Goal: Task Accomplishment & Management: Use online tool/utility

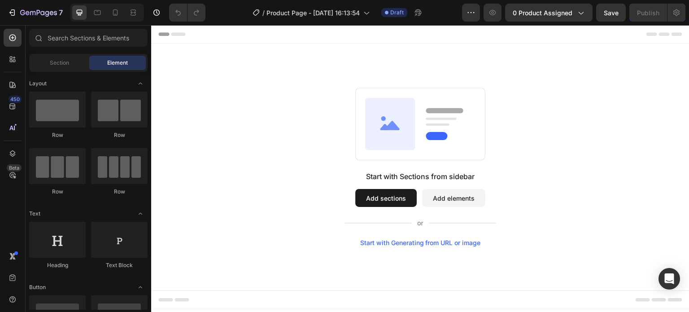
click at [390, 197] on button "Add sections" at bounding box center [385, 198] width 61 height 18
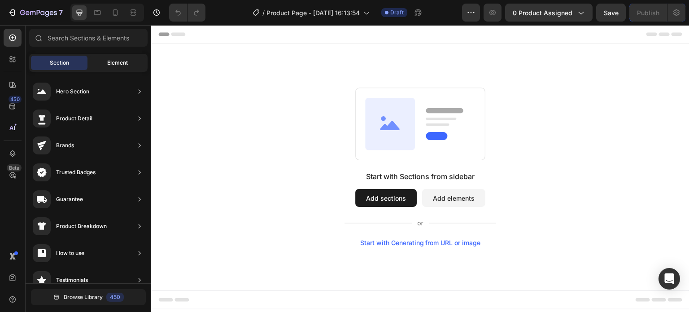
click at [120, 60] on span "Element" at bounding box center [117, 63] width 21 height 8
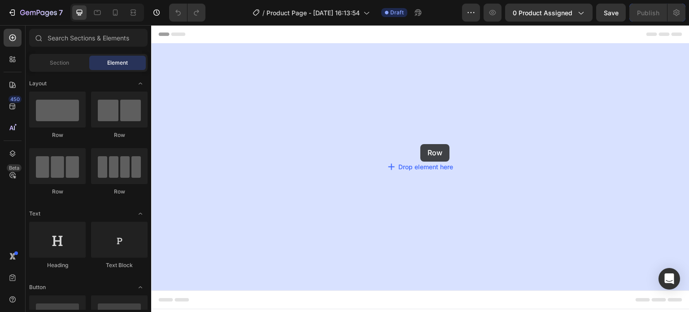
drag, startPoint x: 193, startPoint y: 135, endPoint x: 421, endPoint y: 144, distance: 228.0
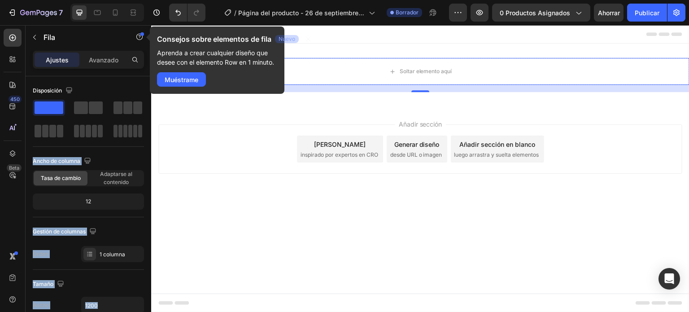
drag, startPoint x: 194, startPoint y: 135, endPoint x: 448, endPoint y: 148, distance: 254.7
click at [185, 78] on font "Muéstrame" at bounding box center [182, 80] width 34 height 8
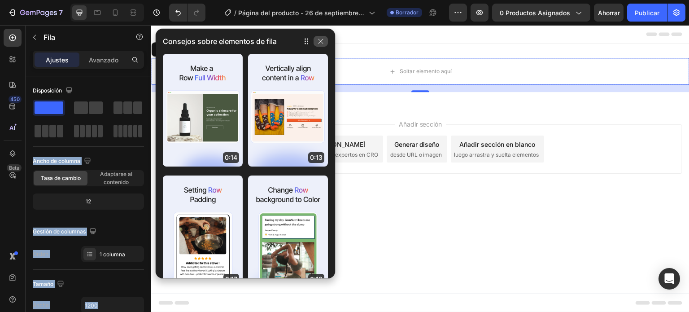
click at [319, 38] on icon "button" at bounding box center [320, 41] width 7 height 7
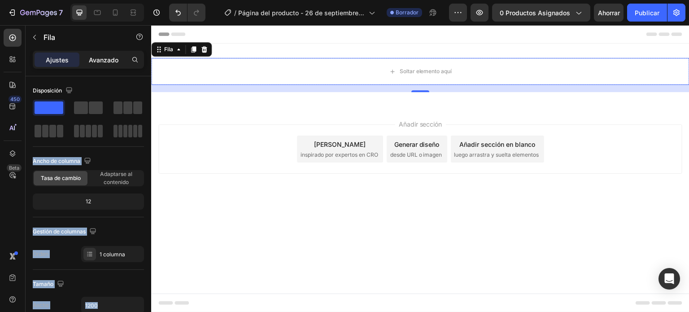
click at [105, 57] on font "Avanzado" at bounding box center [104, 60] width 30 height 8
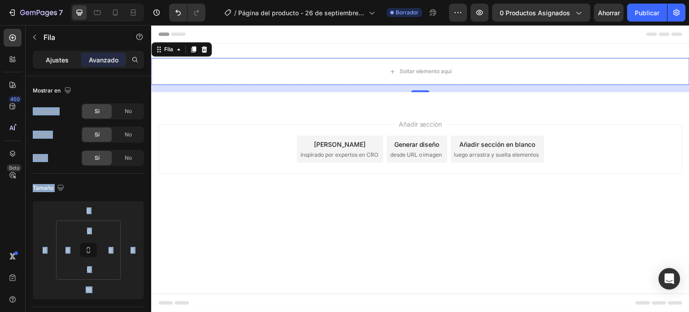
click at [61, 57] on font "Ajustes" at bounding box center [57, 60] width 23 height 8
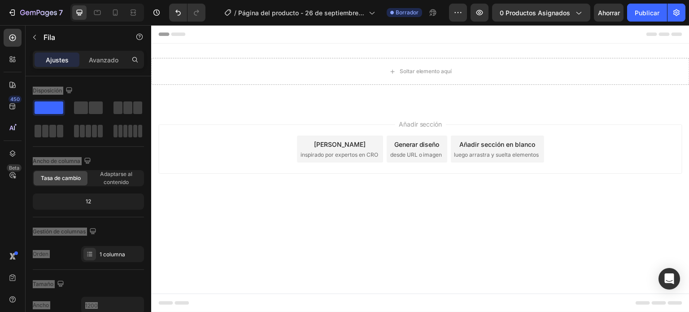
click at [200, 144] on div "Añadir sección Elija plantillas inspirado por expertos en CRO Generar diseño de…" at bounding box center [420, 148] width 524 height 49
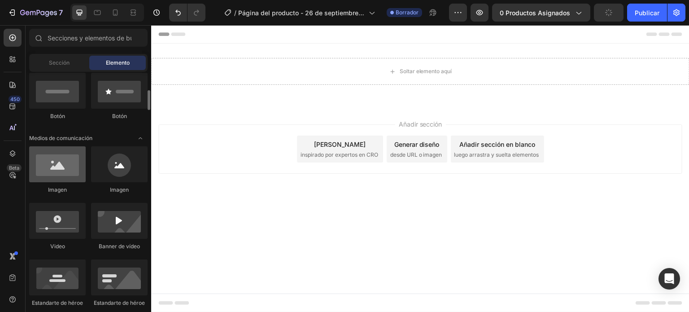
scroll to position [222, 0]
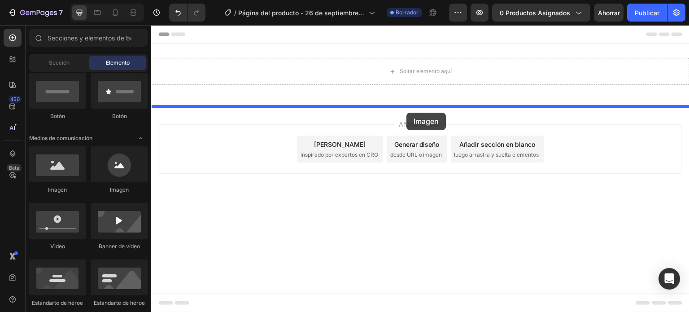
drag, startPoint x: 214, startPoint y: 191, endPoint x: 406, endPoint y: 113, distance: 207.8
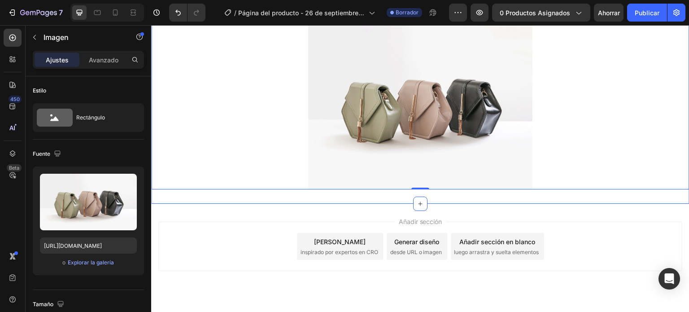
scroll to position [120, 0]
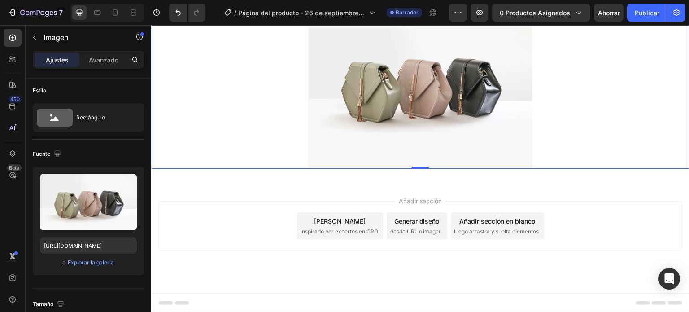
click at [379, 105] on img at bounding box center [420, 84] width 224 height 168
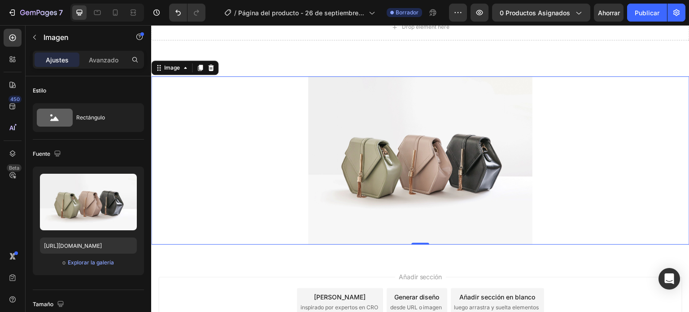
scroll to position [44, 0]
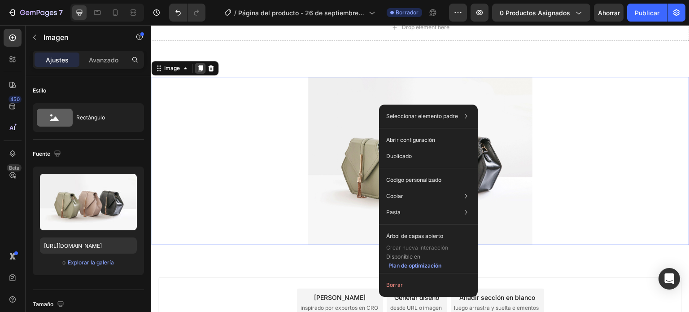
click at [199, 70] on icon at bounding box center [200, 68] width 5 height 6
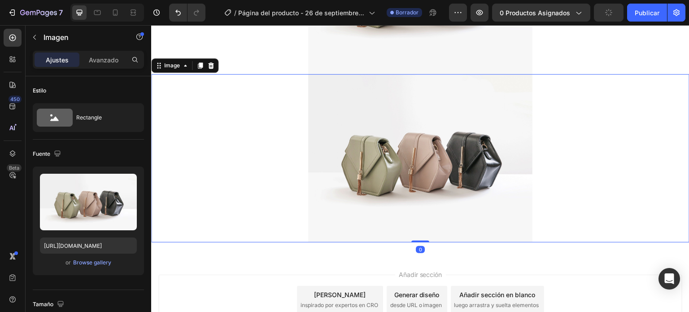
scroll to position [232, 0]
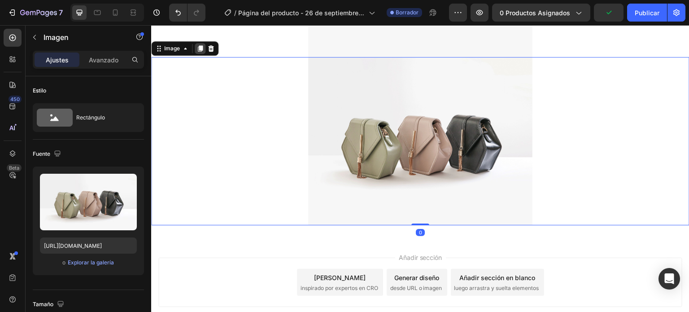
click at [202, 47] on icon at bounding box center [200, 48] width 5 height 6
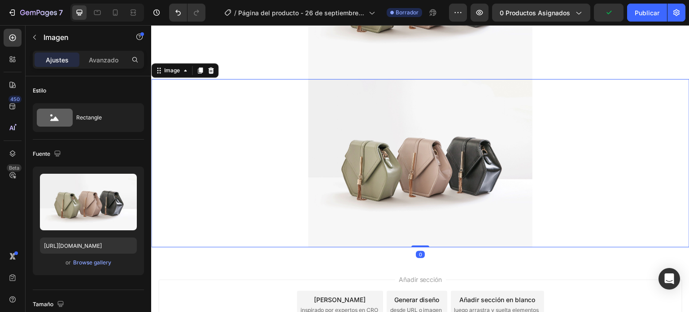
scroll to position [400, 0]
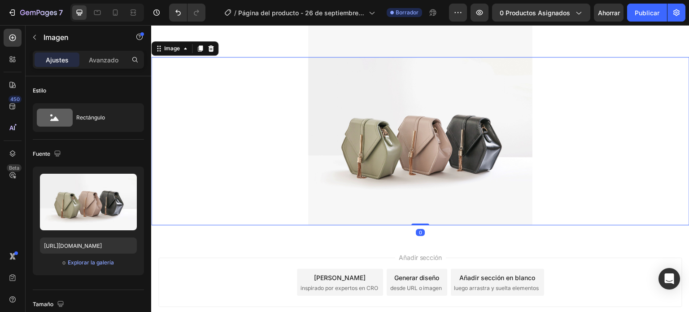
click at [202, 47] on icon at bounding box center [200, 48] width 5 height 6
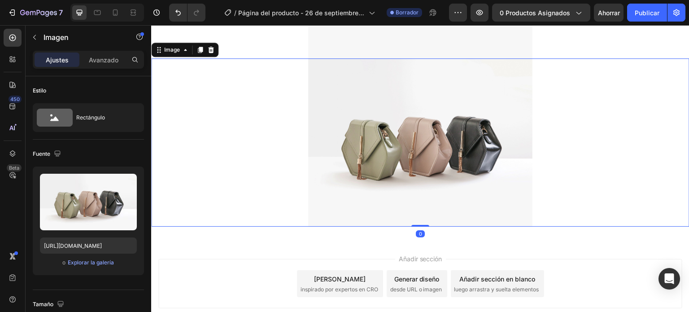
scroll to position [737, 0]
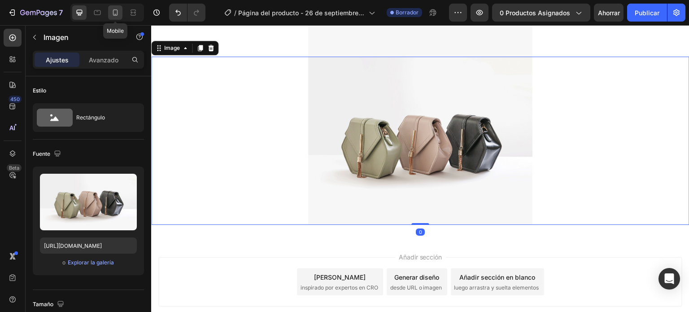
click at [114, 9] on icon at bounding box center [115, 12] width 5 height 6
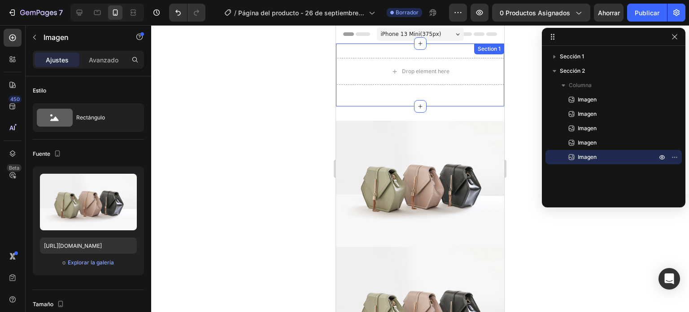
drag, startPoint x: 414, startPoint y: 105, endPoint x: 414, endPoint y: 57, distance: 48.9
click at [414, 57] on div "Drop element here Row Section 1" at bounding box center [420, 75] width 168 height 63
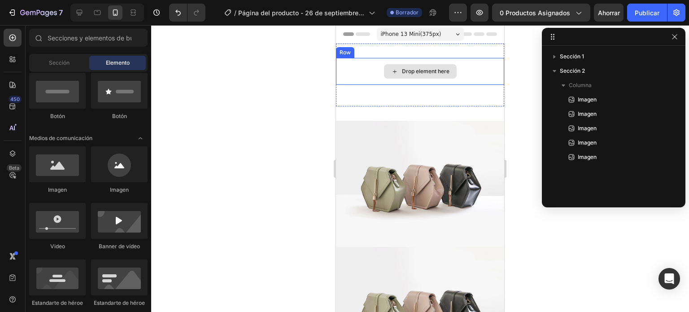
click at [439, 72] on div "Drop element here" at bounding box center [426, 71] width 48 height 7
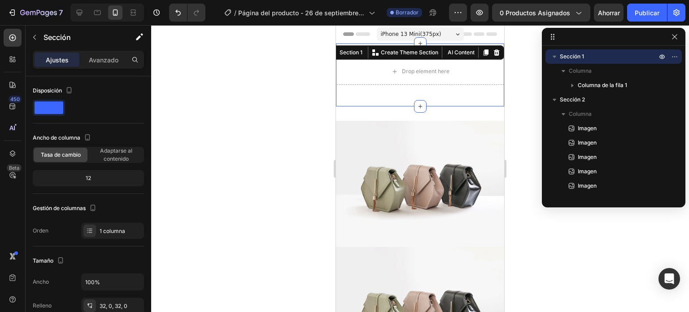
drag, startPoint x: 420, startPoint y: 107, endPoint x: 420, endPoint y: 87, distance: 19.3
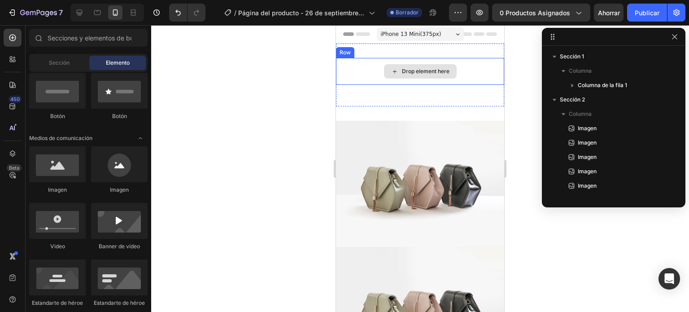
click at [418, 77] on div "Drop element here" at bounding box center [420, 71] width 73 height 14
click at [284, 79] on div at bounding box center [420, 168] width 538 height 287
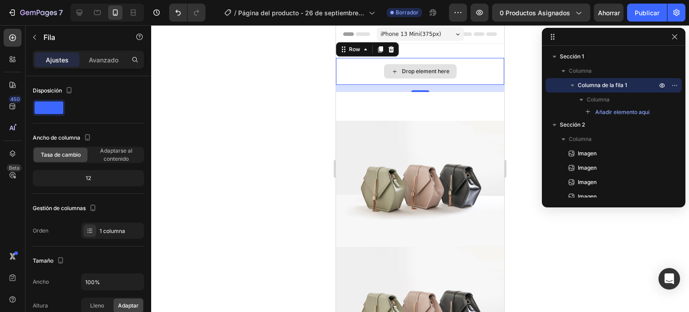
drag, startPoint x: 417, startPoint y: 91, endPoint x: 415, endPoint y: 74, distance: 17.1
click at [415, 74] on div "Drop element here Row 16" at bounding box center [420, 71] width 168 height 27
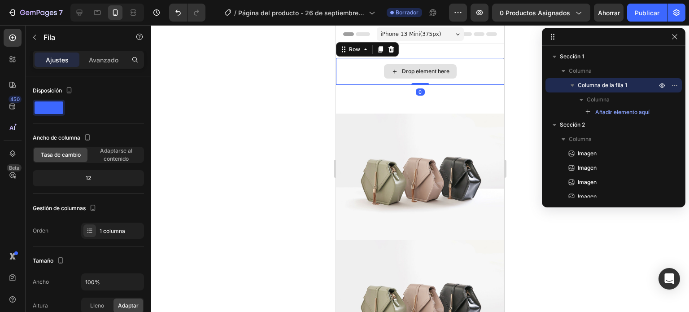
drag, startPoint x: 417, startPoint y: 91, endPoint x: 417, endPoint y: 78, distance: 12.1
click at [417, 78] on div "Drop element here Row 0" at bounding box center [420, 71] width 168 height 27
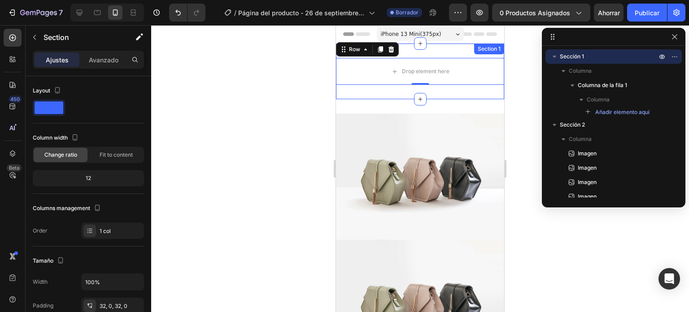
click at [416, 55] on div "Drop element here Row 0 Section 1" at bounding box center [420, 72] width 168 height 56
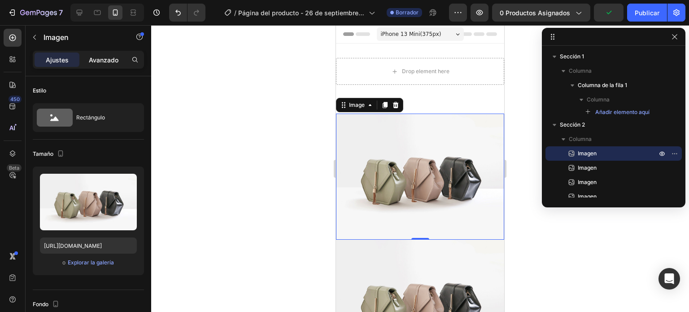
click at [95, 61] on font "Avanzado" at bounding box center [104, 60] width 30 height 8
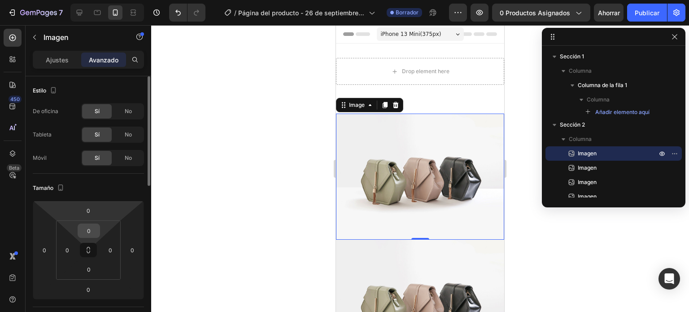
click at [91, 235] on input "0" at bounding box center [89, 230] width 18 height 13
click at [161, 228] on div at bounding box center [420, 168] width 538 height 287
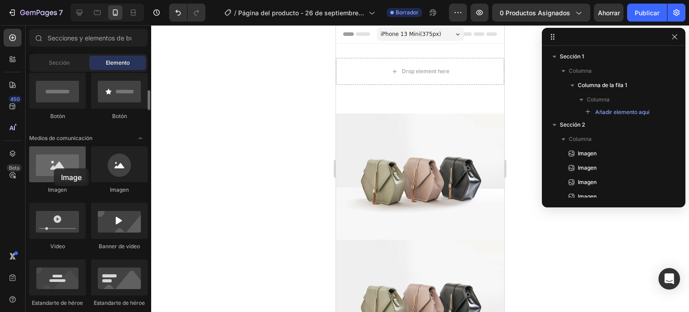
click at [54, 168] on div at bounding box center [57, 164] width 57 height 36
click at [53, 57] on div "Sección" at bounding box center [59, 63] width 57 height 14
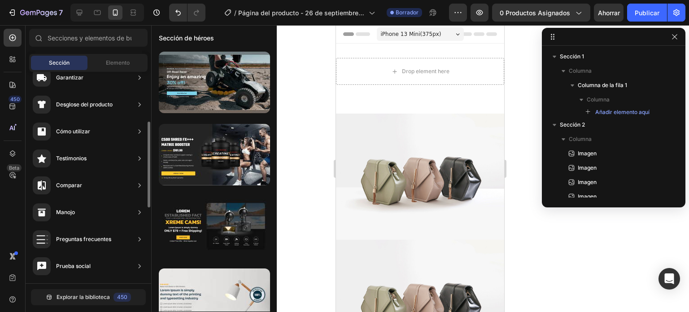
scroll to position [122, 0]
drag, startPoint x: 65, startPoint y: 82, endPoint x: 67, endPoint y: 245, distance: 163.7
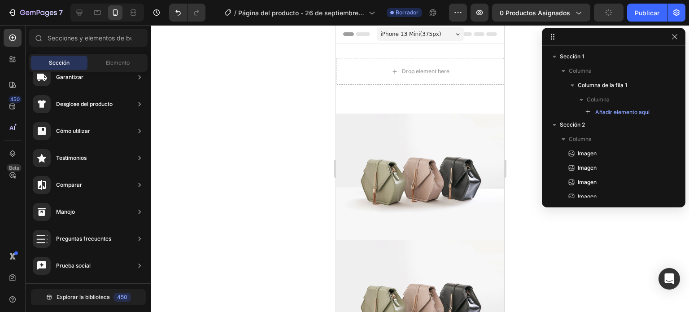
drag, startPoint x: 67, startPoint y: 245, endPoint x: 308, endPoint y: 151, distance: 258.6
click at [308, 151] on div at bounding box center [420, 168] width 538 height 287
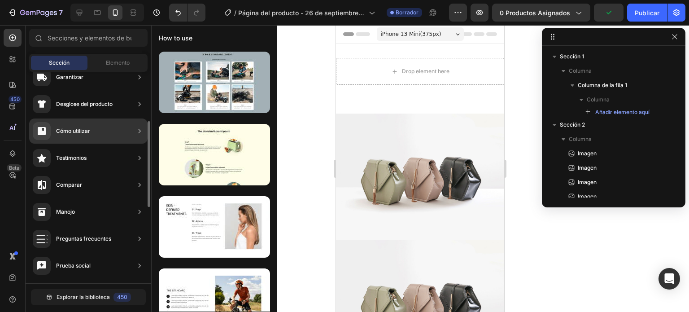
scroll to position [0, 0]
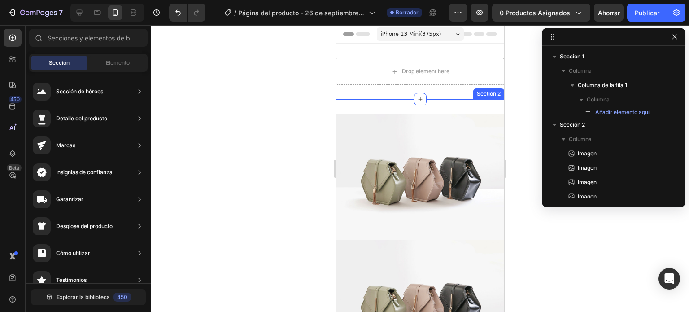
click at [407, 124] on img at bounding box center [420, 176] width 168 height 126
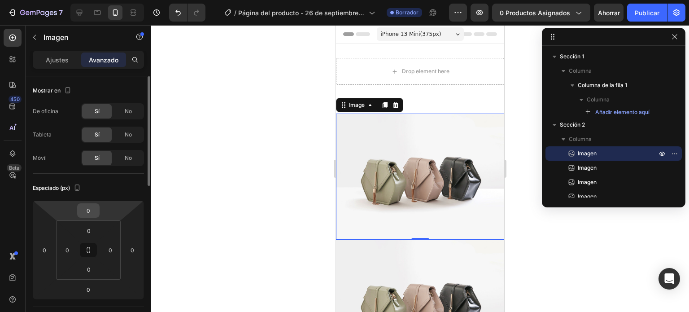
drag, startPoint x: 86, startPoint y: 220, endPoint x: 86, endPoint y: 208, distance: 12.6
click at [86, 208] on div "0 0 0 0 0 0 0 0" at bounding box center [88, 249] width 111 height 99
drag, startPoint x: 90, startPoint y: 222, endPoint x: 90, endPoint y: 231, distance: 9.0
click at [90, 0] on html "7 / Página del producto - [DATE] 16:13:54 Borrador Avance 0 productos asignados…" at bounding box center [344, 0] width 689 height 0
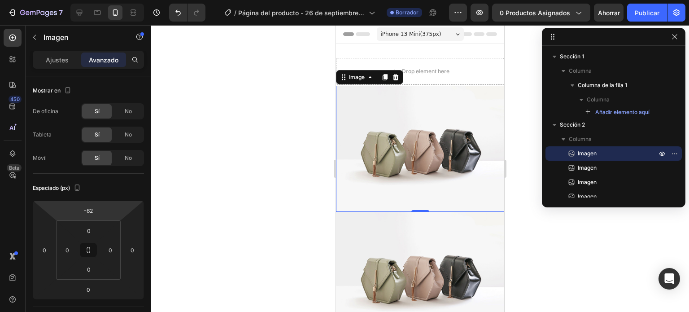
type input "-64"
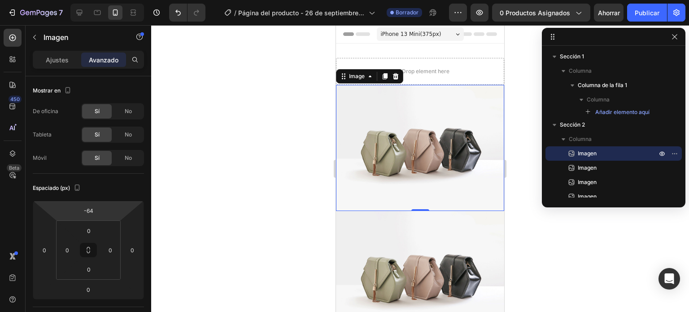
drag, startPoint x: 88, startPoint y: 219, endPoint x: 83, endPoint y: 233, distance: 15.0
click at [83, 0] on html "7 / Página del producto - [DATE] 16:13:54 Borrador Avance 0 productos asignados…" at bounding box center [344, 0] width 689 height 0
click at [188, 179] on div at bounding box center [420, 168] width 538 height 287
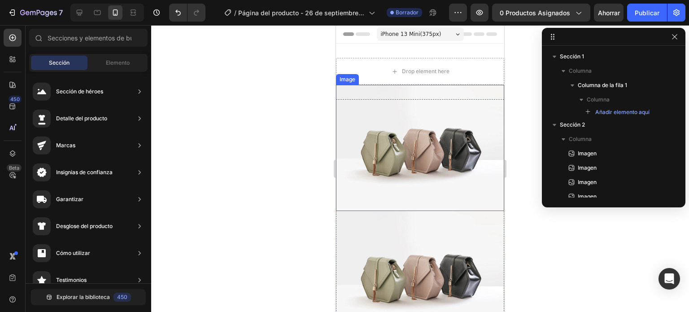
click at [424, 140] on img at bounding box center [420, 148] width 168 height 126
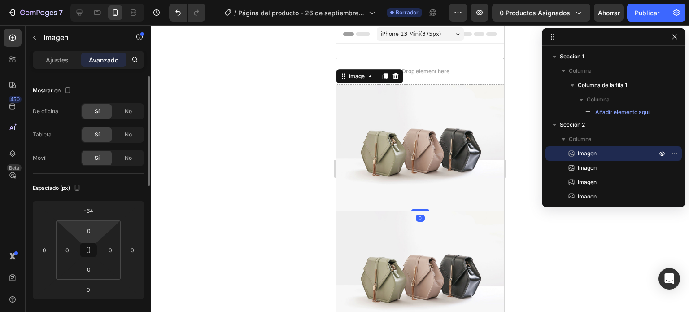
click at [88, 0] on html "7 / Página del producto - [DATE] 16:13:54 Borrador Avance 0 productos asignados…" at bounding box center [344, 0] width 689 height 0
drag, startPoint x: 88, startPoint y: 242, endPoint x: 87, endPoint y: 253, distance: 10.8
click at [87, 0] on html "7 / Página del producto - [DATE] 16:13:54 Borrador Avance 0 productos asignados…" at bounding box center [344, 0] width 689 height 0
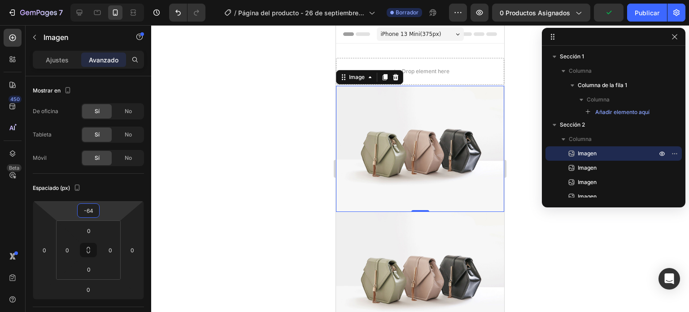
type input "-66"
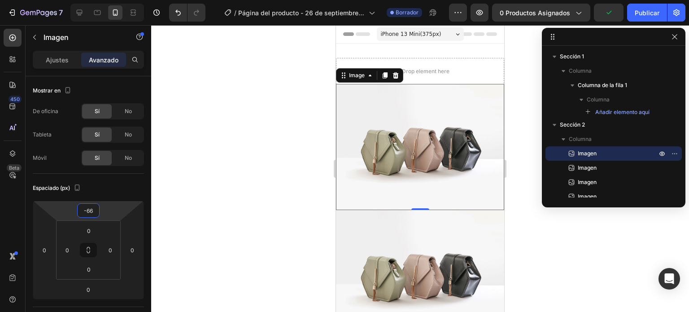
click at [87, 0] on html "7 / Página del producto - [DATE] 16:13:54 Borrador Avance 0 productos asignados…" at bounding box center [344, 0] width 689 height 0
click at [86, 0] on html "7 / Página del producto - [DATE] 16:13:54 Borrador Avance 0 productos asignados…" at bounding box center [344, 0] width 689 height 0
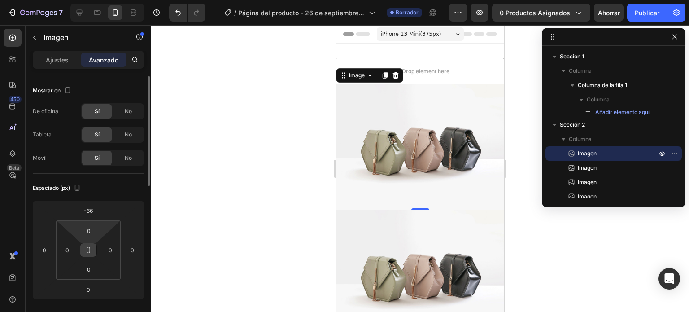
click at [88, 0] on html "7 / Página del producto - [DATE] 16:13:54 Borrador Avance 0 productos asignados…" at bounding box center [344, 0] width 689 height 0
drag, startPoint x: 88, startPoint y: 240, endPoint x: 116, endPoint y: 251, distance: 29.8
click at [94, 0] on html "7 / Página del producto - [DATE] 16:13:54 Borrador Avance 0 productos asignados…" at bounding box center [344, 0] width 689 height 0
click at [219, 214] on div at bounding box center [420, 168] width 538 height 287
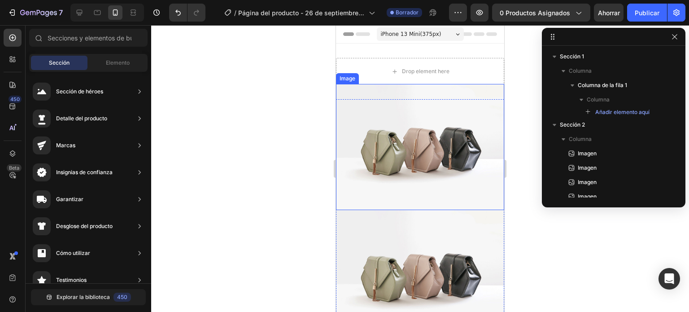
click at [397, 154] on img at bounding box center [420, 147] width 168 height 126
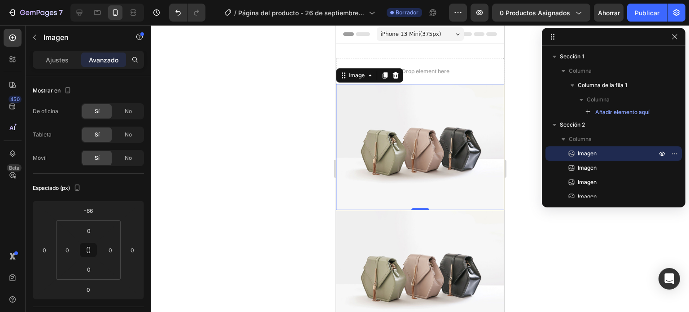
click at [262, 118] on div at bounding box center [420, 168] width 538 height 287
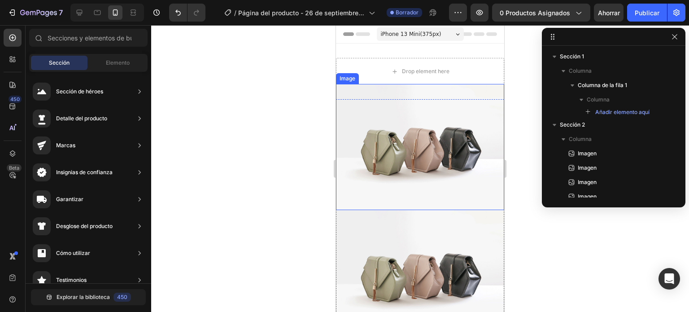
click at [373, 133] on img at bounding box center [420, 147] width 168 height 126
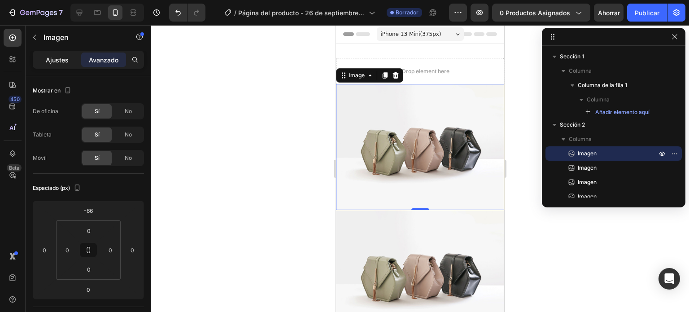
click at [57, 57] on font "Ajustes" at bounding box center [57, 60] width 23 height 8
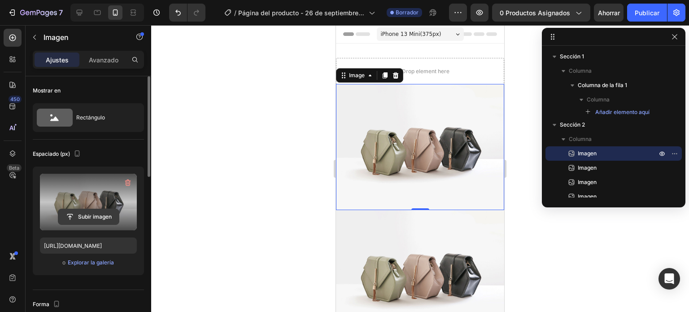
click at [89, 215] on input "file" at bounding box center [88, 216] width 61 height 15
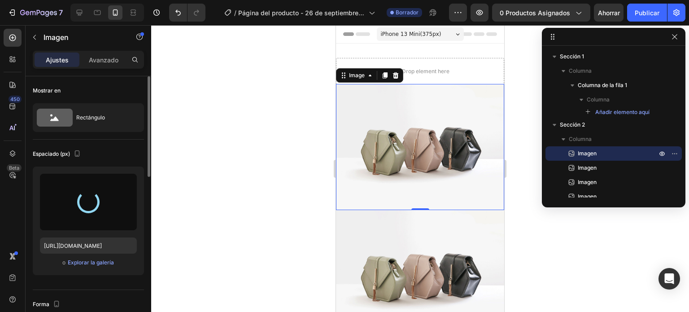
type input "[URL][DOMAIN_NAME]"
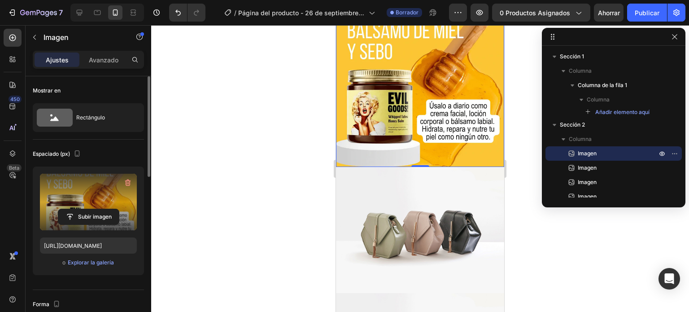
scroll to position [104, 0]
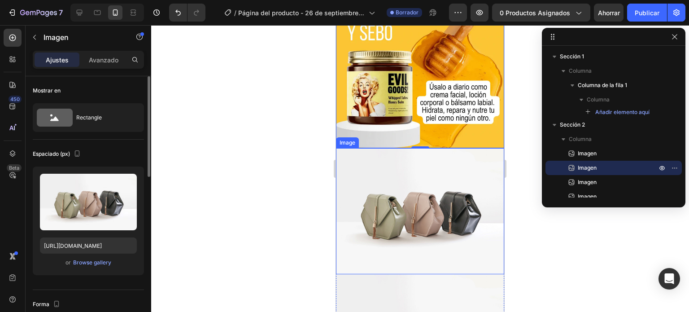
click at [397, 183] on img at bounding box center [420, 211] width 168 height 126
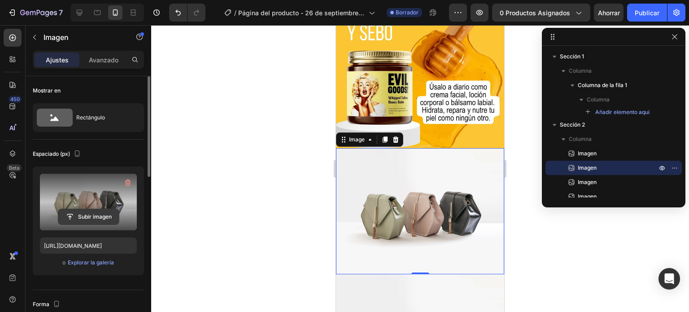
click at [100, 213] on input "file" at bounding box center [88, 216] width 61 height 15
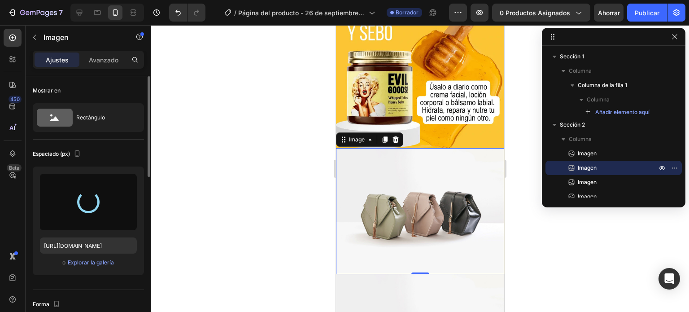
type input "[URL][DOMAIN_NAME]"
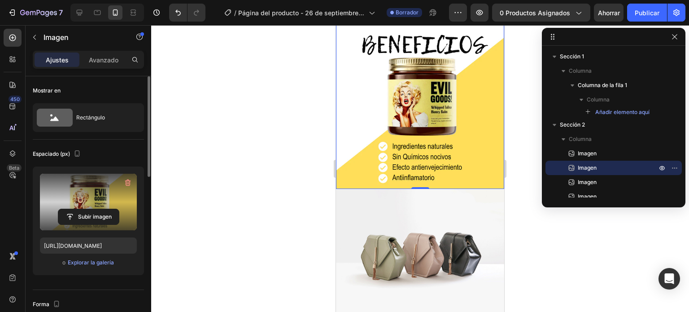
scroll to position [253, 0]
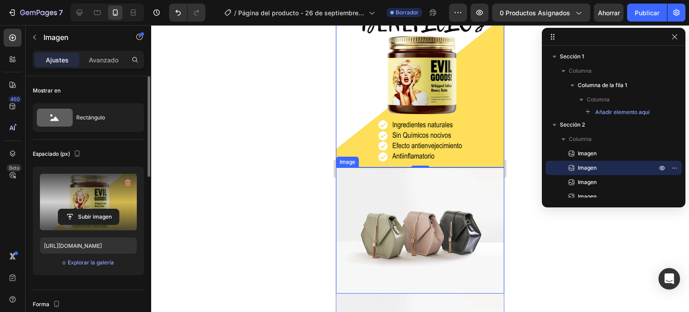
click at [388, 205] on img at bounding box center [420, 230] width 168 height 126
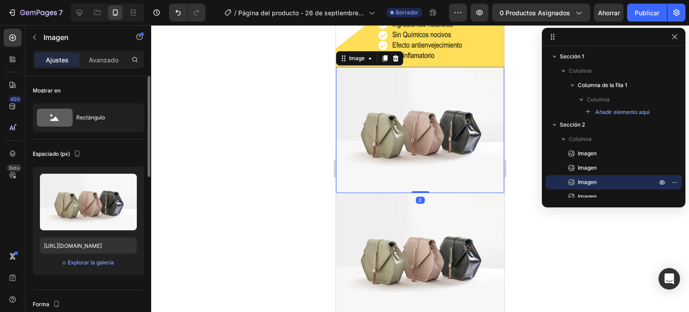
scroll to position [355, 0]
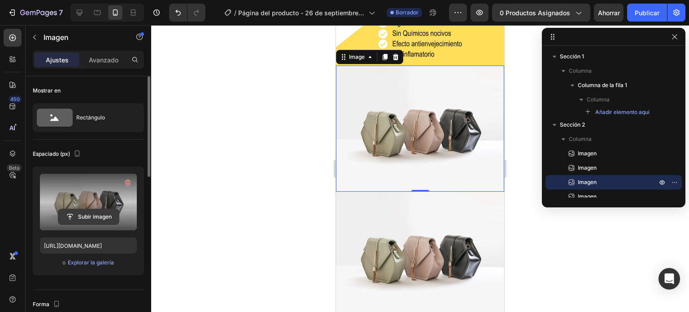
click at [93, 216] on input "file" at bounding box center [88, 216] width 61 height 15
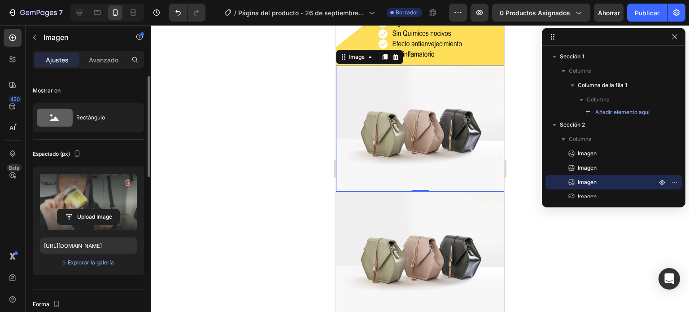
type input "[URL][DOMAIN_NAME]"
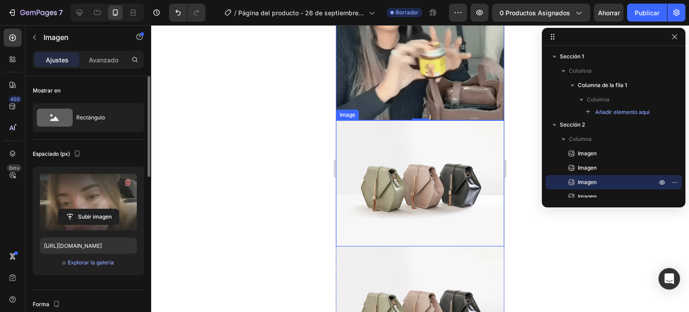
scroll to position [469, 0]
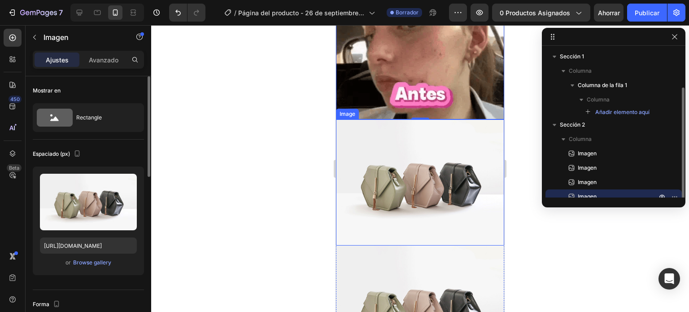
click at [410, 170] on img at bounding box center [420, 182] width 168 height 126
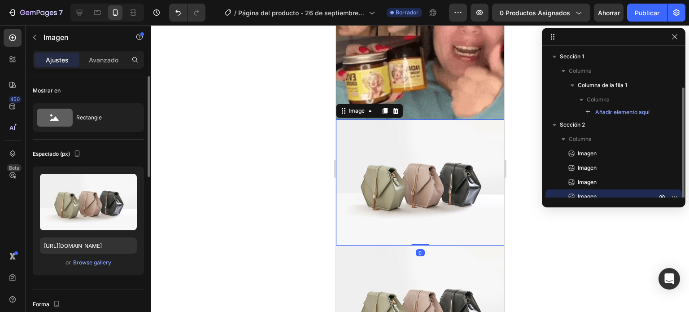
scroll to position [20, 0]
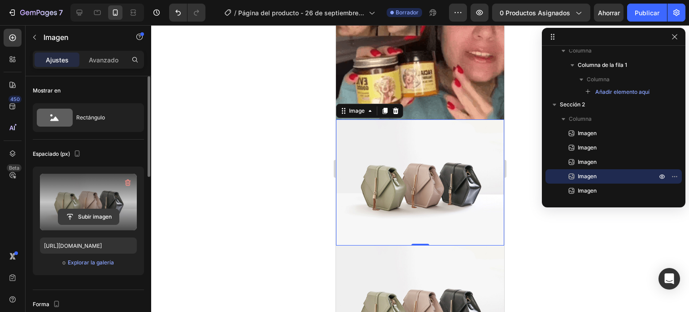
click at [91, 216] on input "file" at bounding box center [88, 216] width 61 height 15
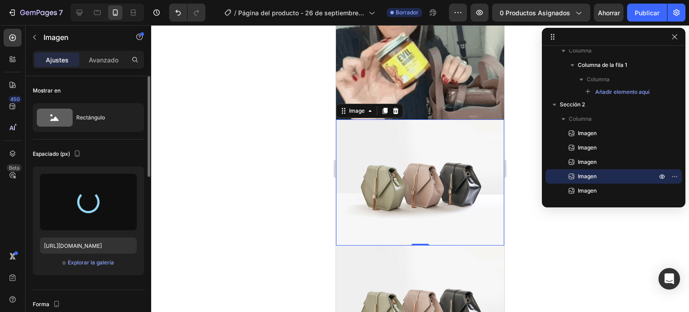
type input "[URL][DOMAIN_NAME]"
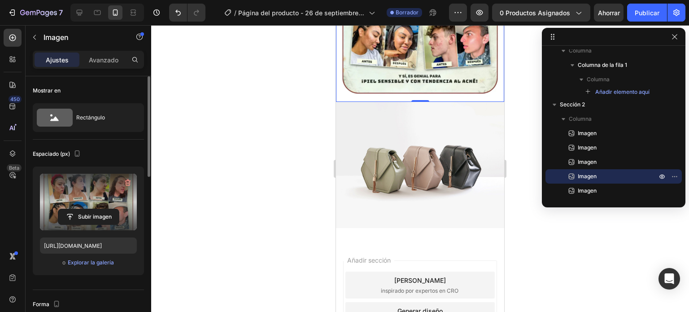
scroll to position [655, 0]
click at [400, 130] on img at bounding box center [420, 165] width 168 height 126
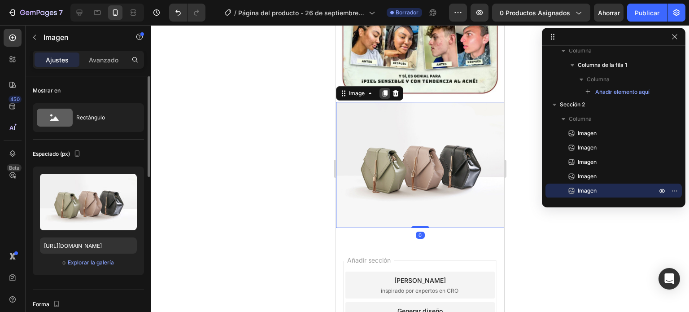
click at [380, 88] on div at bounding box center [384, 93] width 11 height 11
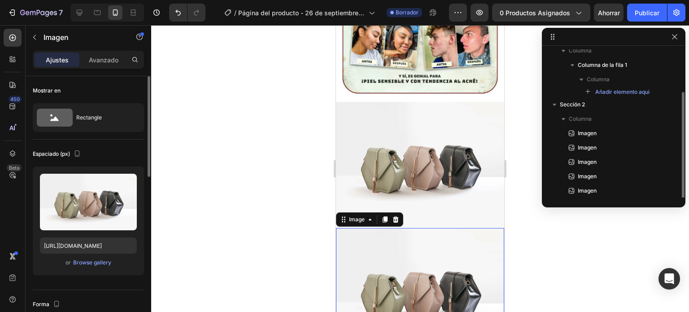
scroll to position [35, 0]
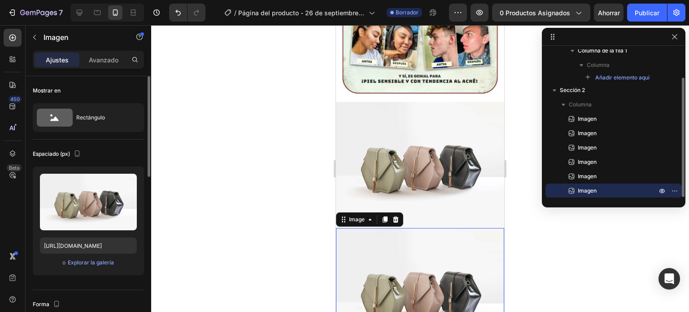
click at [380, 68] on img at bounding box center [420, 18] width 168 height 168
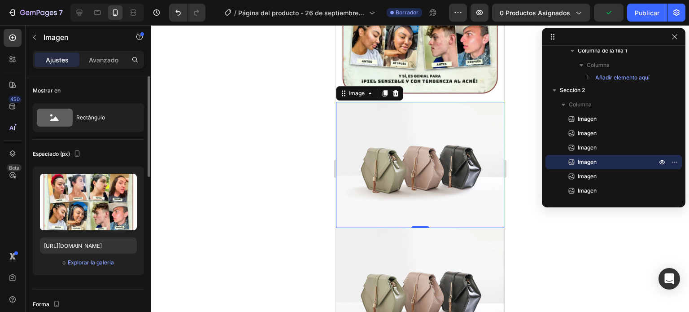
click at [365, 102] on img at bounding box center [420, 165] width 168 height 126
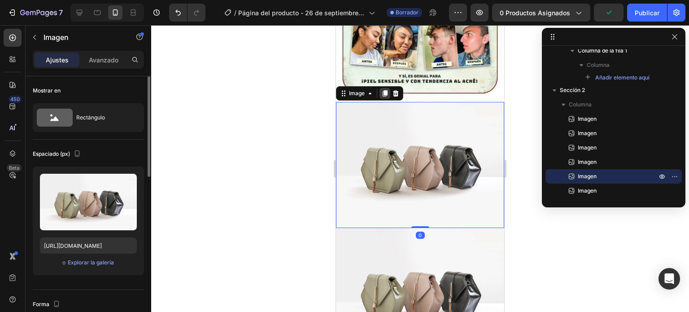
click at [385, 90] on icon at bounding box center [385, 93] width 5 height 6
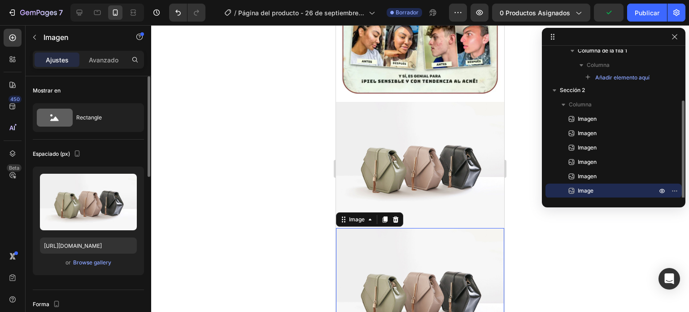
scroll to position [49, 0]
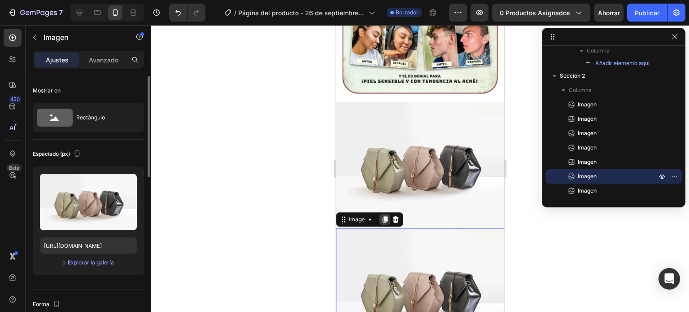
click at [387, 216] on icon at bounding box center [384, 219] width 7 height 7
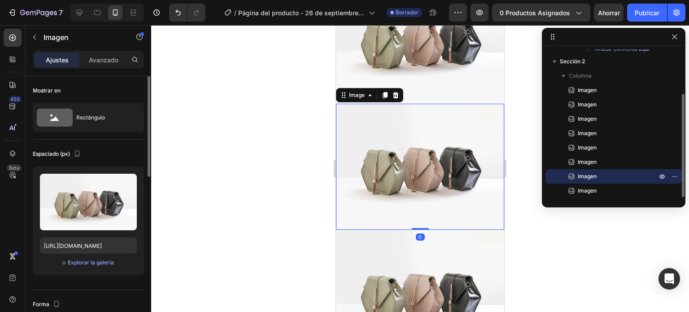
scroll to position [915, 0]
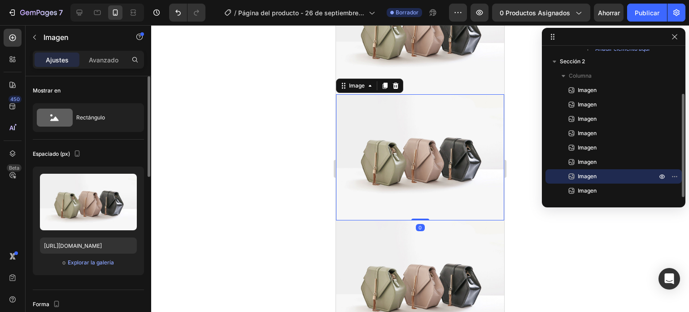
click at [387, 220] on img at bounding box center [420, 283] width 168 height 126
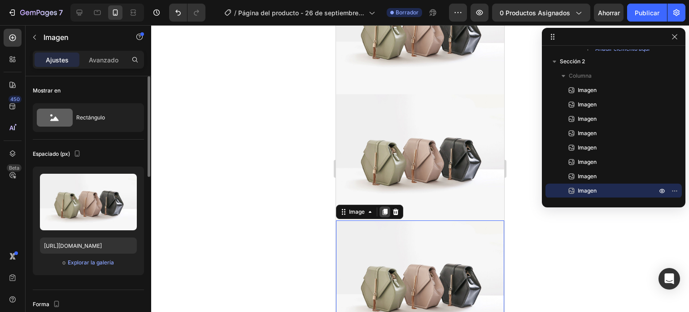
click at [382, 208] on icon at bounding box center [384, 211] width 7 height 7
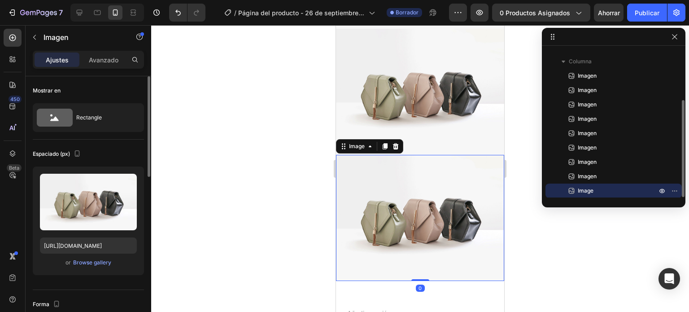
scroll to position [1157, 0]
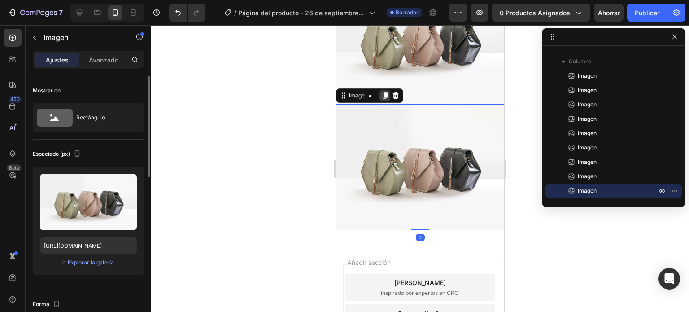
click at [384, 92] on icon at bounding box center [385, 95] width 5 height 6
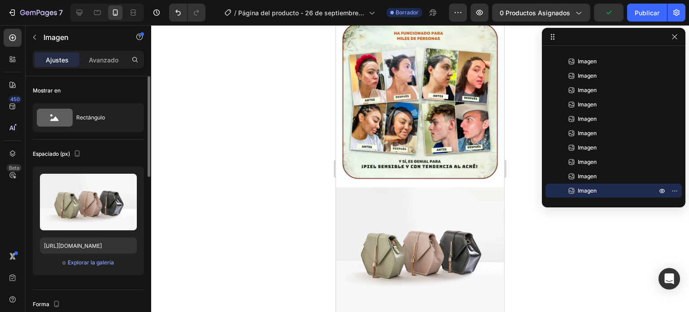
scroll to position [569, 0]
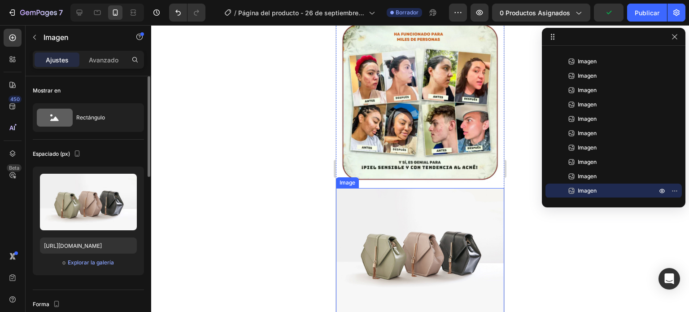
click at [372, 191] on img at bounding box center [420, 251] width 168 height 126
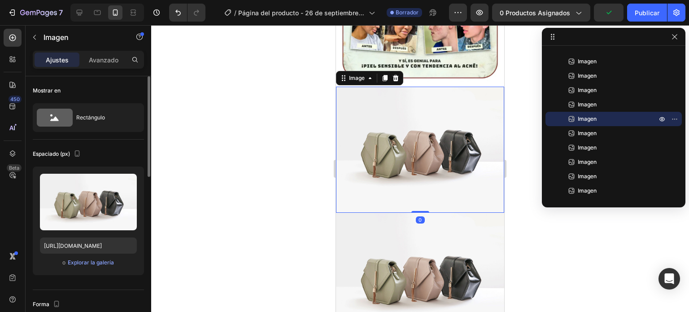
scroll to position [671, 0]
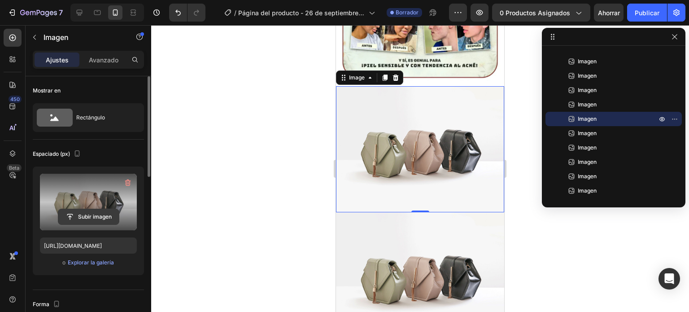
click at [91, 214] on input "file" at bounding box center [88, 216] width 61 height 15
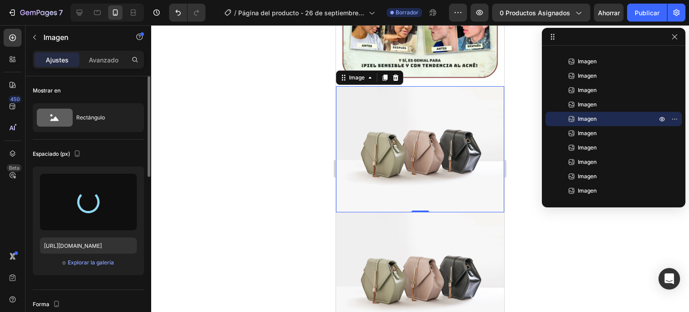
type input "[URL][DOMAIN_NAME]"
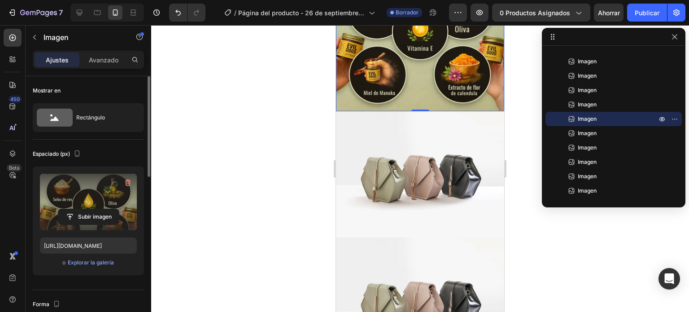
scroll to position [825, 0]
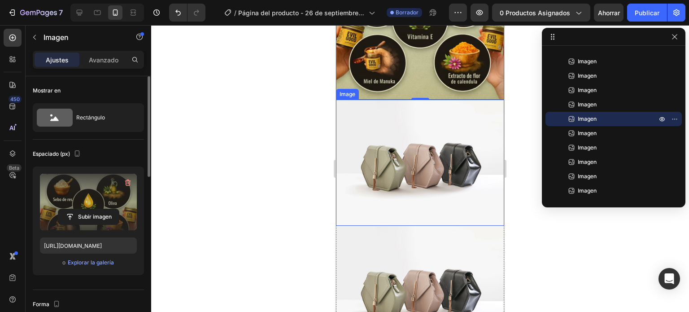
click at [406, 137] on img at bounding box center [420, 163] width 168 height 126
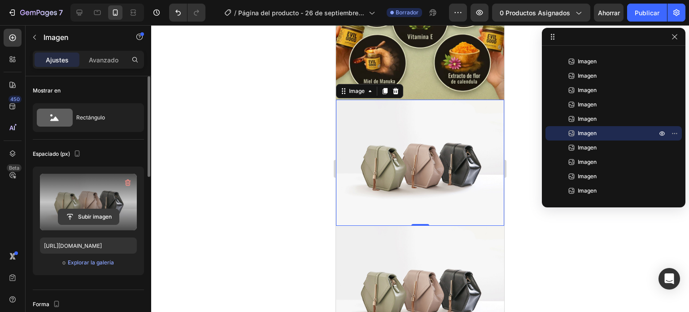
click at [85, 217] on input "file" at bounding box center [88, 216] width 61 height 15
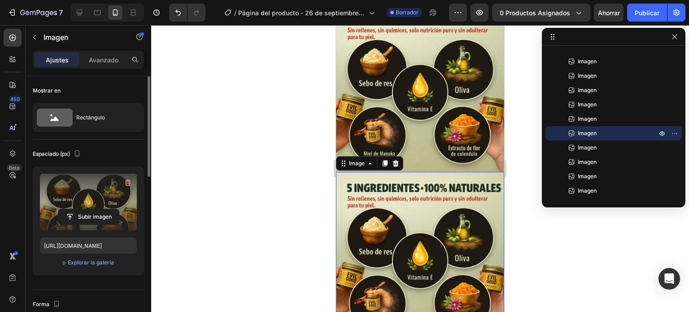
scroll to position [757, 0]
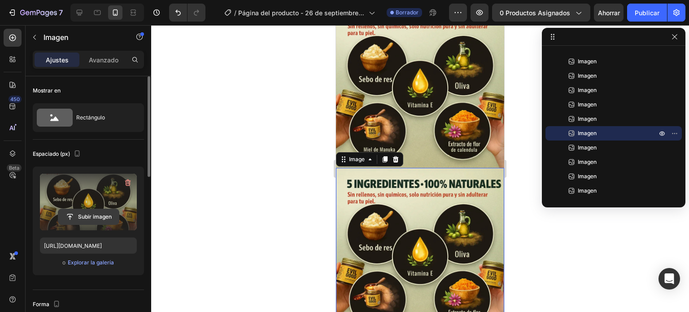
click at [98, 218] on input "file" at bounding box center [88, 216] width 61 height 15
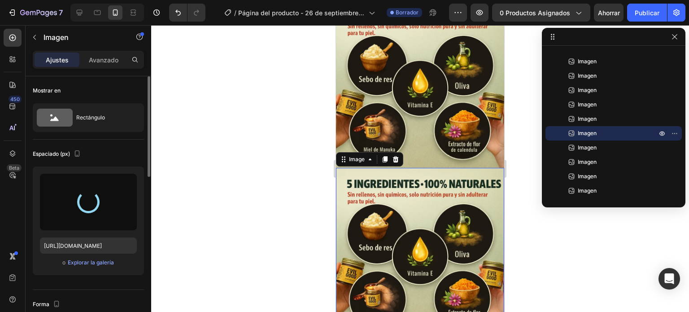
type input "[URL][DOMAIN_NAME]"
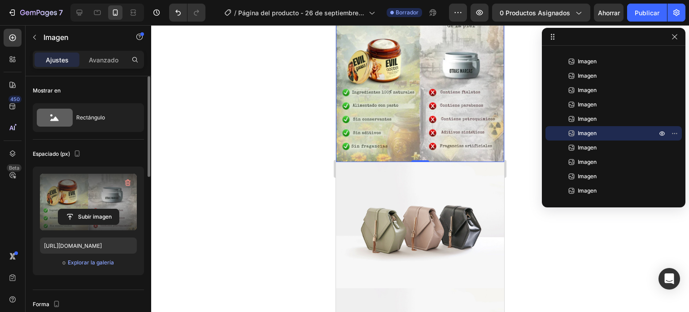
scroll to position [931, 0]
click at [436, 174] on img at bounding box center [420, 225] width 168 height 126
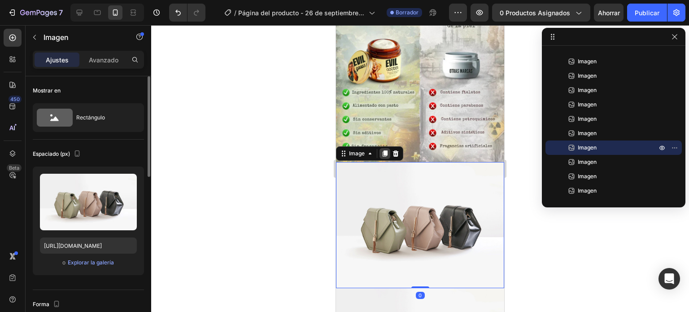
click at [382, 150] on icon at bounding box center [384, 153] width 7 height 7
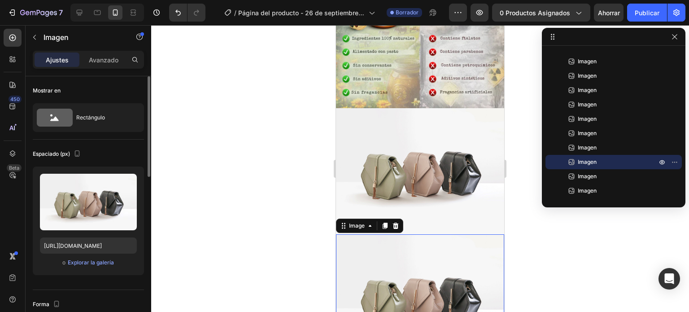
scroll to position [980, 0]
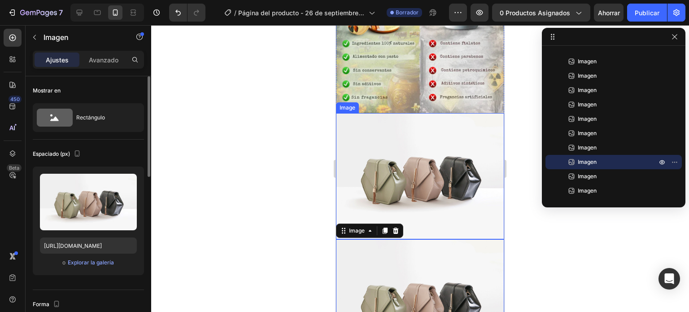
click at [410, 135] on img at bounding box center [420, 176] width 168 height 126
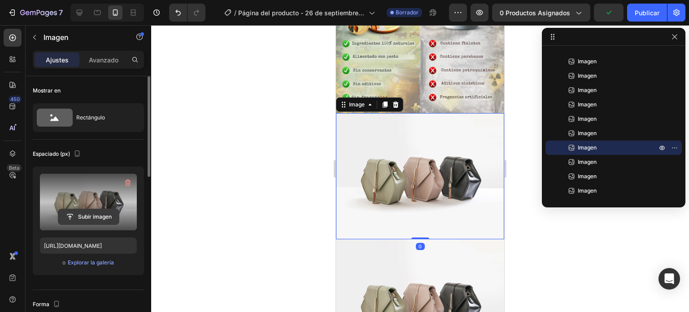
click at [95, 213] on input "file" at bounding box center [88, 216] width 61 height 15
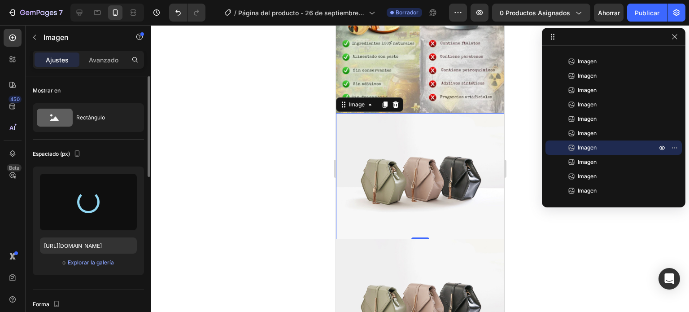
type input "[URL][DOMAIN_NAME]"
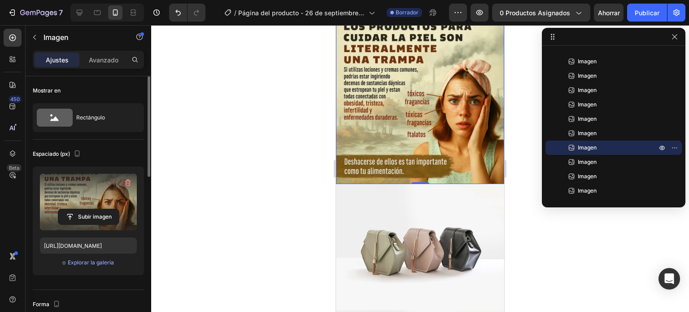
scroll to position [1082, 0]
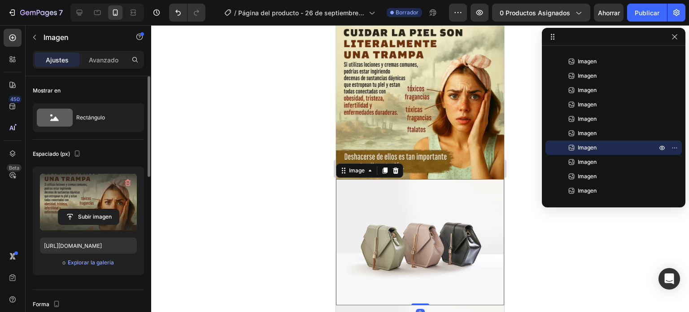
click at [411, 179] on img at bounding box center [420, 242] width 168 height 126
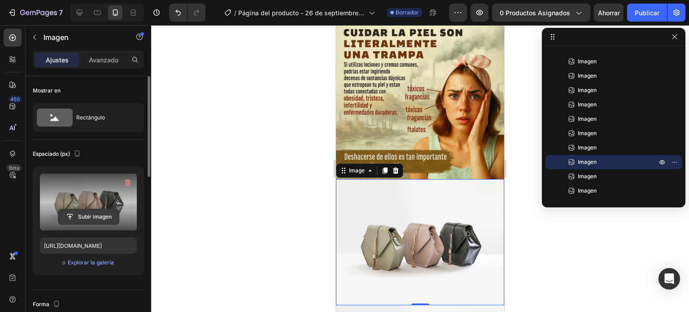
click at [91, 212] on input "file" at bounding box center [88, 216] width 61 height 15
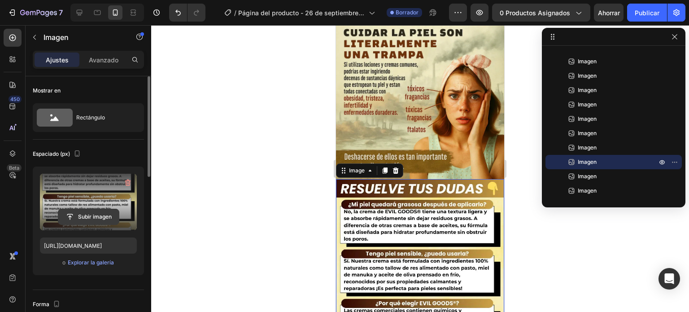
click at [90, 215] on input "file" at bounding box center [88, 216] width 61 height 15
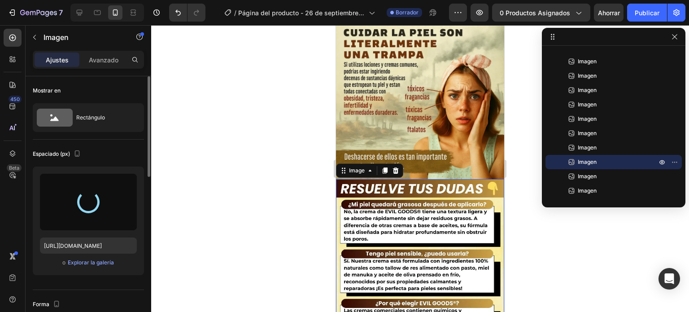
type input "[URL][DOMAIN_NAME]"
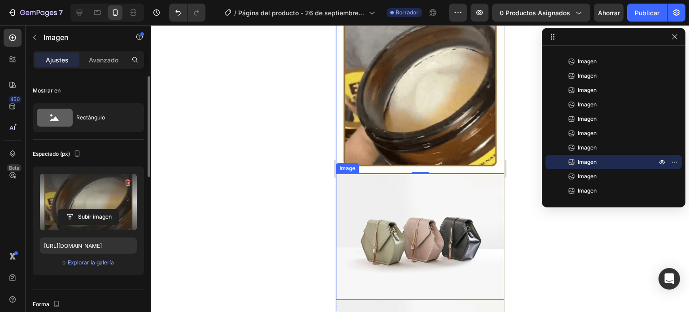
scroll to position [1256, 0]
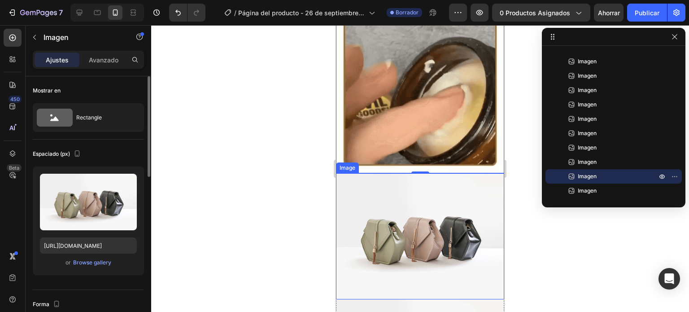
click at [414, 190] on img at bounding box center [420, 236] width 168 height 126
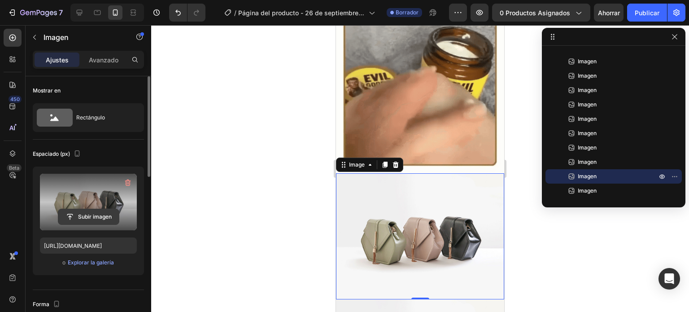
click at [95, 216] on input "file" at bounding box center [88, 216] width 61 height 15
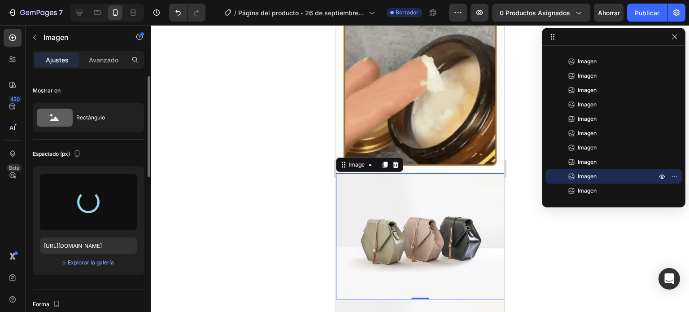
type input "[URL][DOMAIN_NAME]"
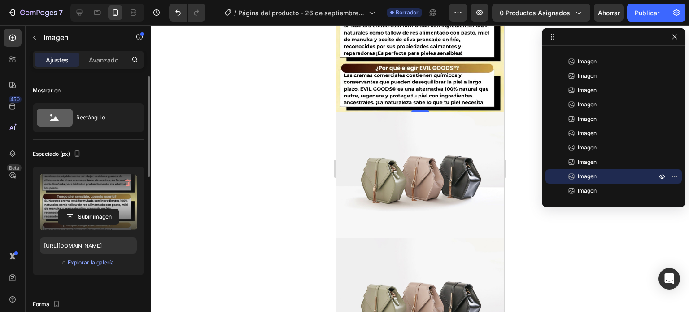
scroll to position [1483, 0]
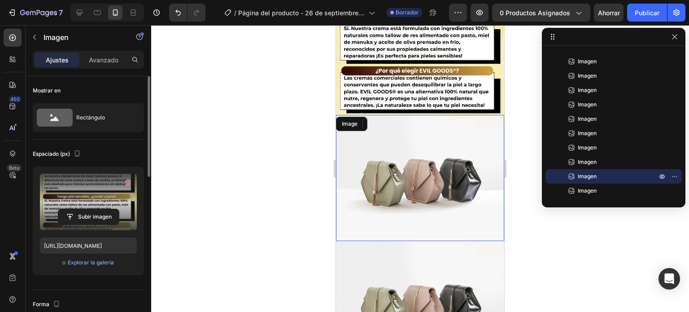
click at [396, 115] on img at bounding box center [420, 178] width 168 height 126
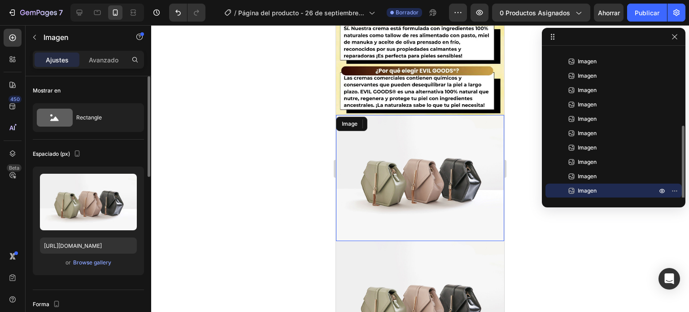
scroll to position [106, 0]
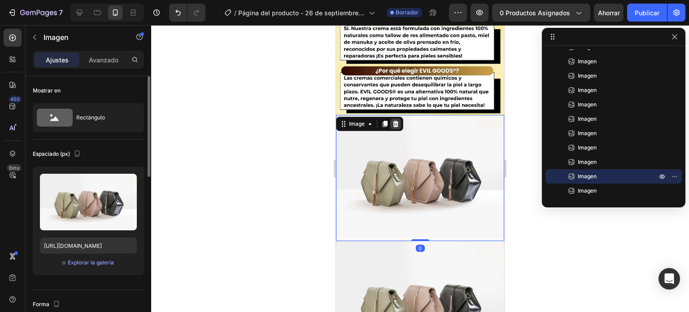
click at [397, 121] on icon at bounding box center [396, 124] width 6 height 6
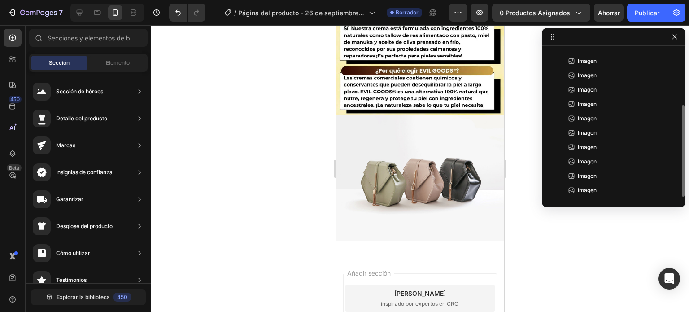
scroll to position [92, 0]
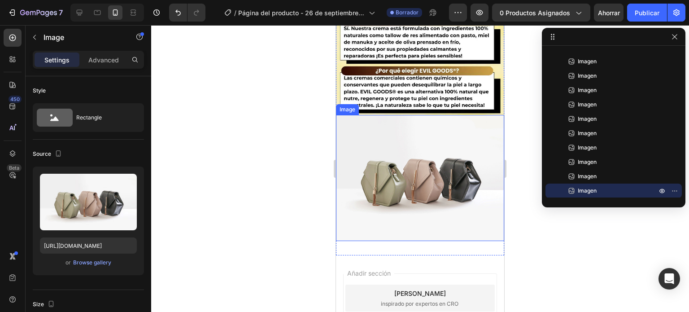
click at [389, 115] on img at bounding box center [420, 178] width 168 height 126
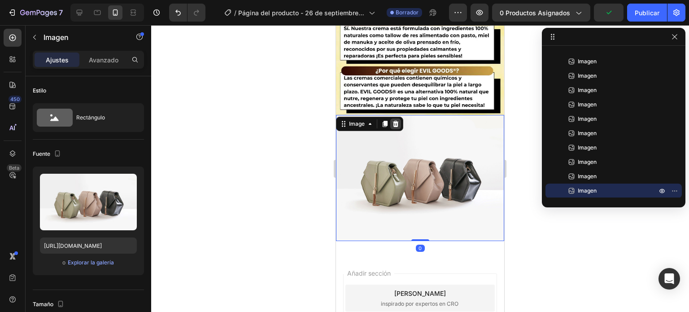
click at [396, 121] on icon at bounding box center [396, 124] width 6 height 6
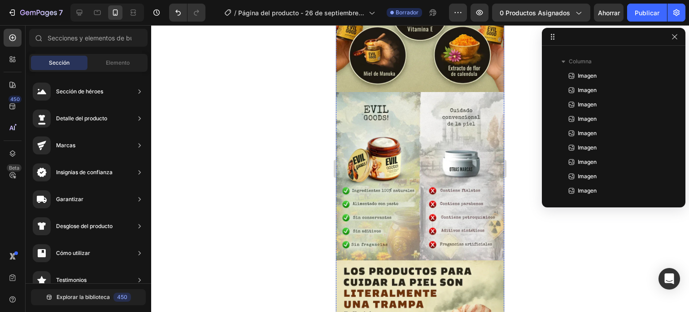
scroll to position [831, 0]
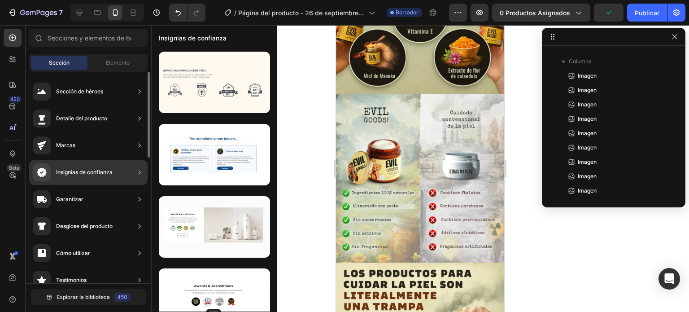
click at [85, 178] on div "Insignias de confianza" at bounding box center [73, 172] width 80 height 18
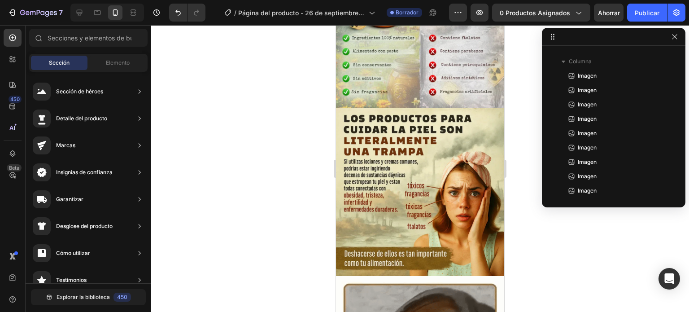
scroll to position [1102, 0]
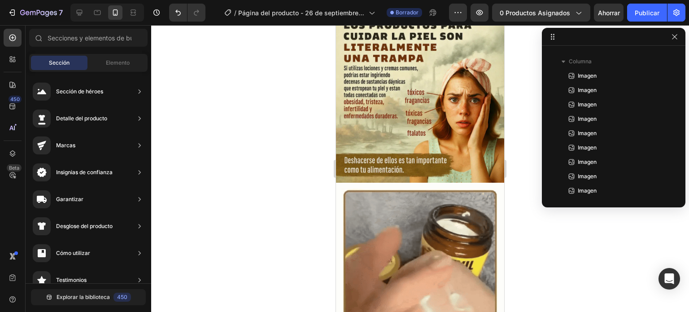
drag, startPoint x: 196, startPoint y: 83, endPoint x: 346, endPoint y: 333, distance: 291.3
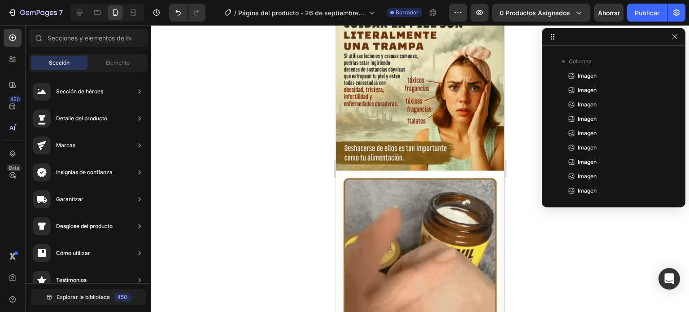
click at [346, 0] on html "7 / Página del producto - [DATE] 16:13:54 Borrador Avance 0 productos asignados…" at bounding box center [344, 0] width 689 height 0
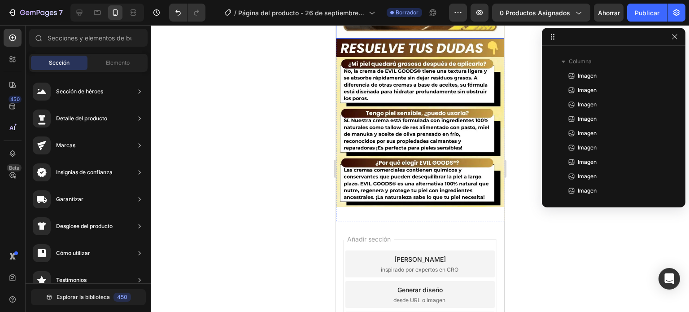
scroll to position [1394, 0]
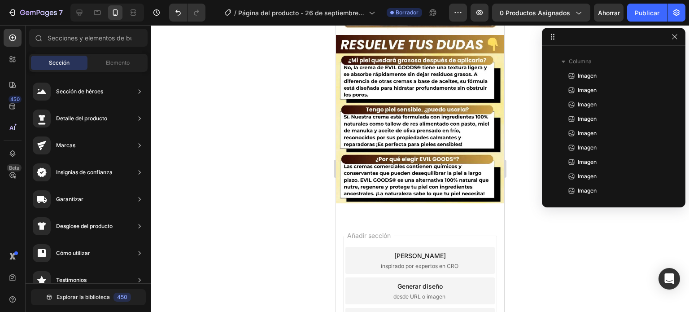
click at [357, 269] on div "Añadir sección Elija plantillas inspirado por expertos en CRO Generar diseño de…" at bounding box center [420, 303] width 168 height 171
click at [178, 11] on icon "Deshacer/Rehacer" at bounding box center [177, 13] width 5 height 6
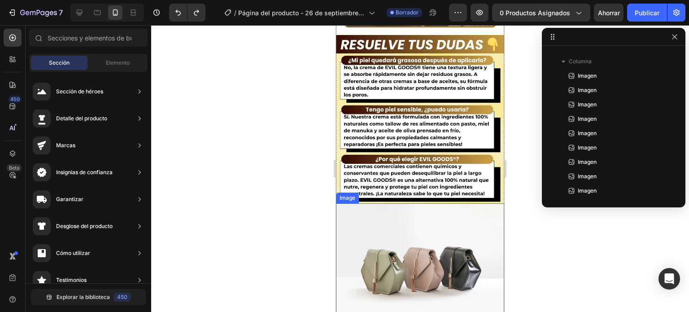
scroll to position [1516, 0]
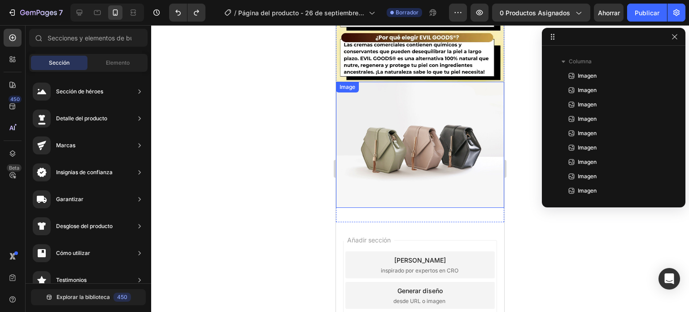
click at [377, 103] on img at bounding box center [420, 145] width 168 height 126
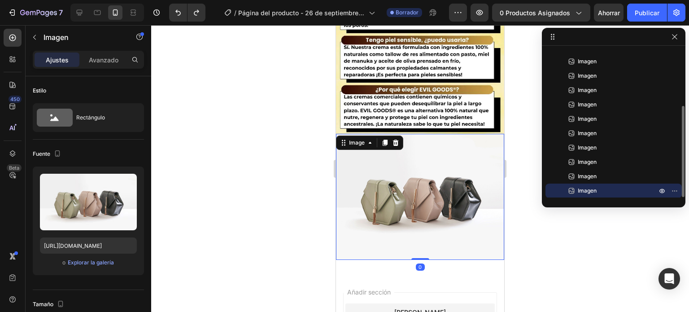
scroll to position [1460, 0]
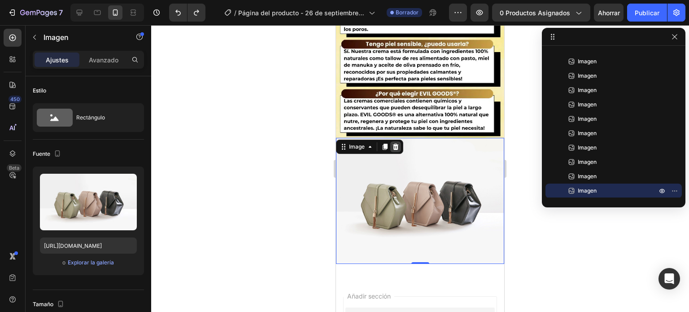
click at [395, 144] on icon at bounding box center [396, 147] width 6 height 6
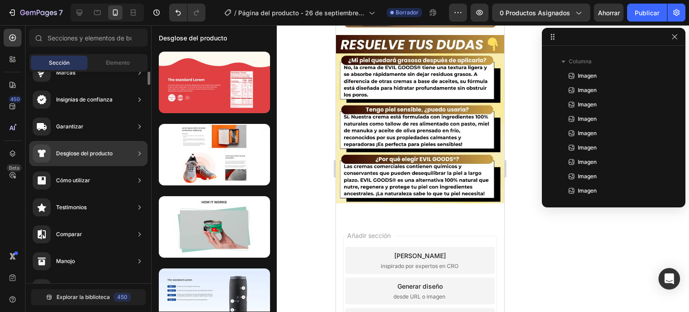
scroll to position [0, 0]
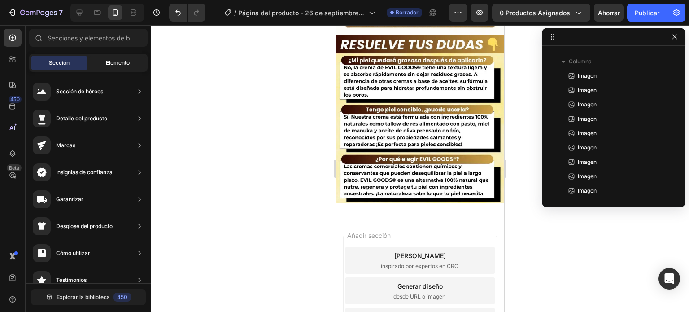
click at [106, 66] on span "Elemento" at bounding box center [118, 63] width 24 height 8
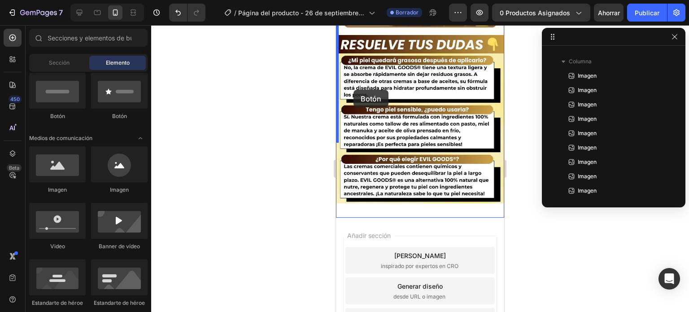
drag, startPoint x: 401, startPoint y: 120, endPoint x: 353, endPoint y: 90, distance: 55.9
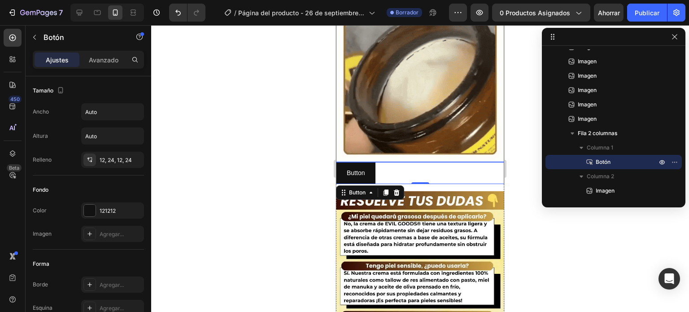
scroll to position [1266, 0]
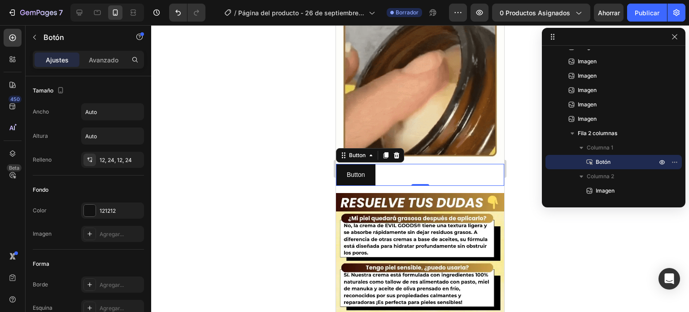
click at [398, 164] on div "Button Button 0" at bounding box center [420, 175] width 168 height 22
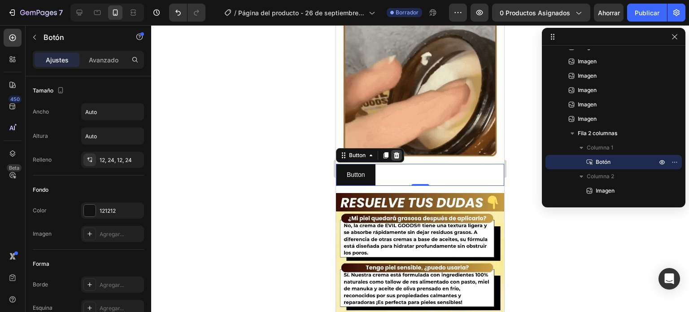
click at [400, 152] on icon at bounding box center [396, 155] width 7 height 7
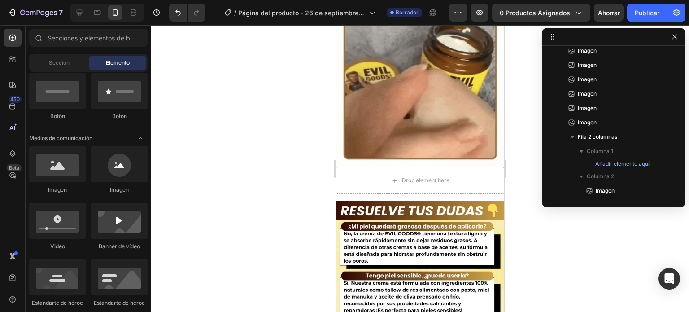
scroll to position [1273, 0]
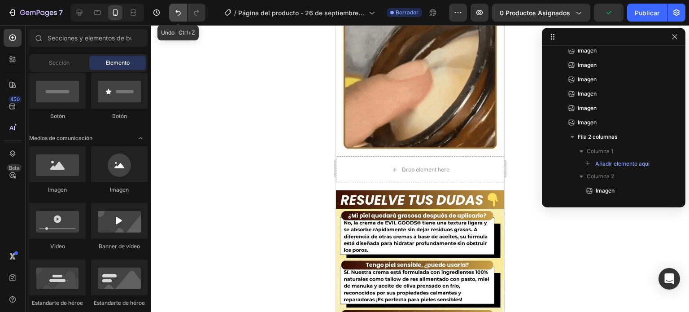
click at [177, 14] on icon "Deshacer/Rehacer" at bounding box center [178, 12] width 9 height 9
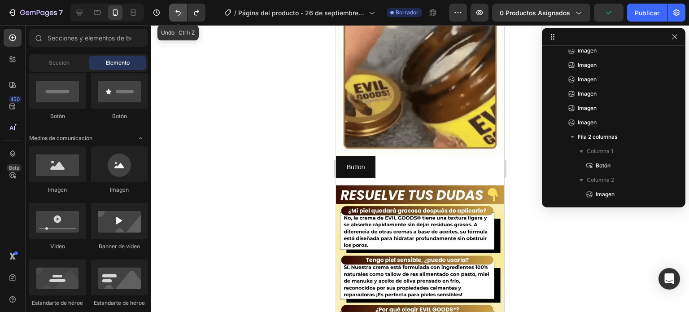
click at [177, 14] on icon "Deshacer/Rehacer" at bounding box center [178, 12] width 9 height 9
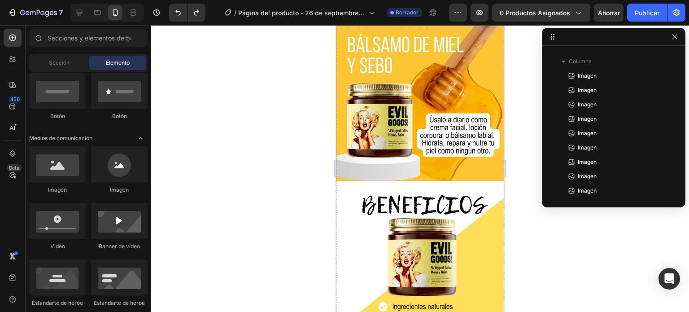
scroll to position [0, 0]
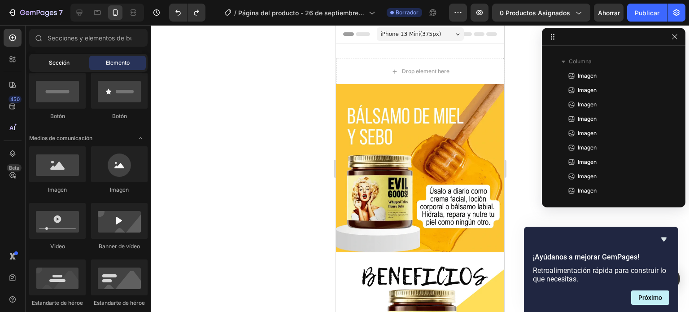
click at [52, 64] on font "Sección" at bounding box center [59, 62] width 21 height 7
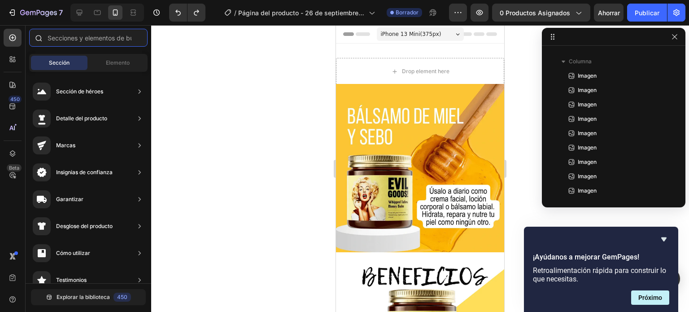
click at [96, 36] on input "text" at bounding box center [88, 38] width 118 height 18
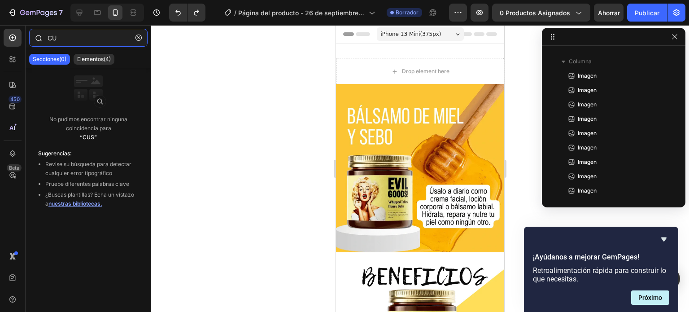
type input "C"
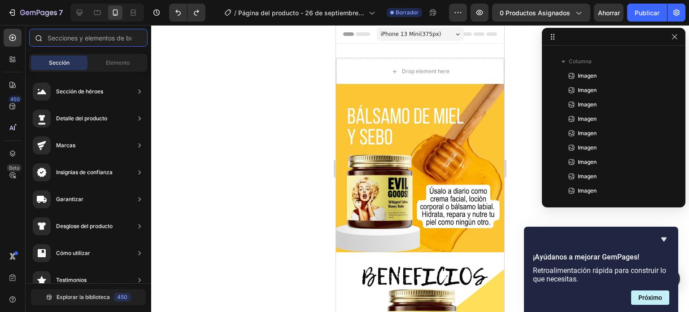
type input "Q"
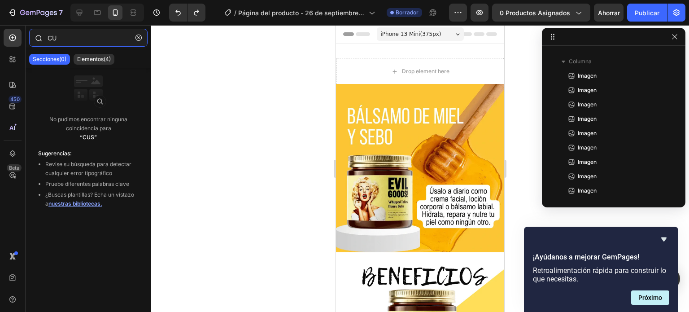
type input "C"
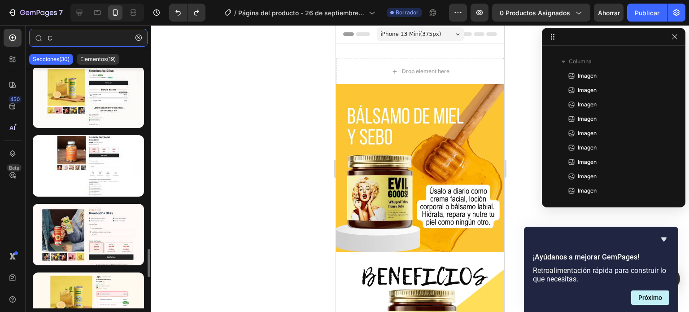
scroll to position [1457, 0]
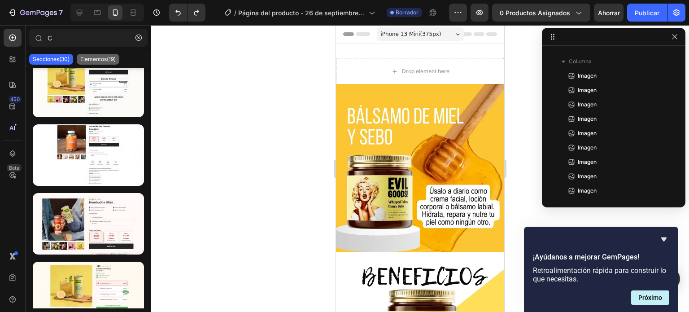
click at [106, 61] on font "Elementos(19)" at bounding box center [97, 59] width 35 height 7
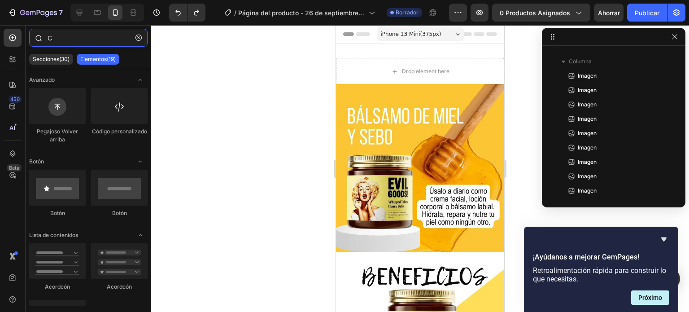
click at [71, 36] on input "C" at bounding box center [88, 38] width 118 height 18
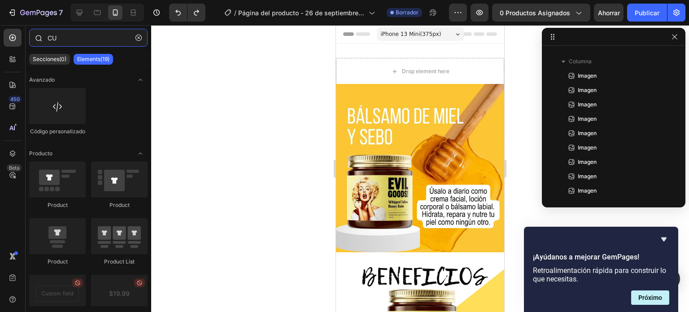
type input "C"
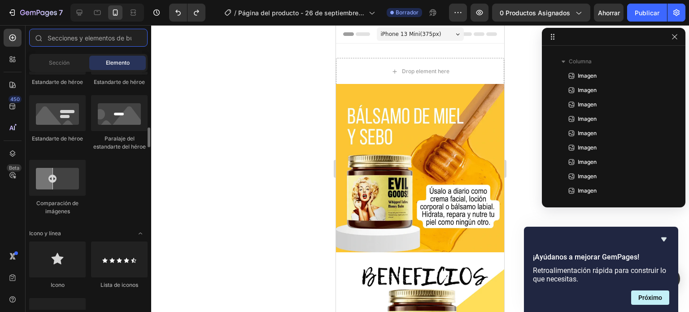
scroll to position [461, 0]
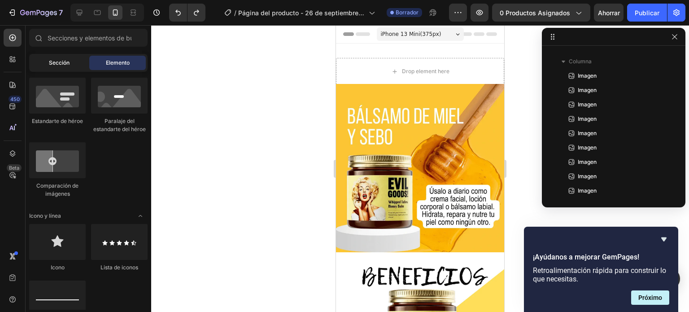
click at [60, 62] on font "Sección" at bounding box center [59, 62] width 21 height 7
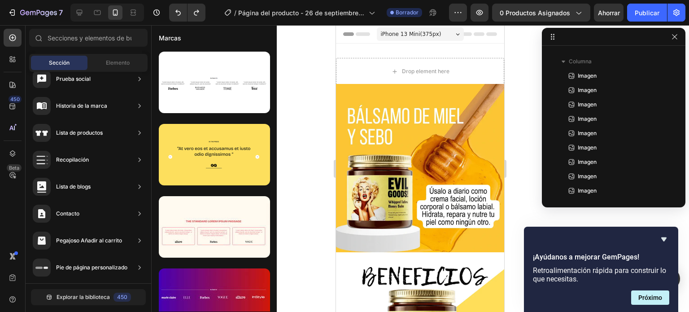
scroll to position [0, 0]
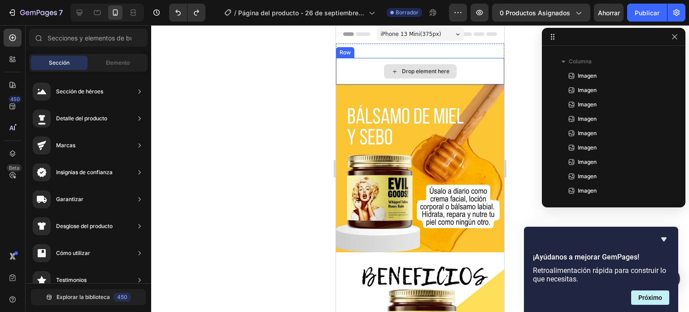
click at [364, 66] on div "Drop element here" at bounding box center [420, 71] width 168 height 27
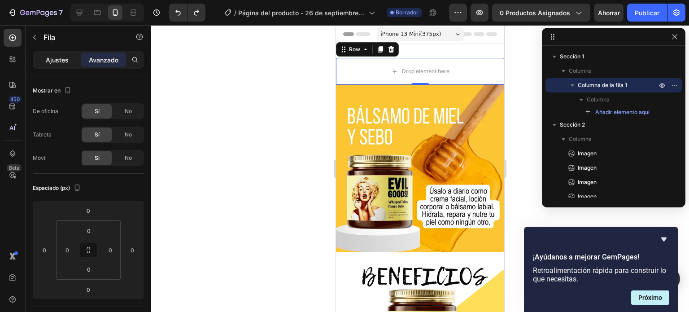
click at [58, 61] on font "Ajustes" at bounding box center [57, 60] width 23 height 8
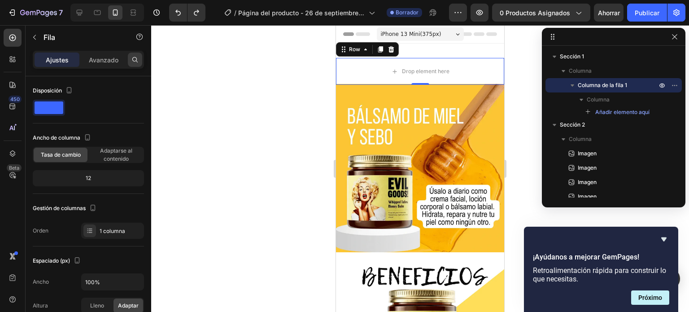
click at [135, 58] on icon at bounding box center [134, 59] width 7 height 7
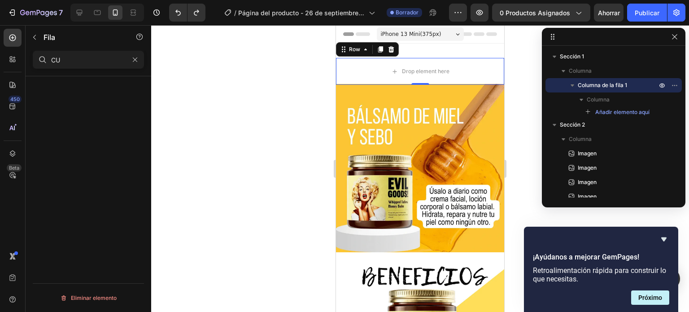
type input "C"
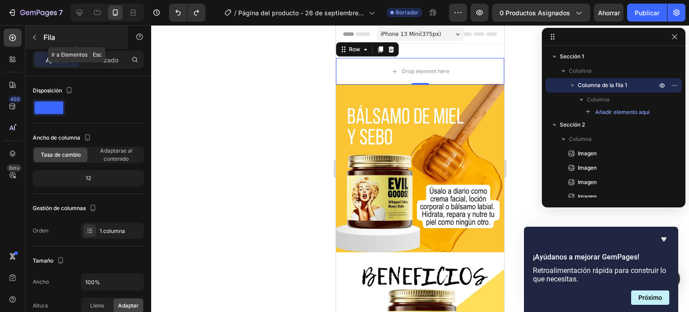
click at [35, 35] on icon "button" at bounding box center [34, 37] width 3 height 5
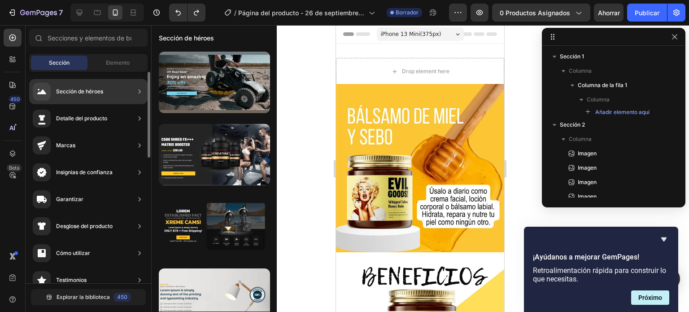
click at [95, 117] on font "Detalle del producto" at bounding box center [81, 118] width 51 height 7
click at [136, 116] on icon at bounding box center [139, 118] width 9 height 9
click at [100, 93] on font "Sección de héroes" at bounding box center [79, 91] width 47 height 7
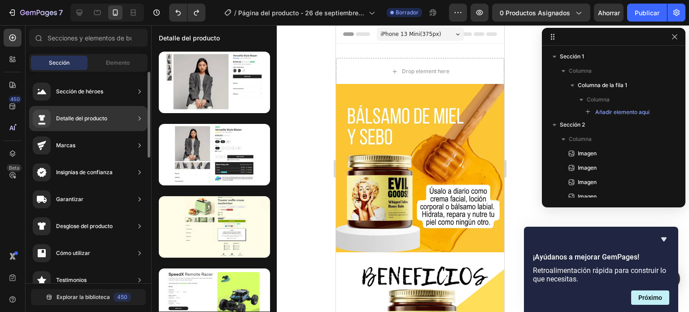
click at [102, 122] on font "Detalle del producto" at bounding box center [81, 118] width 51 height 7
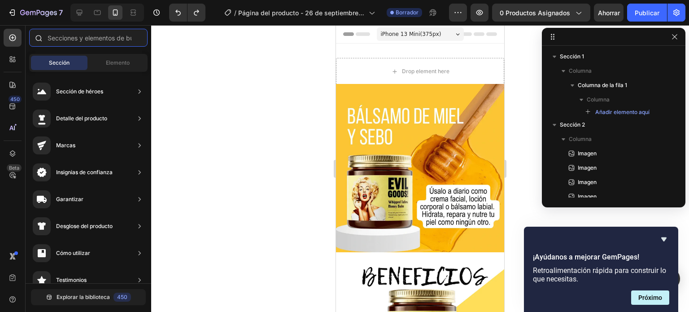
click at [66, 38] on input "text" at bounding box center [88, 38] width 118 height 18
type input "C"
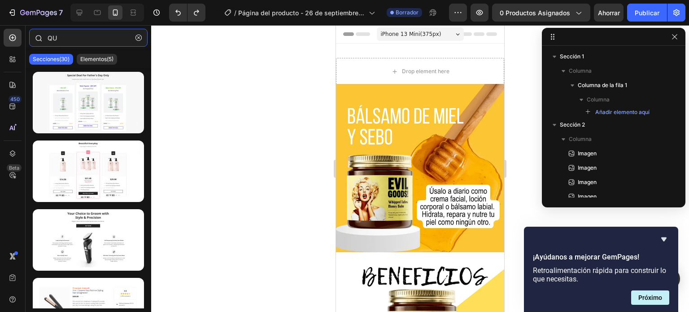
type input "Q"
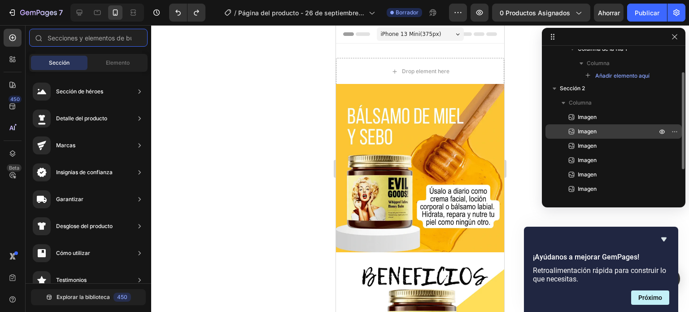
scroll to position [36, 0]
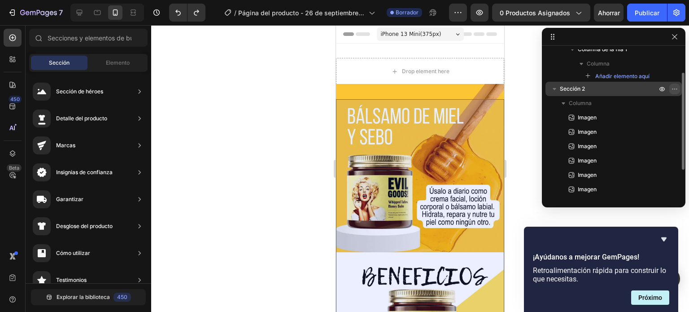
click at [674, 93] on button "button" at bounding box center [674, 88] width 11 height 11
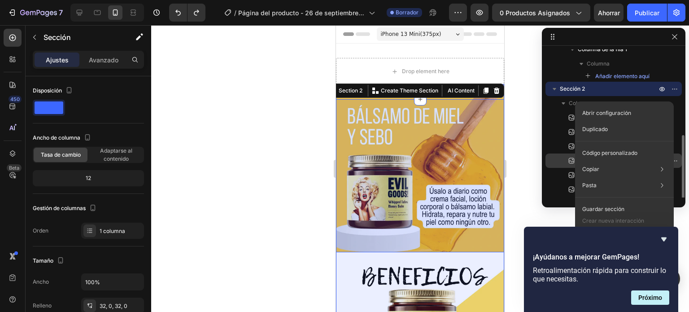
scroll to position [74, 0]
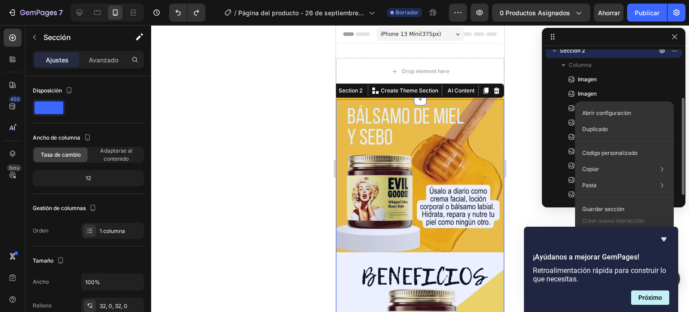
click at [551, 53] on icon "button" at bounding box center [554, 50] width 9 height 9
click at [551, 53] on icon "button" at bounding box center [554, 51] width 9 height 9
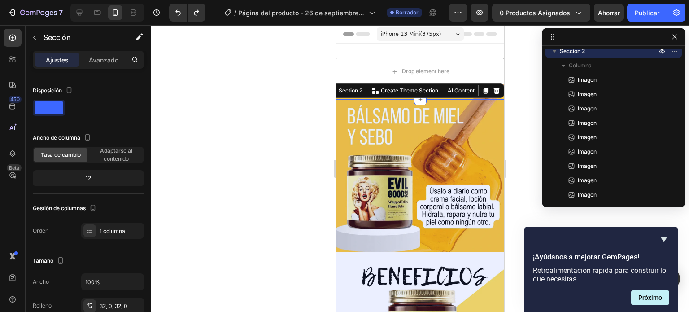
click at [528, 114] on div at bounding box center [420, 168] width 538 height 287
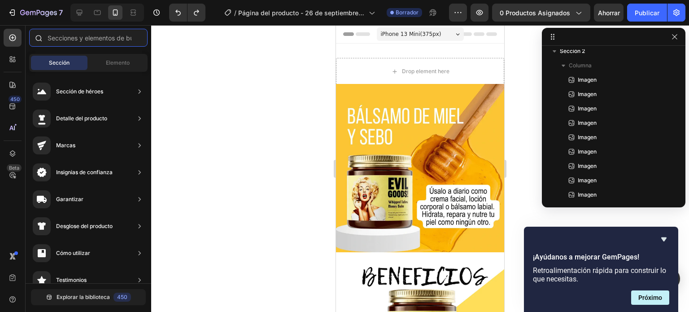
click at [86, 37] on input "text" at bounding box center [88, 38] width 118 height 18
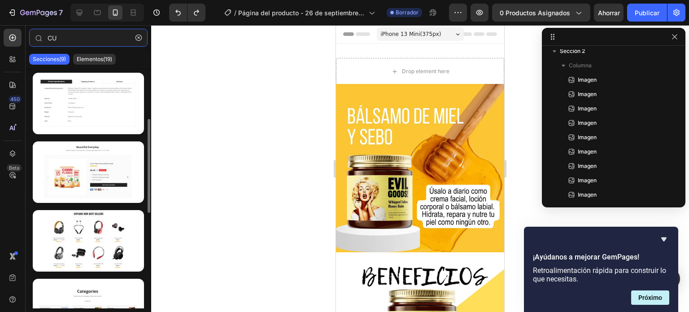
scroll to position [135, 0]
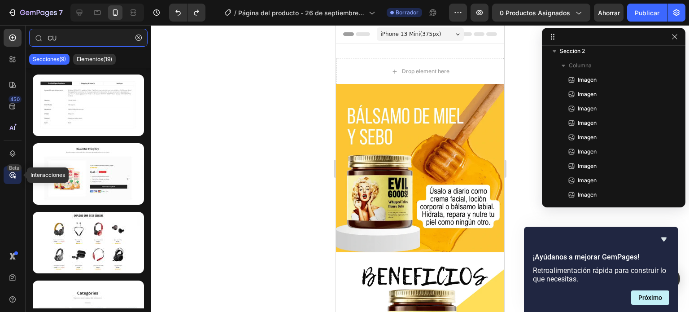
type input "CU"
click at [9, 174] on icon at bounding box center [12, 174] width 9 height 9
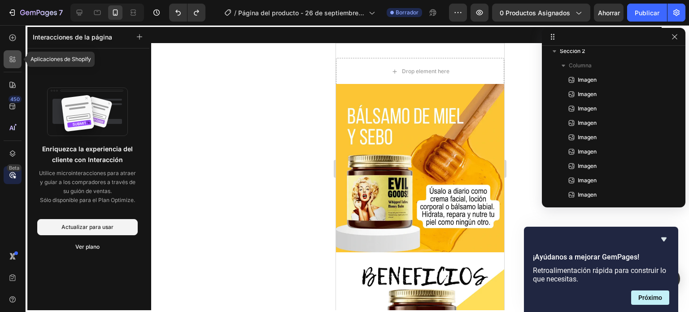
click at [9, 53] on div at bounding box center [13, 59] width 18 height 18
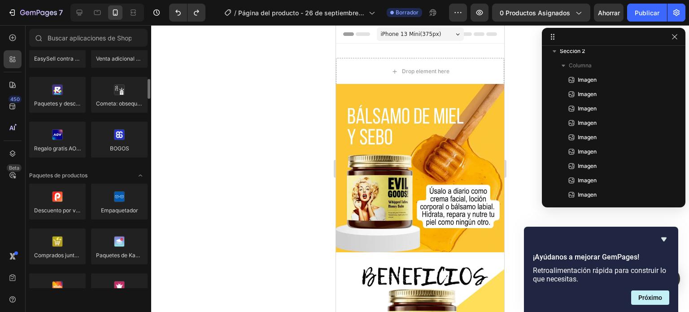
scroll to position [532, 0]
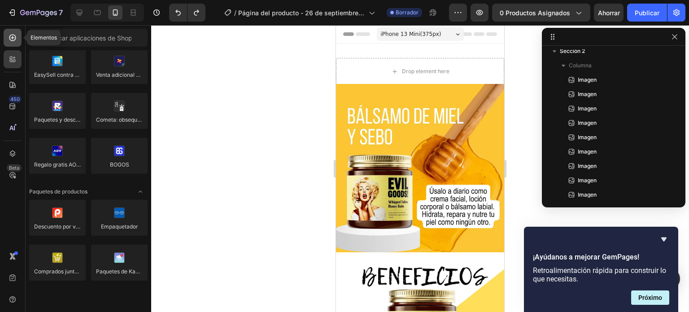
click at [16, 35] on icon at bounding box center [12, 37] width 9 height 9
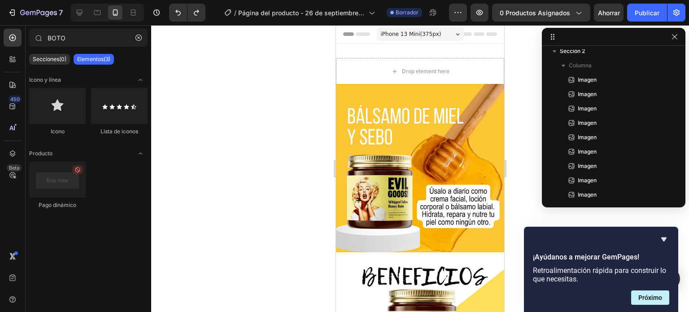
drag, startPoint x: 74, startPoint y: 183, endPoint x: 131, endPoint y: 177, distance: 57.2
click at [131, 177] on div "Pago dinámico" at bounding box center [88, 189] width 118 height 56
click at [72, 39] on input "BOTO" at bounding box center [88, 38] width 118 height 18
drag, startPoint x: 72, startPoint y: 39, endPoint x: 34, endPoint y: 43, distance: 38.3
click at [34, 43] on div "BOTO" at bounding box center [89, 40] width 126 height 22
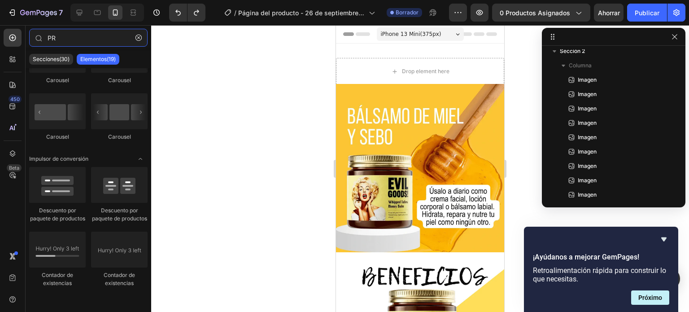
scroll to position [0, 0]
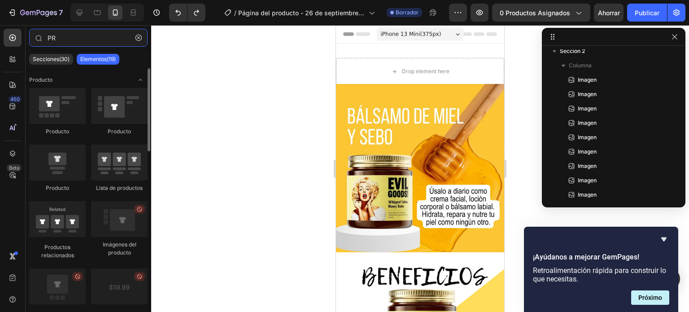
type input "P"
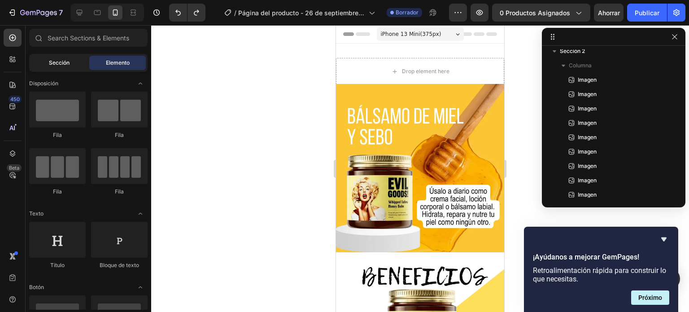
click at [65, 67] on div "Sección" at bounding box center [59, 63] width 57 height 14
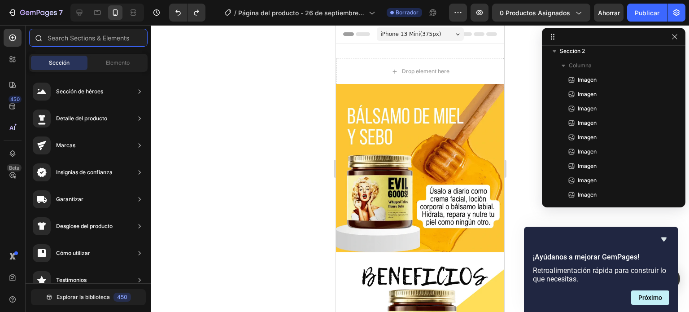
click at [70, 32] on input "text" at bounding box center [88, 38] width 118 height 18
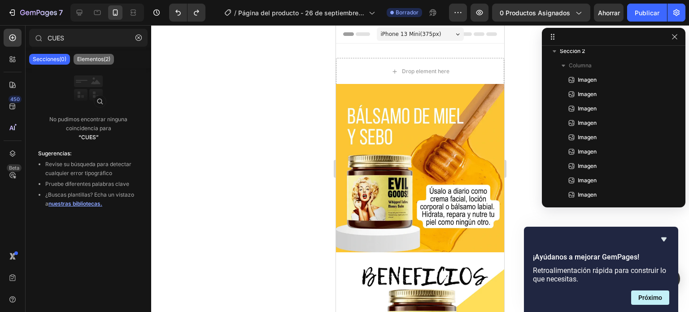
click at [102, 60] on font "Elementos(2)" at bounding box center [93, 59] width 33 height 7
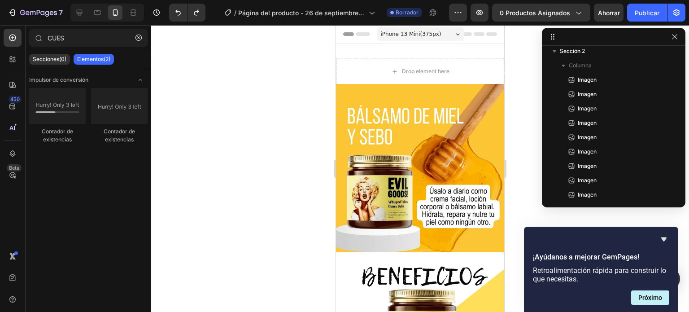
click at [236, 109] on div at bounding box center [420, 168] width 538 height 287
click at [96, 45] on input "CUES" at bounding box center [88, 38] width 118 height 18
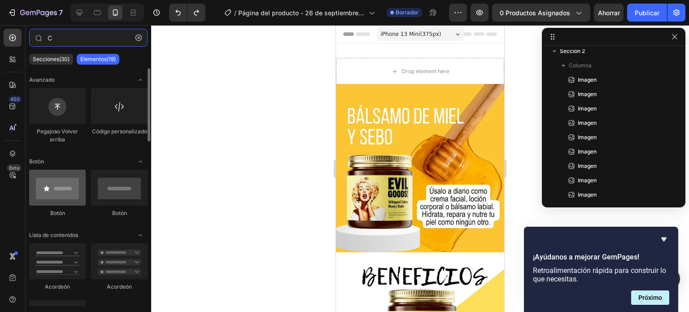
type input "C"
click at [61, 191] on div at bounding box center [57, 188] width 57 height 36
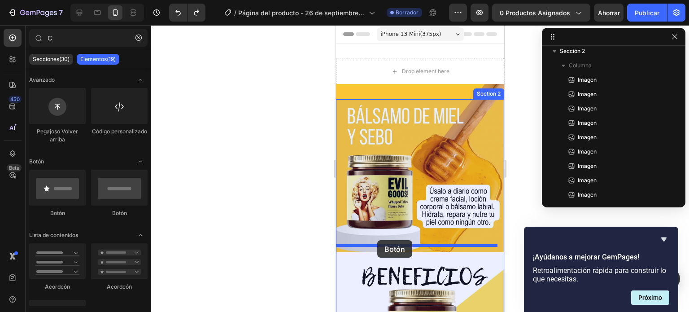
drag, startPoint x: 397, startPoint y: 216, endPoint x: 377, endPoint y: 240, distance: 31.2
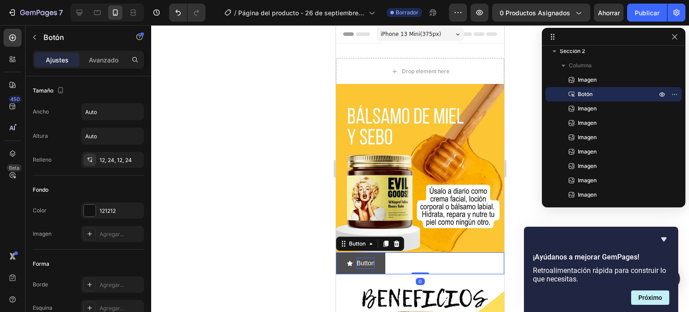
click at [373, 257] on p "Button" at bounding box center [366, 262] width 18 height 11
click at [424, 258] on div "Button Button 0" at bounding box center [420, 263] width 168 height 22
click at [398, 240] on icon at bounding box center [397, 243] width 6 height 6
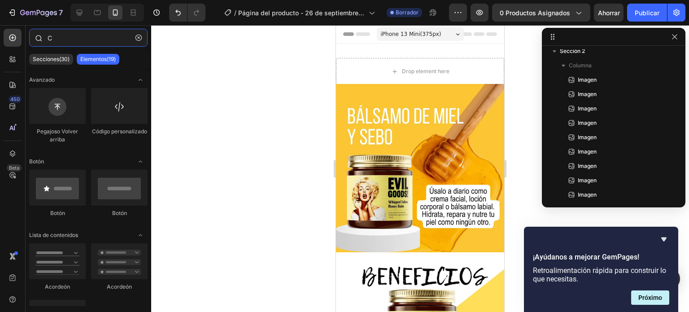
click at [57, 41] on input "C" at bounding box center [88, 38] width 118 height 18
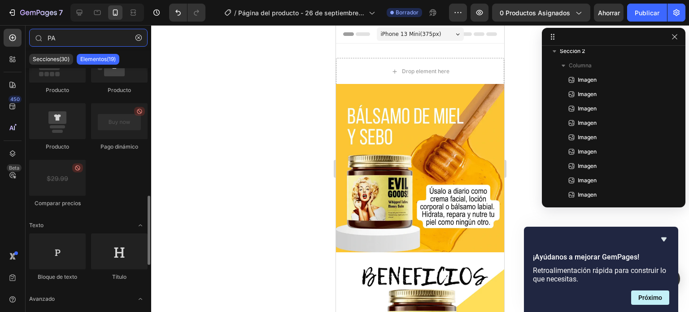
scroll to position [411, 0]
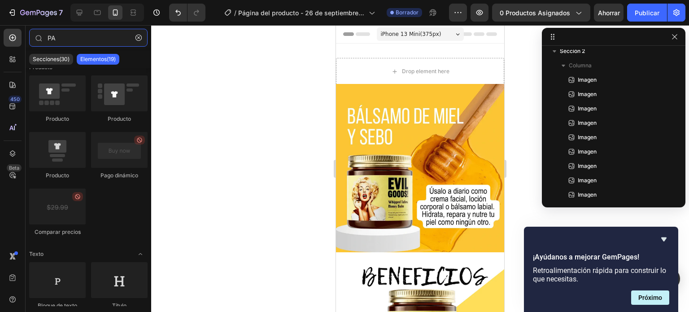
type input "PA"
click at [319, 105] on div at bounding box center [420, 168] width 538 height 287
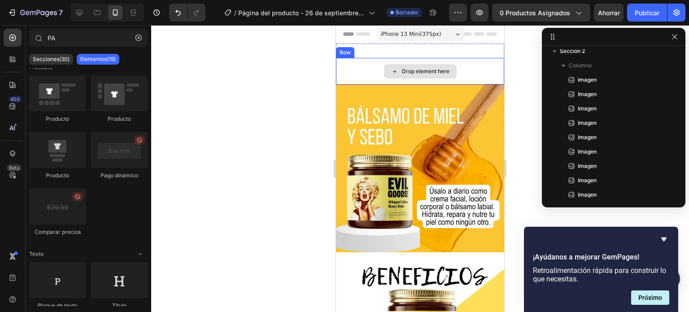
click at [366, 68] on div "Drop element here" at bounding box center [420, 71] width 168 height 27
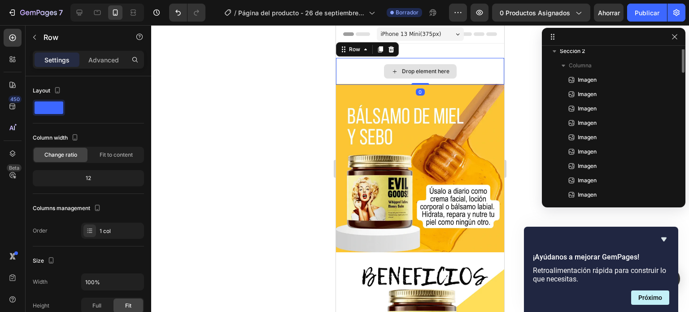
scroll to position [0, 0]
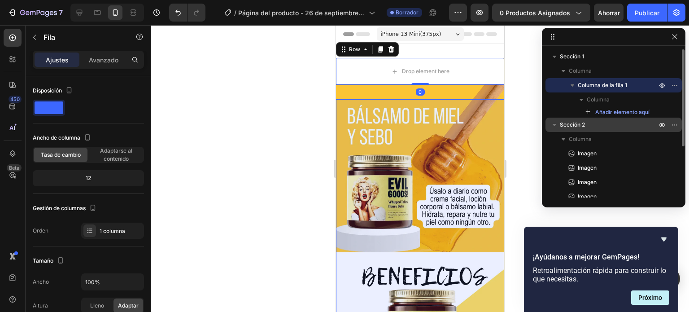
click at [596, 122] on p "Sección 2" at bounding box center [609, 124] width 99 height 9
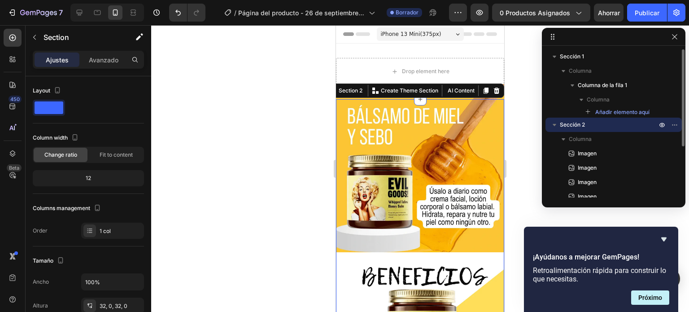
scroll to position [43, 0]
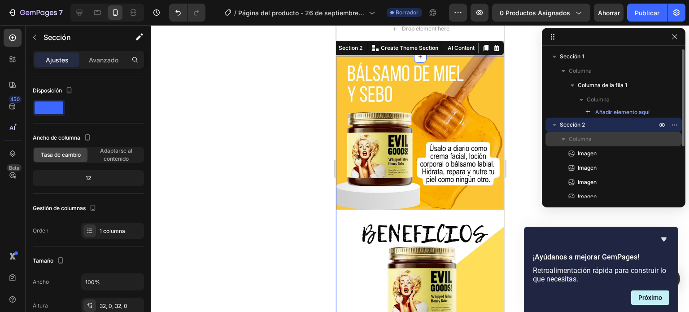
click at [583, 138] on font "Columna" at bounding box center [580, 138] width 23 height 7
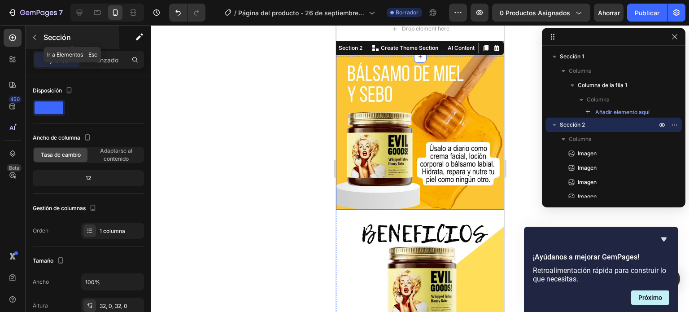
click at [34, 41] on button "button" at bounding box center [34, 37] width 14 height 14
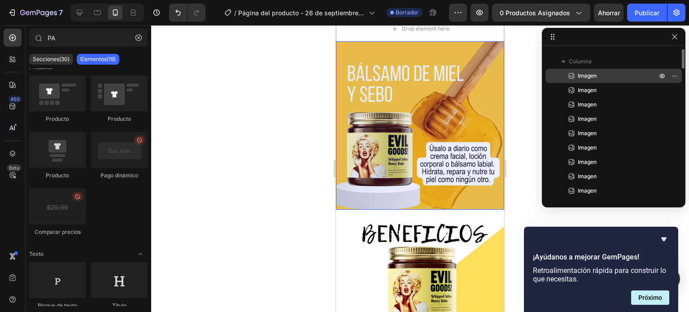
scroll to position [0, 0]
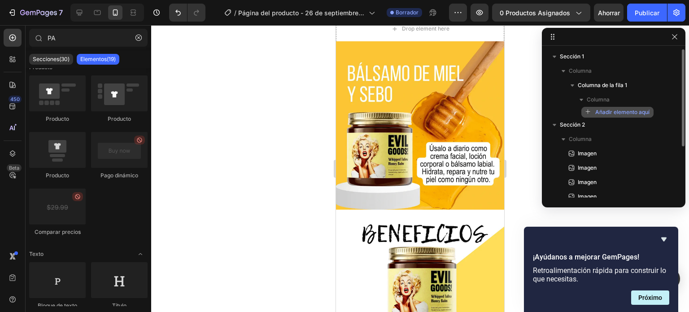
click at [593, 112] on div "Añadir elemento aquí" at bounding box center [617, 112] width 64 height 8
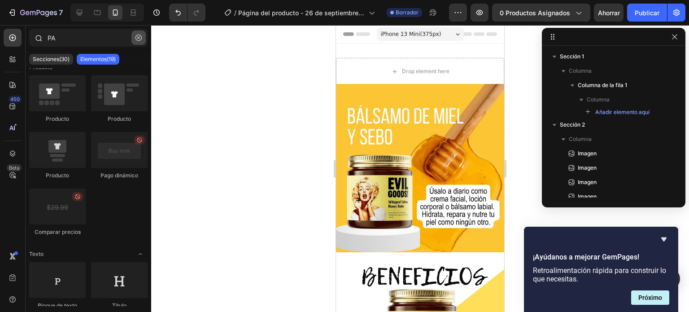
click at [142, 34] on button "button" at bounding box center [138, 37] width 14 height 14
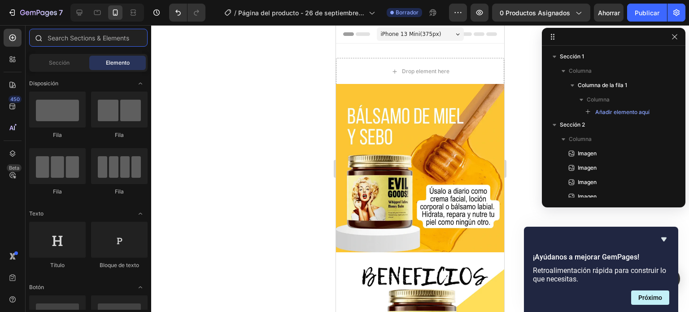
click at [97, 32] on input "text" at bounding box center [88, 38] width 118 height 18
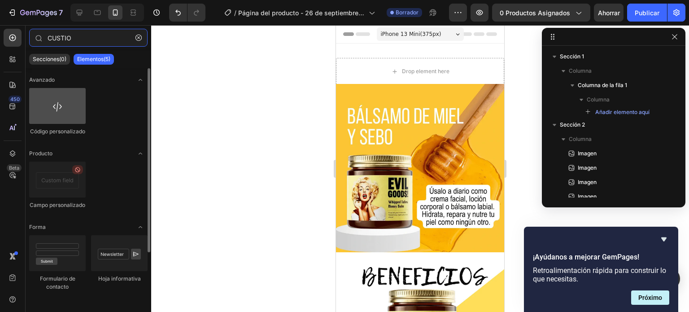
type input "CUSTIO"
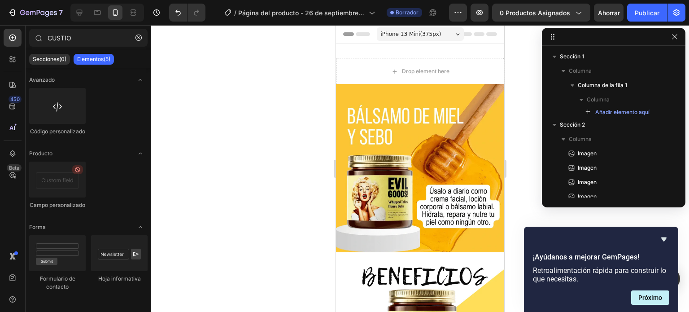
drag, startPoint x: 46, startPoint y: 186, endPoint x: 186, endPoint y: 135, distance: 148.8
click at [186, 0] on div "7 / Página del producto - [DATE] 16:13:54 Borrador Avance 0 productos asignados…" at bounding box center [344, 0] width 689 height 0
click at [72, 183] on div at bounding box center [57, 179] width 57 height 36
click at [57, 162] on div at bounding box center [57, 179] width 57 height 36
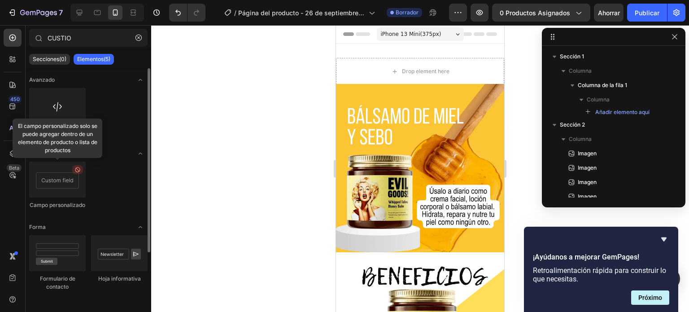
click at [61, 180] on div at bounding box center [57, 179] width 57 height 36
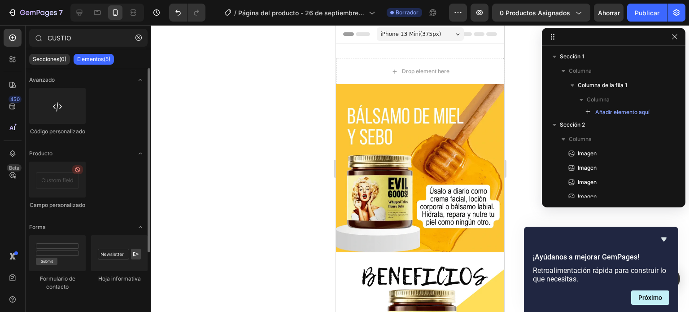
drag, startPoint x: 61, startPoint y: 180, endPoint x: 106, endPoint y: 169, distance: 46.7
click at [106, 169] on div "Campo personalizado" at bounding box center [88, 189] width 118 height 56
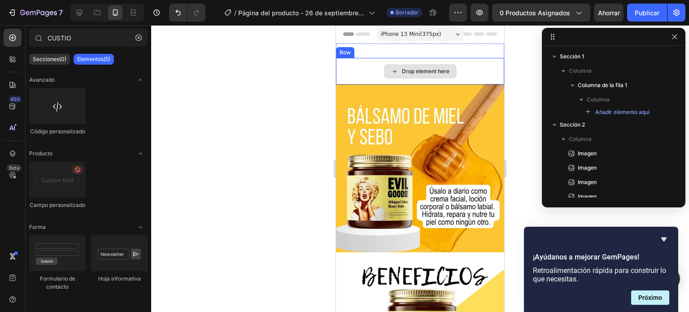
click at [417, 68] on div "Drop element here" at bounding box center [426, 71] width 48 height 7
click at [468, 63] on div "Drop element here" at bounding box center [420, 71] width 168 height 27
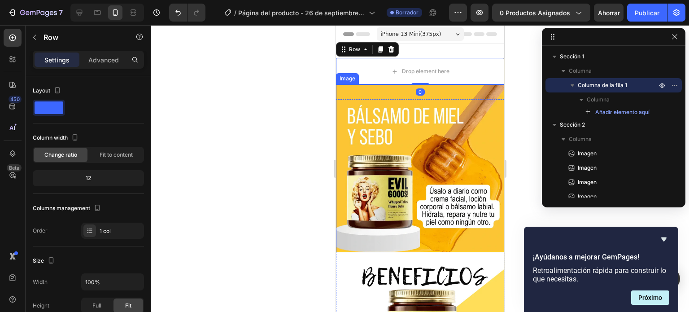
click at [451, 117] on img at bounding box center [420, 168] width 168 height 168
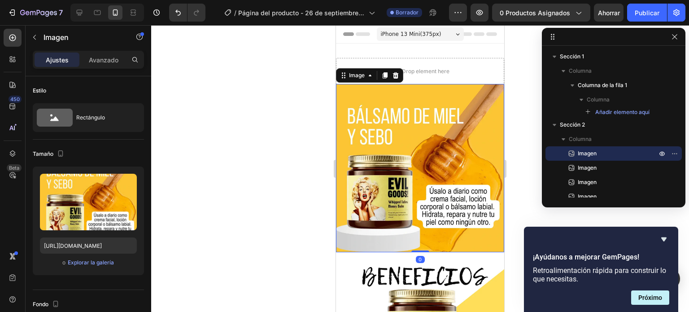
click at [436, 74] on div "Drop element here" at bounding box center [426, 71] width 48 height 7
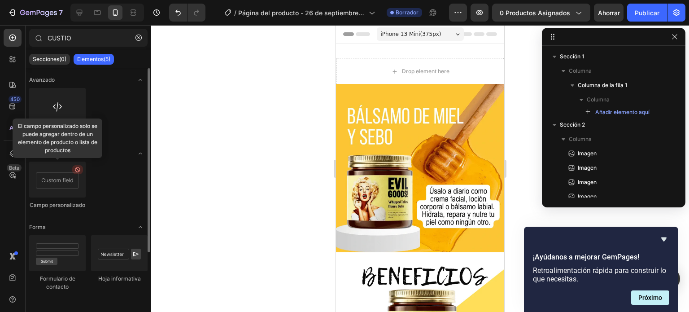
click at [79, 170] on icon at bounding box center [77, 169] width 7 height 7
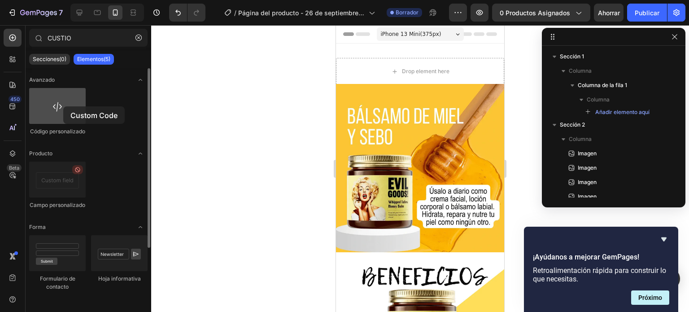
click at [63, 106] on div at bounding box center [57, 106] width 57 height 36
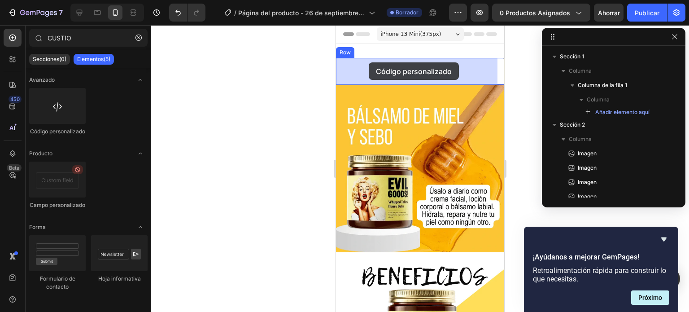
drag, startPoint x: 399, startPoint y: 131, endPoint x: 369, endPoint y: 62, distance: 75.5
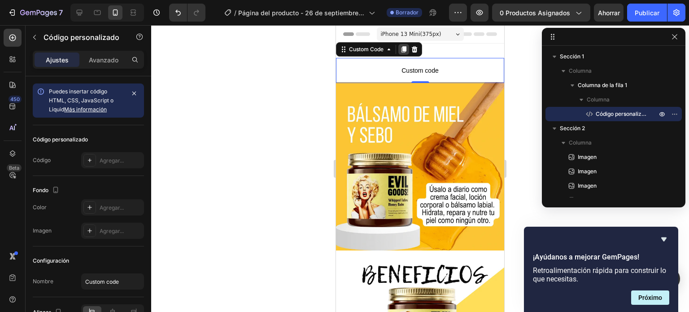
click at [404, 49] on icon at bounding box center [403, 49] width 5 height 6
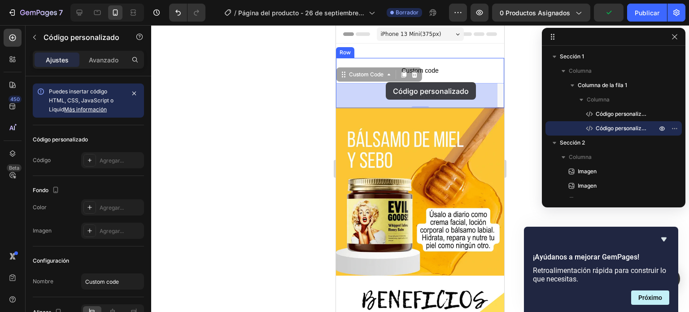
drag, startPoint x: 425, startPoint y: 91, endPoint x: 386, endPoint y: 83, distance: 40.2
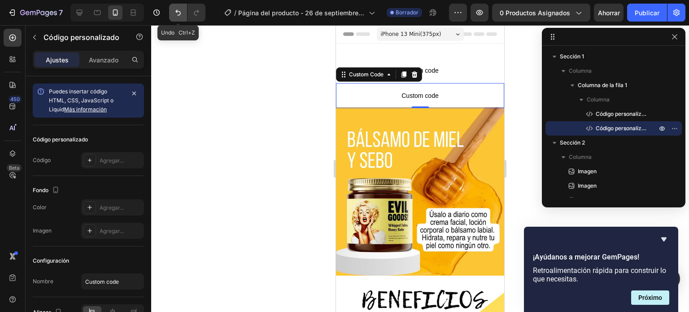
click at [175, 10] on icon "Deshacer/Rehacer" at bounding box center [178, 12] width 9 height 9
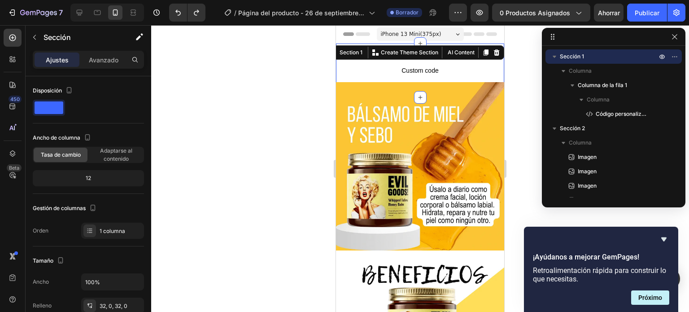
click at [283, 102] on div at bounding box center [420, 168] width 538 height 287
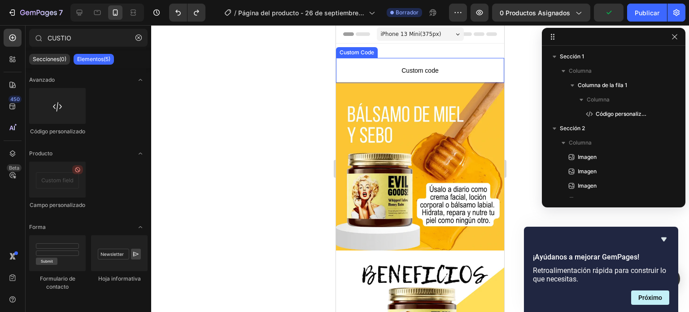
click at [434, 73] on span "Custom code" at bounding box center [420, 70] width 168 height 11
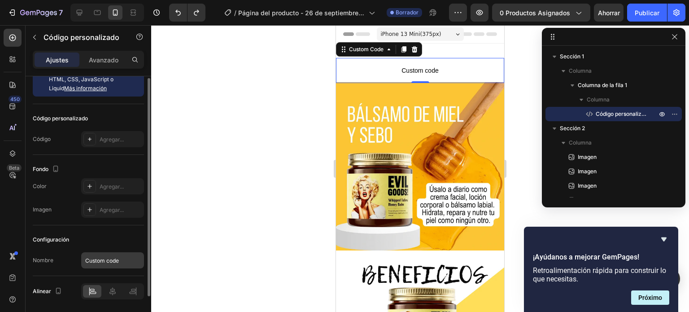
scroll to position [12, 0]
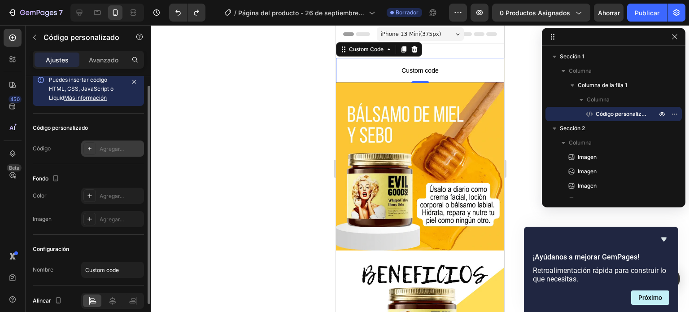
click at [103, 151] on font "Agregar..." at bounding box center [112, 148] width 24 height 7
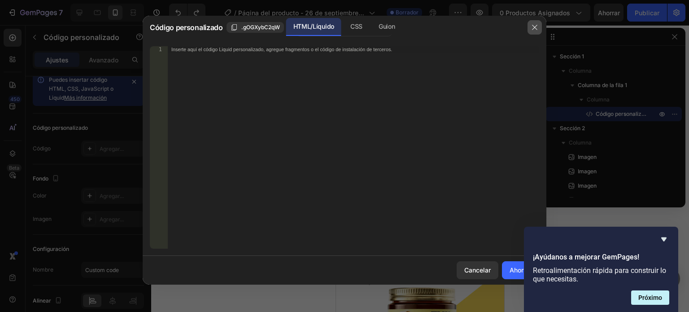
click at [535, 26] on icon "button" at bounding box center [534, 27] width 7 height 7
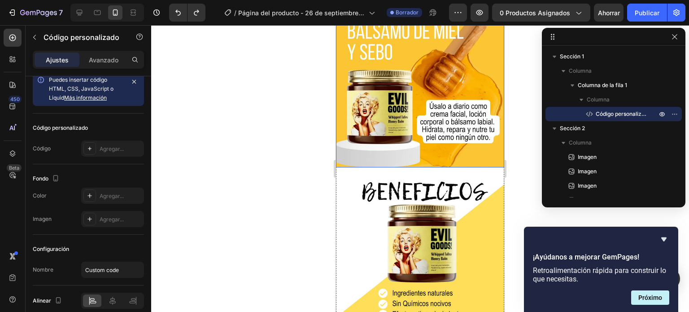
scroll to position [0, 0]
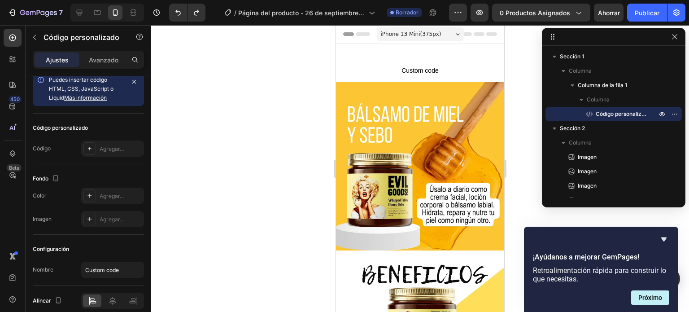
click at [302, 155] on div at bounding box center [420, 168] width 538 height 287
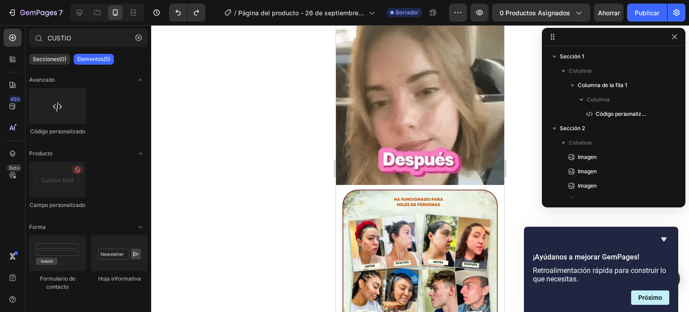
scroll to position [409, 0]
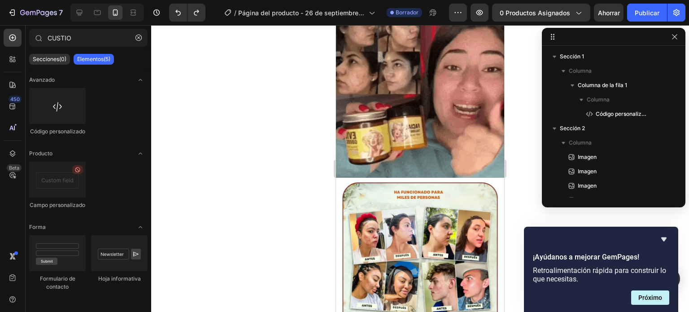
drag, startPoint x: 501, startPoint y: 73, endPoint x: 854, endPoint y: 164, distance: 364.5
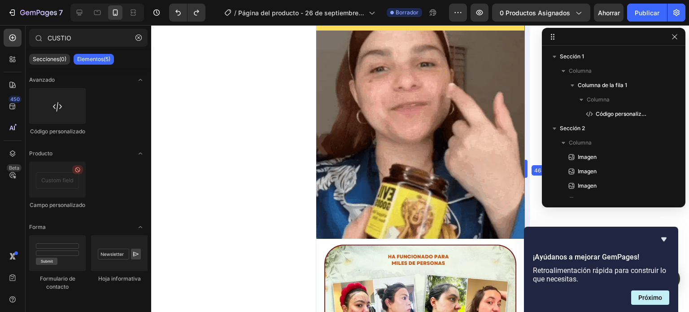
scroll to position [469, 0]
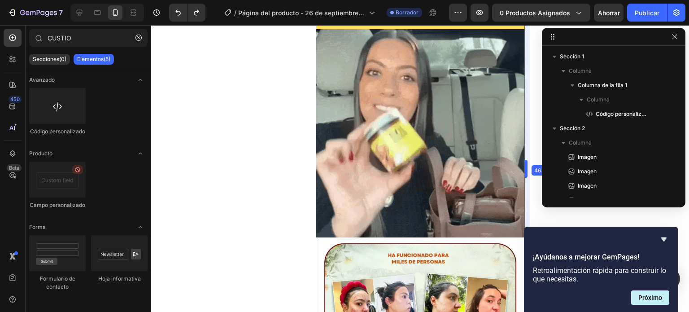
drag, startPoint x: 508, startPoint y: 159, endPoint x: 548, endPoint y: 164, distance: 40.2
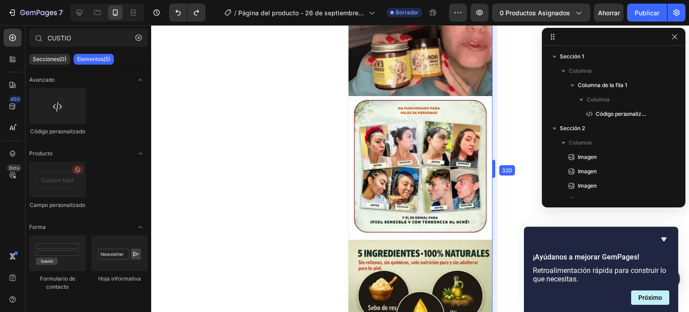
scroll to position [340, 0]
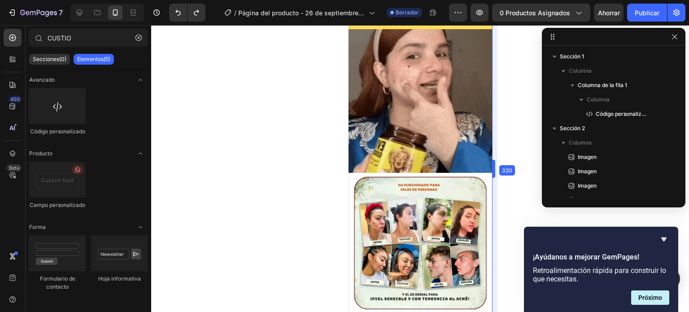
drag, startPoint x: 527, startPoint y: 166, endPoint x: 412, endPoint y: 141, distance: 118.4
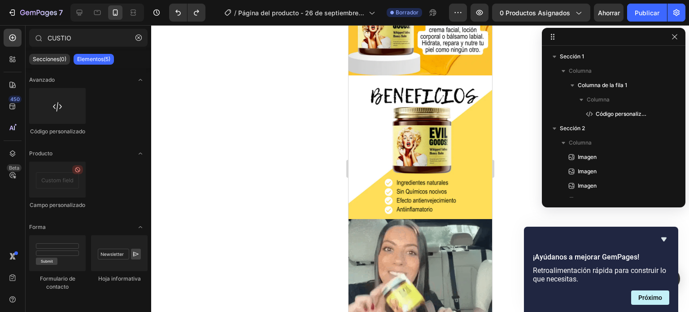
scroll to position [0, 0]
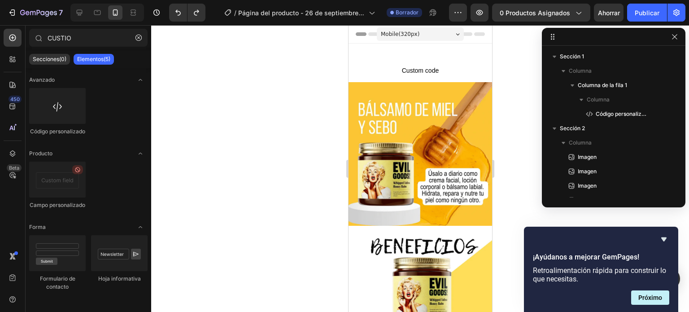
click at [243, 89] on div at bounding box center [420, 168] width 538 height 287
click at [414, 133] on img at bounding box center [420, 154] width 144 height 144
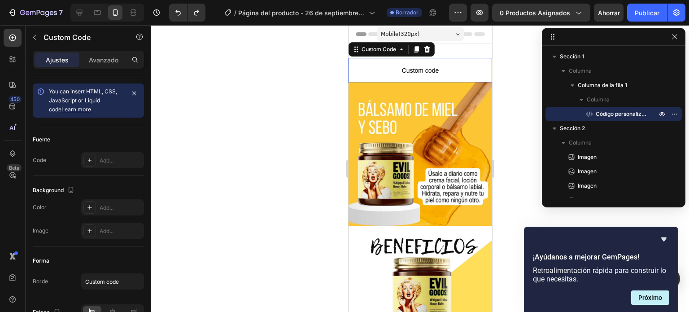
click at [435, 61] on p "Custom code" at bounding box center [420, 70] width 144 height 25
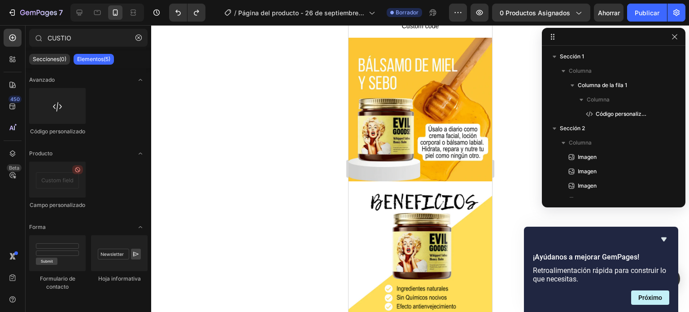
scroll to position [47, 0]
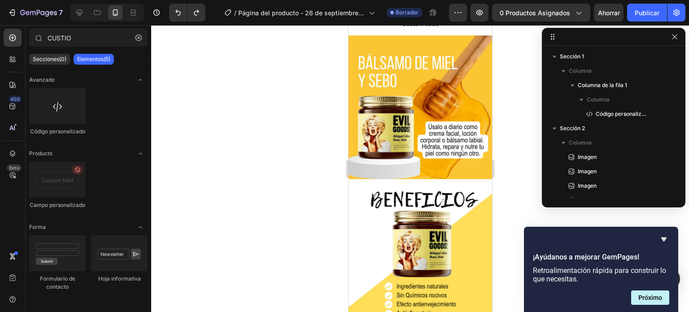
drag, startPoint x: 489, startPoint y: 139, endPoint x: 842, endPoint y: 113, distance: 353.9
click at [658, 297] on font "Próximo" at bounding box center [650, 297] width 24 height 7
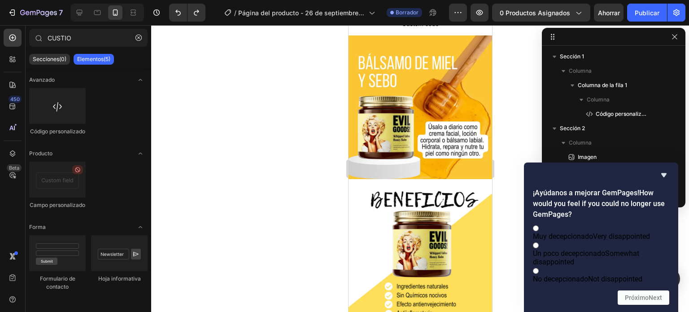
click at [663, 172] on div "¡Ayúdanos a mejorar GemPages! How would you feel if you could no longer use Gem…" at bounding box center [601, 237] width 136 height 135
click at [663, 173] on icon "Ocultar encuesta" at bounding box center [663, 175] width 5 height 4
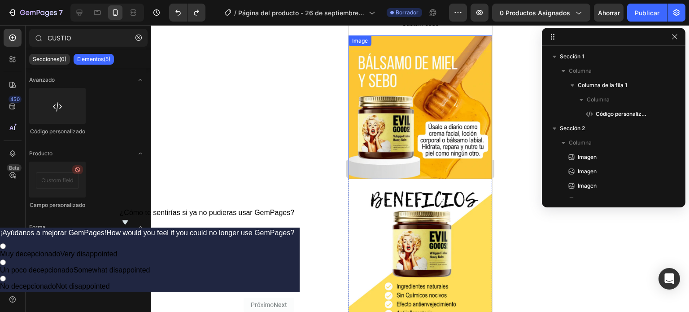
click at [386, 69] on img at bounding box center [420, 107] width 144 height 144
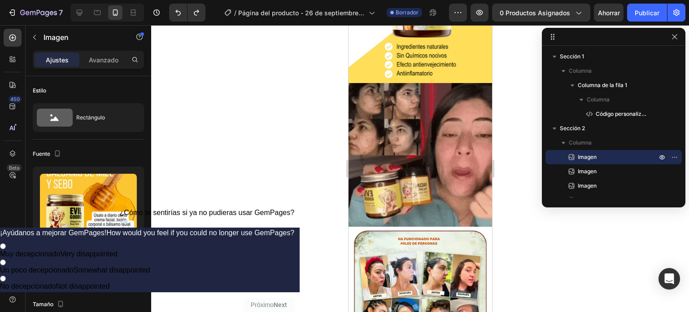
scroll to position [0, 0]
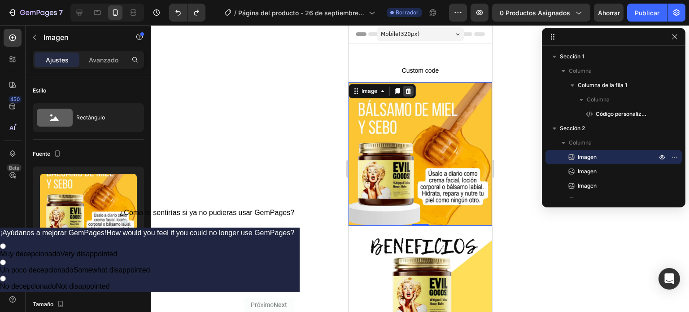
click at [406, 88] on icon at bounding box center [407, 90] width 7 height 7
click at [406, 88] on div "Custom code Custom Code Row Section 1" at bounding box center [420, 71] width 144 height 54
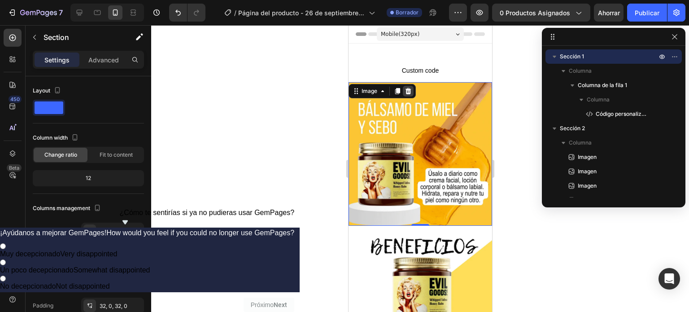
click at [406, 88] on div "Custom code Custom Code Row Section 1" at bounding box center [420, 71] width 144 height 54
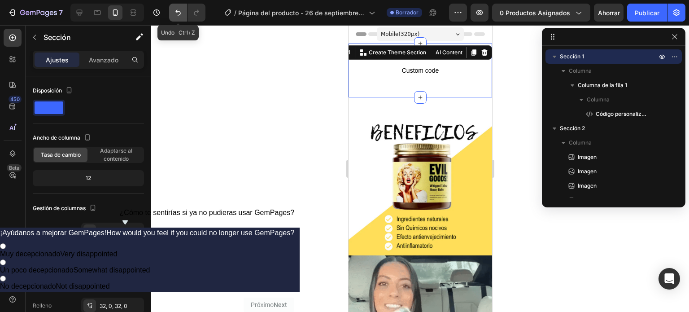
click at [176, 11] on icon "Deshacer/Rehacer" at bounding box center [177, 13] width 5 height 6
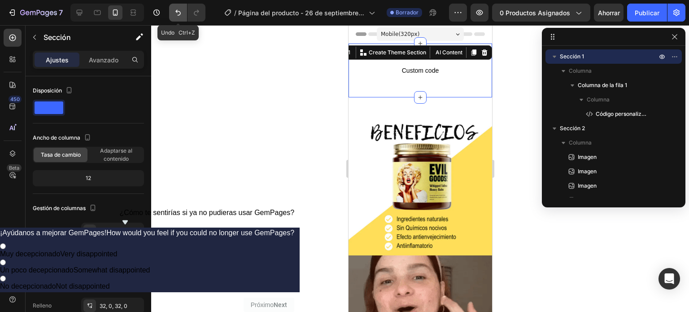
click at [176, 11] on icon "Deshacer/Rehacer" at bounding box center [177, 13] width 5 height 6
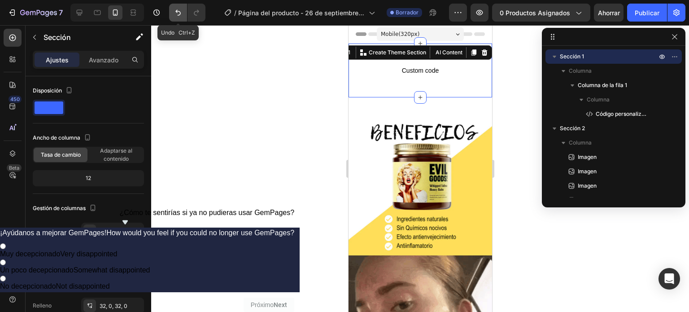
click at [176, 11] on icon "Deshacer/Rehacer" at bounding box center [177, 13] width 5 height 6
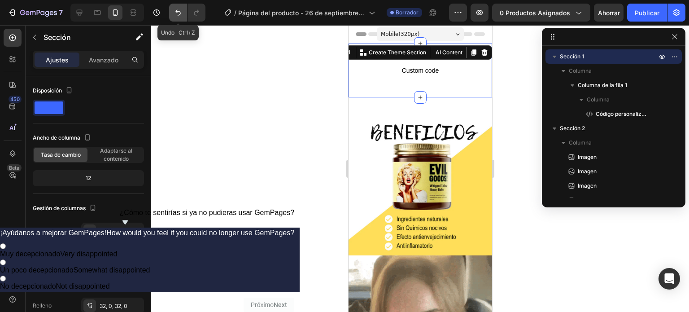
click at [176, 11] on icon "Deshacer/Rehacer" at bounding box center [177, 13] width 5 height 6
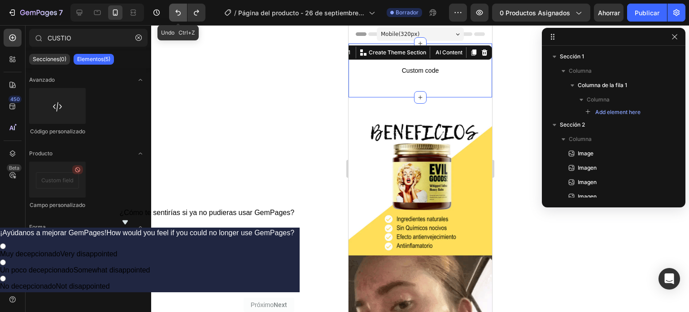
click at [176, 11] on icon "Deshacer/Rehacer" at bounding box center [177, 13] width 5 height 6
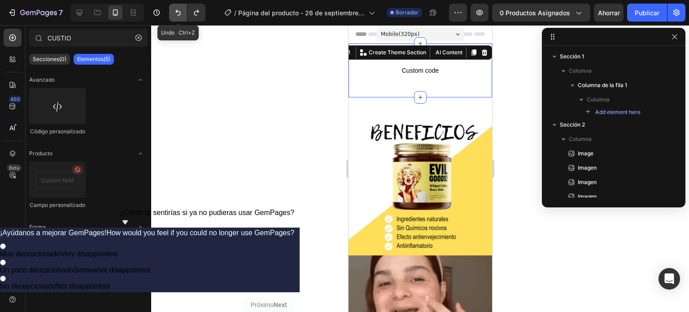
click at [176, 11] on icon "Deshacer/Rehacer" at bounding box center [177, 13] width 5 height 6
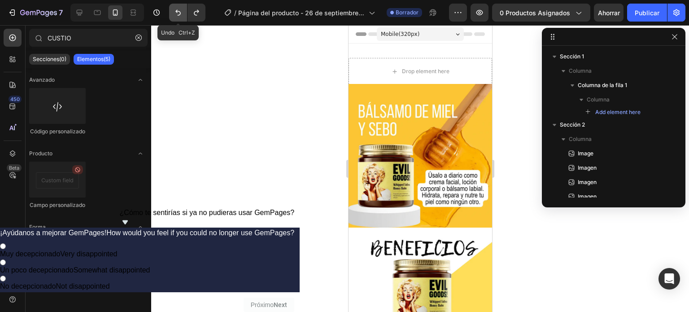
click at [176, 11] on icon "Deshacer/Rehacer" at bounding box center [177, 13] width 5 height 6
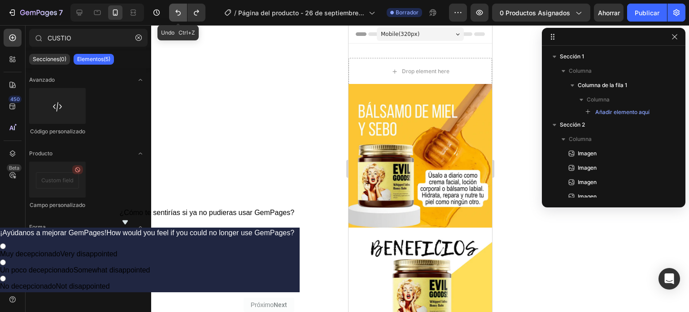
click at [176, 11] on icon "Deshacer/Rehacer" at bounding box center [177, 13] width 5 height 6
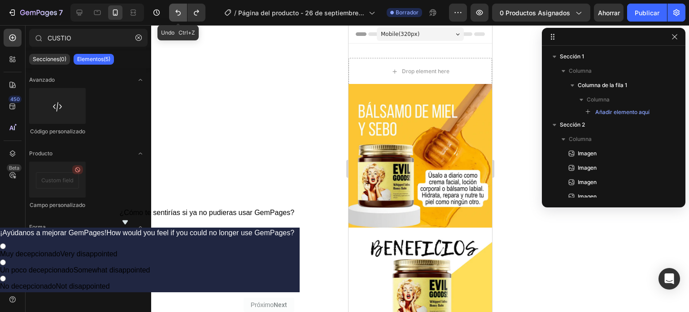
click at [176, 11] on icon "Deshacer/Rehacer" at bounding box center [177, 13] width 5 height 6
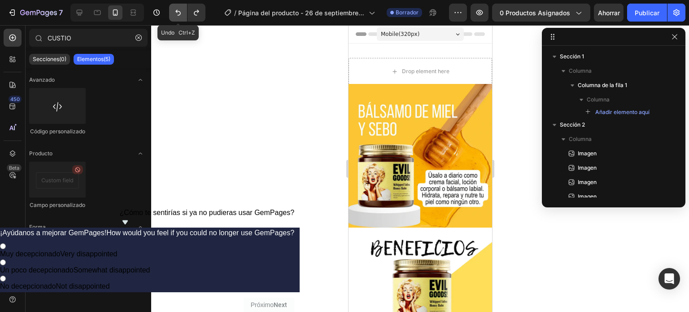
click at [176, 11] on icon "Deshacer/Rehacer" at bounding box center [177, 13] width 5 height 6
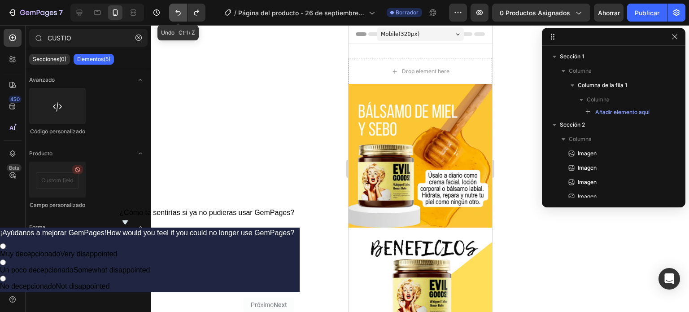
click at [176, 11] on icon "Deshacer/Rehacer" at bounding box center [177, 13] width 5 height 6
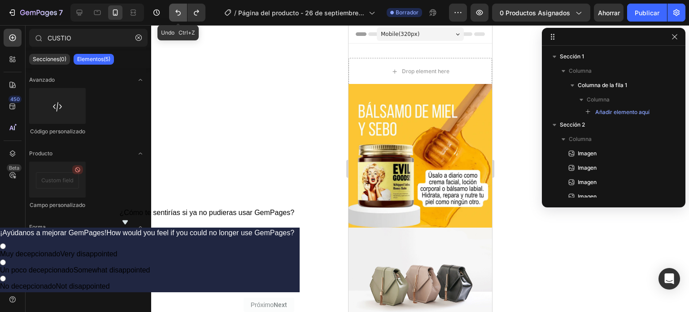
click at [176, 11] on icon "Deshacer/Rehacer" at bounding box center [177, 13] width 5 height 6
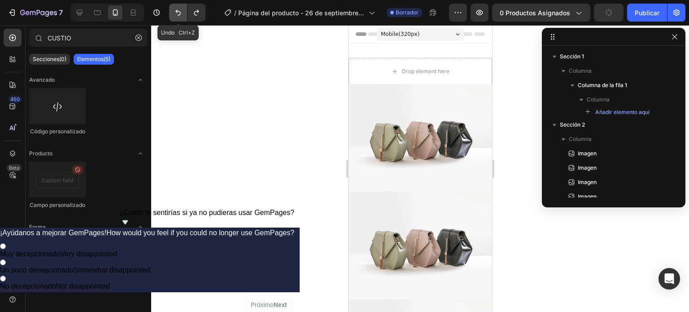
click at [176, 11] on icon "Deshacer/Rehacer" at bounding box center [177, 13] width 5 height 6
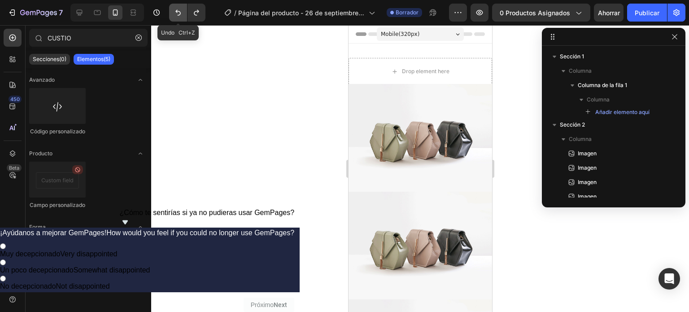
click at [176, 11] on icon "Deshacer/Rehacer" at bounding box center [177, 13] width 5 height 6
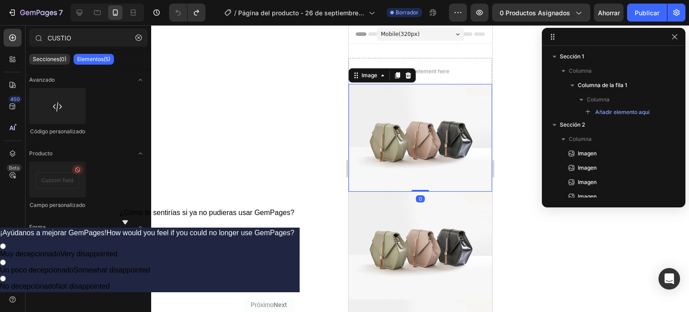
click at [352, 132] on img at bounding box center [420, 138] width 144 height 108
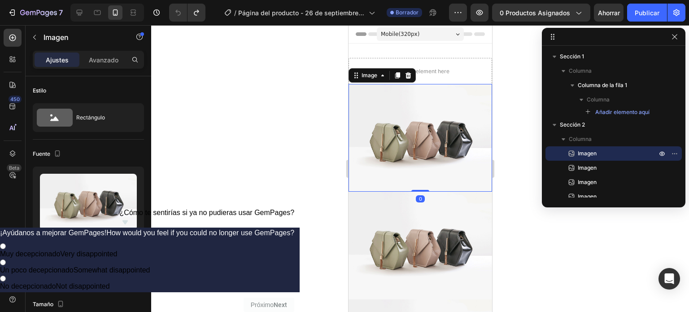
click at [411, 150] on img at bounding box center [420, 138] width 144 height 108
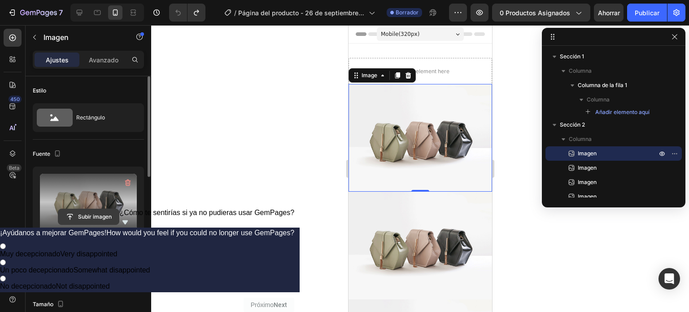
click at [93, 218] on input "file" at bounding box center [88, 216] width 61 height 15
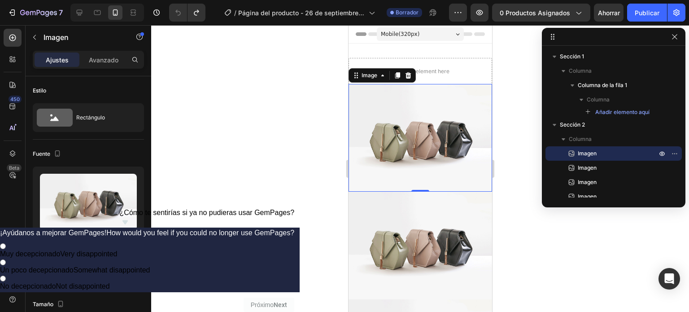
click at [413, 140] on img at bounding box center [420, 138] width 144 height 108
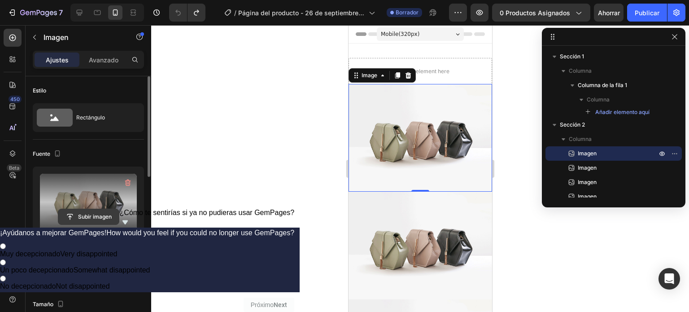
click at [87, 213] on input "file" at bounding box center [88, 216] width 61 height 15
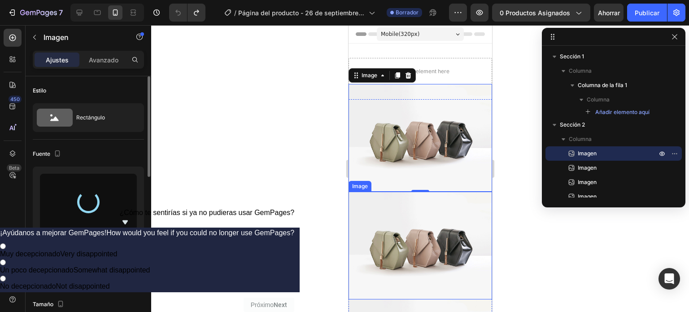
type input "[URL][DOMAIN_NAME]"
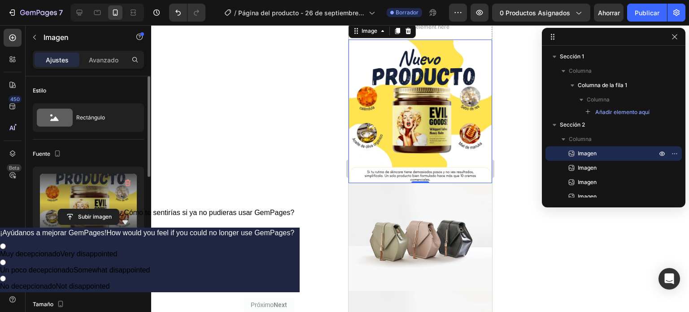
scroll to position [46, 0]
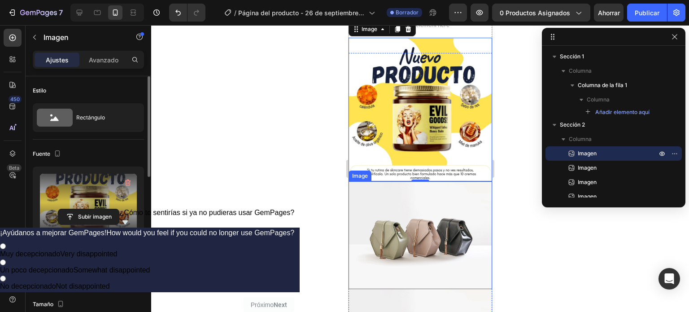
click at [415, 218] on img at bounding box center [420, 235] width 144 height 108
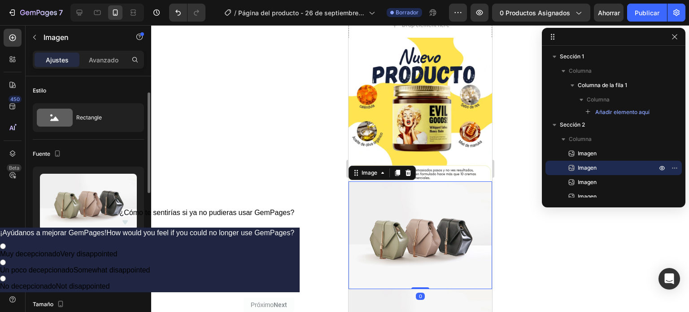
scroll to position [12, 0]
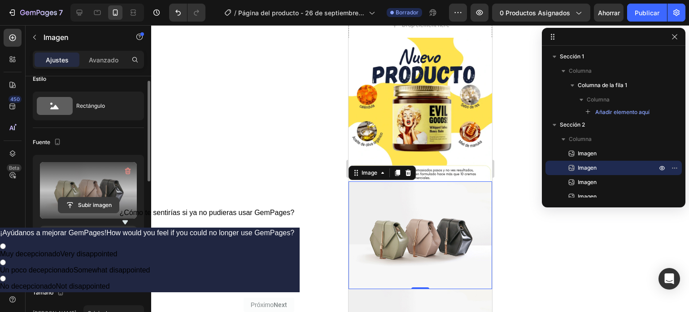
click at [101, 203] on input "file" at bounding box center [88, 204] width 61 height 15
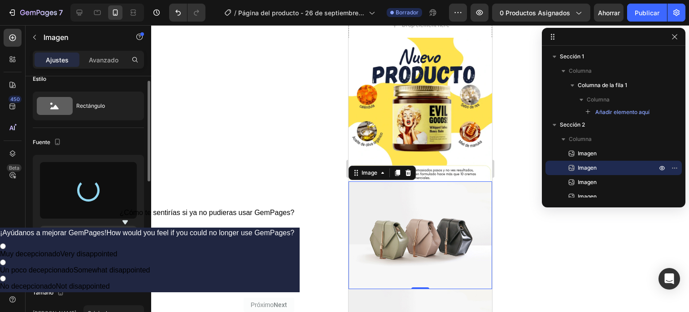
type input "[URL][DOMAIN_NAME]"
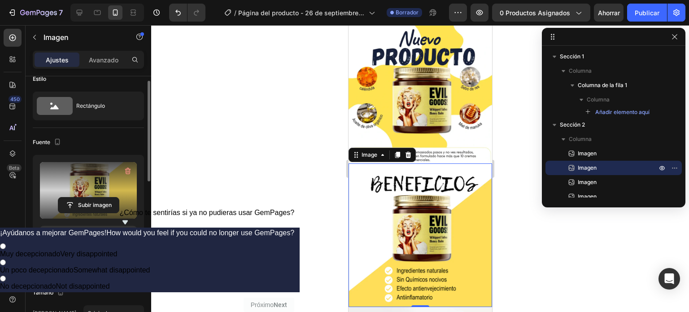
scroll to position [64, 0]
click at [422, 219] on img at bounding box center [420, 236] width 144 height 144
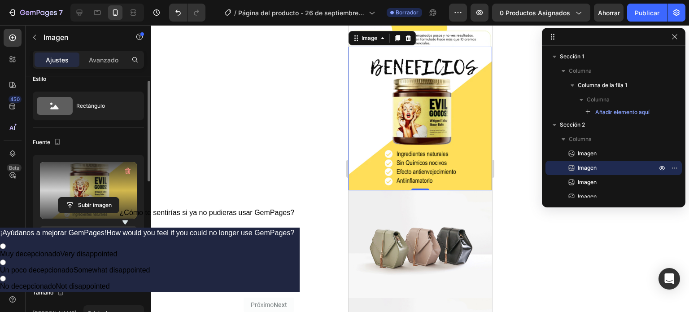
scroll to position [218, 0]
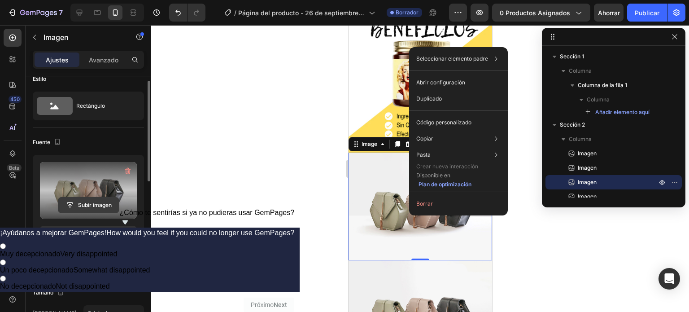
click at [95, 208] on input "file" at bounding box center [88, 204] width 61 height 15
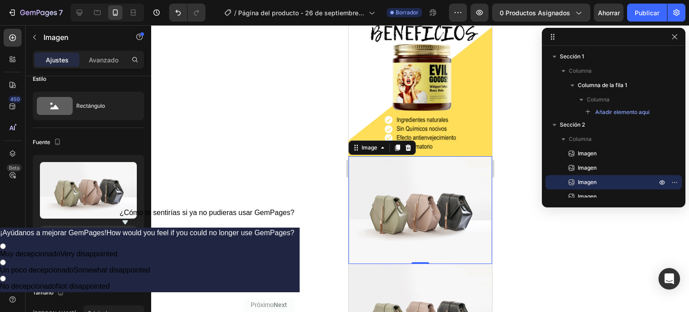
scroll to position [217, 0]
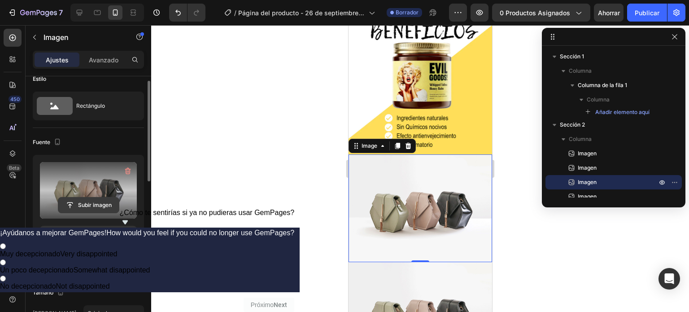
click at [91, 203] on input "file" at bounding box center [88, 204] width 61 height 15
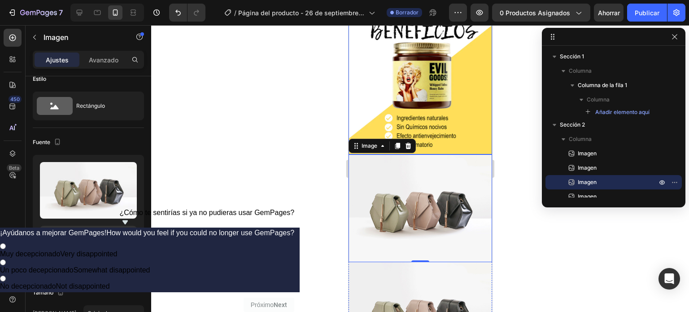
click at [414, 70] on img at bounding box center [420, 83] width 144 height 144
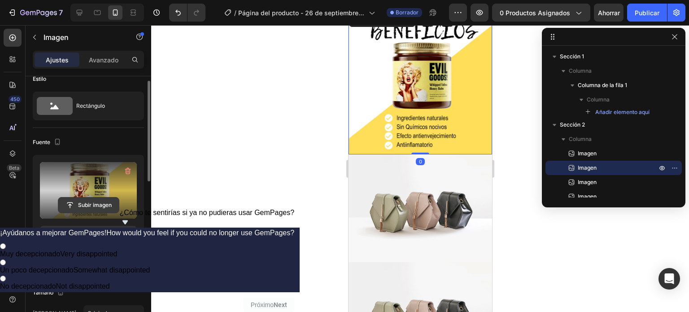
click at [89, 201] on input "file" at bounding box center [88, 204] width 61 height 15
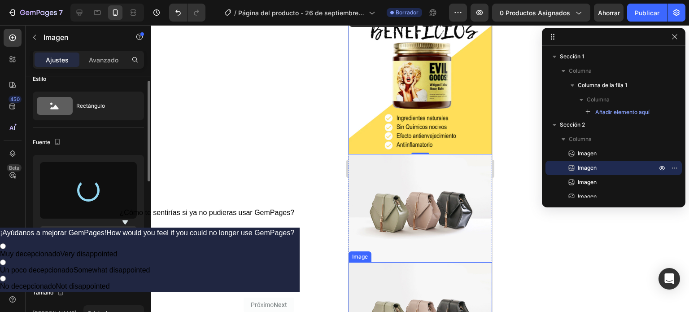
type input "[URL][DOMAIN_NAME]"
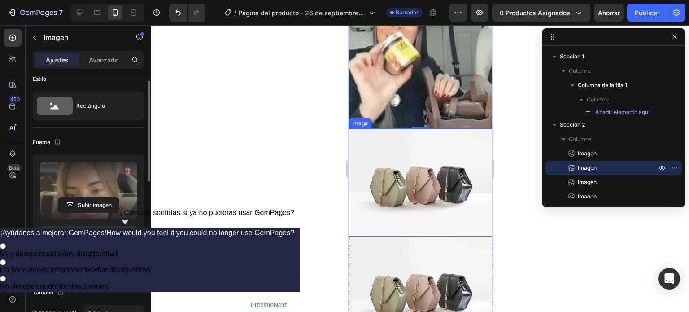
scroll to position [251, 0]
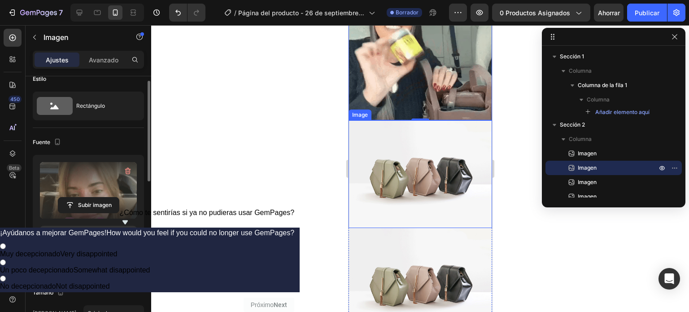
click at [398, 144] on img at bounding box center [420, 174] width 144 height 108
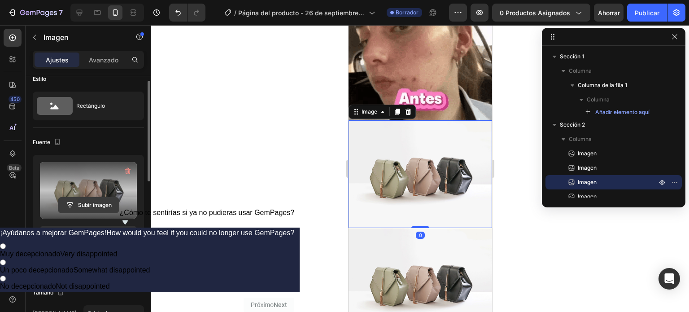
click at [90, 204] on input "file" at bounding box center [88, 204] width 61 height 15
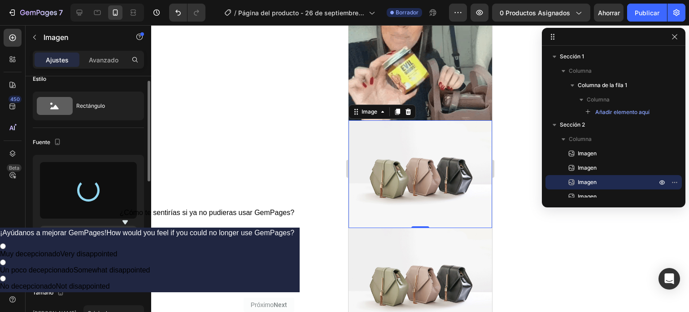
type input "[URL][DOMAIN_NAME]"
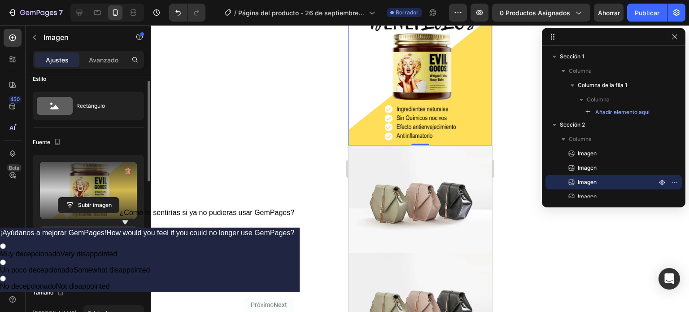
scroll to position [370, 0]
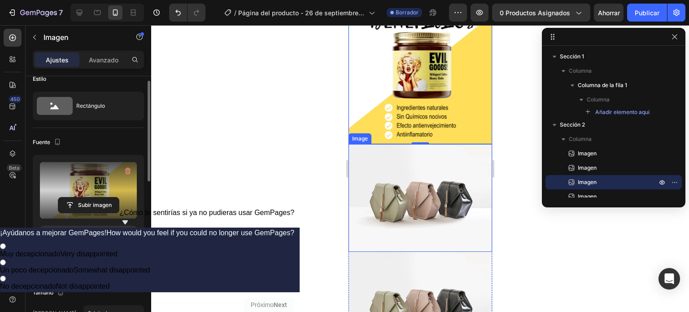
click at [417, 183] on img at bounding box center [420, 198] width 144 height 108
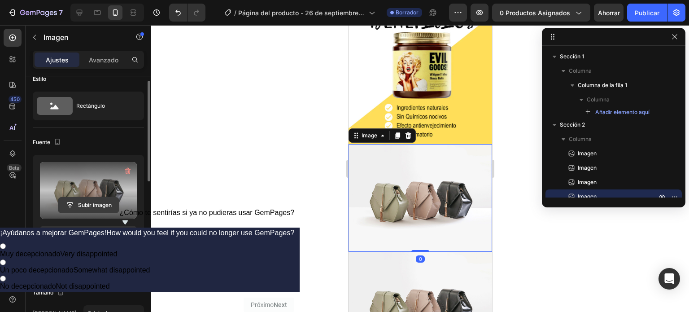
click at [92, 204] on input "file" at bounding box center [88, 204] width 61 height 15
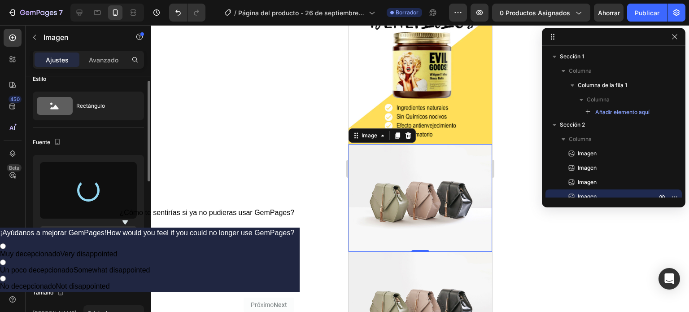
type input "[URL][DOMAIN_NAME]"
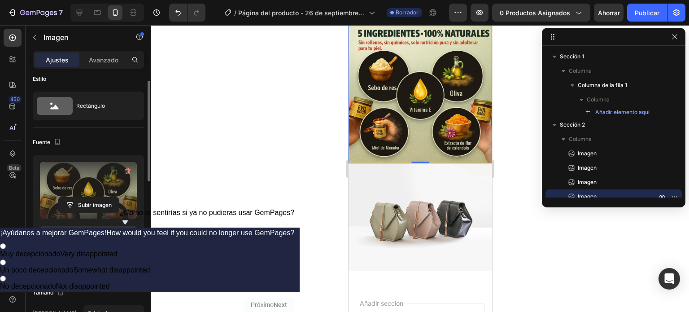
scroll to position [495, 0]
click at [413, 190] on img at bounding box center [420, 217] width 144 height 108
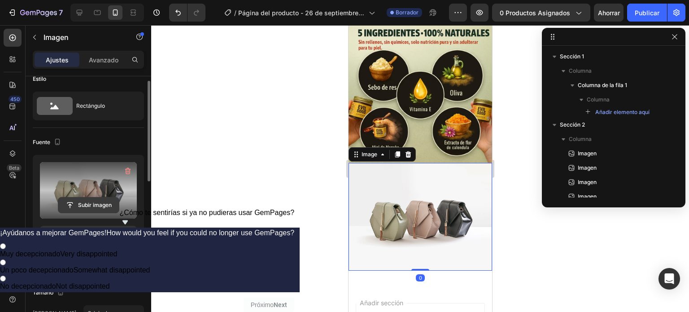
click at [93, 204] on input "file" at bounding box center [88, 204] width 61 height 15
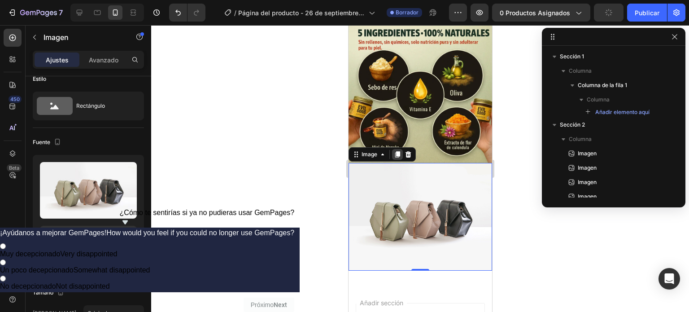
click at [395, 151] on icon at bounding box center [396, 154] width 7 height 7
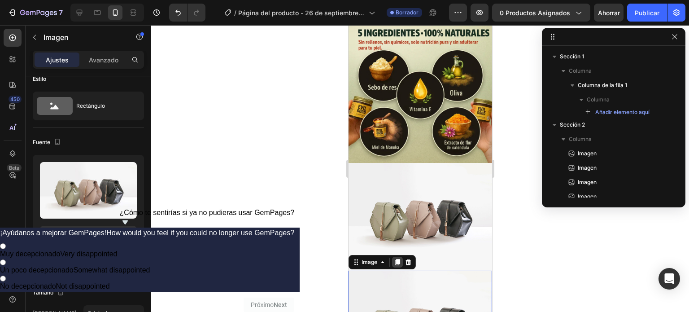
click at [396, 259] on icon at bounding box center [397, 262] width 5 height 6
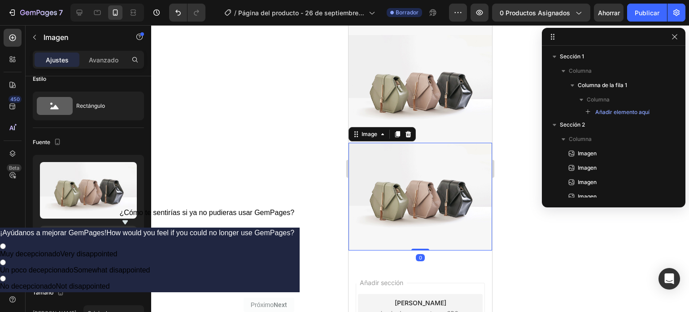
scroll to position [779, 0]
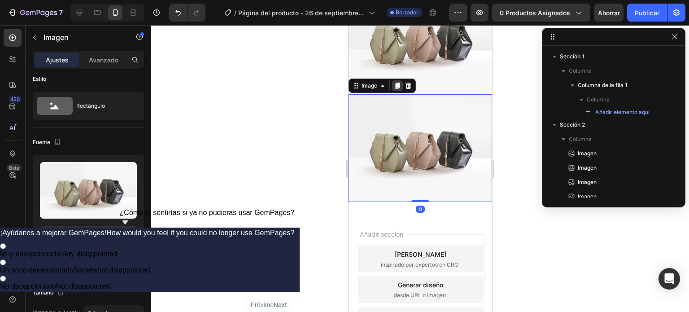
click at [396, 80] on div at bounding box center [397, 85] width 11 height 11
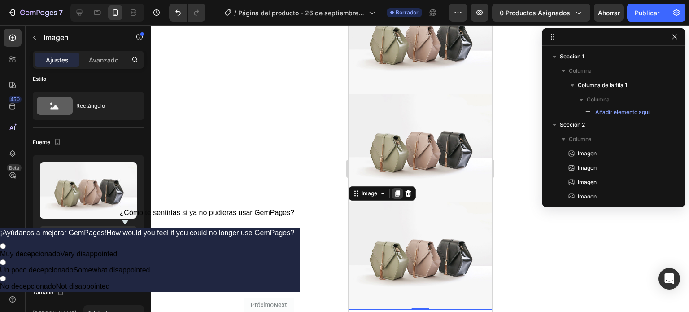
click at [396, 190] on icon at bounding box center [397, 193] width 5 height 6
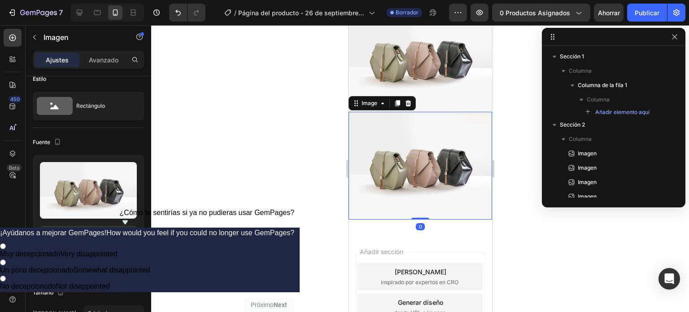
scroll to position [984, 0]
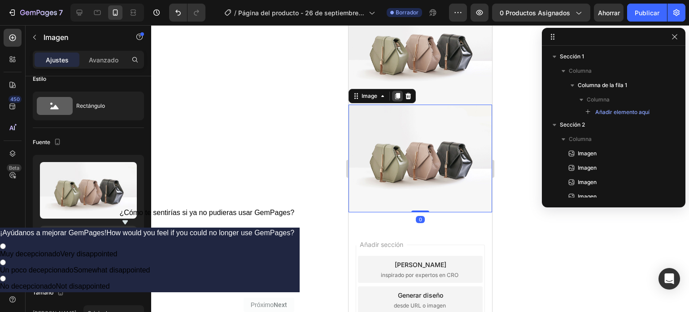
click at [396, 92] on icon at bounding box center [396, 95] width 7 height 7
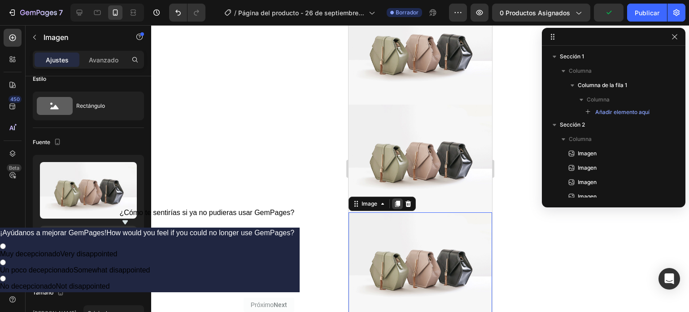
click at [397, 200] on icon at bounding box center [397, 203] width 5 height 6
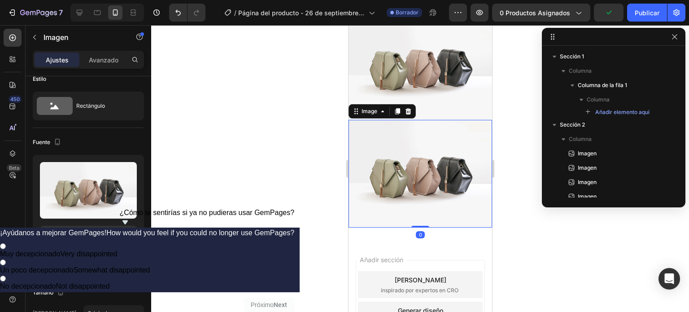
scroll to position [1189, 0]
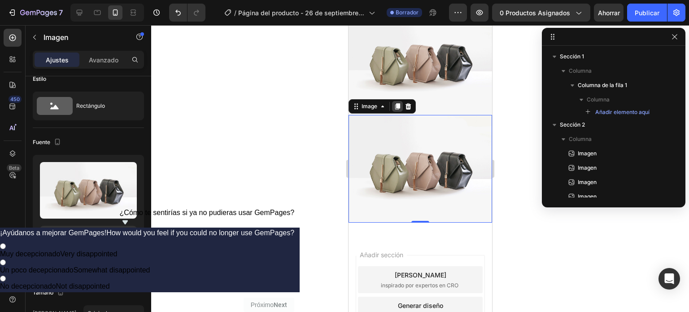
click at [396, 103] on icon at bounding box center [397, 106] width 5 height 6
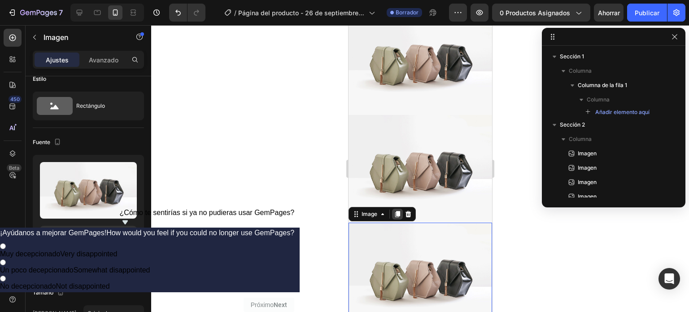
click at [398, 211] on icon at bounding box center [397, 214] width 5 height 6
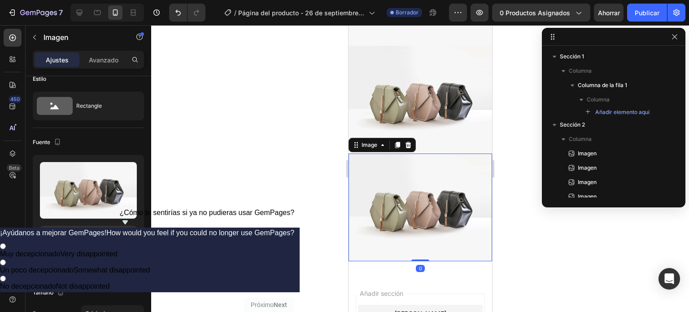
scroll to position [1394, 0]
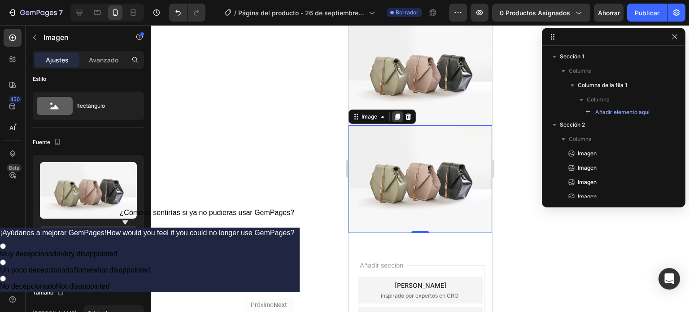
click at [394, 113] on icon at bounding box center [396, 116] width 7 height 7
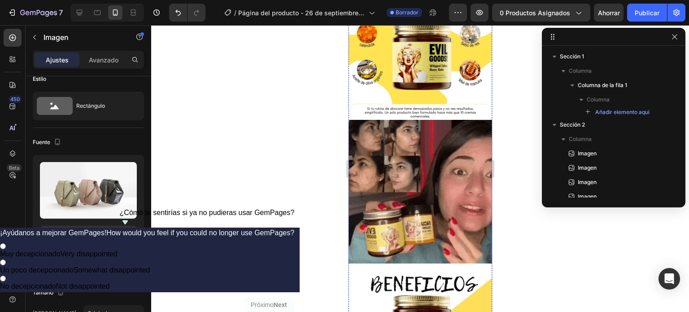
scroll to position [0, 0]
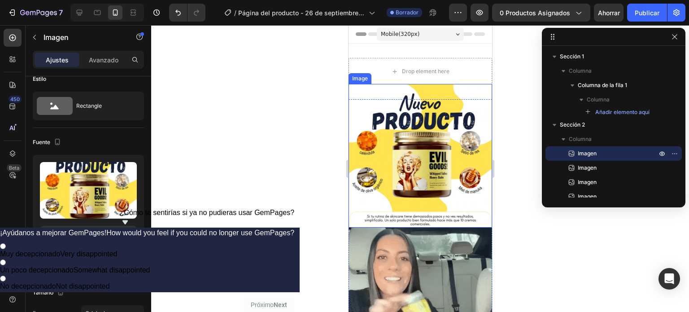
click at [416, 109] on img at bounding box center [420, 156] width 144 height 144
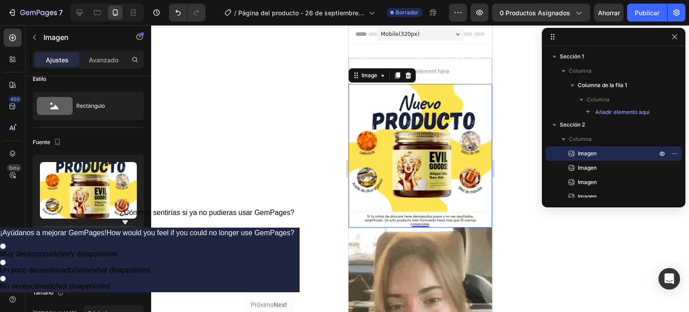
click at [268, 150] on div at bounding box center [420, 168] width 538 height 287
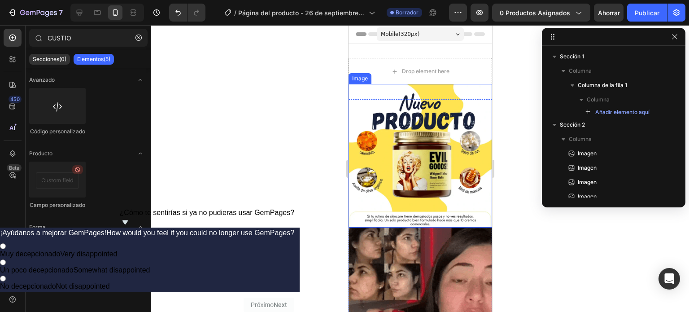
click at [426, 145] on img at bounding box center [420, 156] width 144 height 144
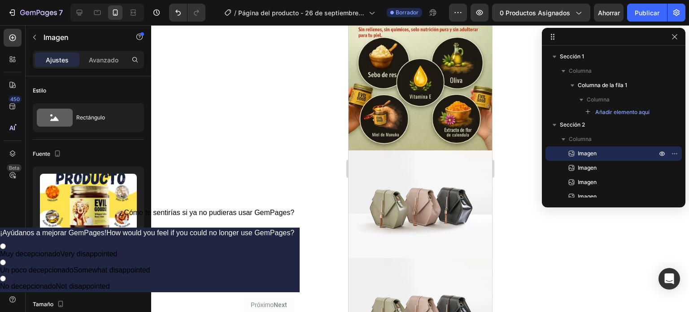
scroll to position [484, 0]
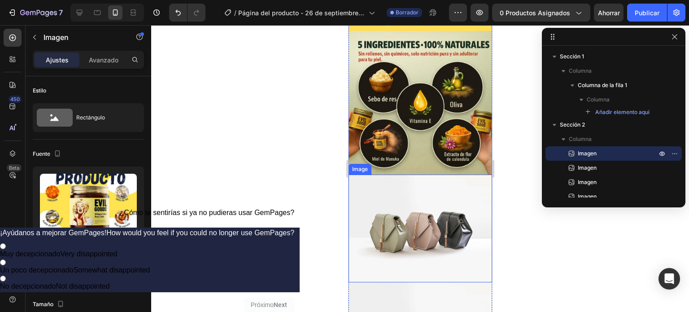
click at [426, 187] on img at bounding box center [420, 228] width 144 height 108
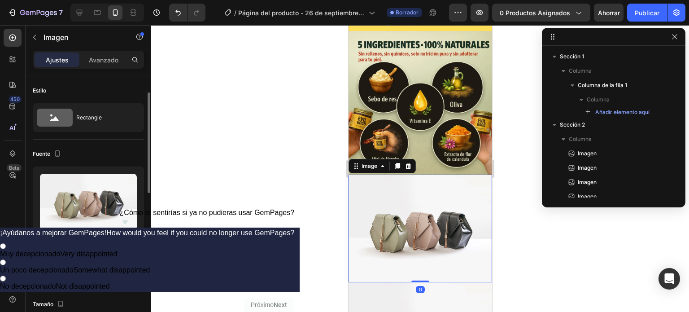
scroll to position [12, 0]
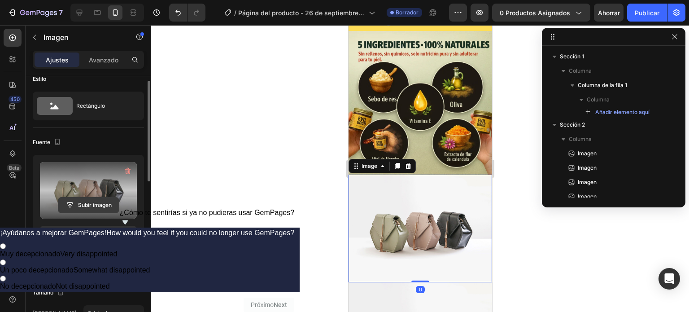
click at [85, 206] on input "file" at bounding box center [88, 204] width 61 height 15
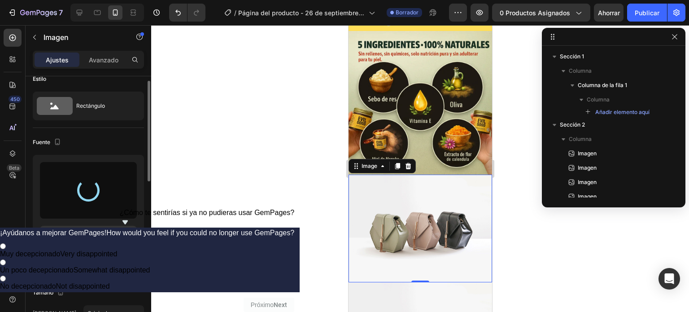
type input "[URL][DOMAIN_NAME]"
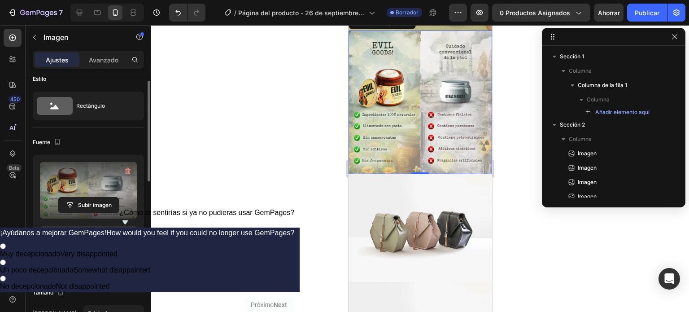
scroll to position [628, 0]
click at [420, 202] on img at bounding box center [420, 228] width 144 height 108
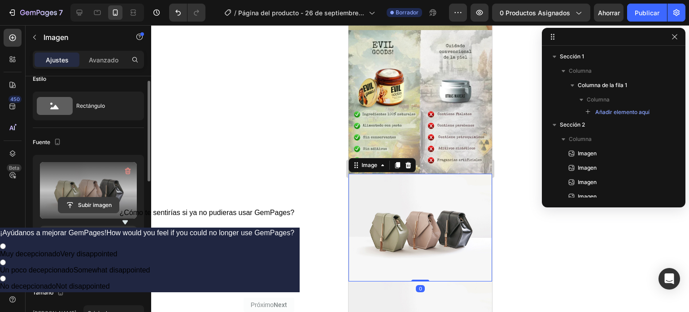
click at [83, 204] on input "file" at bounding box center [88, 204] width 61 height 15
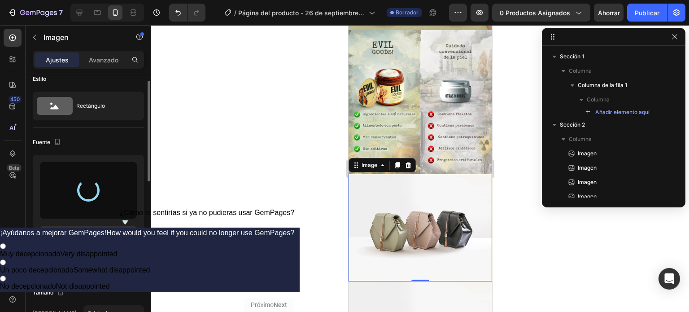
type input "[URL][DOMAIN_NAME]"
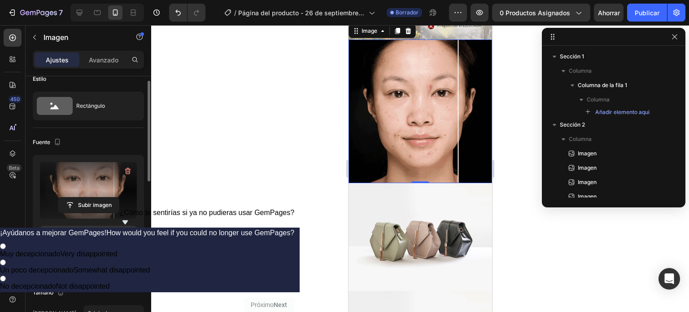
scroll to position [764, 0]
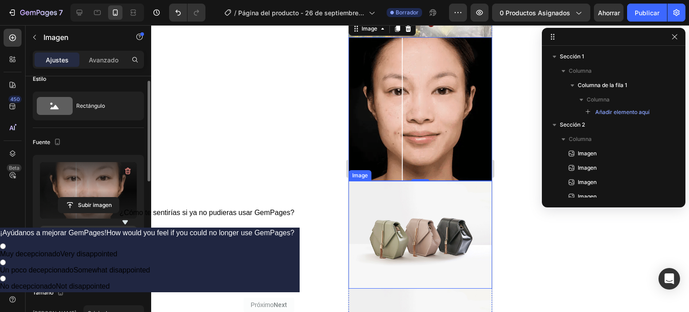
click at [409, 190] on img at bounding box center [420, 235] width 144 height 108
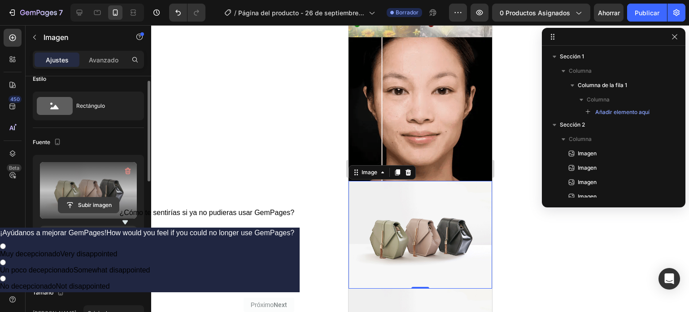
click at [100, 204] on input "file" at bounding box center [88, 204] width 61 height 15
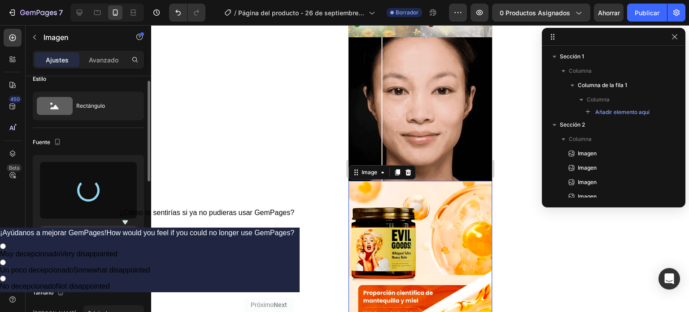
type input "[URL][DOMAIN_NAME]"
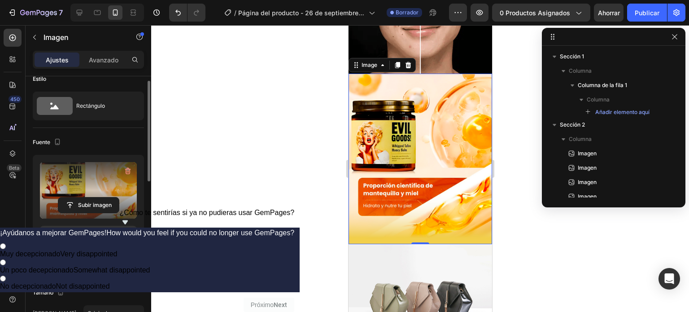
scroll to position [881, 0]
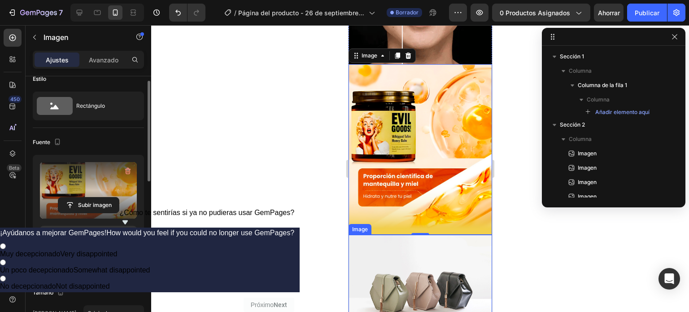
click at [426, 235] on img at bounding box center [420, 289] width 144 height 108
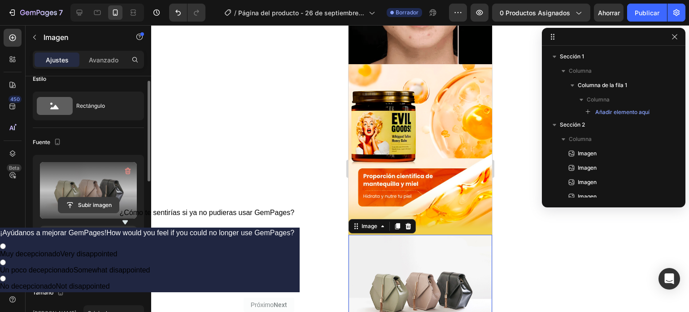
click at [81, 207] on input "file" at bounding box center [88, 204] width 61 height 15
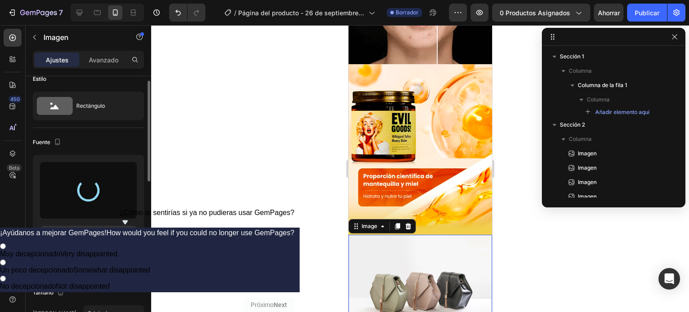
type input "[URL][DOMAIN_NAME]"
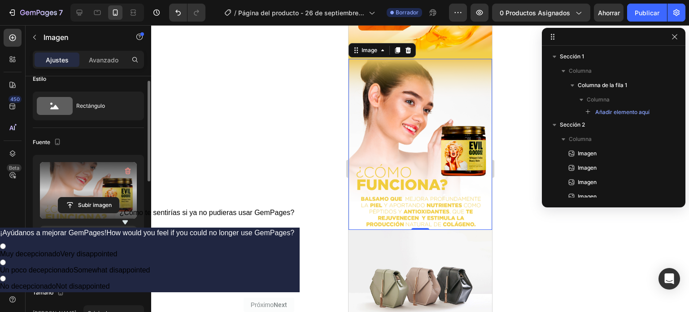
scroll to position [1059, 0]
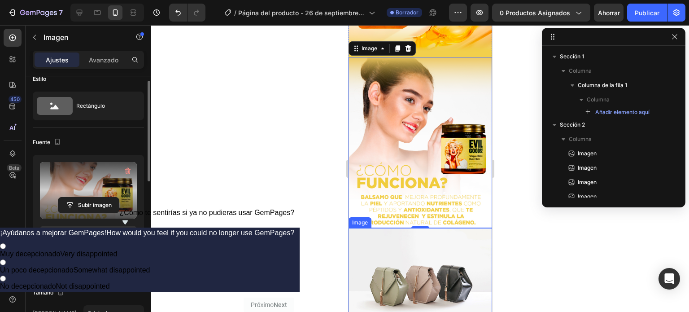
click at [418, 250] on img at bounding box center [420, 282] width 144 height 108
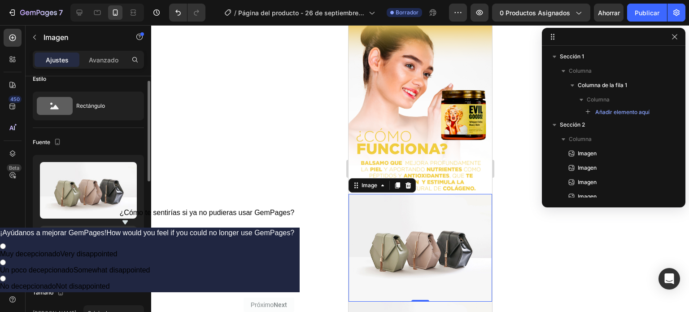
scroll to position [1111, 0]
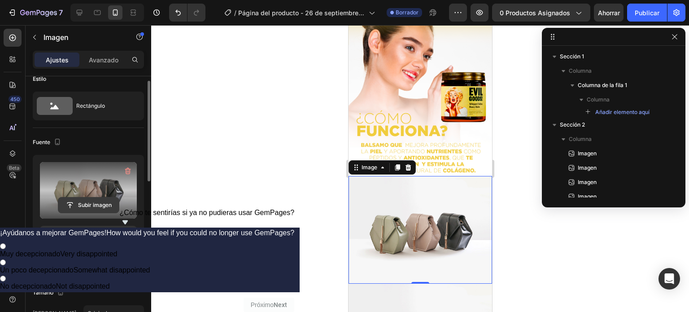
click at [77, 202] on input "file" at bounding box center [88, 204] width 61 height 15
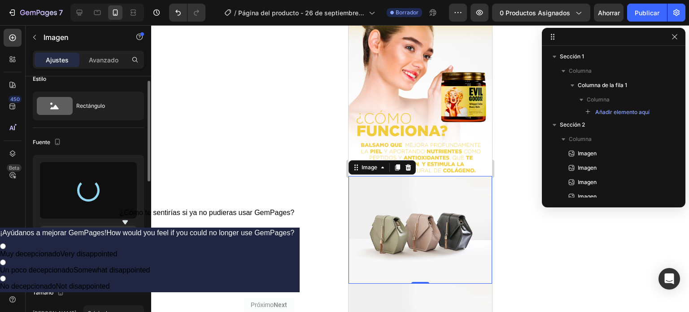
type input "[URL][DOMAIN_NAME]"
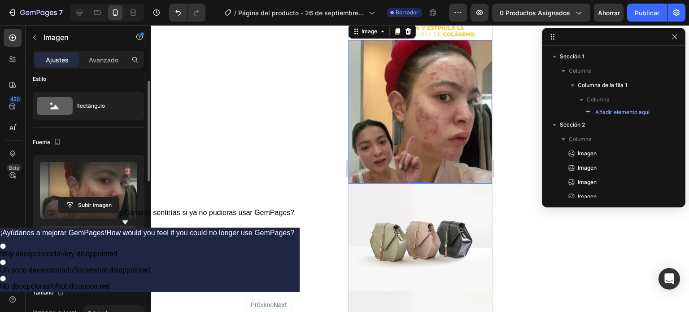
scroll to position [1247, 0]
click at [406, 183] on img at bounding box center [420, 237] width 144 height 108
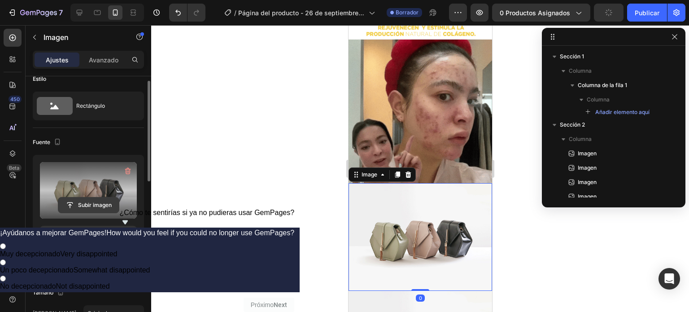
click at [98, 202] on input "file" at bounding box center [88, 204] width 61 height 15
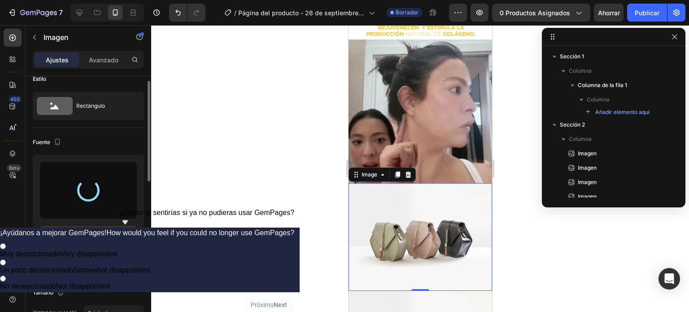
type input "[URL][DOMAIN_NAME]"
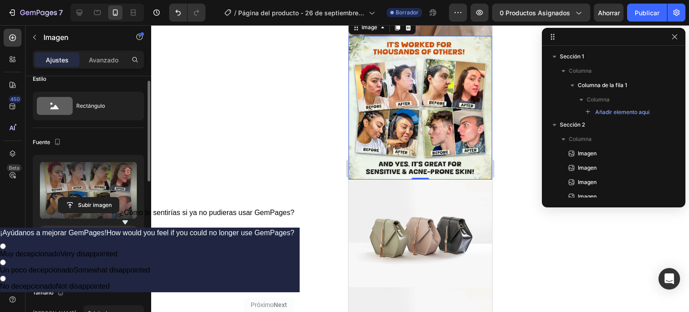
scroll to position [1395, 0]
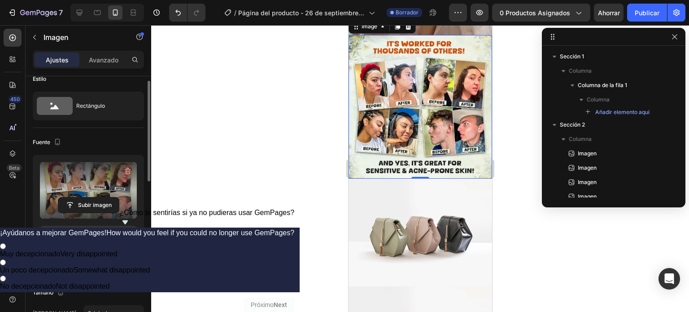
click at [439, 179] on img at bounding box center [420, 233] width 144 height 108
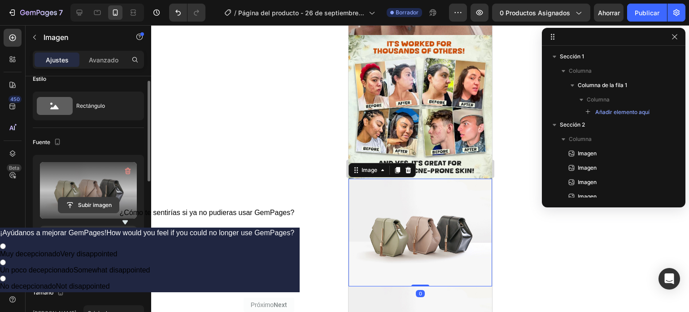
click at [95, 201] on input "file" at bounding box center [88, 204] width 61 height 15
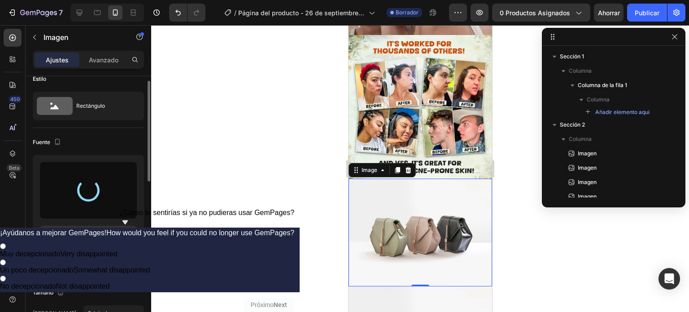
type input "[URL][DOMAIN_NAME]"
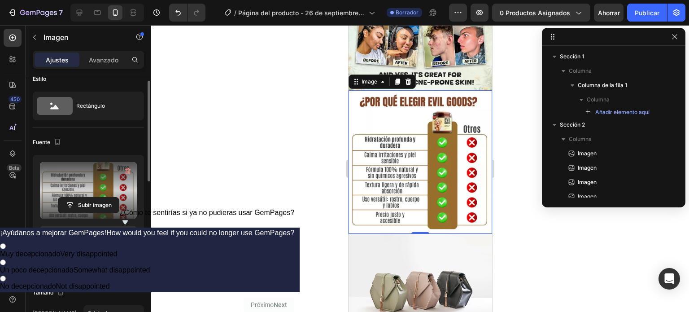
scroll to position [1484, 0]
click at [405, 233] on img at bounding box center [420, 287] width 144 height 108
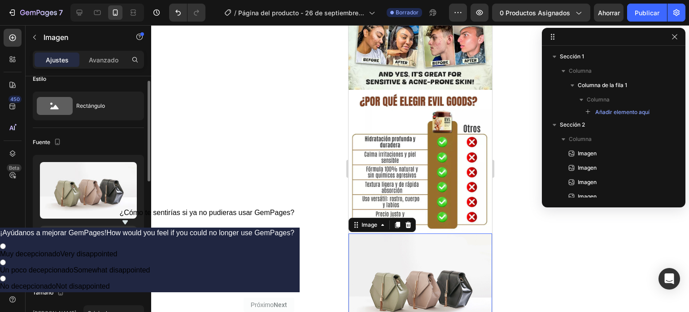
click at [423, 233] on img at bounding box center [420, 287] width 144 height 108
click at [254, 206] on div at bounding box center [420, 168] width 538 height 287
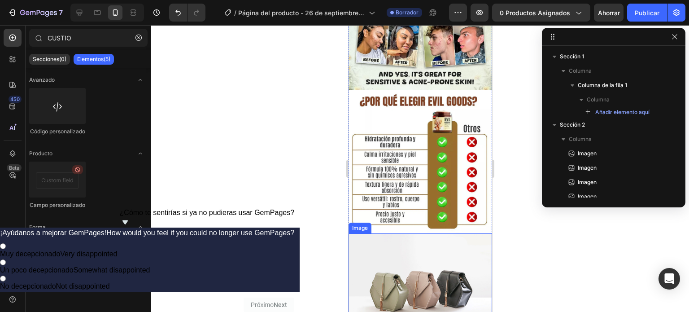
click at [400, 233] on img at bounding box center [420, 287] width 144 height 108
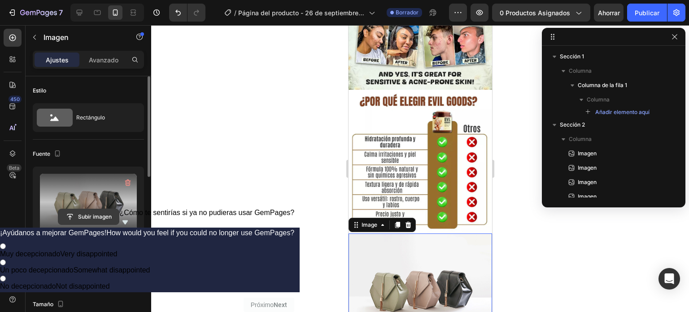
click at [81, 214] on input "file" at bounding box center [88, 216] width 61 height 15
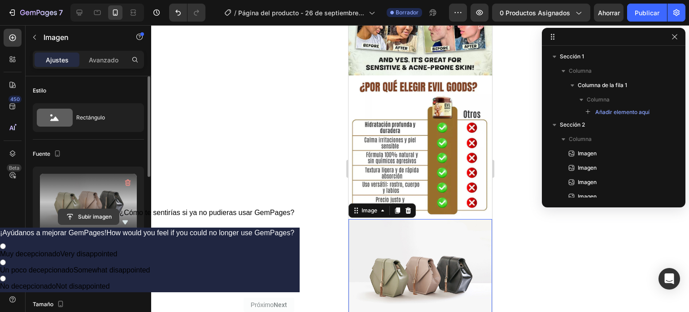
scroll to position [1498, 0]
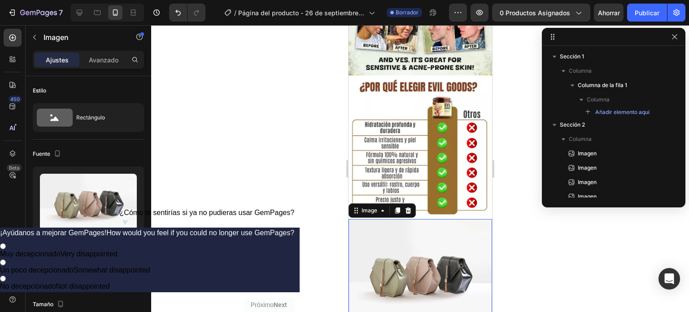
click at [417, 219] on img at bounding box center [420, 273] width 144 height 108
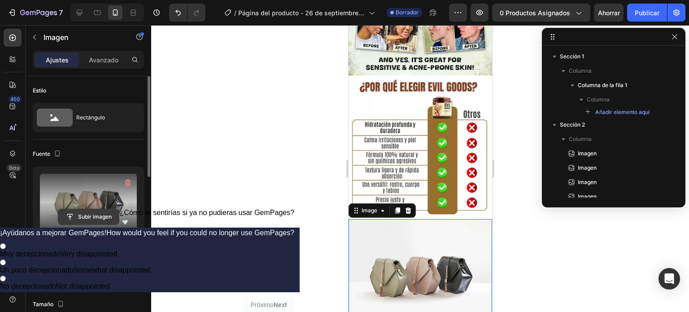
click at [77, 217] on input "file" at bounding box center [88, 216] width 61 height 15
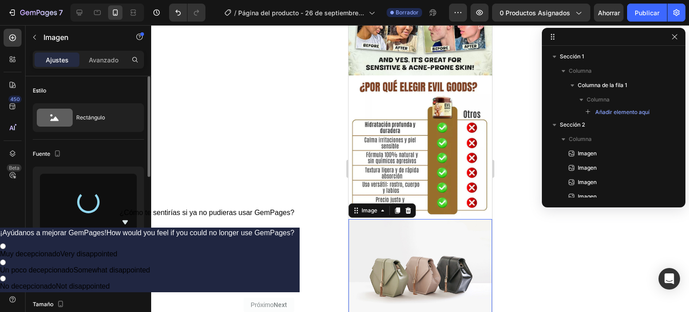
type input "[URL][DOMAIN_NAME]"
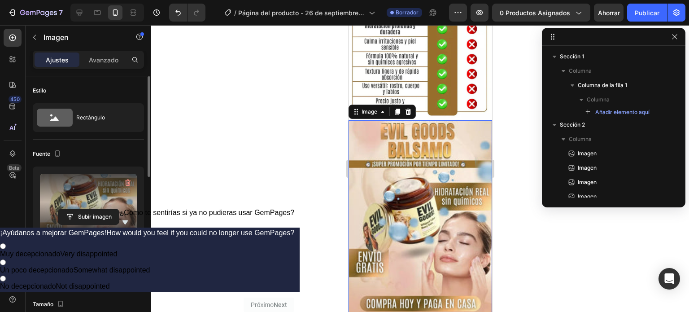
scroll to position [1597, 0]
click at [128, 179] on icon "button" at bounding box center [127, 182] width 9 height 9
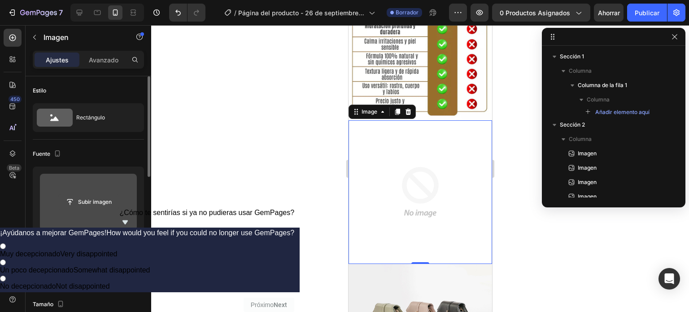
click at [91, 204] on input "file" at bounding box center [88, 201] width 61 height 15
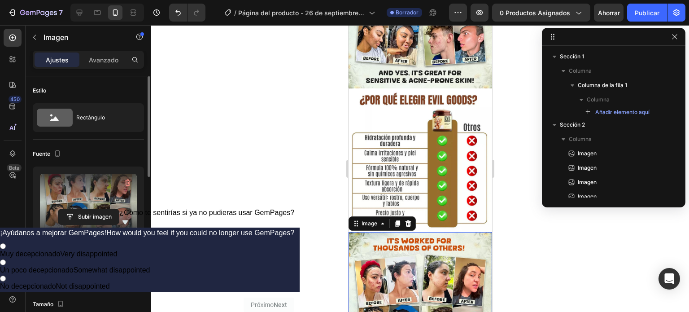
scroll to position [1496, 0]
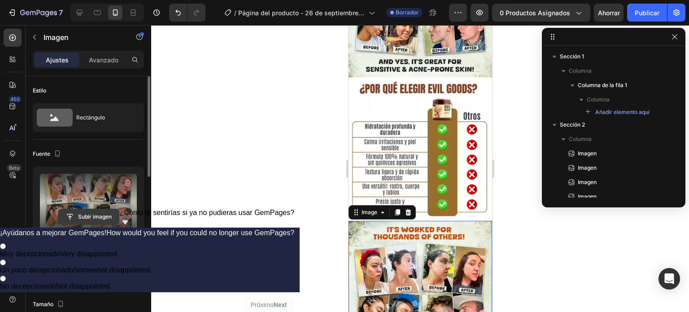
click at [104, 215] on input "file" at bounding box center [88, 216] width 61 height 15
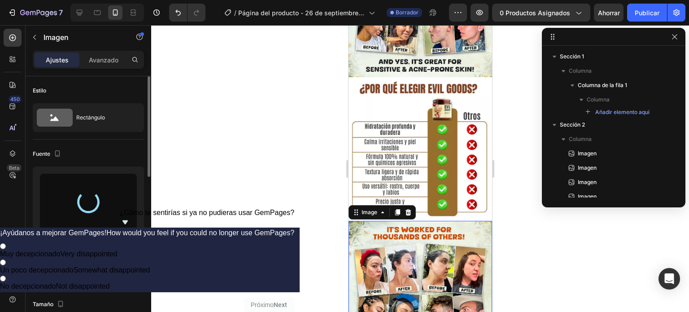
type input "[URL][DOMAIN_NAME]"
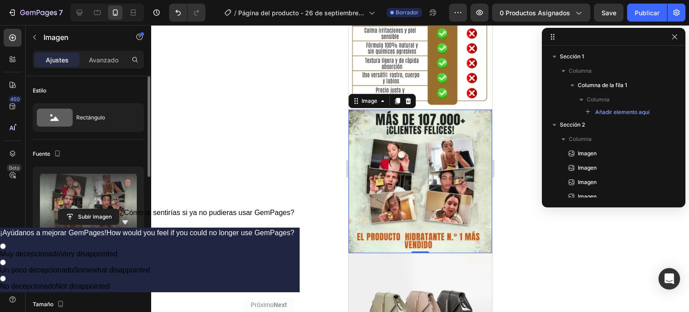
scroll to position [1607, 0]
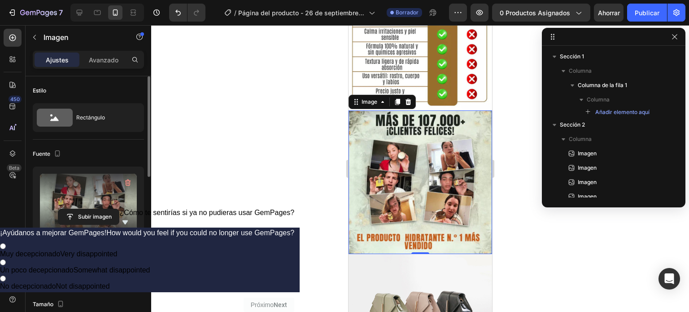
click at [427, 254] on img at bounding box center [420, 308] width 144 height 108
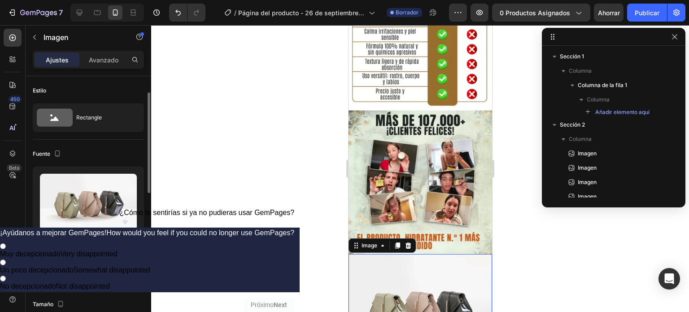
scroll to position [12, 0]
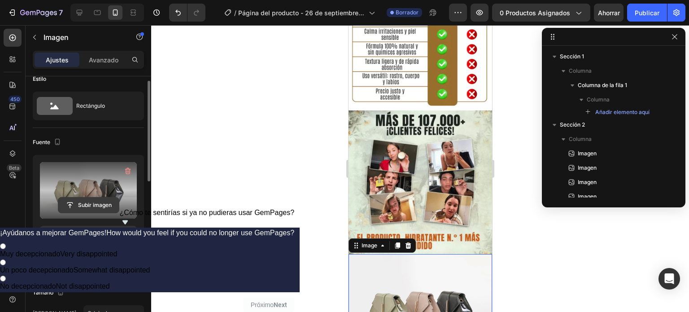
click at [89, 202] on input "file" at bounding box center [88, 204] width 61 height 15
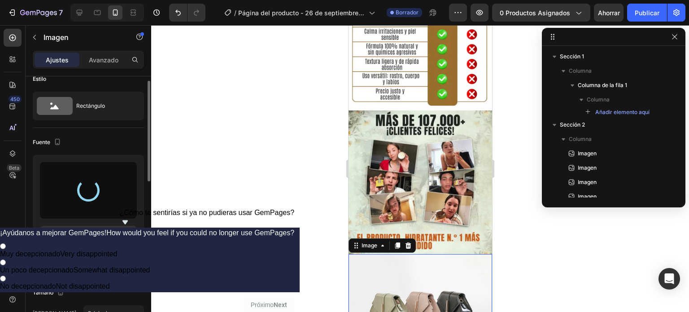
type input "[URL][DOMAIN_NAME]"
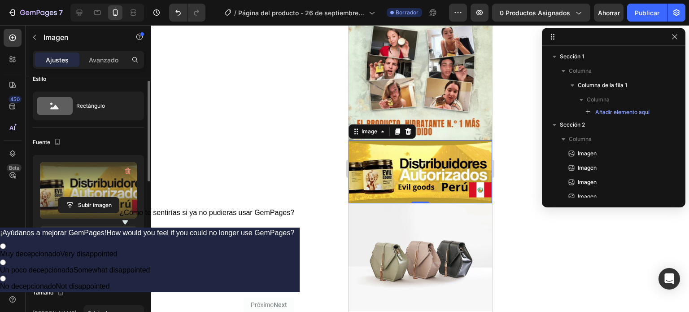
scroll to position [1722, 0]
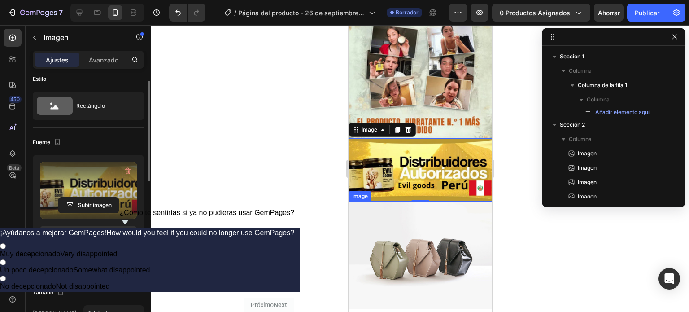
click at [409, 201] on img at bounding box center [420, 255] width 144 height 108
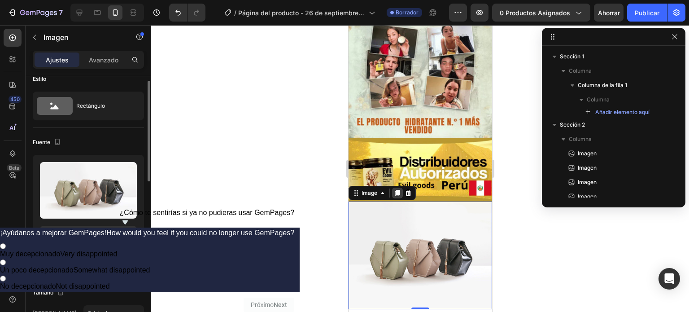
click at [399, 190] on icon at bounding box center [397, 193] width 5 height 6
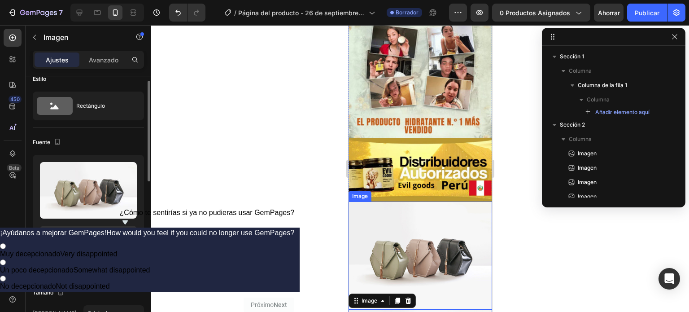
click at [413, 201] on img at bounding box center [420, 255] width 144 height 108
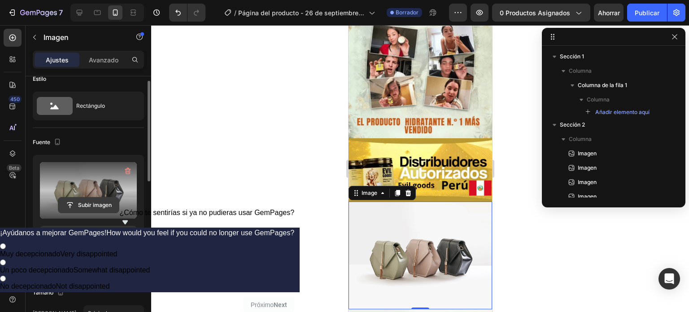
click at [78, 200] on input "file" at bounding box center [88, 204] width 61 height 15
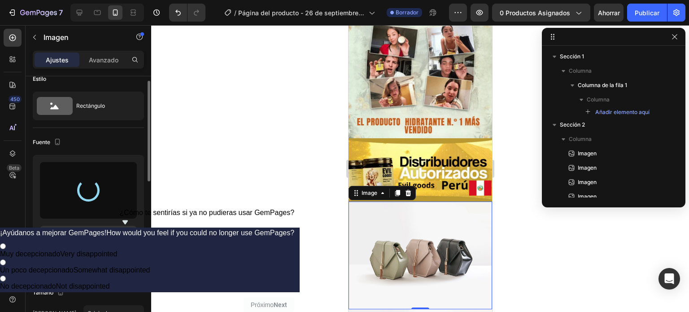
type input "[URL][DOMAIN_NAME]"
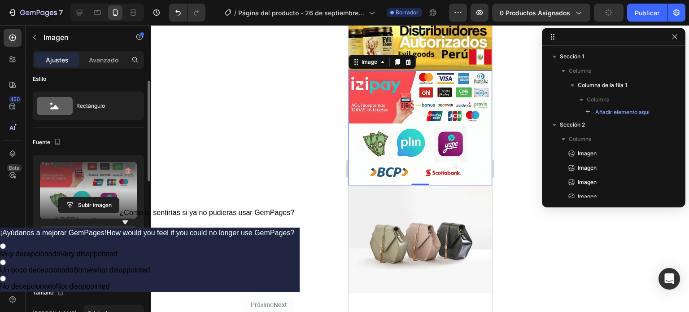
scroll to position [1846, 0]
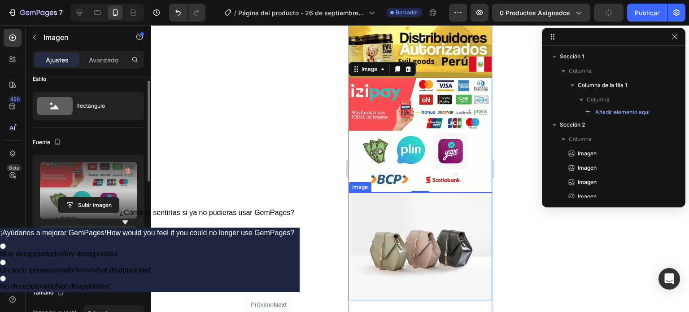
click at [429, 192] on img at bounding box center [420, 246] width 144 height 108
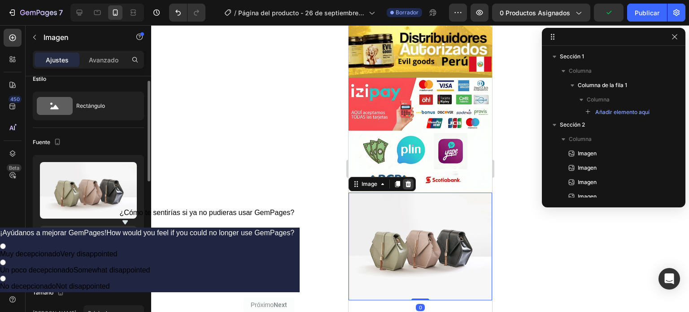
click at [407, 180] on icon at bounding box center [407, 183] width 7 height 7
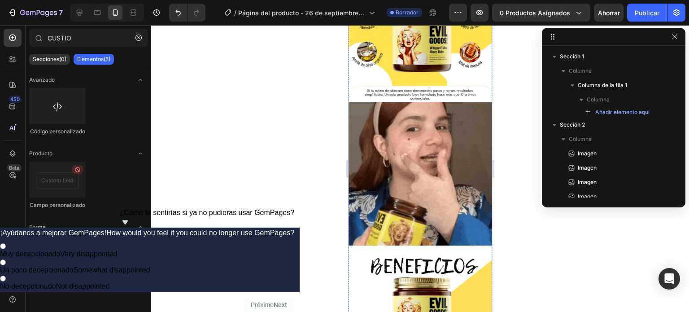
scroll to position [0, 0]
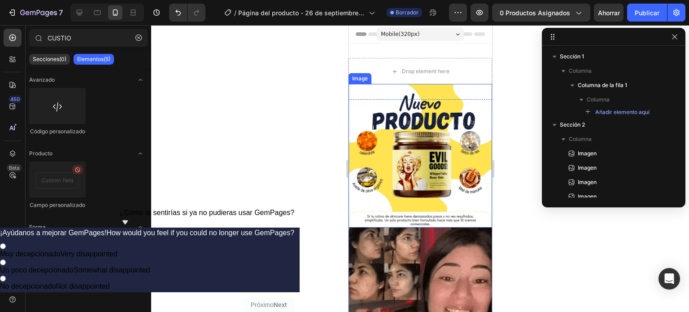
click at [418, 134] on img at bounding box center [420, 156] width 144 height 144
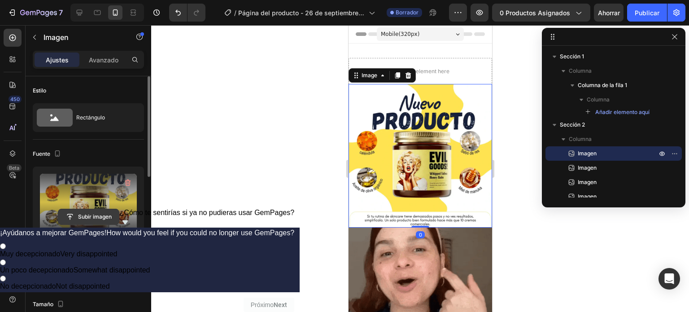
click at [77, 214] on input "file" at bounding box center [88, 216] width 61 height 15
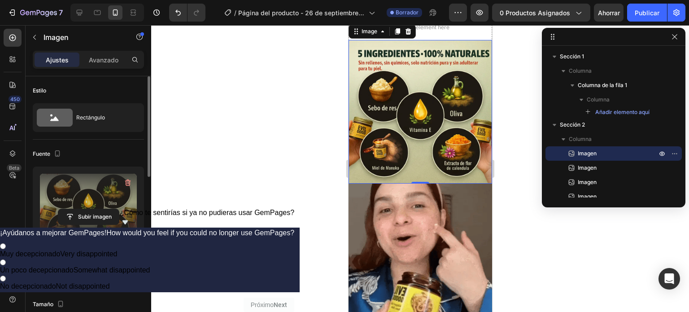
scroll to position [43, 0]
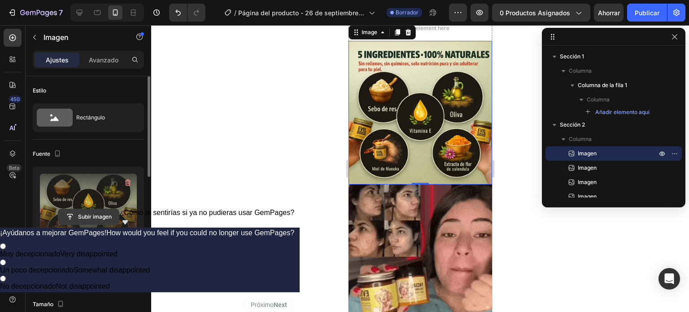
click at [104, 212] on input "file" at bounding box center [88, 216] width 61 height 15
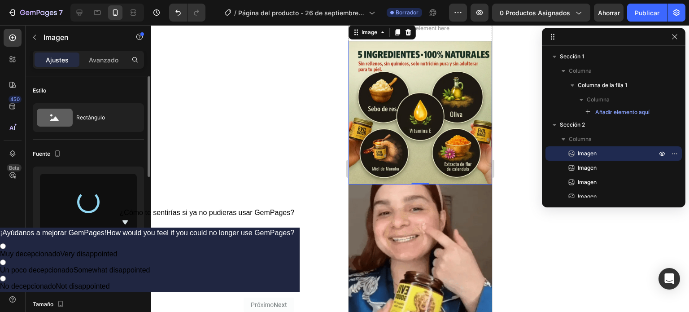
type input "[URL][DOMAIN_NAME]"
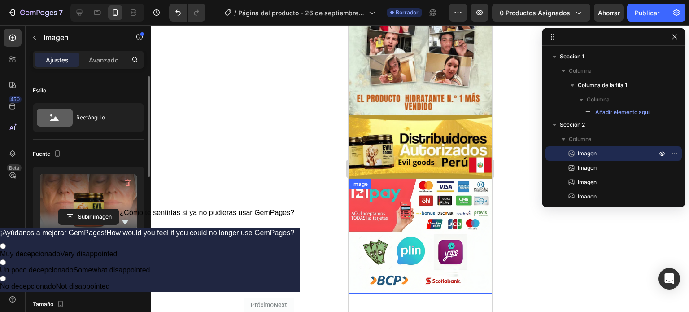
scroll to position [1738, 0]
click at [385, 179] on img at bounding box center [420, 236] width 144 height 115
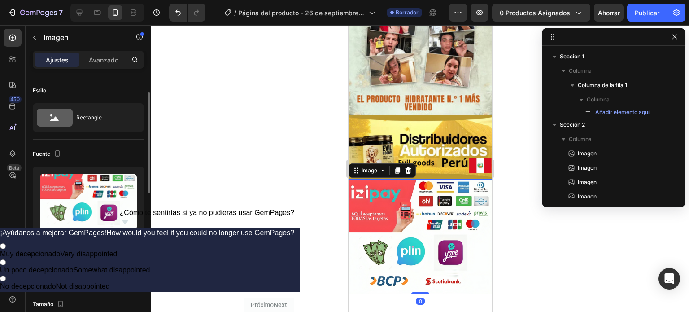
scroll to position [12, 0]
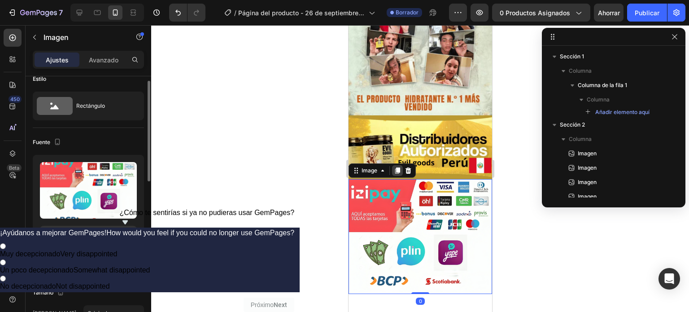
click at [396, 165] on div at bounding box center [397, 170] width 11 height 11
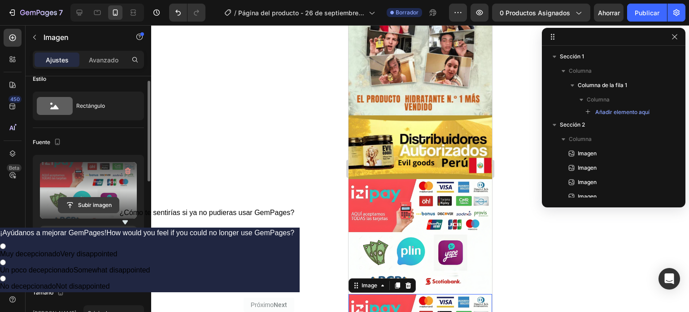
click at [83, 208] on input "file" at bounding box center [88, 204] width 61 height 15
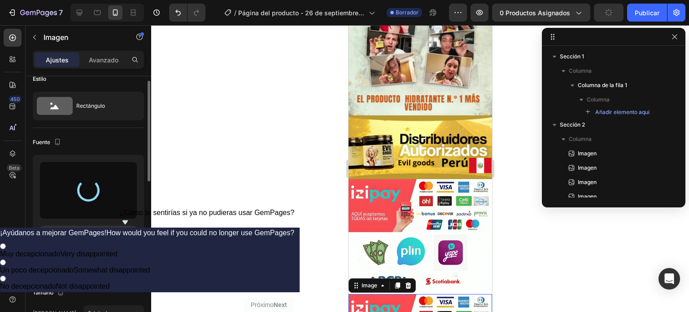
type input "[URL][DOMAIN_NAME]"
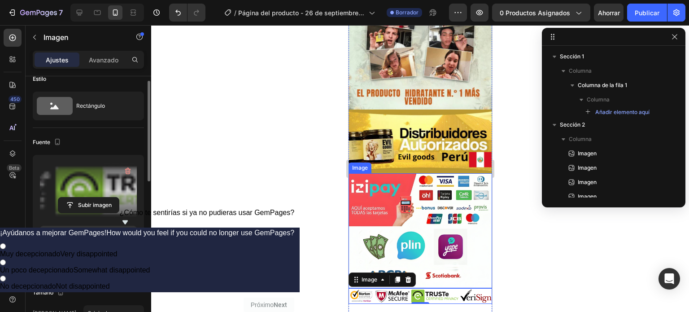
scroll to position [1768, 0]
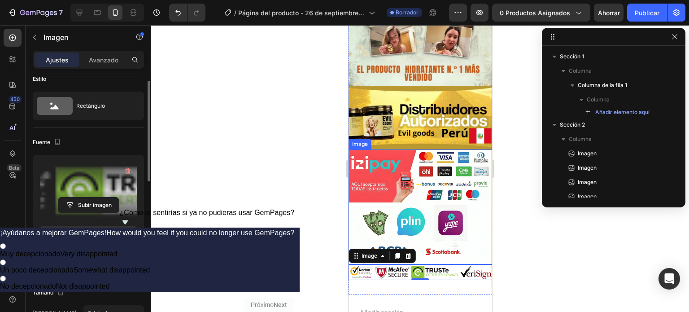
click at [336, 74] on div at bounding box center [420, 168] width 538 height 287
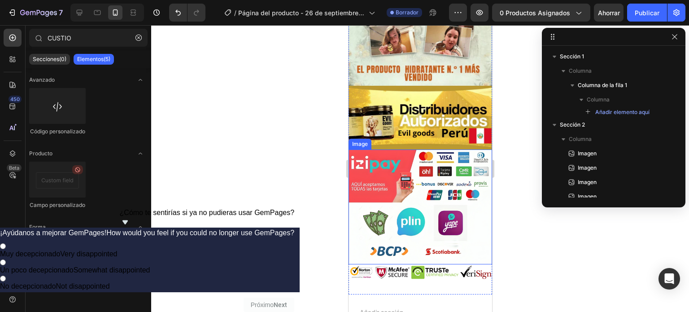
click at [276, 126] on div at bounding box center [420, 168] width 538 height 287
click at [335, 118] on div at bounding box center [420, 168] width 538 height 287
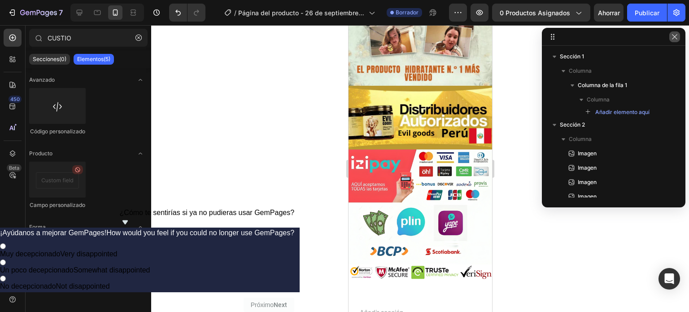
click at [677, 37] on icon "button" at bounding box center [674, 36] width 7 height 7
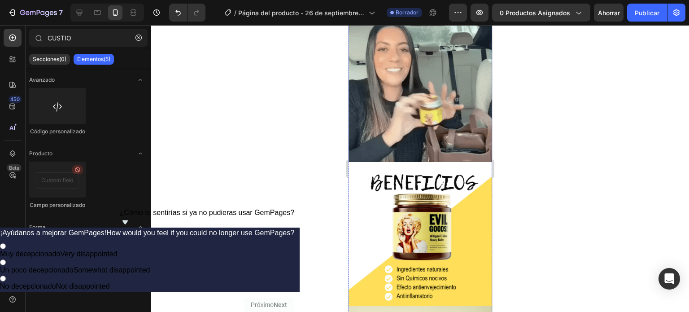
scroll to position [0, 0]
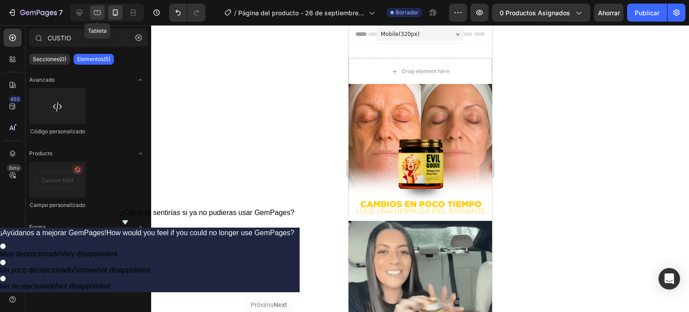
click at [98, 13] on icon at bounding box center [97, 12] width 9 height 9
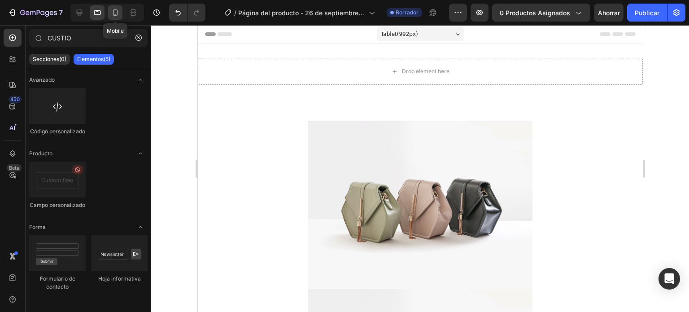
click at [113, 12] on icon at bounding box center [115, 12] width 5 height 6
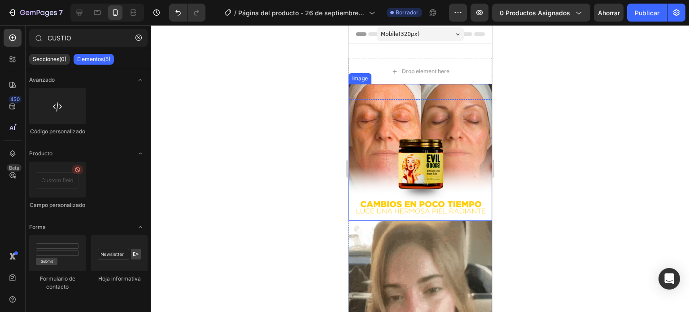
click at [401, 138] on img at bounding box center [420, 152] width 144 height 137
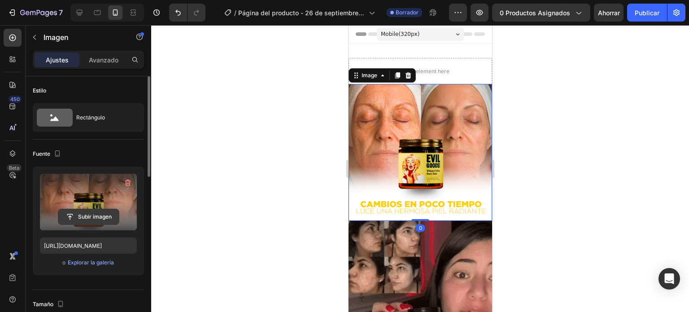
click at [83, 217] on input "file" at bounding box center [88, 216] width 61 height 15
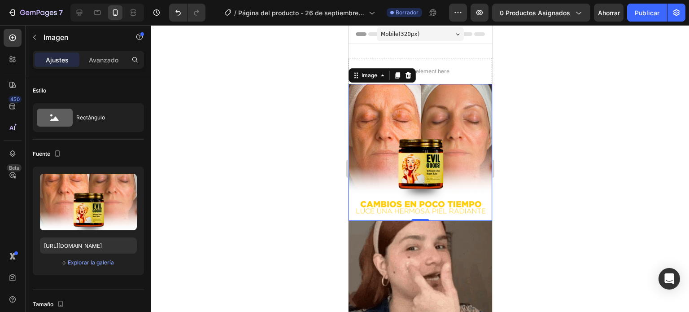
click at [295, 165] on div at bounding box center [420, 168] width 538 height 287
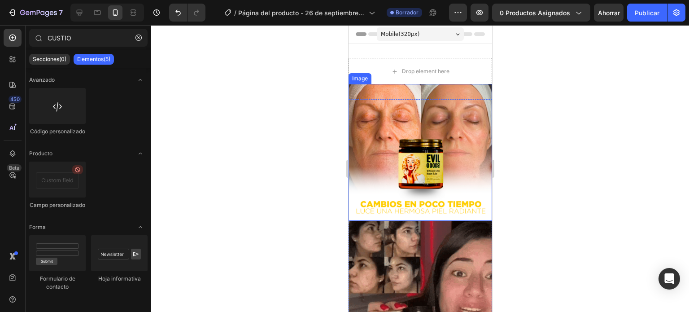
click at [410, 160] on img at bounding box center [420, 152] width 144 height 137
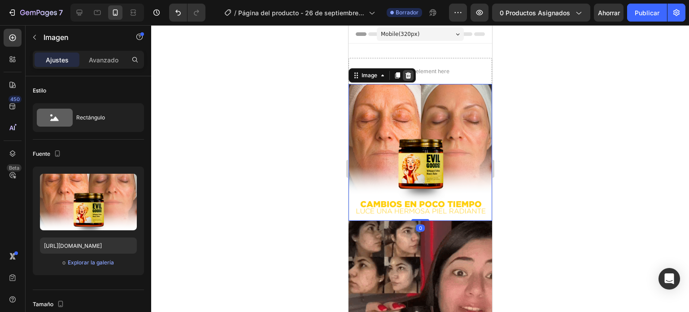
click at [407, 73] on icon at bounding box center [408, 75] width 6 height 6
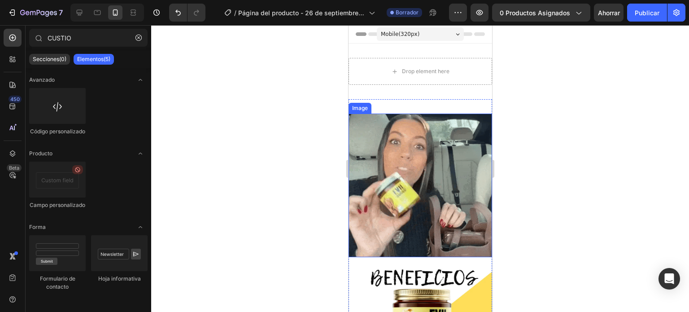
click at [408, 143] on img at bounding box center [420, 185] width 144 height 144
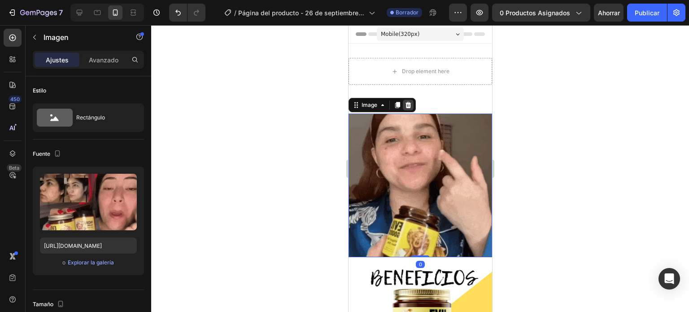
click at [408, 102] on icon at bounding box center [407, 104] width 7 height 7
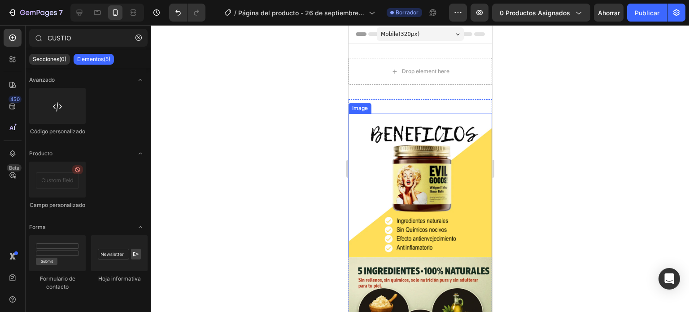
click at [423, 116] on img at bounding box center [420, 185] width 144 height 144
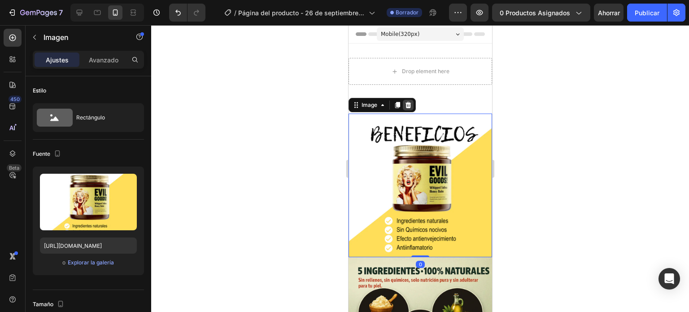
click at [410, 105] on icon at bounding box center [408, 105] width 6 height 6
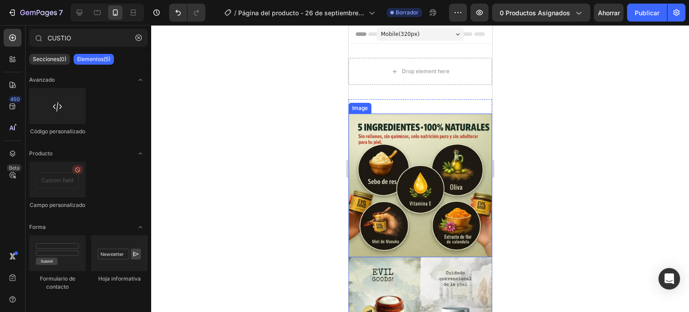
click at [420, 118] on img at bounding box center [420, 185] width 144 height 144
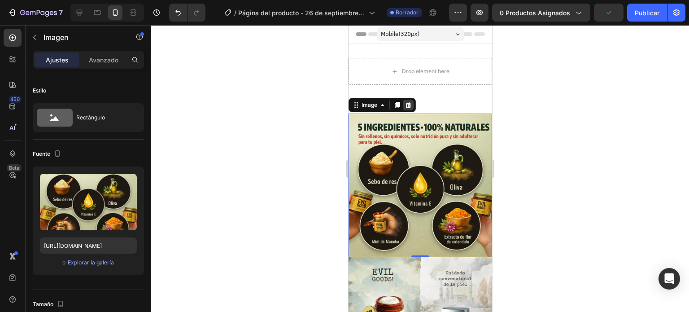
click at [407, 105] on icon at bounding box center [408, 105] width 6 height 6
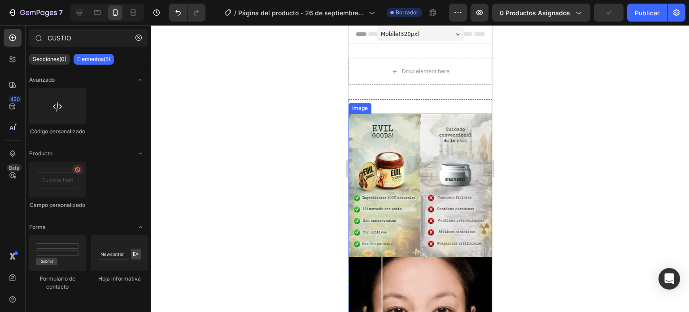
click at [435, 176] on img at bounding box center [420, 185] width 144 height 144
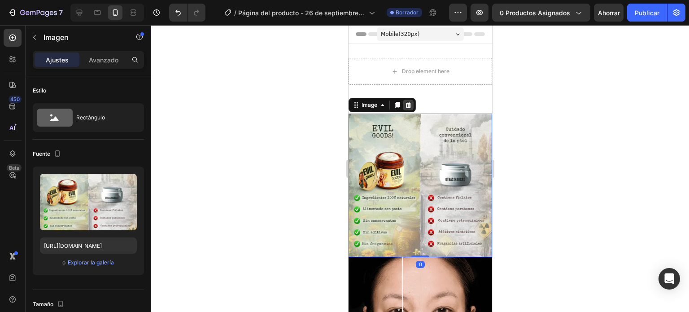
click at [409, 106] on icon at bounding box center [408, 105] width 6 height 6
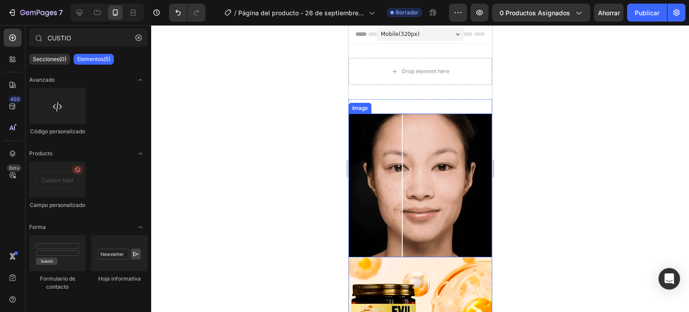
click at [424, 116] on img at bounding box center [420, 185] width 144 height 144
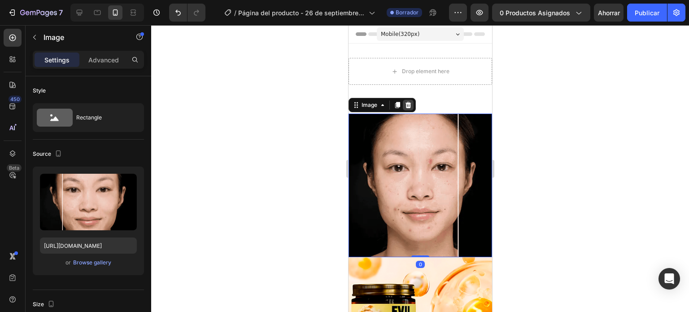
click at [405, 102] on icon at bounding box center [407, 104] width 7 height 7
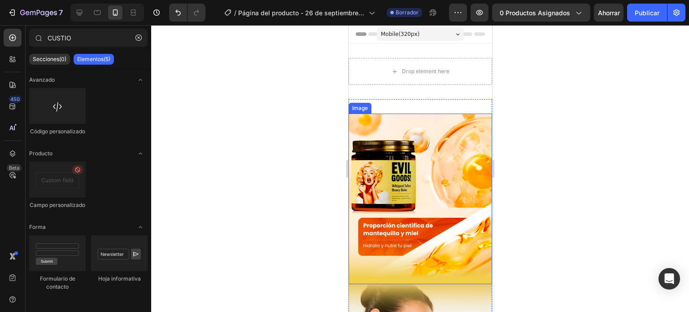
click at [405, 135] on img at bounding box center [420, 198] width 144 height 170
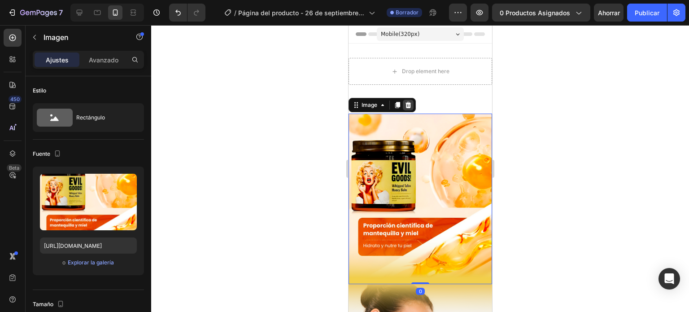
click at [406, 105] on icon at bounding box center [407, 104] width 7 height 7
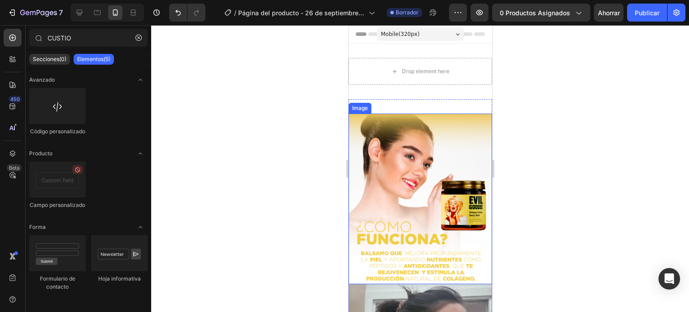
click at [410, 125] on img at bounding box center [420, 198] width 144 height 170
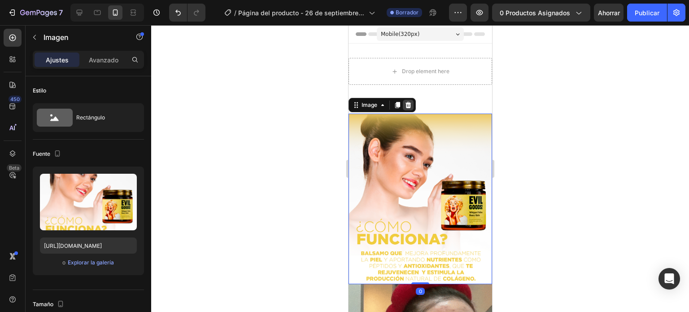
click at [410, 104] on icon at bounding box center [408, 105] width 6 height 6
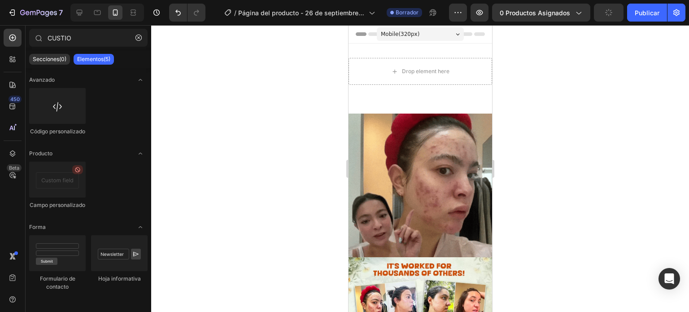
click at [413, 142] on img at bounding box center [420, 185] width 144 height 144
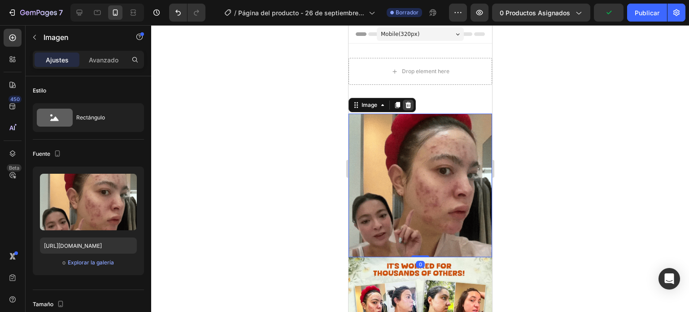
click at [409, 105] on icon at bounding box center [408, 105] width 6 height 6
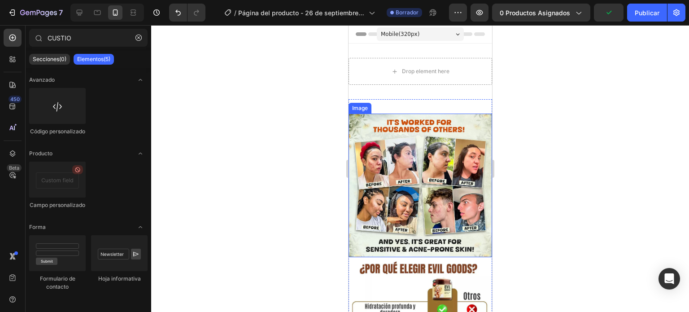
scroll to position [158, 0]
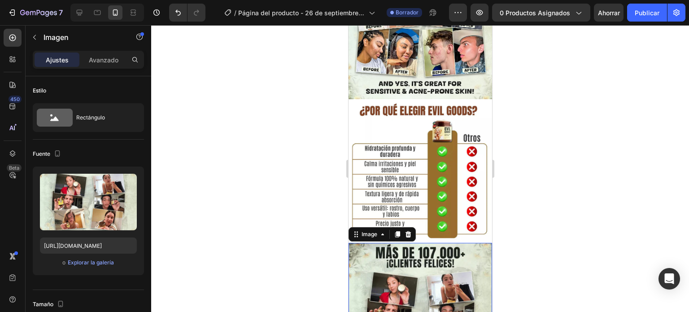
click at [303, 101] on div at bounding box center [420, 168] width 538 height 287
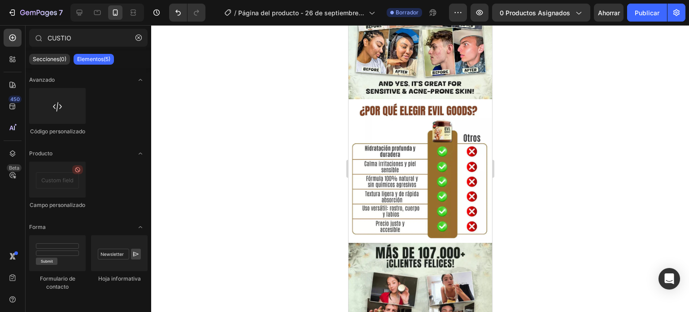
click at [579, 53] on div at bounding box center [420, 168] width 538 height 287
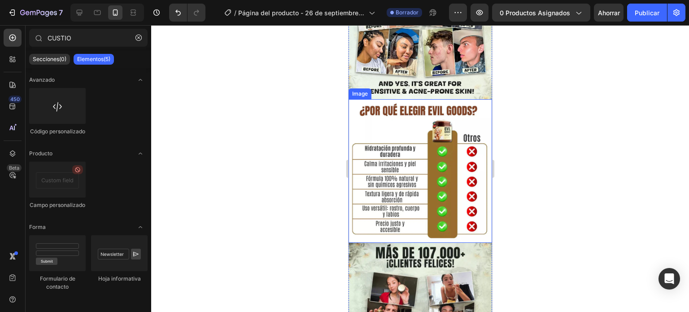
scroll to position [0, 0]
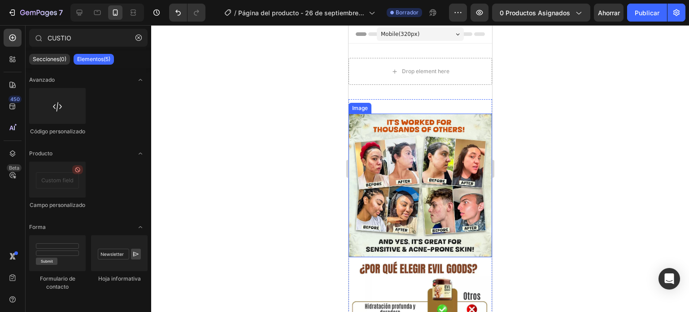
click at [423, 142] on img at bounding box center [420, 185] width 144 height 144
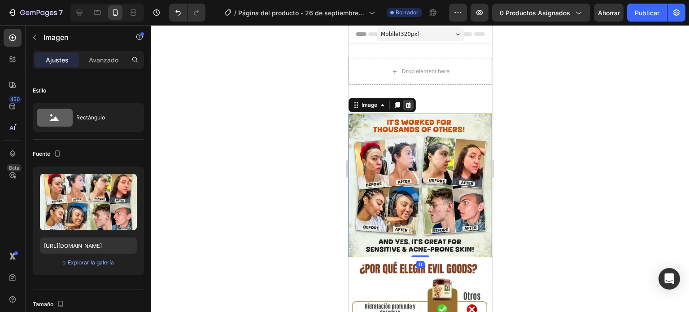
click at [407, 104] on icon at bounding box center [408, 105] width 6 height 6
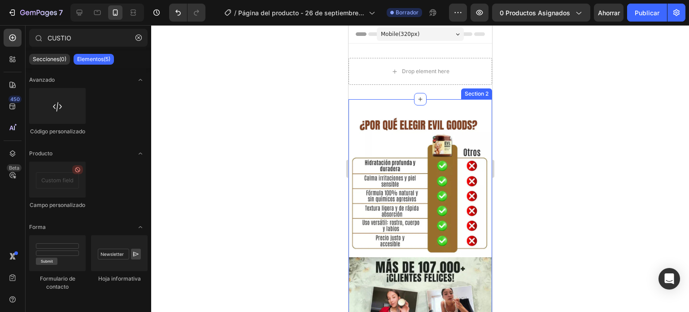
click at [399, 134] on img at bounding box center [420, 185] width 144 height 144
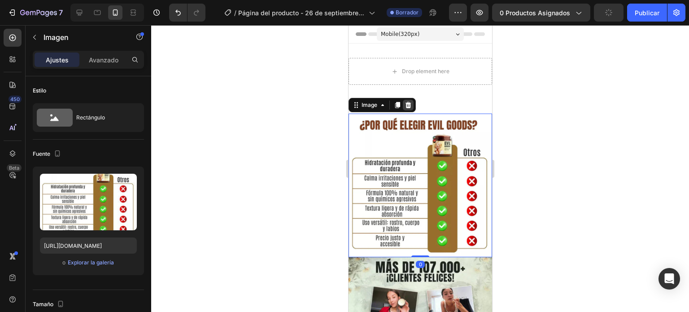
click at [408, 100] on div at bounding box center [407, 105] width 11 height 11
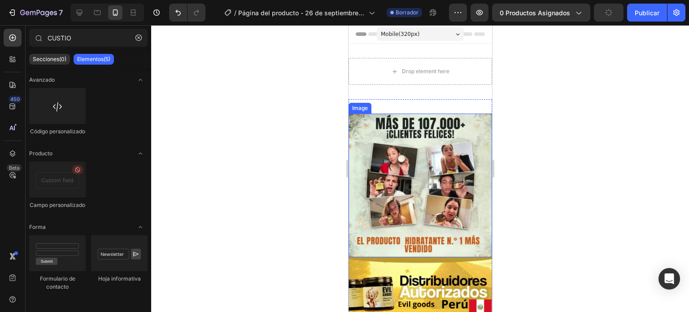
click at [401, 142] on img at bounding box center [420, 185] width 144 height 144
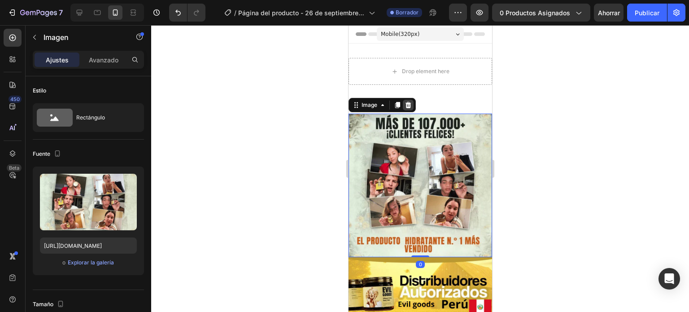
click at [406, 103] on icon at bounding box center [408, 105] width 6 height 6
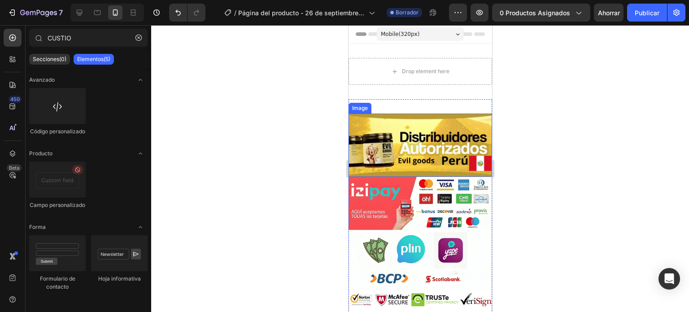
click at [406, 149] on img at bounding box center [420, 144] width 144 height 63
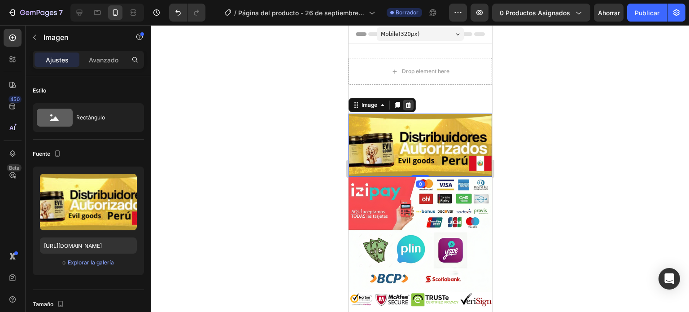
click at [407, 109] on div at bounding box center [407, 105] width 11 height 11
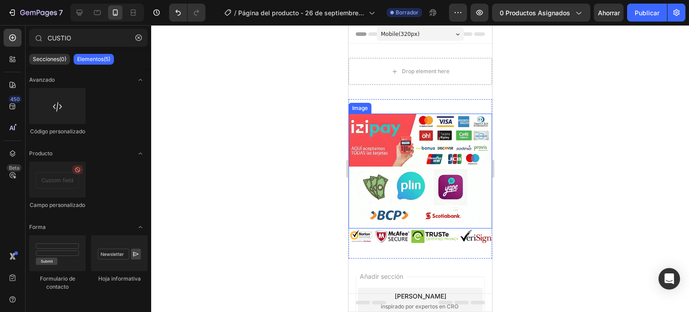
click at [405, 171] on img at bounding box center [420, 170] width 144 height 115
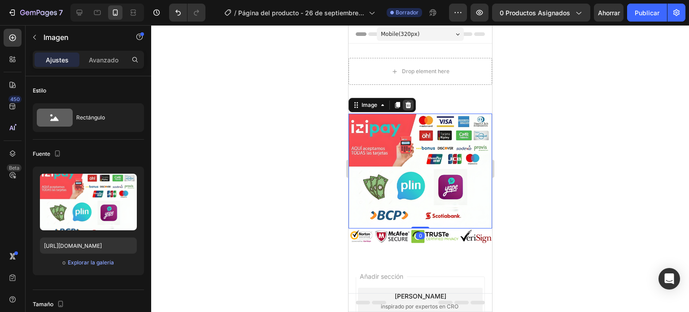
click at [406, 100] on div at bounding box center [407, 105] width 11 height 11
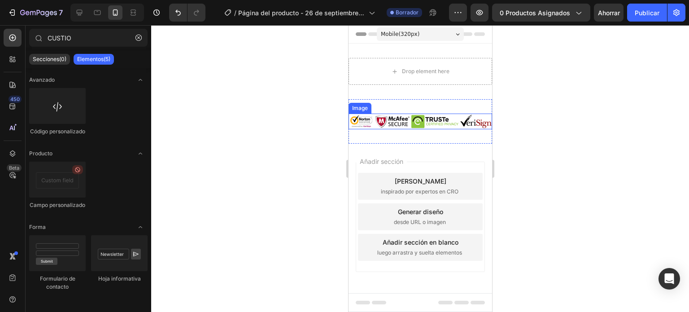
click at [404, 121] on img at bounding box center [420, 121] width 144 height 16
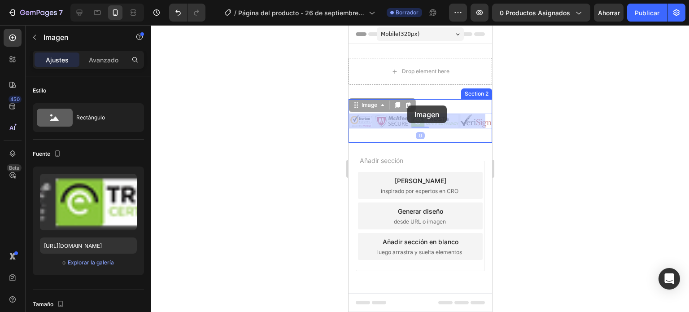
drag, startPoint x: 404, startPoint y: 121, endPoint x: 406, endPoint y: 105, distance: 15.9
click at [406, 105] on div "Mobile ( 320 px) iPhone 13 Mini iPhone 13 Pro iPhone 11 Pro Max iPhone 15 Pro M…" at bounding box center [420, 169] width 144 height 289
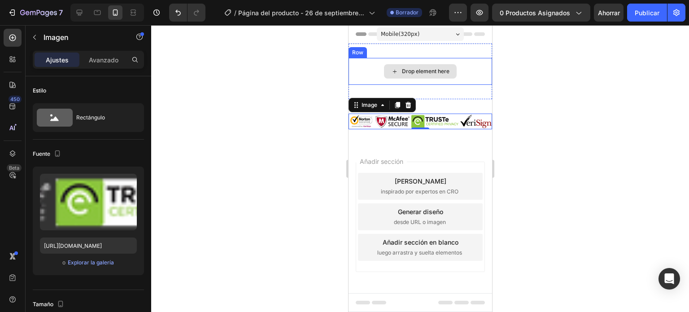
click at [419, 58] on div "Drop element here" at bounding box center [420, 71] width 144 height 27
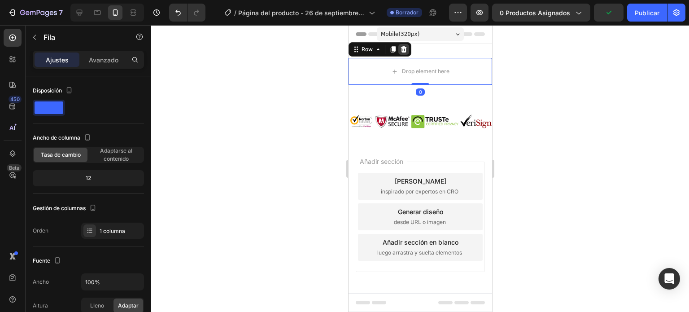
click at [398, 46] on div at bounding box center [403, 49] width 11 height 11
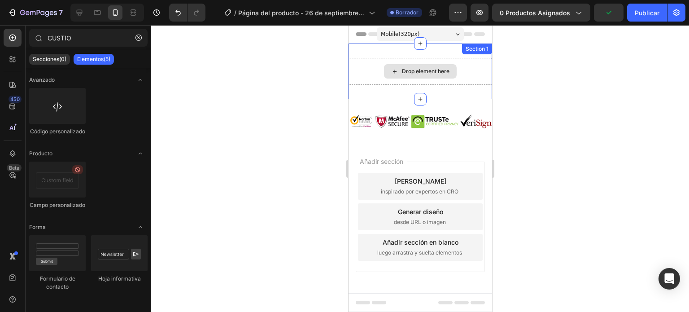
click at [402, 61] on div "Drop element here" at bounding box center [420, 71] width 144 height 27
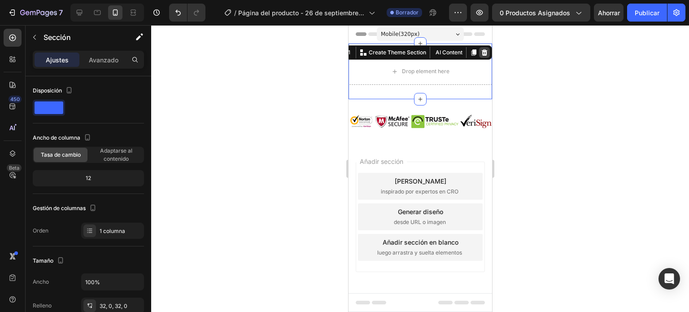
click at [481, 52] on icon at bounding box center [484, 52] width 6 height 6
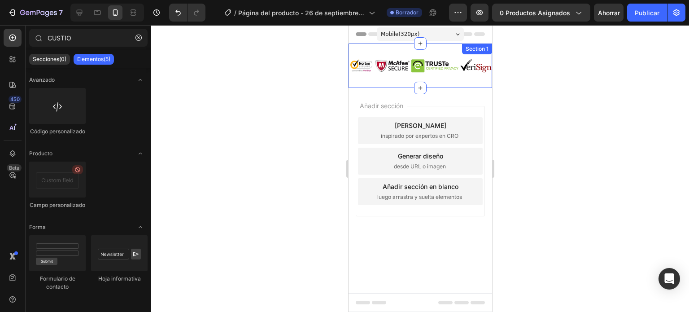
click at [416, 69] on img at bounding box center [420, 66] width 144 height 16
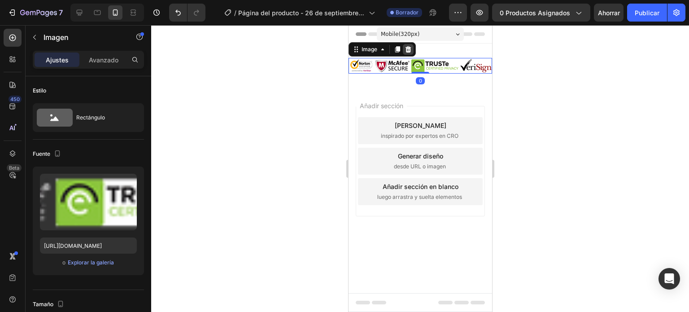
click at [406, 51] on icon at bounding box center [408, 49] width 6 height 6
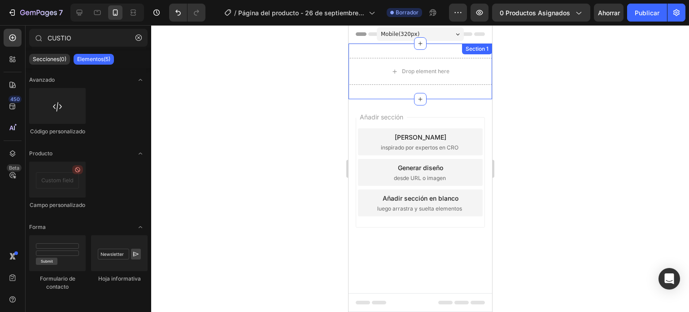
click at [446, 55] on div "Drop element here Section 1" at bounding box center [420, 72] width 144 height 56
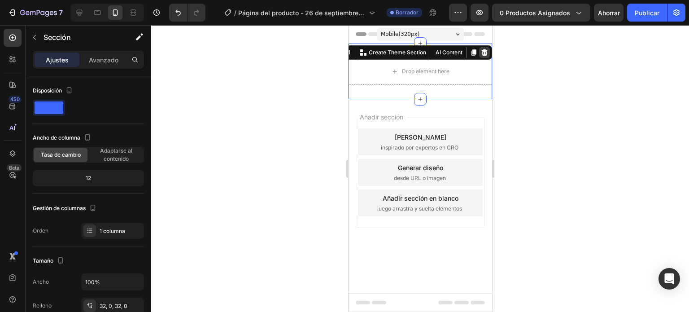
click at [484, 50] on icon at bounding box center [483, 52] width 7 height 7
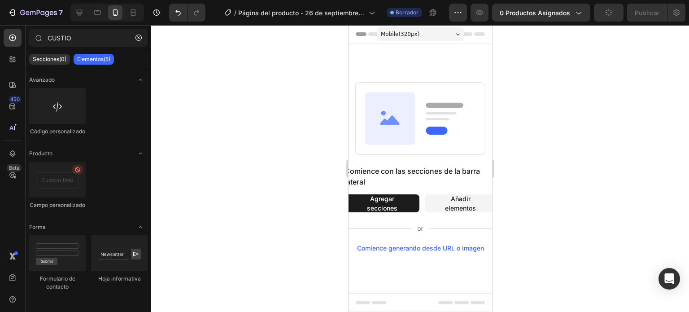
click at [305, 119] on div at bounding box center [420, 168] width 538 height 287
click at [77, 11] on icon at bounding box center [79, 12] width 9 height 9
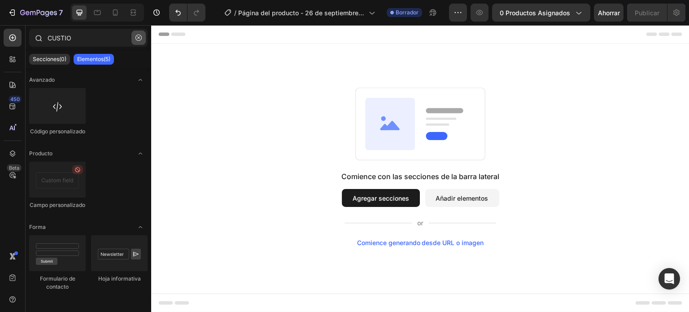
click at [139, 33] on button "button" at bounding box center [138, 37] width 14 height 14
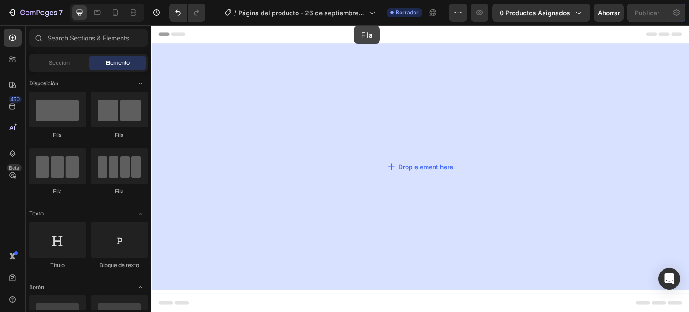
drag, startPoint x: 216, startPoint y: 145, endPoint x: 354, endPoint y: 26, distance: 182.2
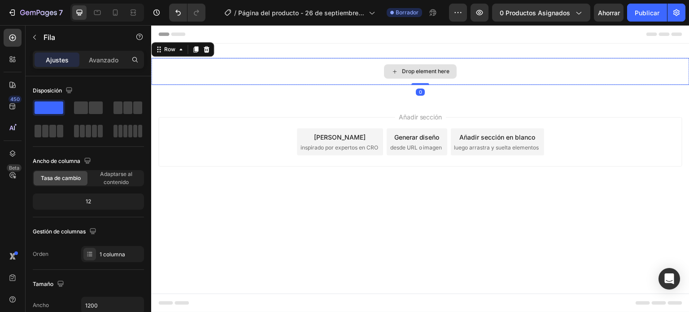
drag, startPoint x: 418, startPoint y: 90, endPoint x: 420, endPoint y: 70, distance: 20.3
click at [420, 70] on div "Drop element here Row 0" at bounding box center [420, 71] width 538 height 27
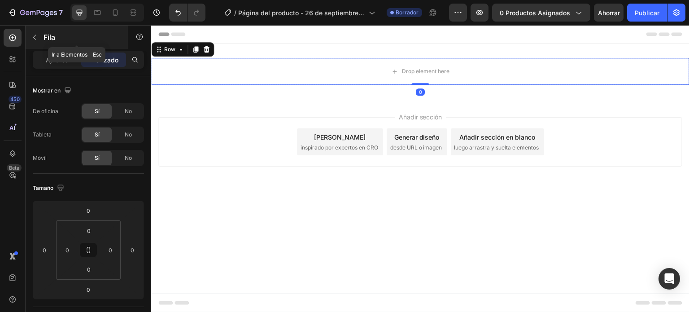
click at [34, 36] on icon "button" at bounding box center [34, 37] width 7 height 7
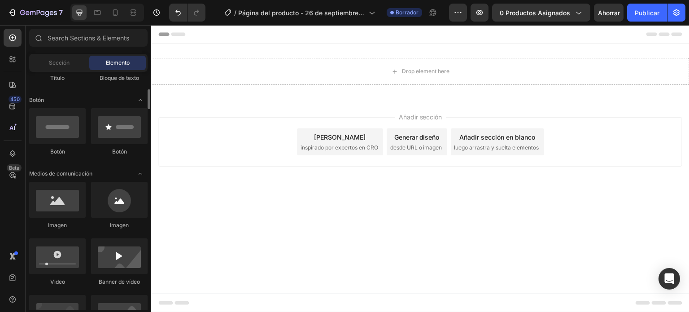
scroll to position [189, 0]
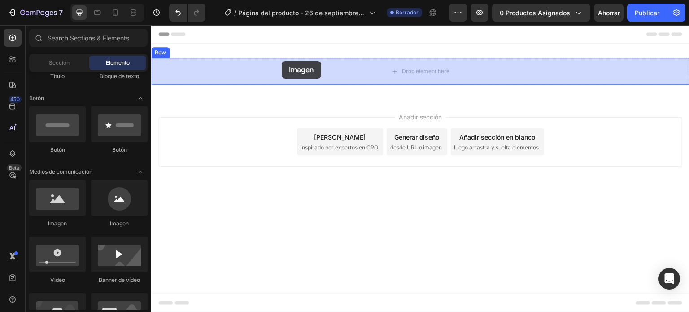
drag, startPoint x: 200, startPoint y: 233, endPoint x: 282, endPoint y: 61, distance: 190.8
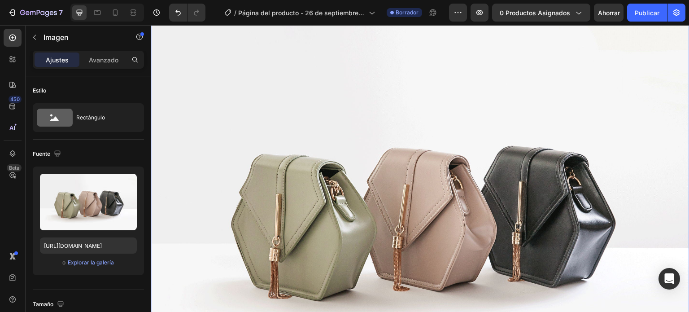
scroll to position [0, 0]
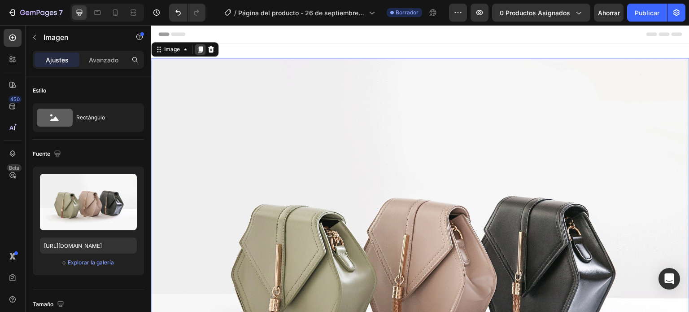
click at [199, 44] on div at bounding box center [200, 49] width 11 height 11
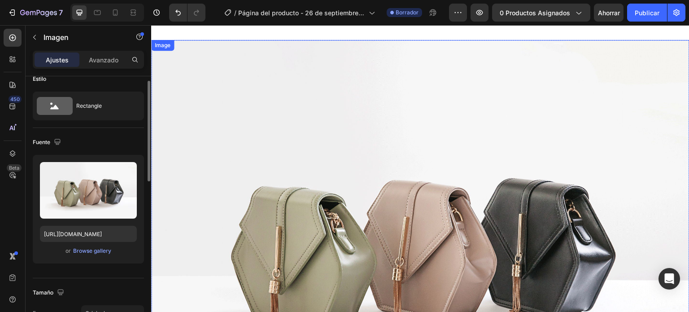
scroll to position [314, 0]
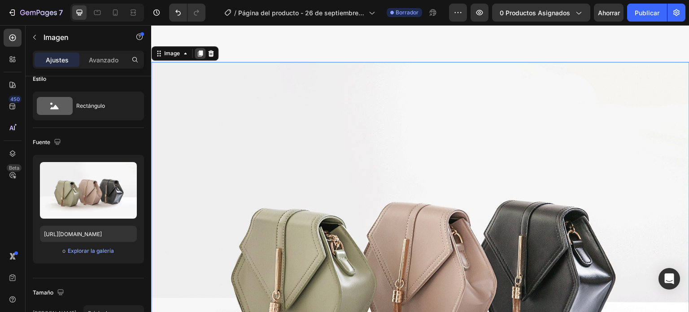
click at [199, 50] on icon at bounding box center [200, 53] width 5 height 6
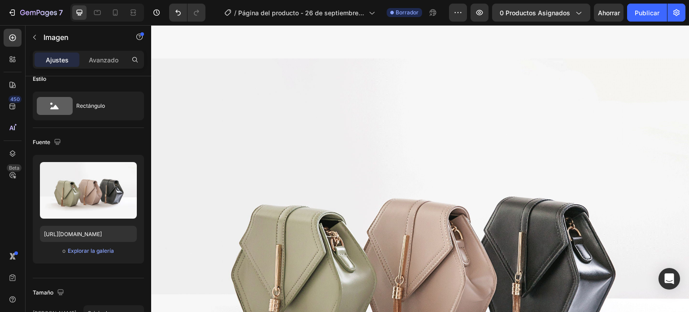
scroll to position [798, 0]
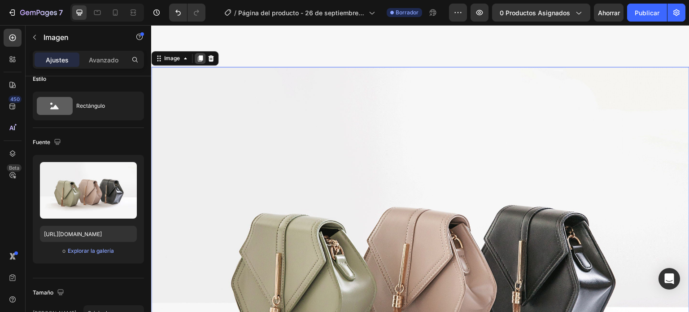
click at [199, 55] on icon at bounding box center [199, 58] width 7 height 7
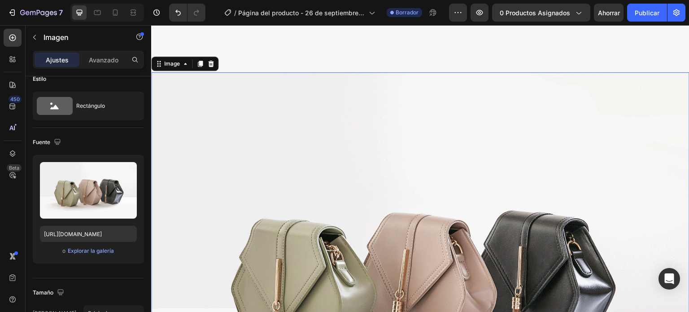
click at [199, 60] on icon at bounding box center [199, 63] width 7 height 7
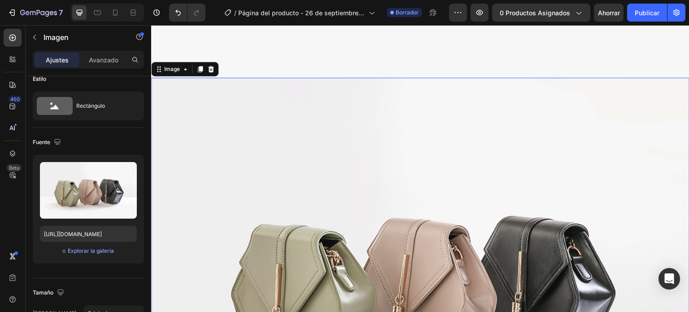
click at [199, 65] on icon at bounding box center [199, 68] width 7 height 7
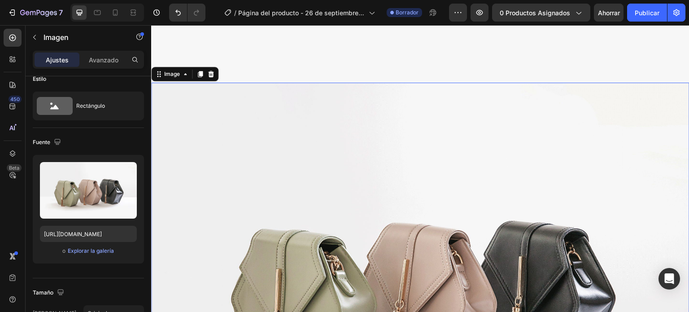
click at [199, 70] on icon at bounding box center [199, 73] width 7 height 7
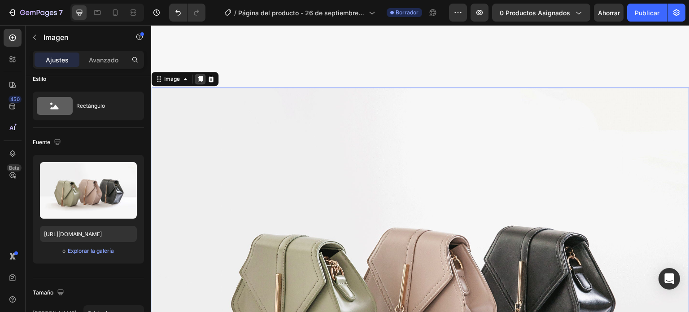
click at [199, 76] on icon at bounding box center [200, 79] width 5 height 6
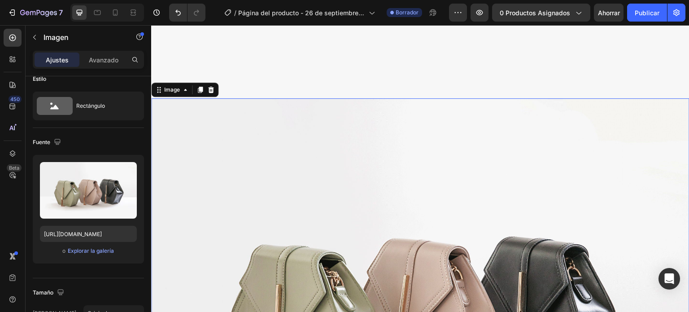
scroll to position [2792, 0]
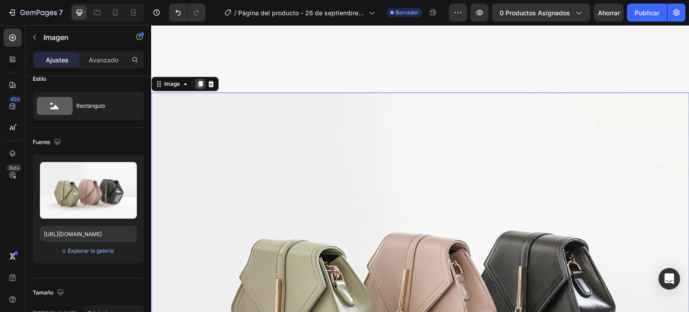
click at [199, 81] on icon at bounding box center [200, 84] width 5 height 6
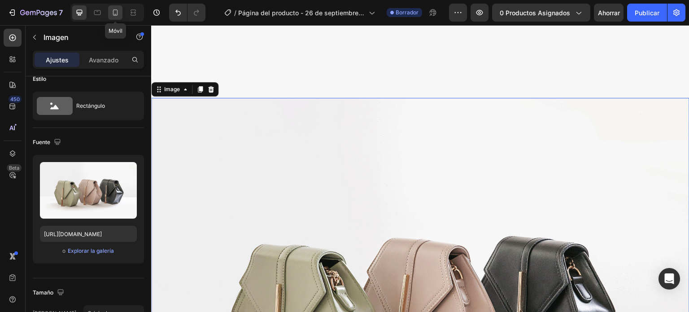
click at [115, 10] on icon at bounding box center [115, 12] width 5 height 6
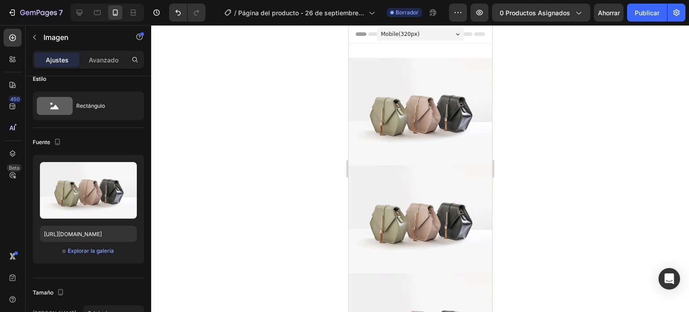
click at [545, 77] on div at bounding box center [420, 168] width 538 height 287
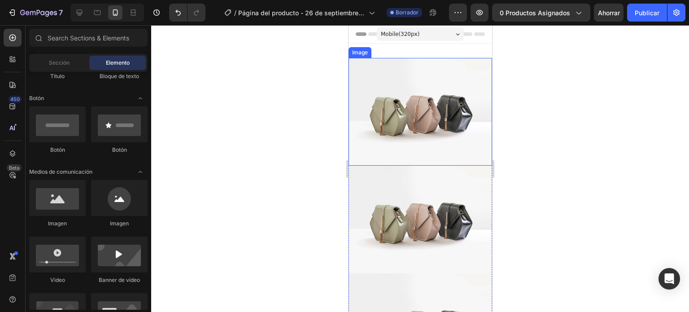
click at [406, 77] on img at bounding box center [420, 112] width 144 height 108
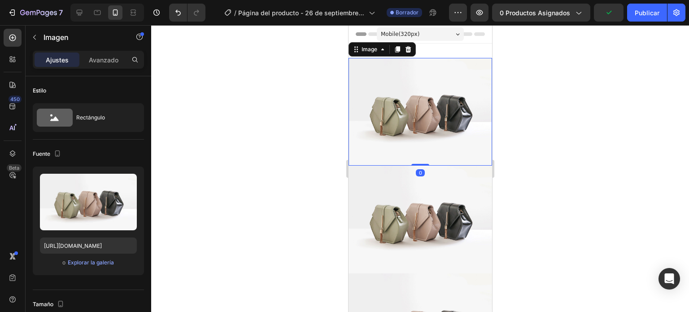
click at [302, 92] on div at bounding box center [420, 168] width 538 height 287
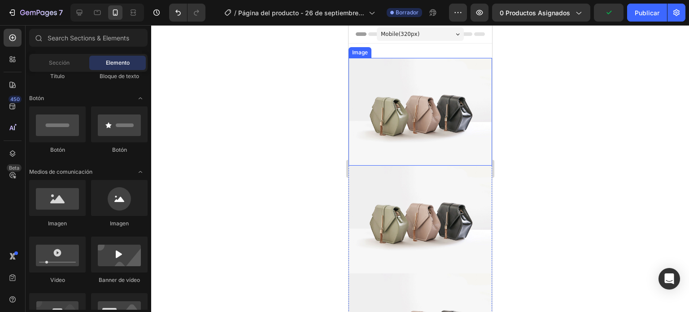
click at [455, 122] on img at bounding box center [420, 112] width 144 height 108
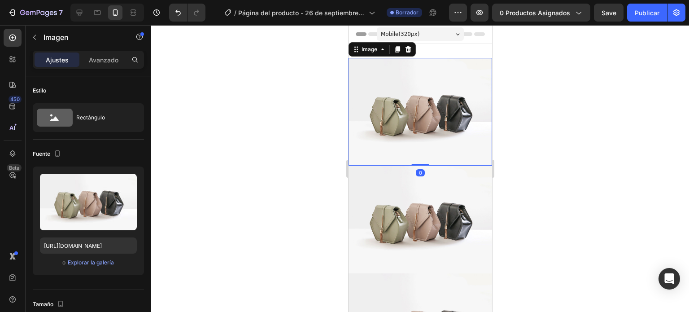
click at [575, 111] on div at bounding box center [420, 168] width 538 height 287
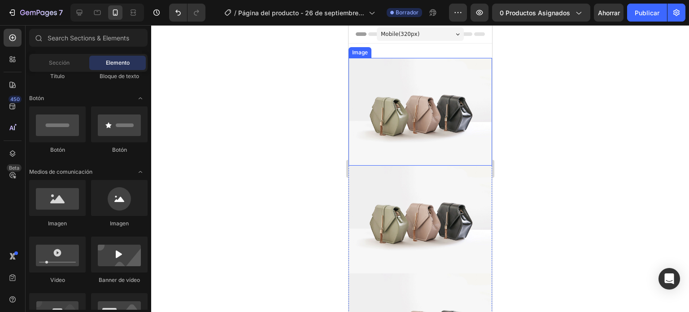
click at [401, 111] on img at bounding box center [420, 112] width 144 height 108
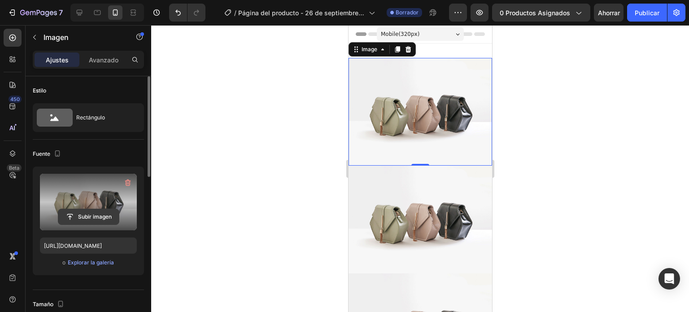
click at [81, 212] on input "file" at bounding box center [88, 216] width 61 height 15
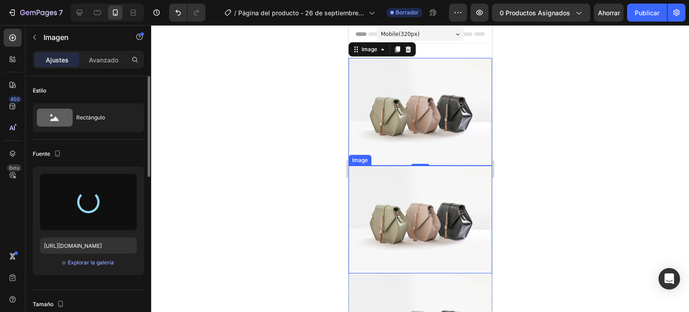
type input "[URL][DOMAIN_NAME]"
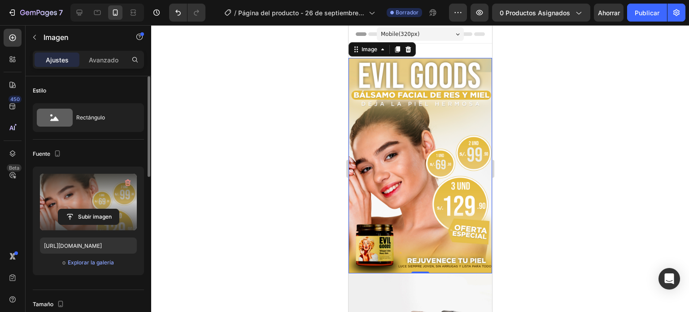
click at [550, 165] on div at bounding box center [420, 168] width 538 height 287
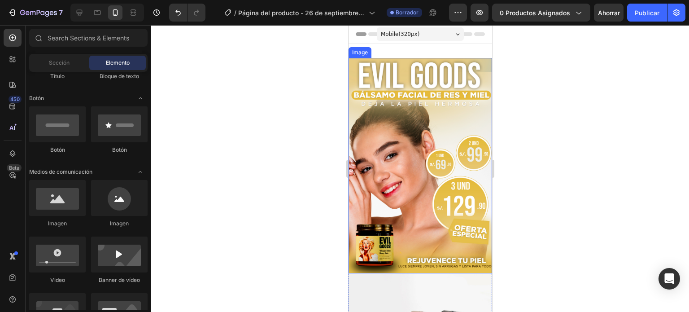
click at [442, 153] on img at bounding box center [420, 165] width 144 height 215
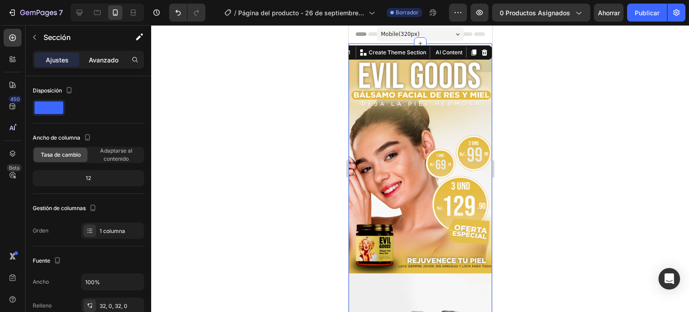
click at [95, 59] on font "Avanzado" at bounding box center [104, 60] width 30 height 8
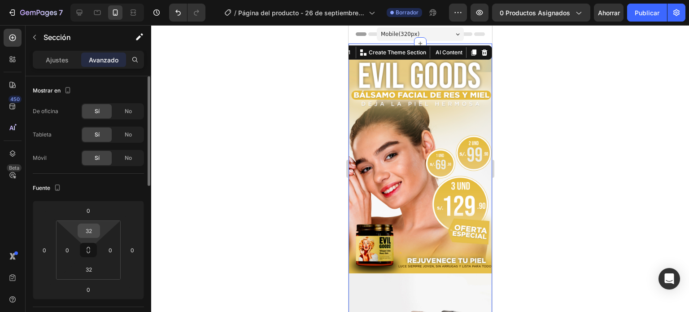
click at [86, 230] on input "32" at bounding box center [89, 230] width 18 height 13
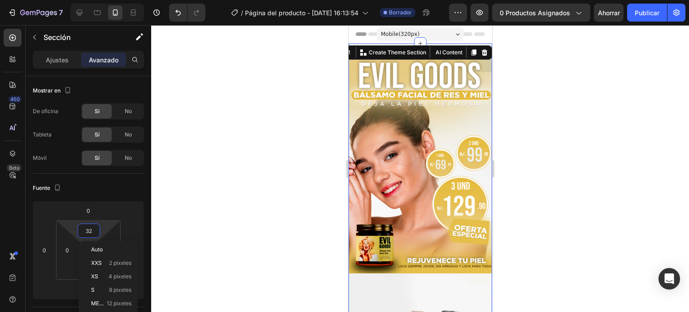
type input "3"
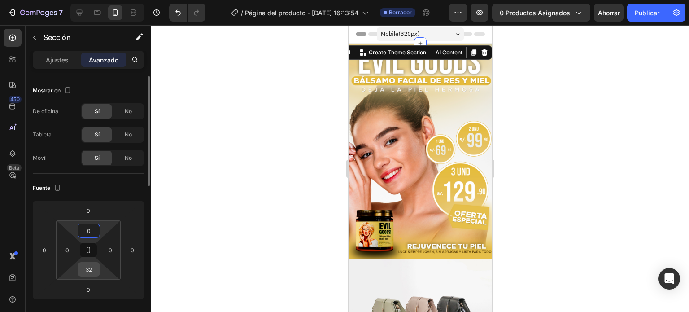
type input "0"
click at [95, 270] on input "32" at bounding box center [89, 268] width 18 height 13
type input "0"
click at [278, 143] on div at bounding box center [420, 168] width 538 height 287
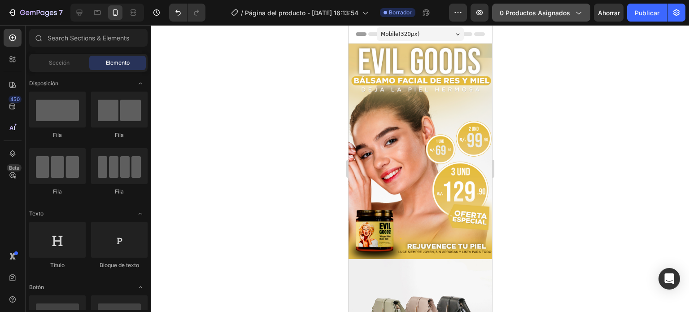
click at [554, 10] on font "0 productos asignados" at bounding box center [535, 13] width 70 height 8
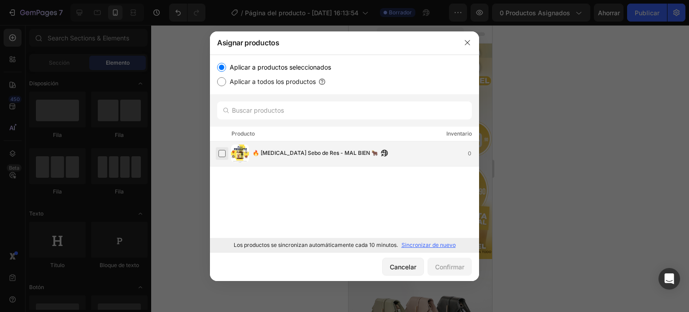
click at [226, 152] on label at bounding box center [221, 153] width 7 height 7
click at [439, 260] on button "Confirmar" at bounding box center [449, 266] width 44 height 18
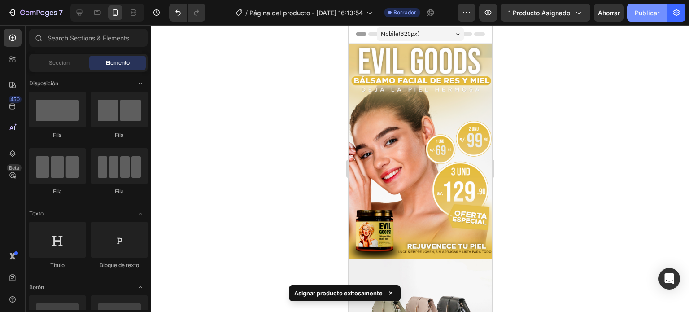
click at [645, 11] on font "Publicar" at bounding box center [647, 13] width 25 height 8
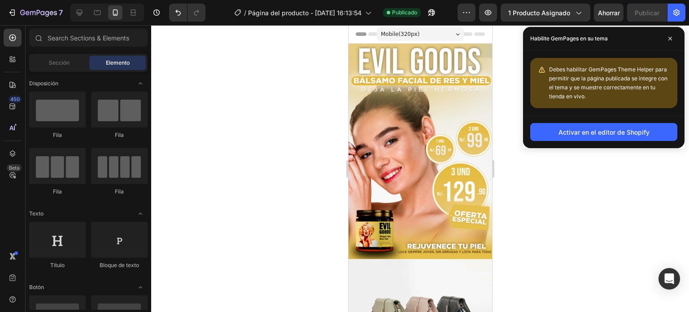
click at [578, 135] on font "Activar en el editor de Shopify" at bounding box center [603, 132] width 91 height 8
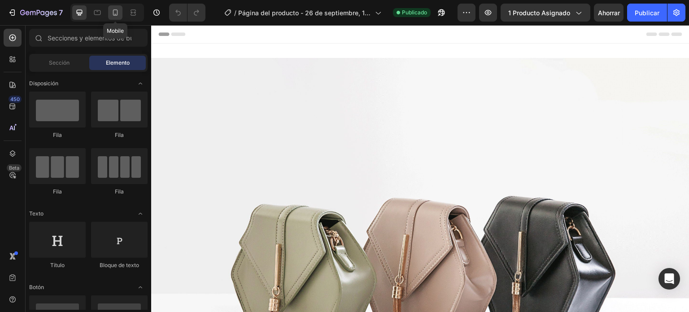
click at [118, 13] on icon at bounding box center [115, 12] width 9 height 9
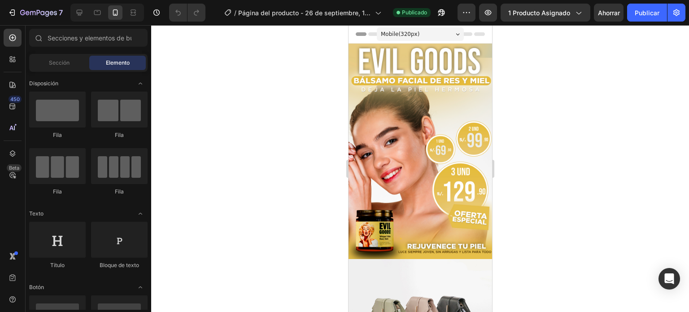
click at [573, 169] on div at bounding box center [420, 168] width 538 height 287
click at [64, 39] on input "text" at bounding box center [88, 38] width 118 height 18
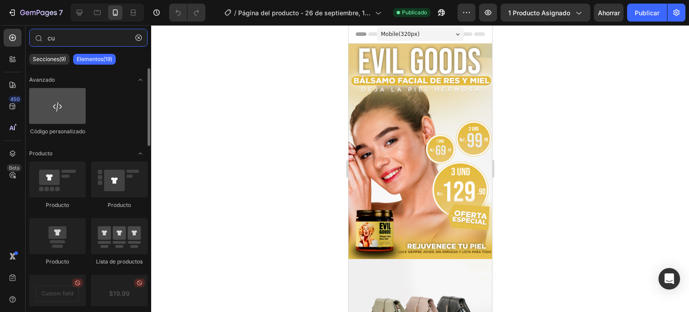
type input "cu"
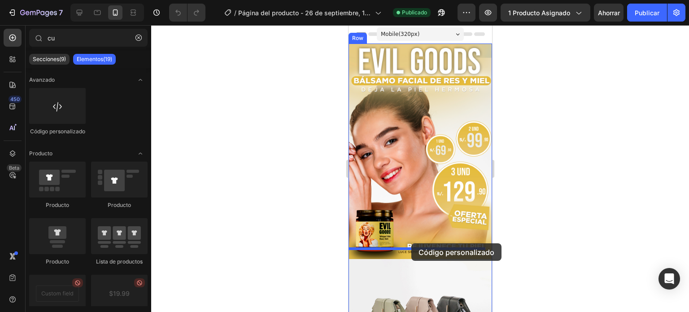
drag, startPoint x: 403, startPoint y: 138, endPoint x: 411, endPoint y: 243, distance: 105.7
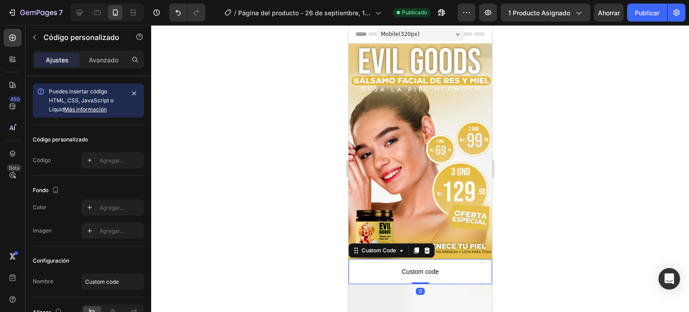
click at [531, 235] on div at bounding box center [420, 168] width 538 height 287
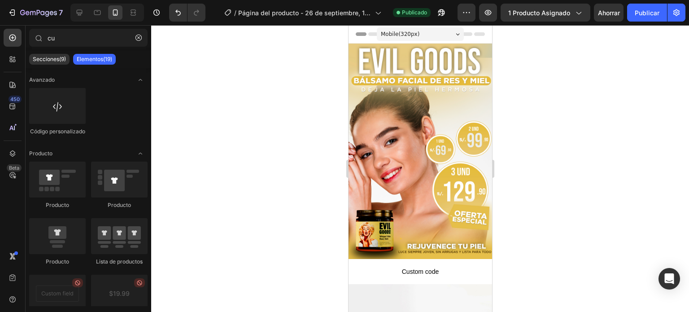
click at [562, 202] on div at bounding box center [420, 168] width 538 height 287
click at [546, 166] on div at bounding box center [420, 168] width 538 height 287
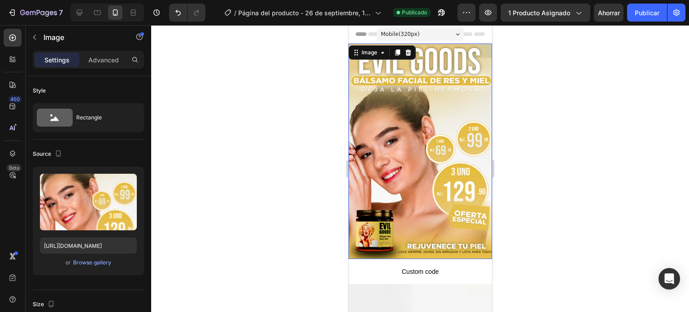
drag, startPoint x: 378, startPoint y: 201, endPoint x: 279, endPoint y: 229, distance: 103.0
click at [279, 229] on div at bounding box center [420, 168] width 538 height 287
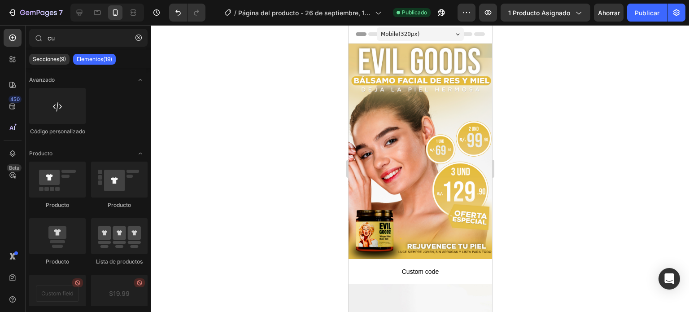
click at [279, 229] on div at bounding box center [420, 168] width 538 height 287
click at [645, 9] on font "Publicar" at bounding box center [647, 13] width 25 height 8
click at [199, 187] on div at bounding box center [420, 168] width 538 height 287
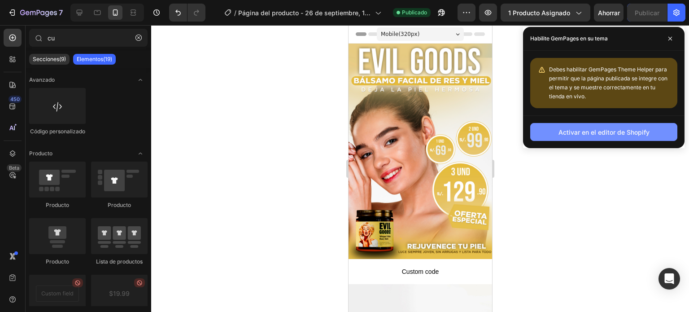
click at [612, 136] on font "Activar en el editor de Shopify" at bounding box center [603, 131] width 91 height 9
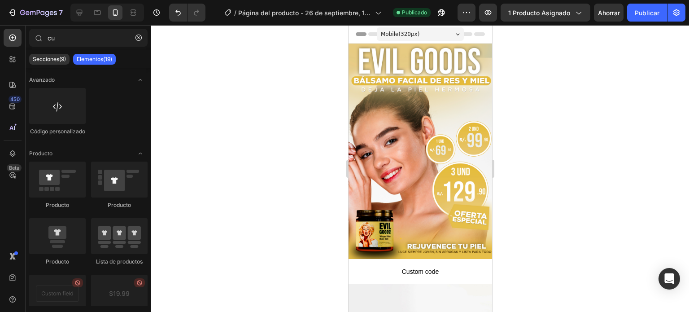
click at [300, 196] on div at bounding box center [420, 168] width 538 height 287
click at [588, 121] on div at bounding box center [420, 168] width 538 height 287
click at [398, 266] on span "Custom code" at bounding box center [420, 271] width 144 height 11
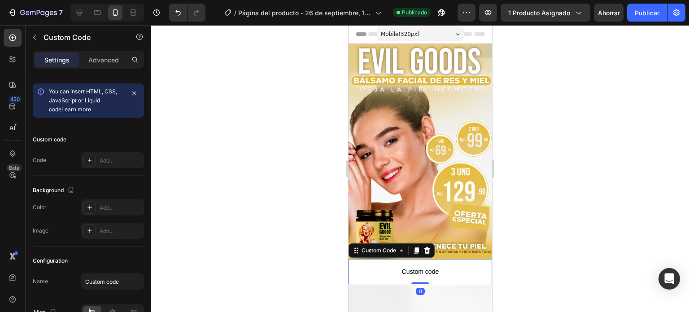
click at [398, 266] on span "Custom code" at bounding box center [420, 271] width 144 height 11
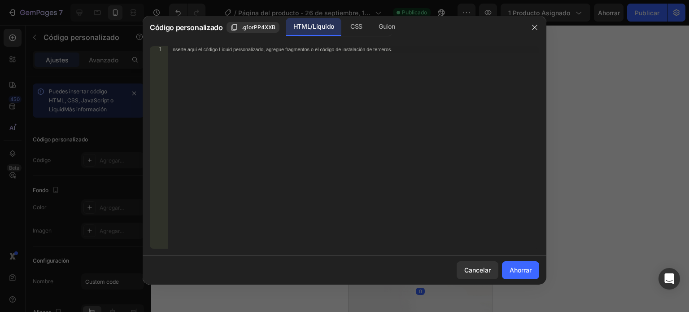
click at [217, 55] on div "Inserte aquí el código Liquid personalizado, agregue fragmentos o el código de …" at bounding box center [353, 153] width 371 height 215
paste textarea "<div class="_rsi-cod-form-is-gempage"></div><div class="_rsi-cod-form-gempages-…"
type textarea "<div class="_rsi-cod-form-is-gempage"></div><div class="_rsi-cod-form-gempages-…"
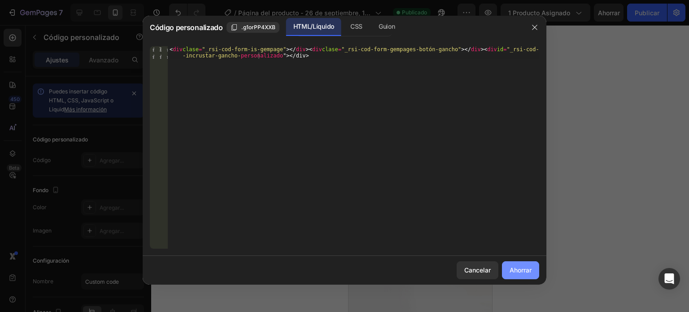
click at [530, 274] on font "Ahorrar" at bounding box center [521, 269] width 22 height 9
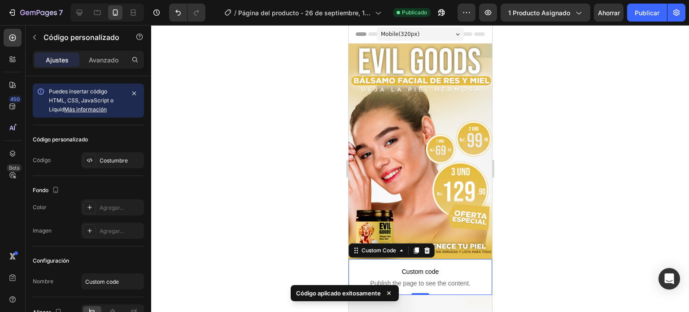
click at [535, 233] on div at bounding box center [420, 168] width 538 height 287
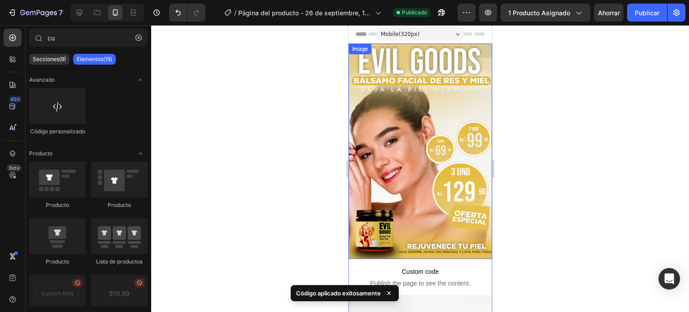
click at [407, 78] on img at bounding box center [420, 151] width 144 height 215
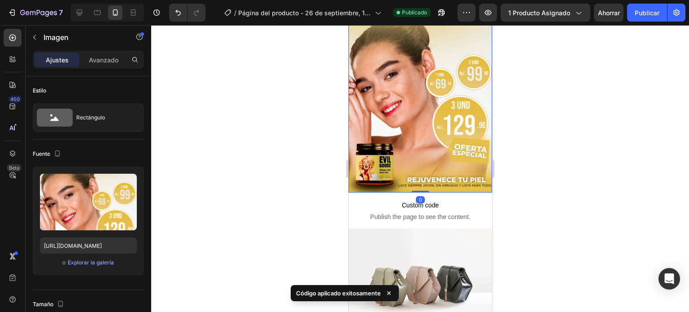
scroll to position [66, 0]
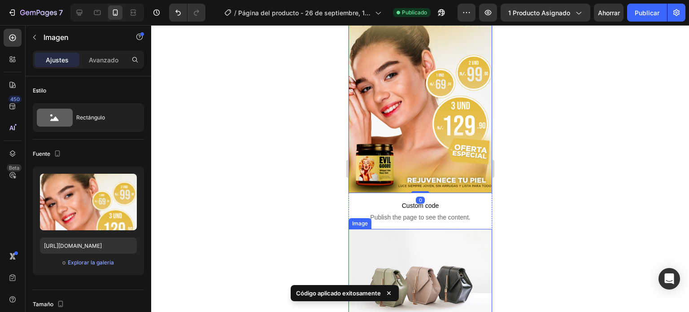
click at [423, 236] on img at bounding box center [420, 283] width 144 height 108
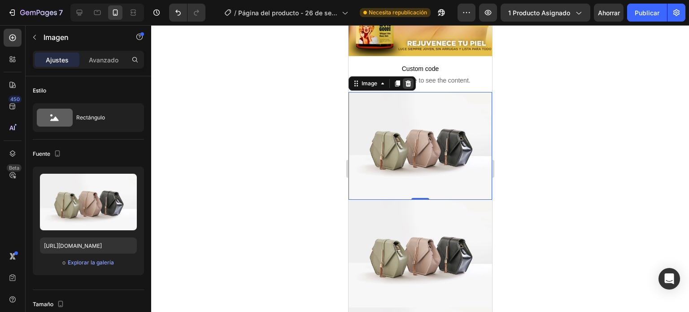
scroll to position [204, 0]
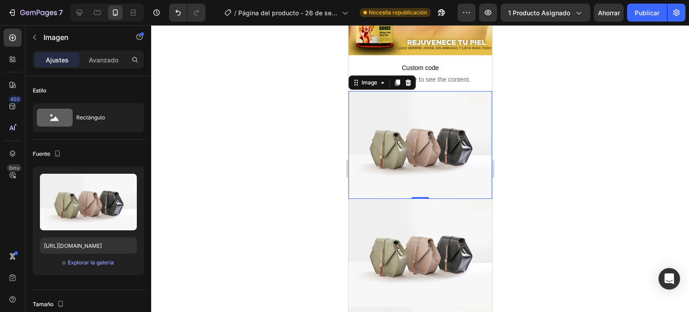
click at [409, 140] on img at bounding box center [420, 145] width 144 height 108
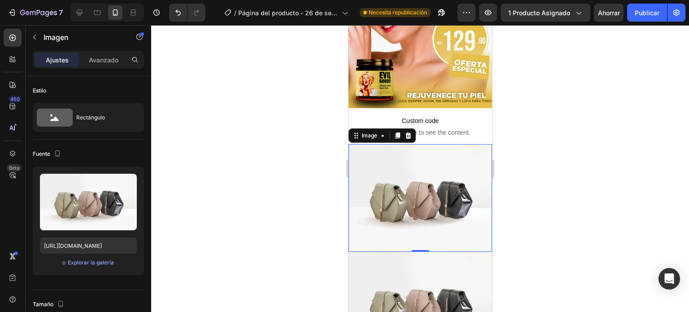
scroll to position [172, 0]
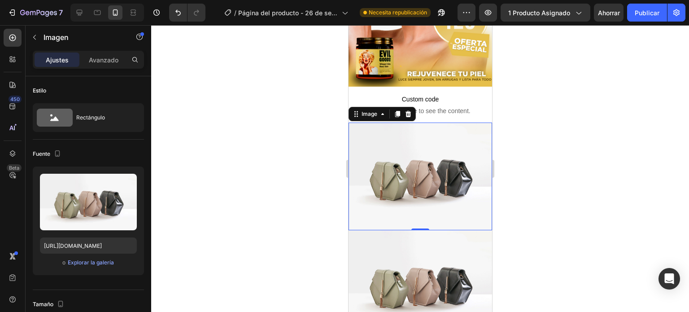
click at [413, 143] on img at bounding box center [420, 176] width 144 height 108
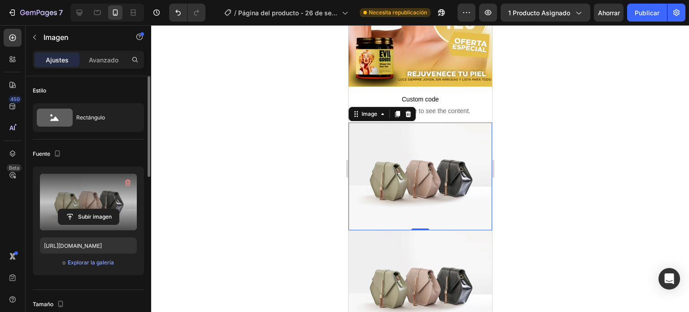
click at [98, 203] on label at bounding box center [88, 202] width 97 height 57
click at [98, 209] on input "file" at bounding box center [88, 216] width 61 height 15
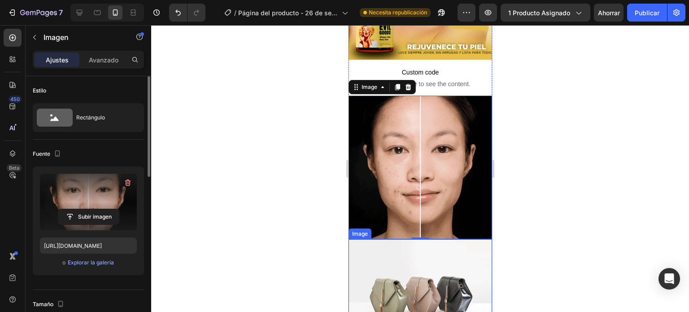
scroll to position [199, 0]
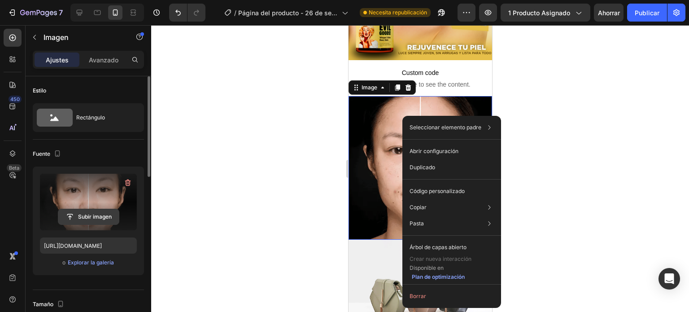
click at [96, 215] on input "file" at bounding box center [88, 216] width 61 height 15
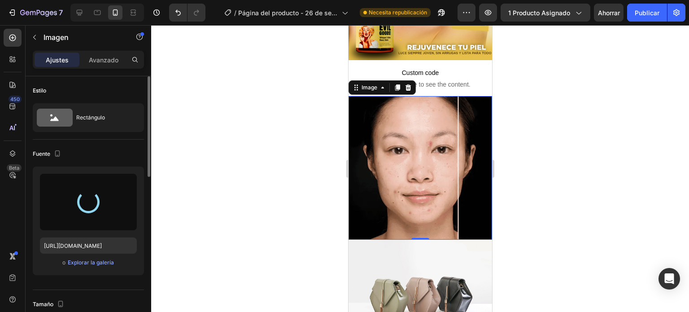
type input "[URL][DOMAIN_NAME]"
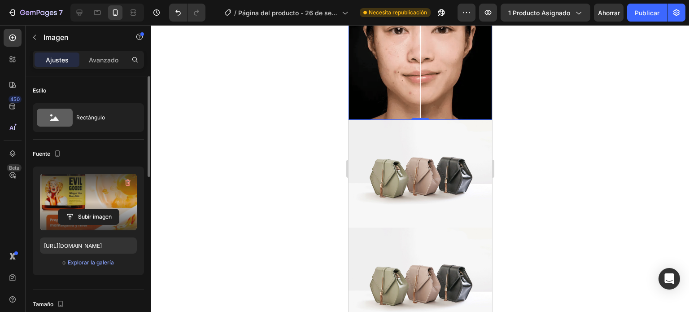
scroll to position [319, 0]
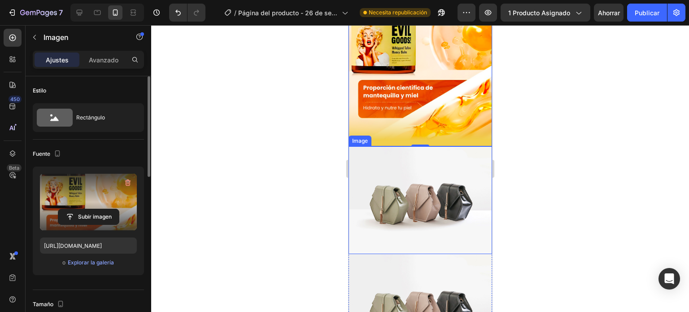
click at [430, 194] on img at bounding box center [420, 200] width 144 height 108
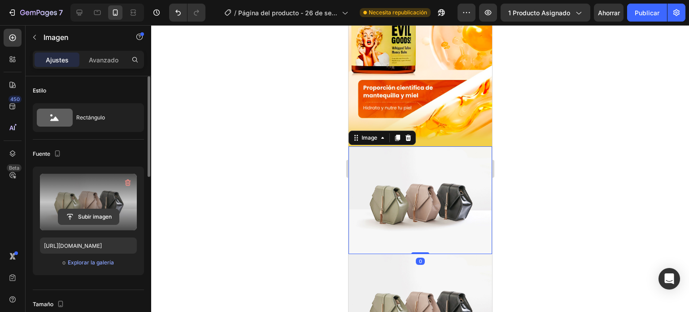
click at [73, 222] on input "file" at bounding box center [88, 216] width 61 height 15
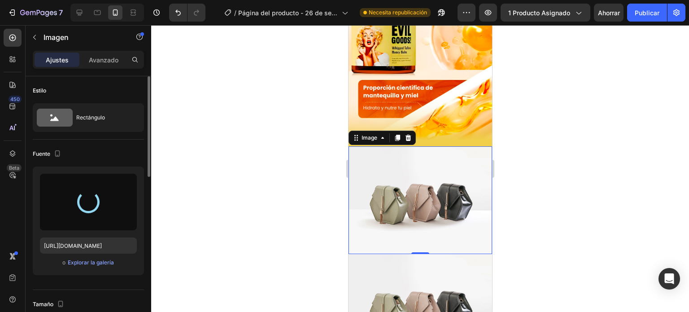
type input "[URL][DOMAIN_NAME]"
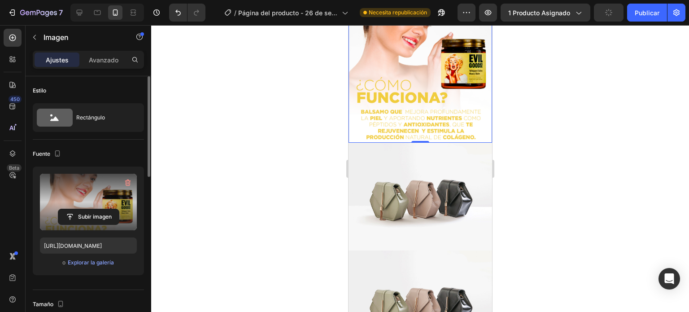
scroll to position [498, 0]
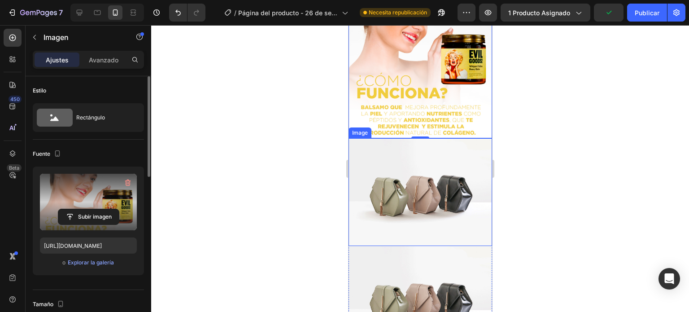
click at [411, 174] on img at bounding box center [420, 192] width 144 height 108
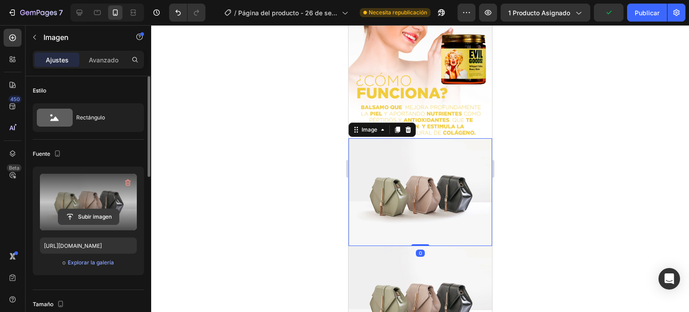
click at [88, 213] on input "file" at bounding box center [88, 216] width 61 height 15
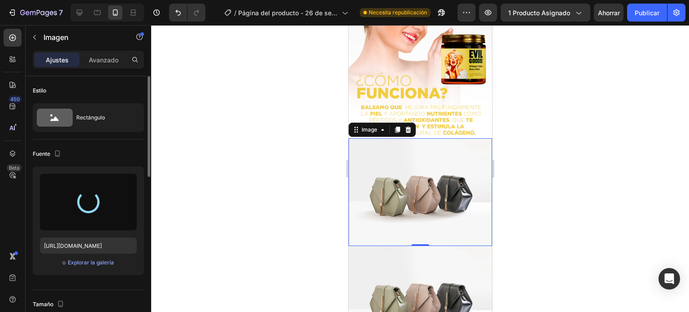
type input "[URL][DOMAIN_NAME]"
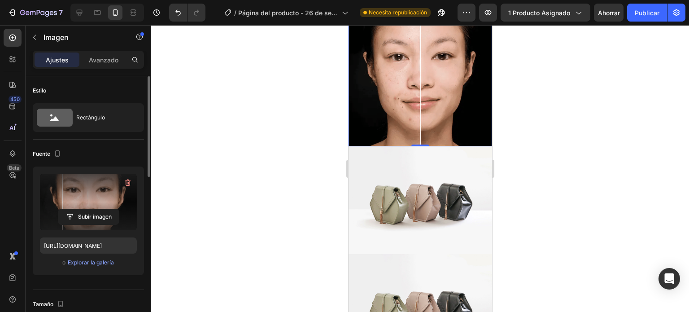
scroll to position [635, 0]
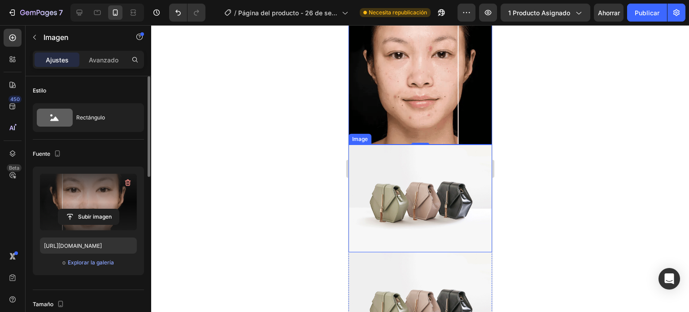
click at [424, 166] on img at bounding box center [420, 198] width 144 height 108
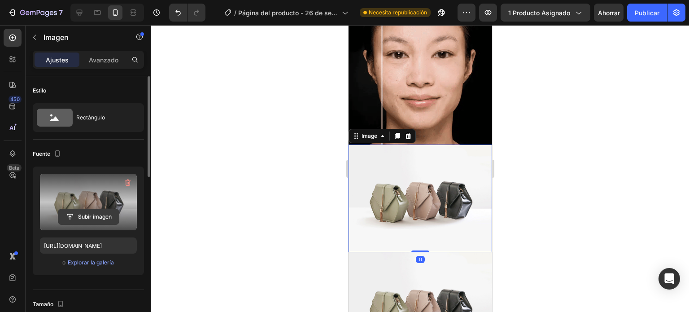
click at [85, 218] on input "file" at bounding box center [88, 216] width 61 height 15
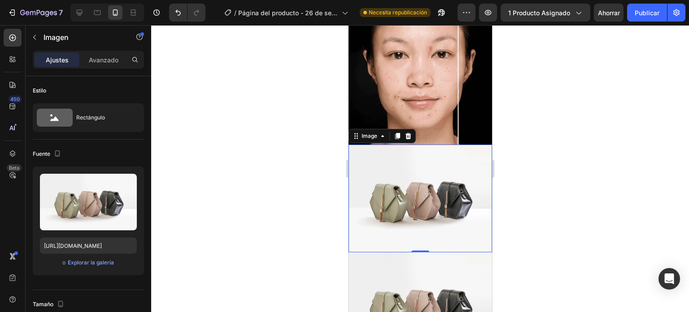
click at [440, 186] on img at bounding box center [420, 198] width 144 height 108
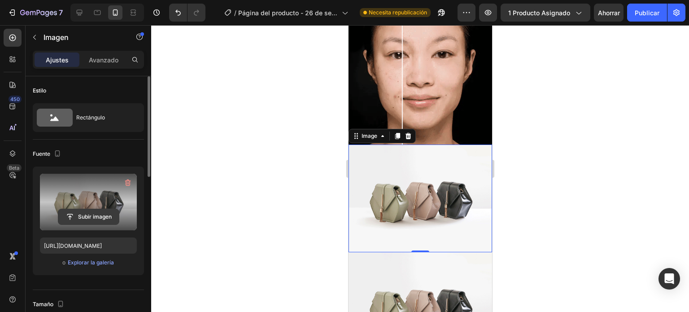
click at [86, 216] on input "file" at bounding box center [88, 216] width 61 height 15
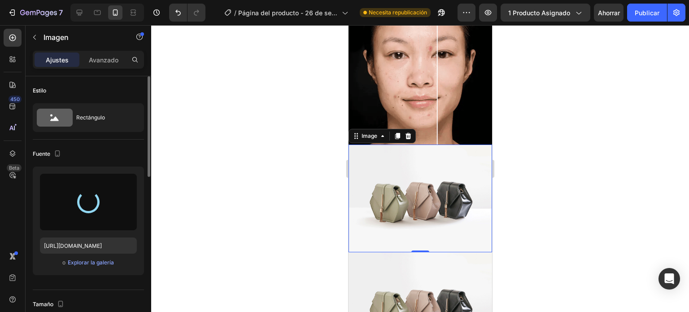
type input "[URL][DOMAIN_NAME]"
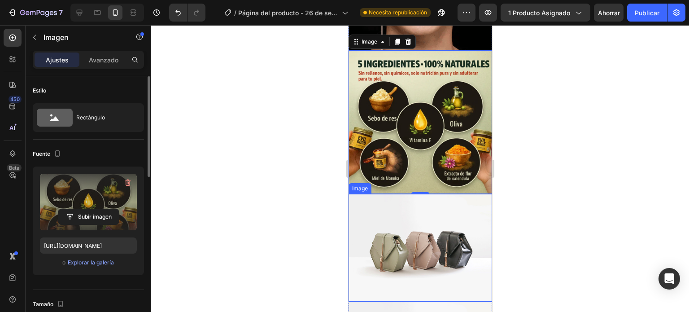
scroll to position [730, 0]
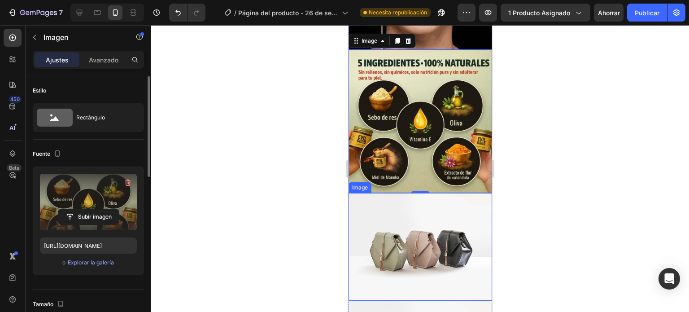
click at [435, 193] on img at bounding box center [420, 247] width 144 height 108
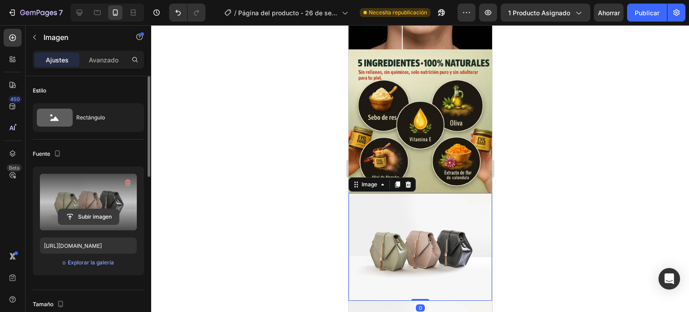
click at [78, 214] on input "file" at bounding box center [88, 216] width 61 height 15
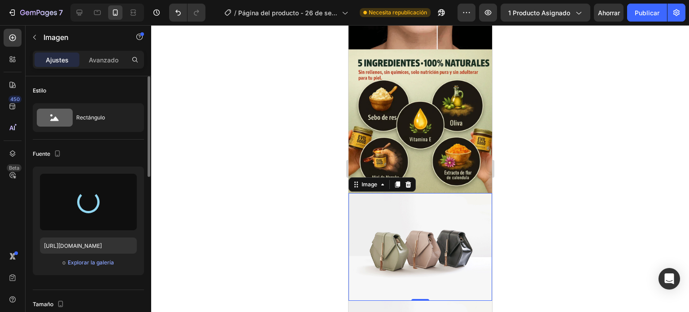
type input "[URL][DOMAIN_NAME]"
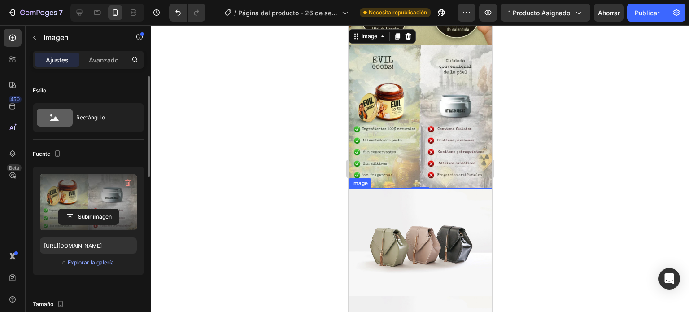
scroll to position [880, 0]
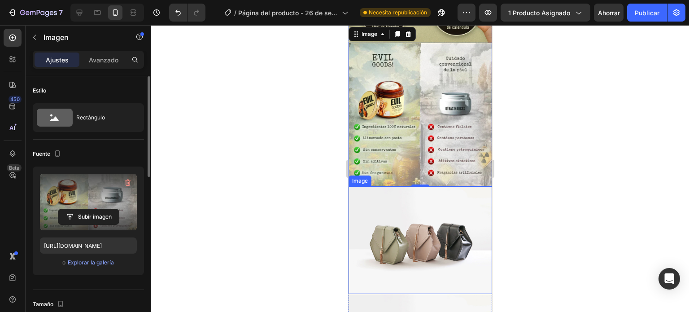
click at [394, 195] on img at bounding box center [420, 240] width 144 height 108
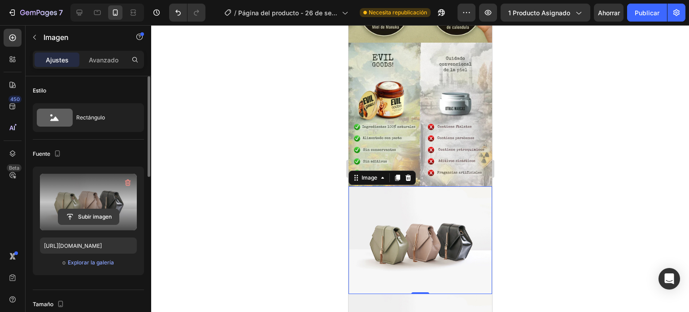
click at [99, 218] on input "file" at bounding box center [88, 216] width 61 height 15
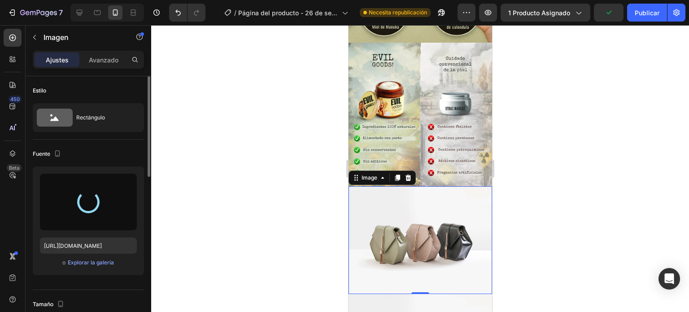
type input "[URL][DOMAIN_NAME]"
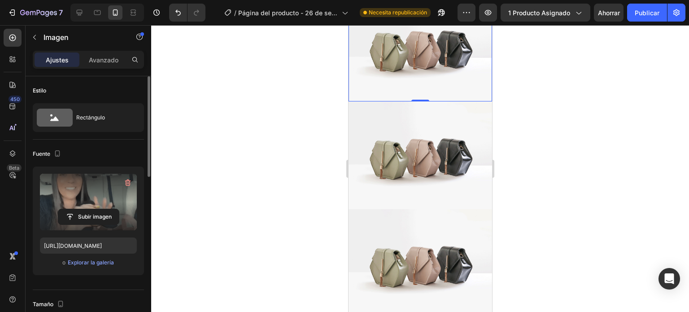
scroll to position [1074, 0]
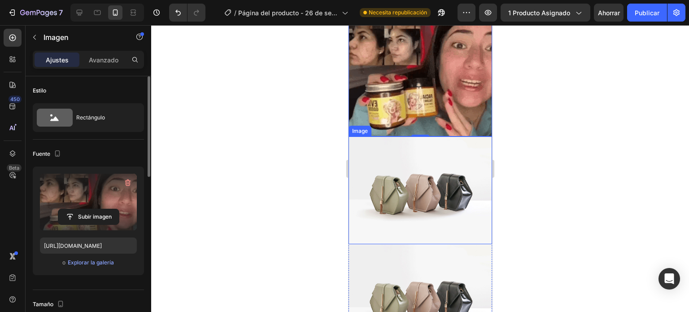
click at [420, 152] on img at bounding box center [420, 190] width 144 height 108
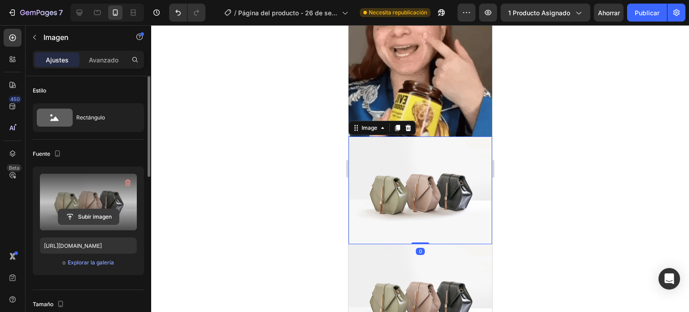
click at [97, 213] on input "file" at bounding box center [88, 216] width 61 height 15
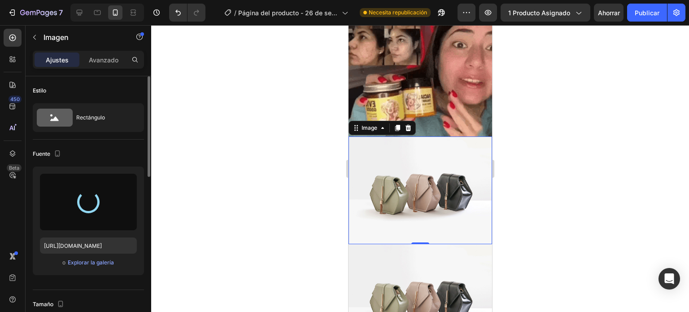
type input "[URL][DOMAIN_NAME]"
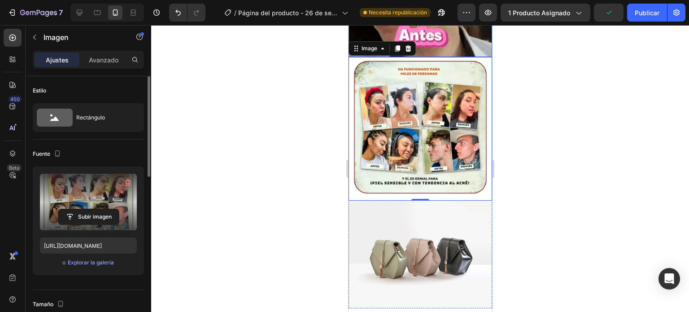
scroll to position [1149, 0]
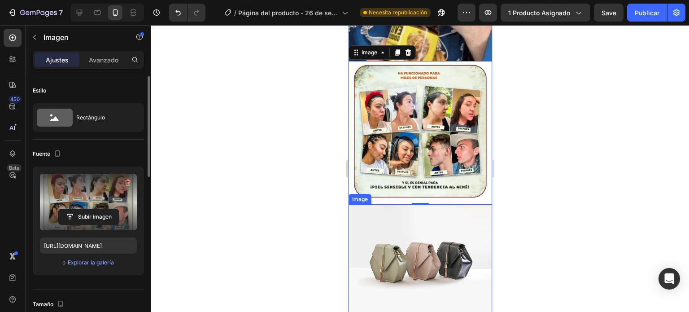
click at [387, 205] on img at bounding box center [420, 259] width 144 height 108
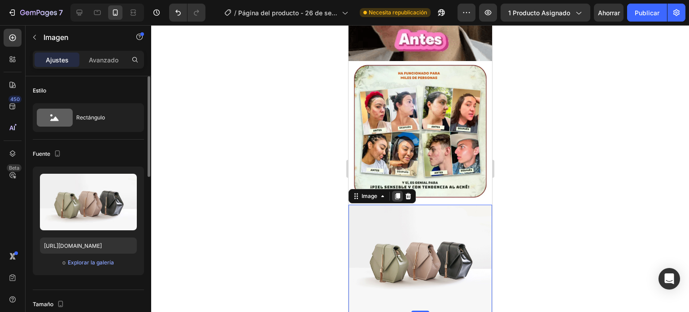
click at [395, 191] on div at bounding box center [397, 196] width 11 height 11
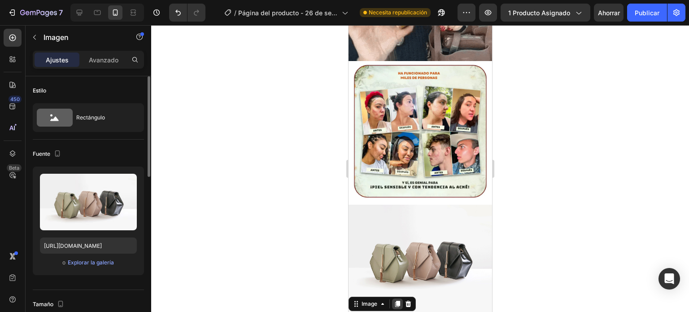
drag, startPoint x: 393, startPoint y: 240, endPoint x: 539, endPoint y: 229, distance: 145.7
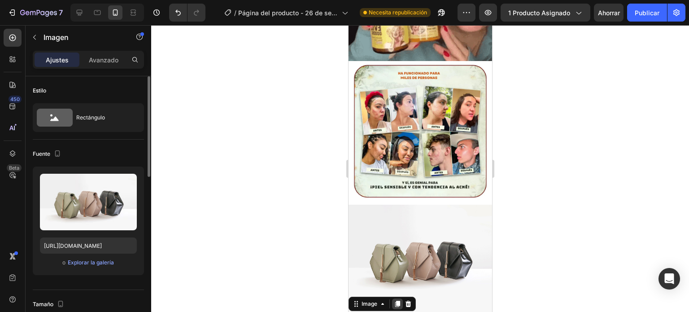
click at [393, 300] on icon at bounding box center [396, 303] width 7 height 7
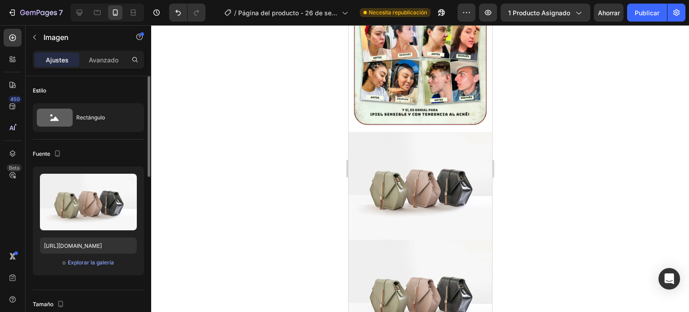
scroll to position [1220, 0]
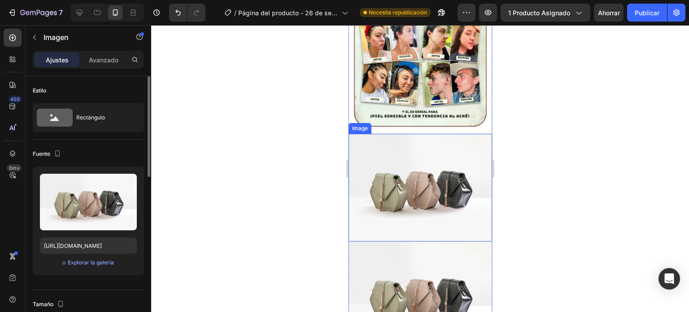
click at [434, 134] on img at bounding box center [420, 188] width 144 height 108
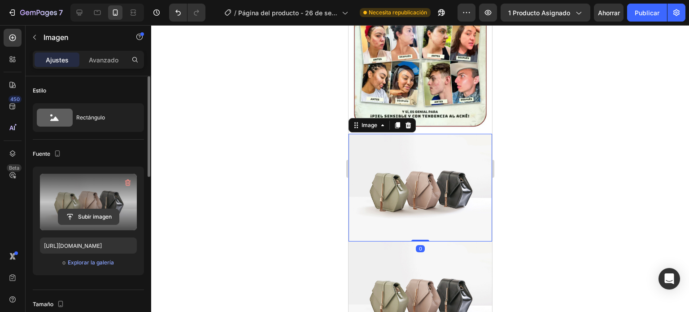
click at [86, 215] on input "file" at bounding box center [88, 216] width 61 height 15
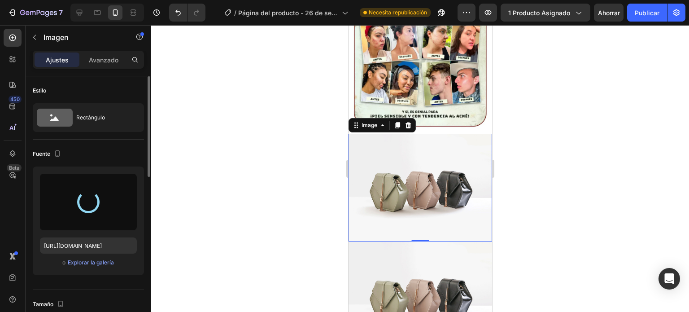
type input "https://cdn.shopify.com/s/files/1/0687/8665/1271/files/gempages_586180364410553…"
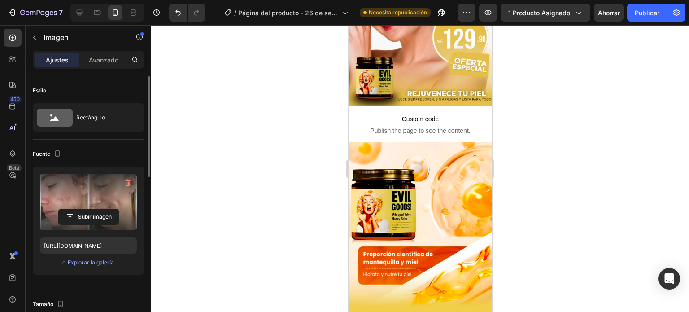
scroll to position [147, 0]
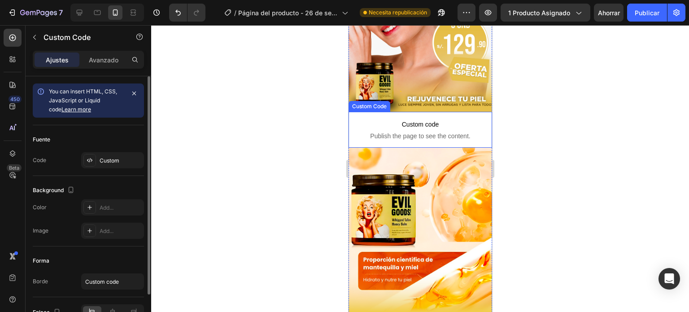
click at [396, 120] on p "Custom code Publish the page to see the content." at bounding box center [420, 130] width 144 height 36
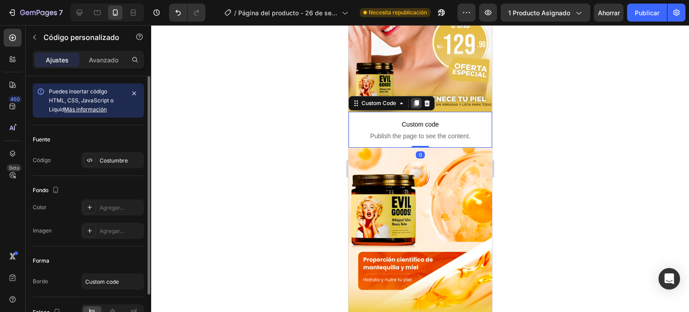
click at [414, 100] on icon at bounding box center [415, 103] width 7 height 7
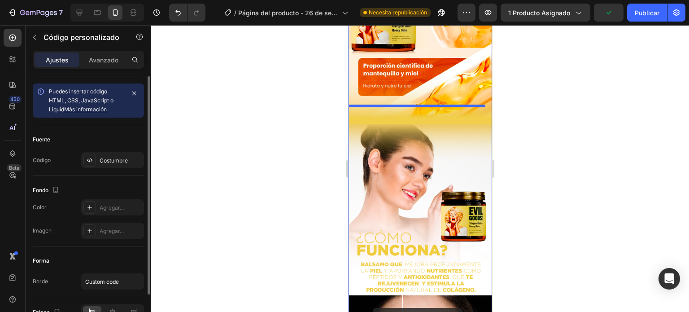
scroll to position [484, 0]
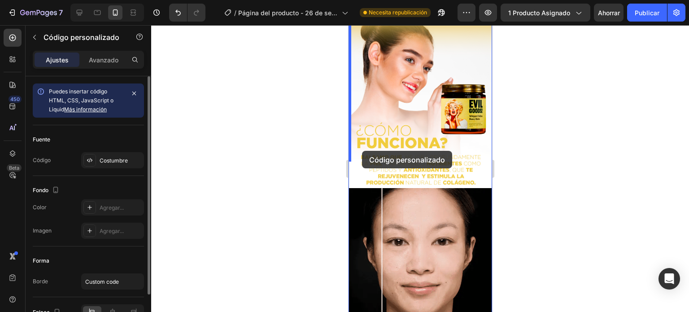
drag, startPoint x: 362, startPoint y: 109, endPoint x: 362, endPoint y: 151, distance: 41.7
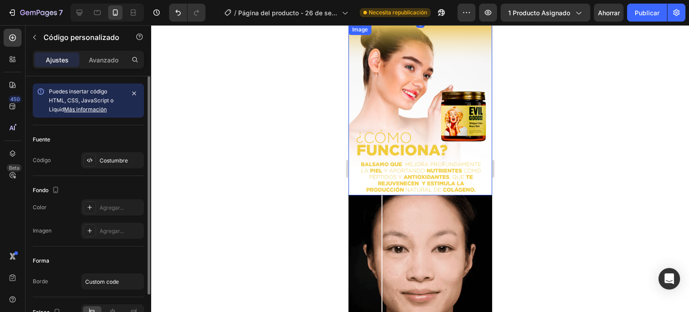
scroll to position [491, 0]
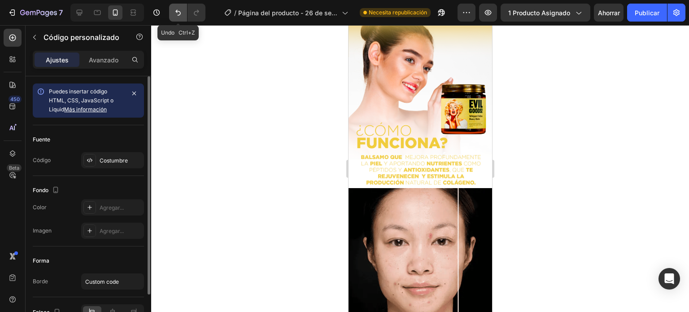
click at [174, 9] on icon "Deshacer/Rehacer" at bounding box center [178, 12] width 9 height 9
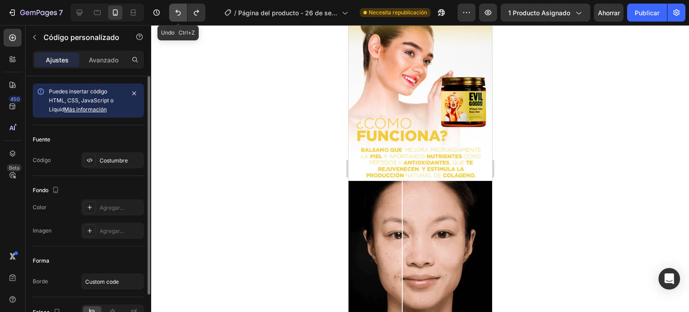
scroll to position [484, 0]
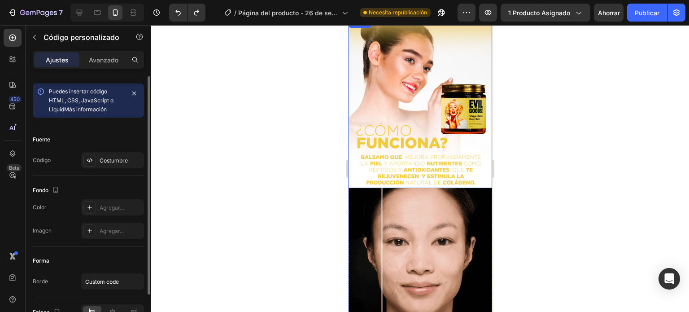
click at [441, 128] on img at bounding box center [420, 102] width 144 height 170
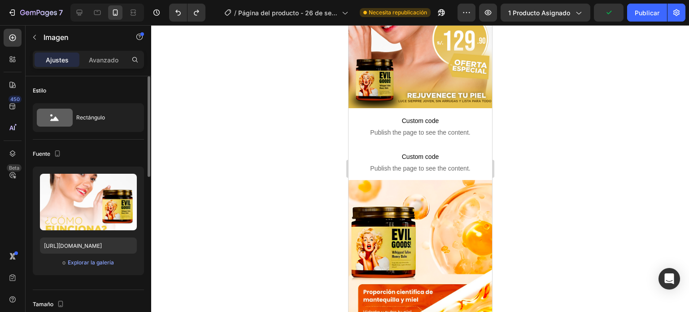
scroll to position [160, 0]
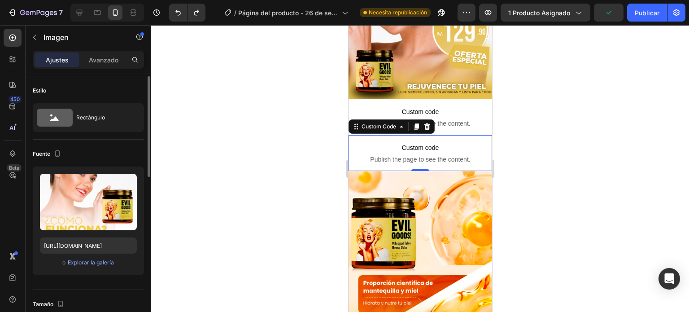
click at [420, 142] on span "Custom code" at bounding box center [420, 147] width 144 height 11
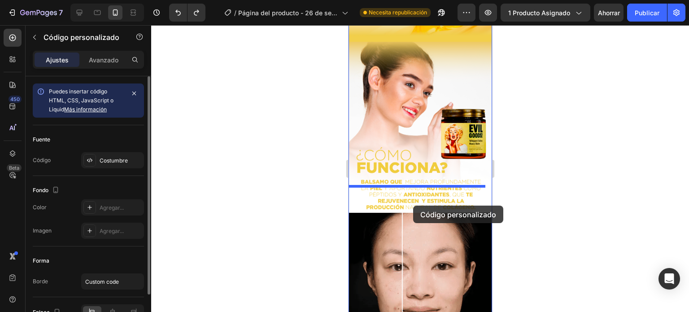
scroll to position [463, 0]
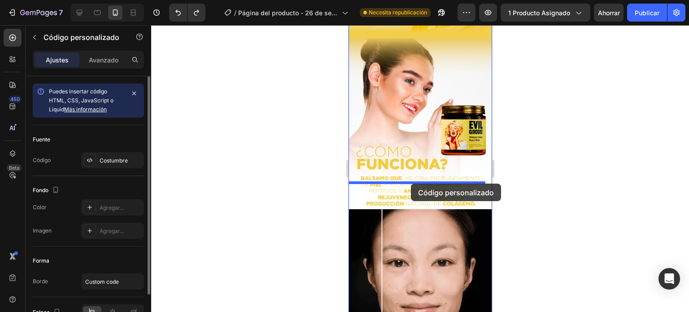
drag, startPoint x: 415, startPoint y: 102, endPoint x: 410, endPoint y: 183, distance: 81.8
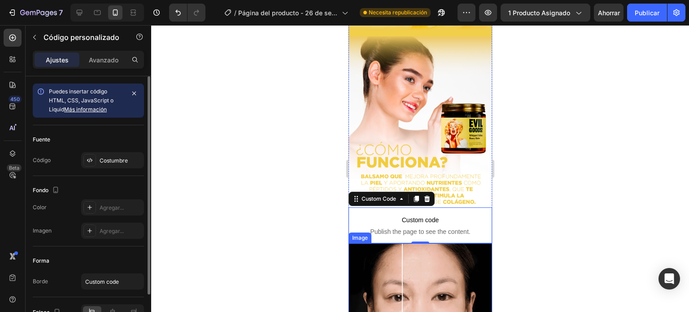
scroll to position [429, 0]
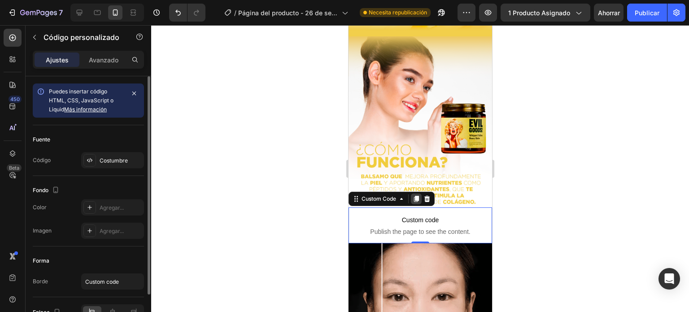
click at [415, 196] on icon at bounding box center [416, 199] width 5 height 6
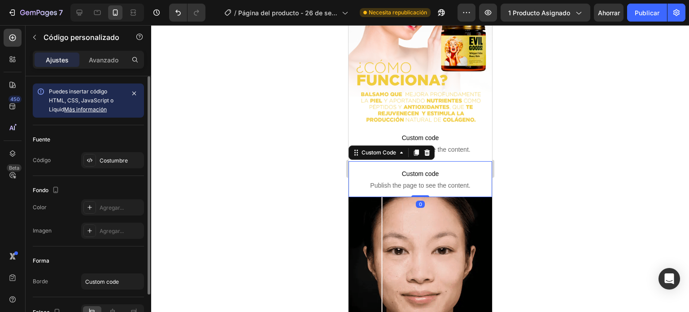
scroll to position [513, 0]
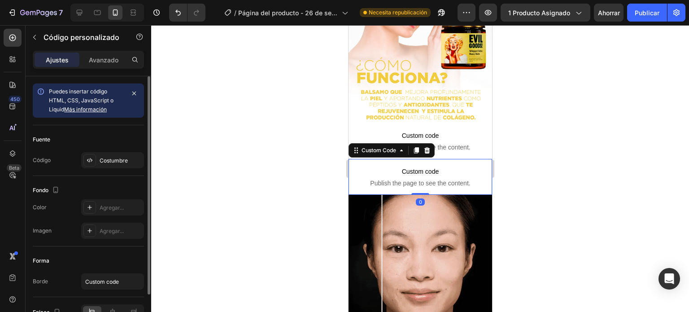
click at [415, 166] on span "Custom code" at bounding box center [420, 171] width 144 height 11
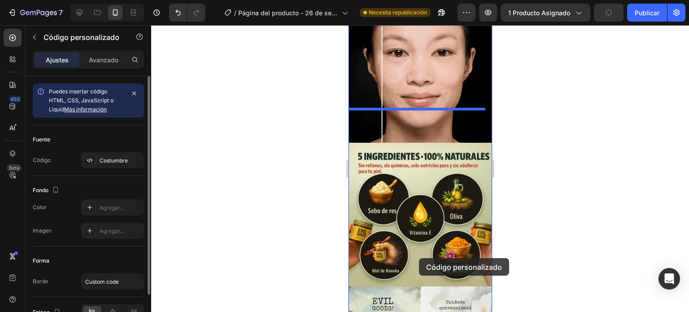
scroll to position [784, 0]
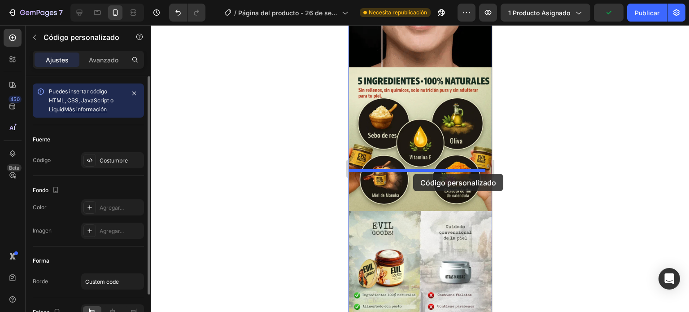
drag, startPoint x: 415, startPoint y: 148, endPoint x: 413, endPoint y: 174, distance: 25.3
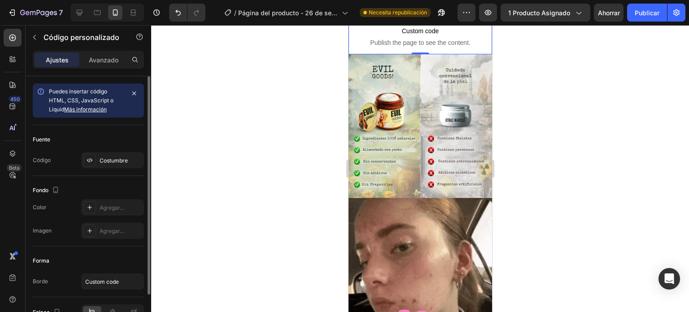
scroll to position [802, 0]
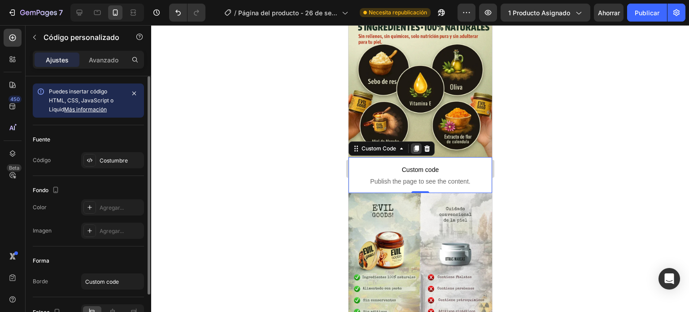
click at [414, 145] on icon at bounding box center [416, 148] width 5 height 6
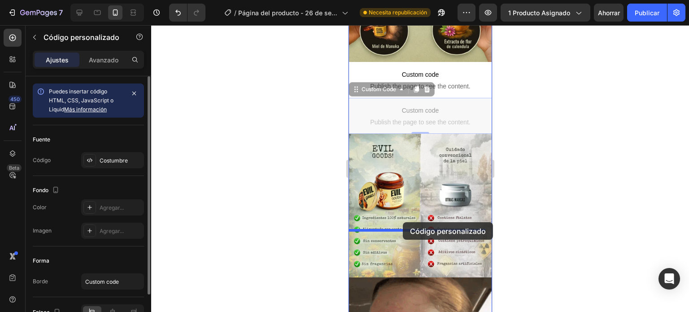
scroll to position [917, 0]
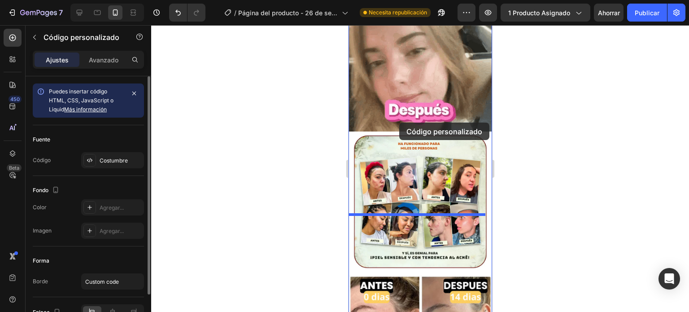
drag, startPoint x: 414, startPoint y: 175, endPoint x: 401, endPoint y: 113, distance: 63.4
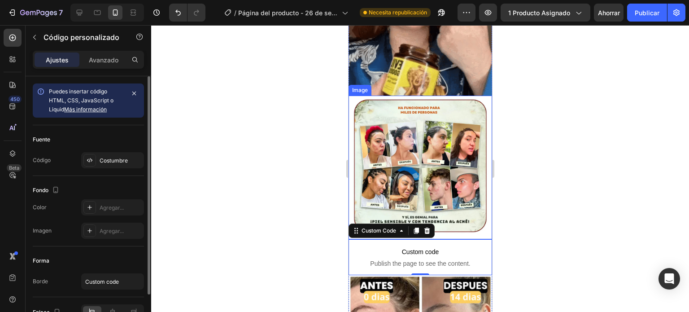
scroll to position [1150, 0]
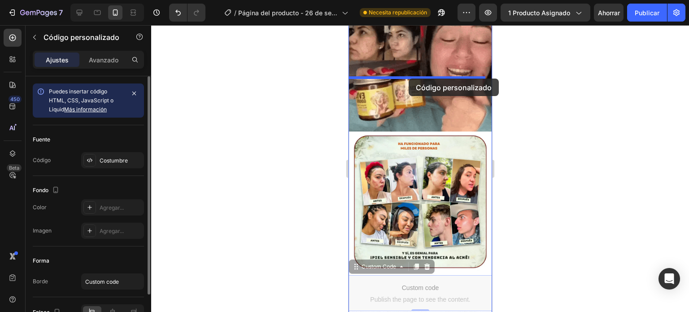
drag, startPoint x: 417, startPoint y: 236, endPoint x: 408, endPoint y: 78, distance: 158.1
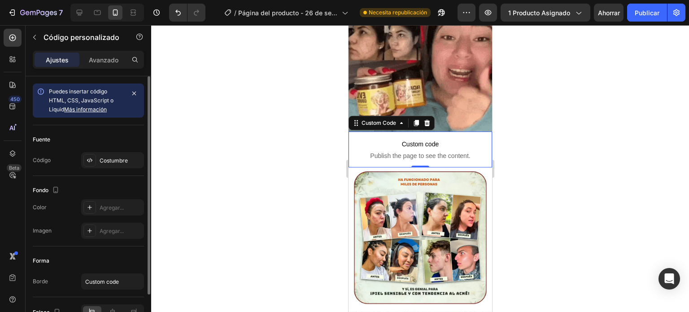
click at [521, 162] on div at bounding box center [420, 168] width 538 height 287
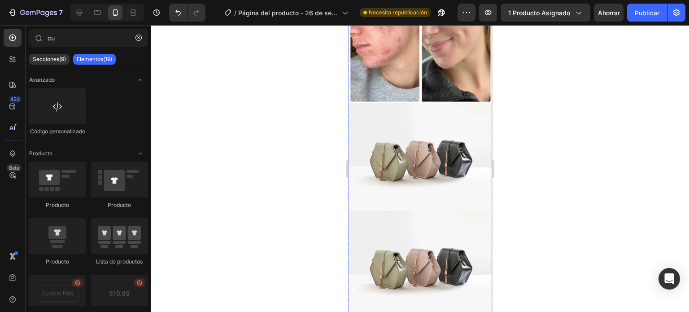
scroll to position [1505, 0]
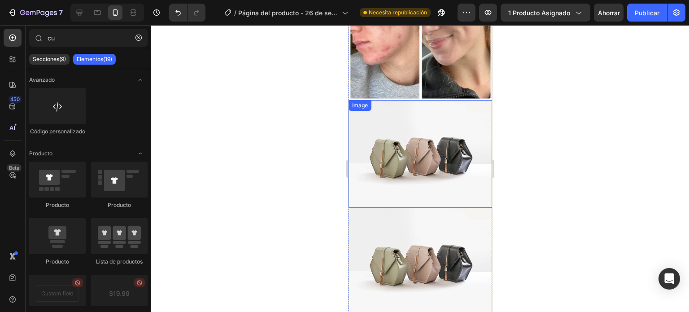
click at [405, 108] on img at bounding box center [420, 154] width 144 height 108
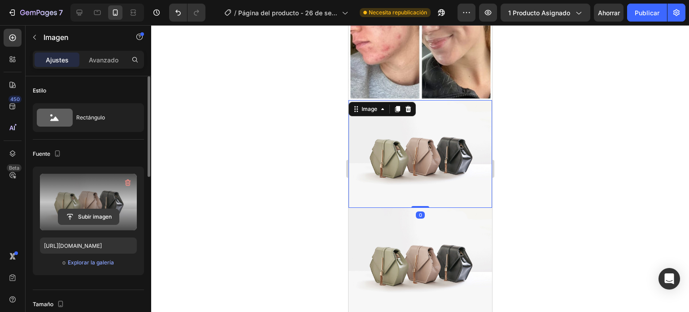
click at [84, 216] on input "file" at bounding box center [88, 216] width 61 height 15
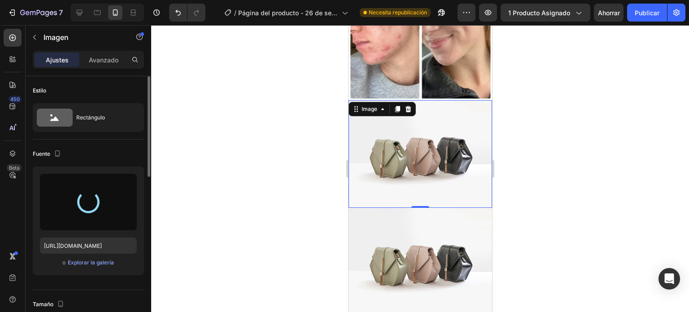
type input "[URL][DOMAIN_NAME]"
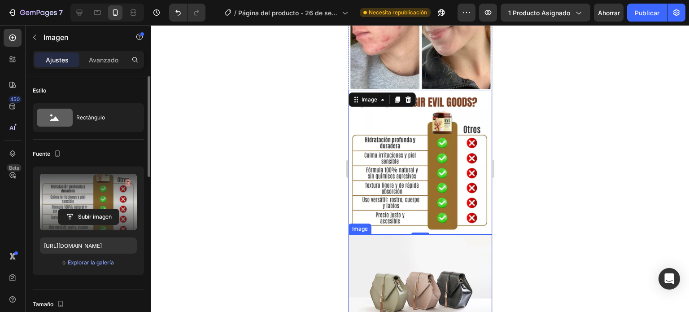
scroll to position [1517, 0]
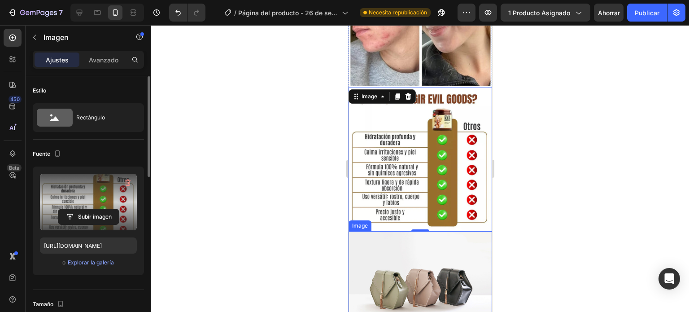
click at [416, 231] on img at bounding box center [420, 285] width 144 height 108
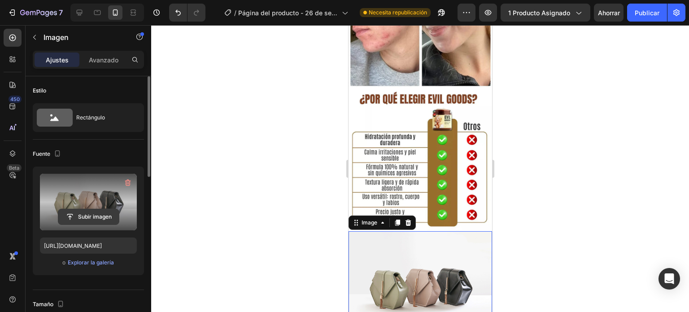
click at [96, 215] on input "file" at bounding box center [88, 216] width 61 height 15
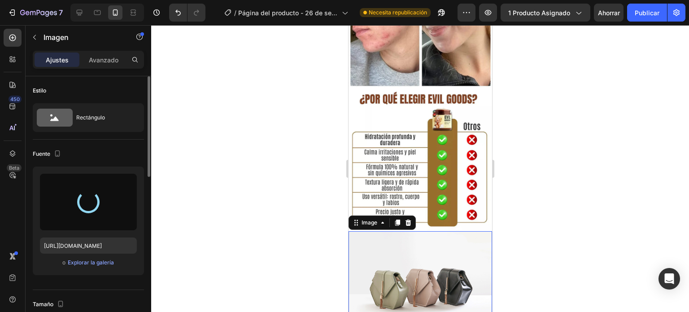
type input "https://cdn.shopify.com/s/files/1/0687/8665/1271/files/gempages_586180364410553…"
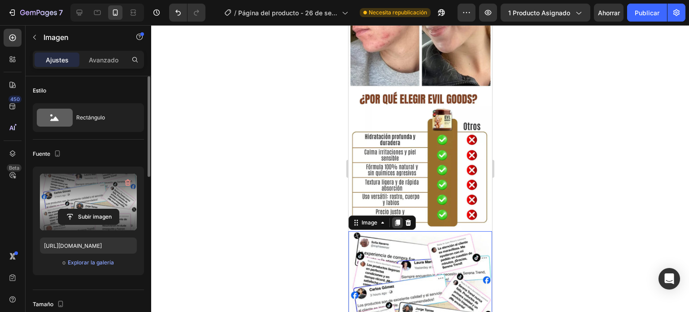
click at [395, 219] on icon at bounding box center [397, 222] width 5 height 6
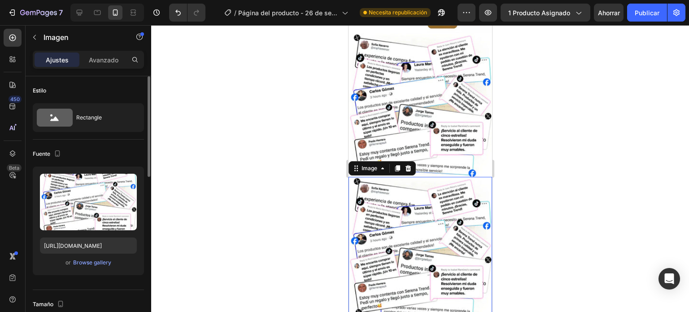
scroll to position [1754, 0]
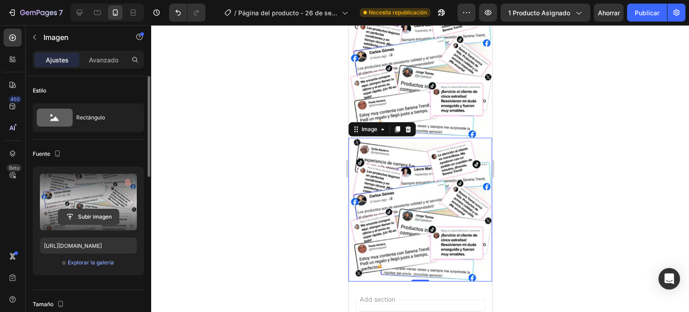
click at [86, 218] on input "file" at bounding box center [88, 216] width 61 height 15
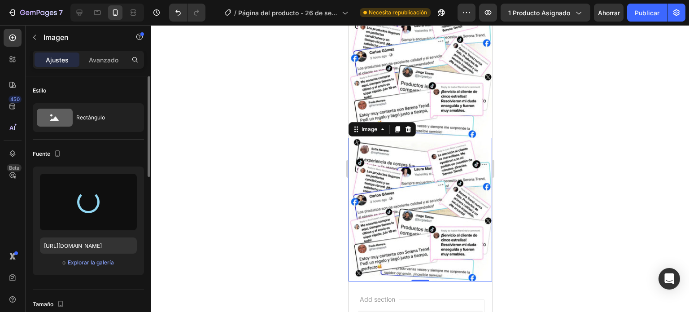
type input "[URL][DOMAIN_NAME]"
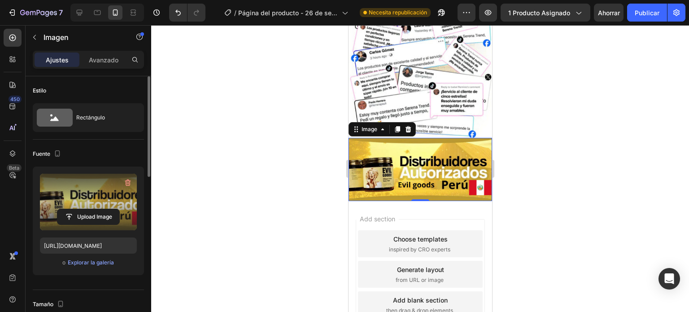
scroll to position [1749, 0]
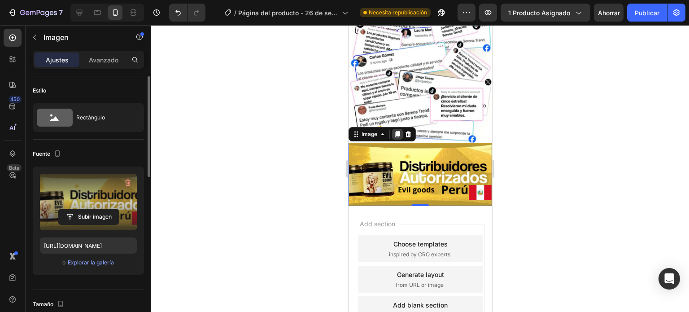
click at [394, 131] on icon at bounding box center [396, 134] width 7 height 7
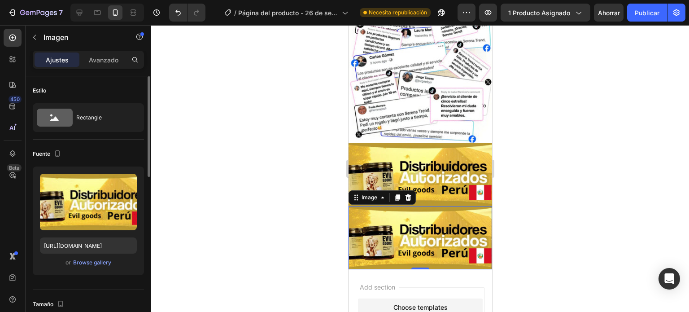
scroll to position [1754, 0]
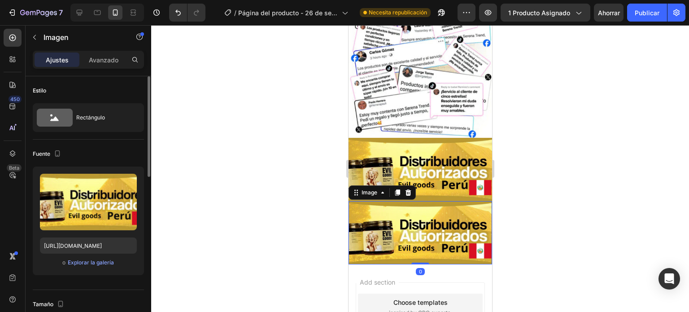
click at [405, 201] on img at bounding box center [420, 232] width 144 height 63
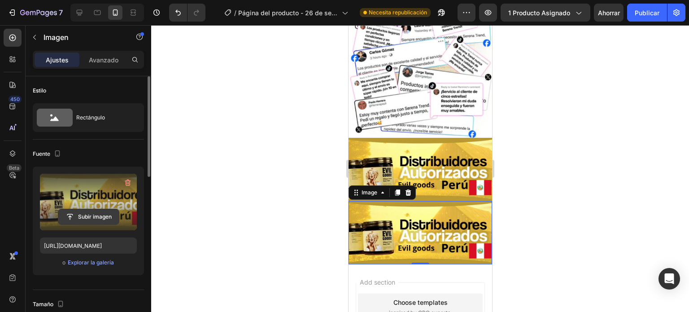
click at [96, 215] on input "file" at bounding box center [88, 216] width 61 height 15
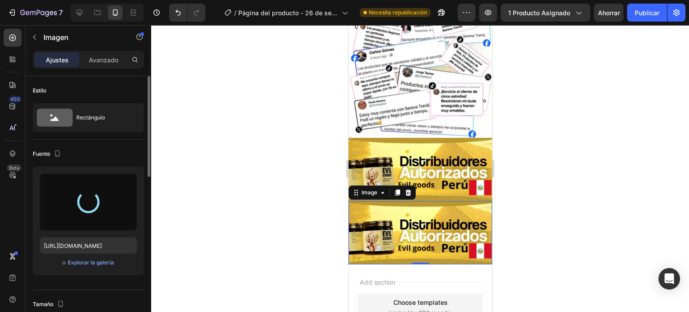
type input "[URL][DOMAIN_NAME]"
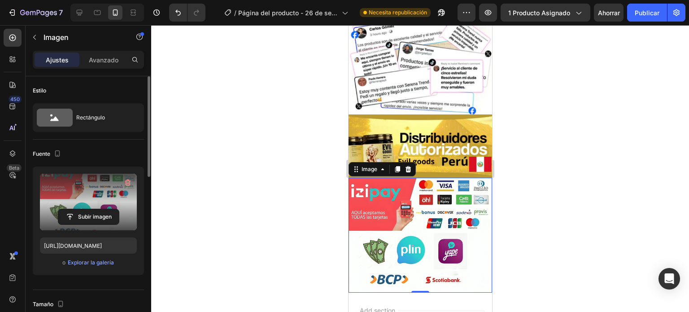
scroll to position [1780, 0]
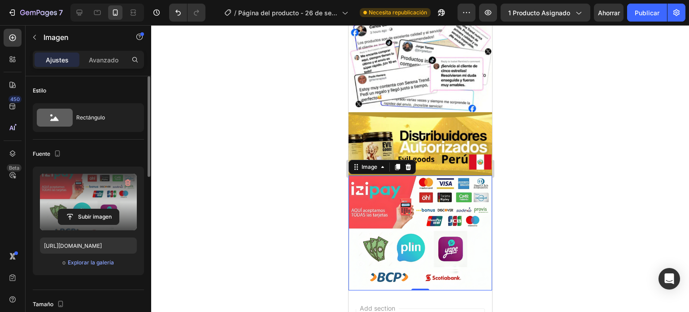
click at [395, 160] on div "Image" at bounding box center [381, 167] width 67 height 14
click at [396, 164] on icon at bounding box center [397, 167] width 5 height 6
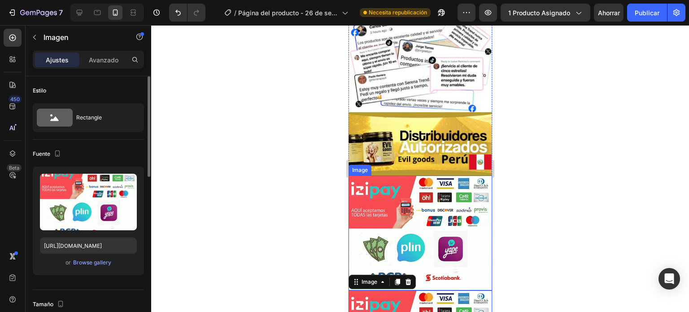
click at [404, 175] on img at bounding box center [420, 232] width 144 height 115
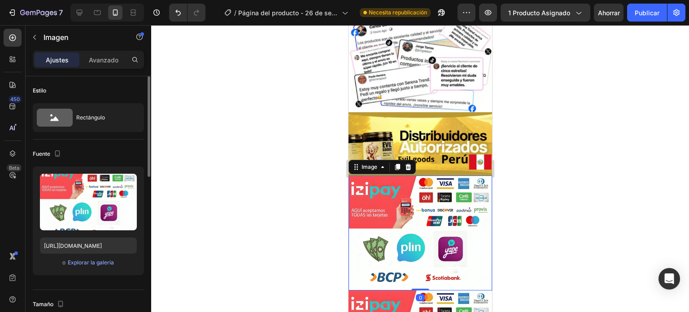
click at [404, 175] on img at bounding box center [420, 232] width 144 height 115
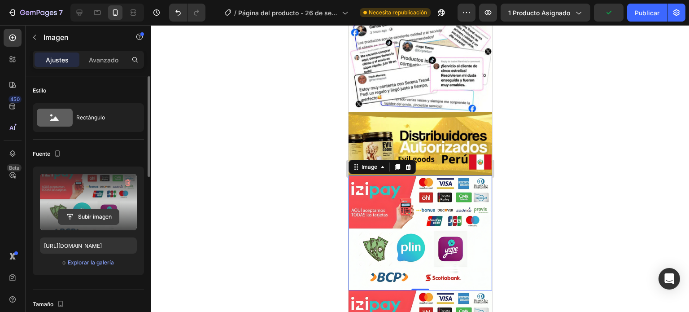
click at [94, 213] on input "file" at bounding box center [88, 216] width 61 height 15
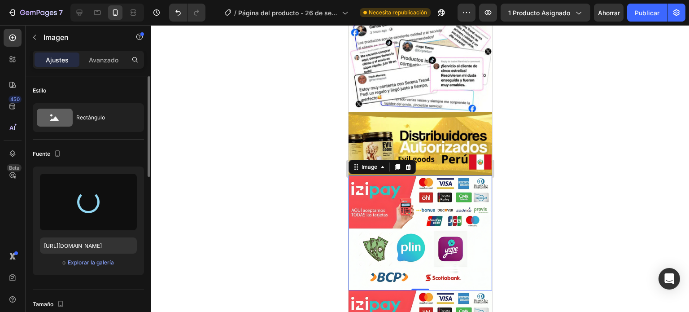
type input "[URL][DOMAIN_NAME]"
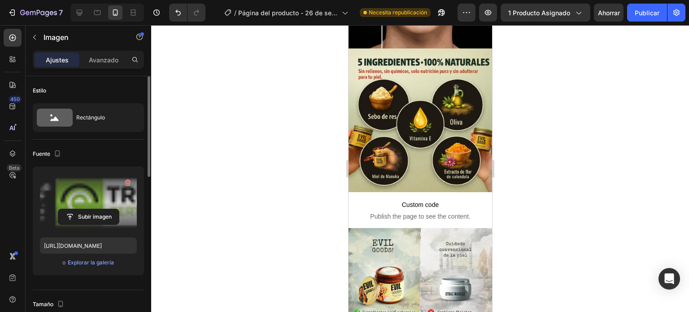
scroll to position [767, 0]
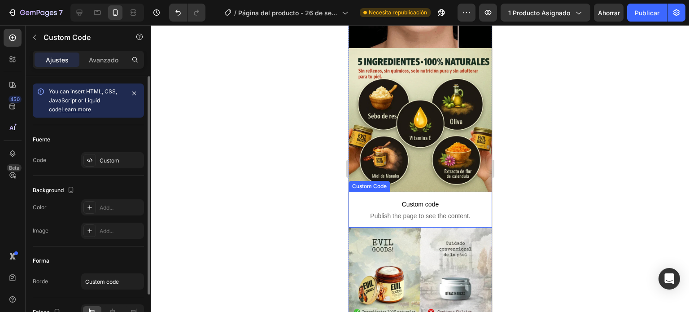
click at [412, 211] on span "Publish the page to see the content." at bounding box center [420, 215] width 144 height 9
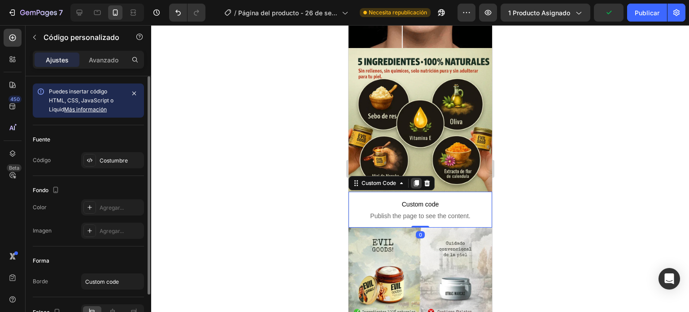
click at [414, 179] on icon at bounding box center [415, 182] width 7 height 7
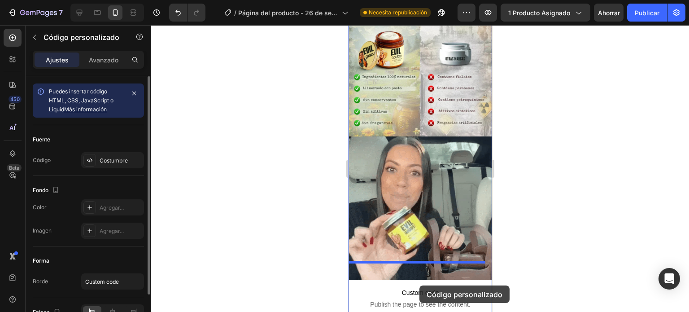
drag, startPoint x: 412, startPoint y: 207, endPoint x: 419, endPoint y: 285, distance: 78.8
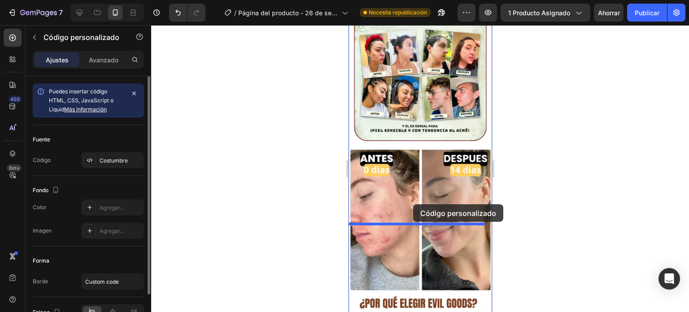
scroll to position [1362, 0]
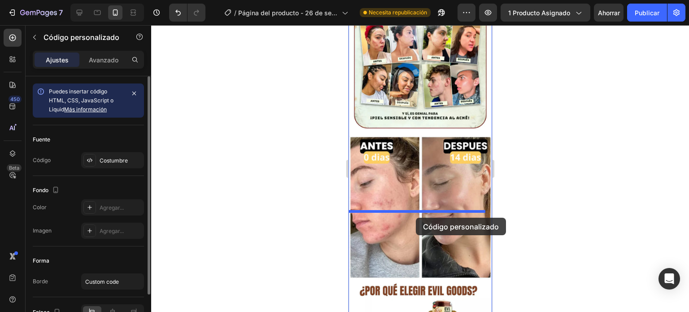
drag, startPoint x: 426, startPoint y: 122, endPoint x: 415, endPoint y: 218, distance: 96.5
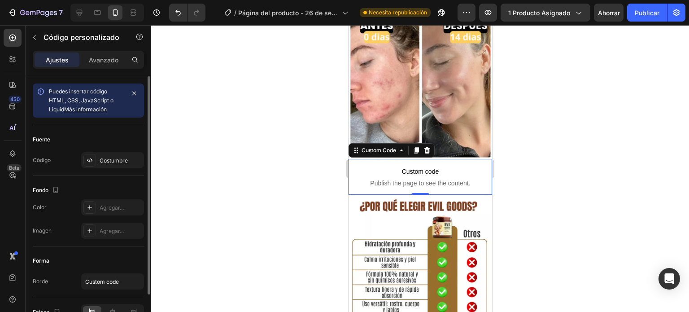
scroll to position [1444, 0]
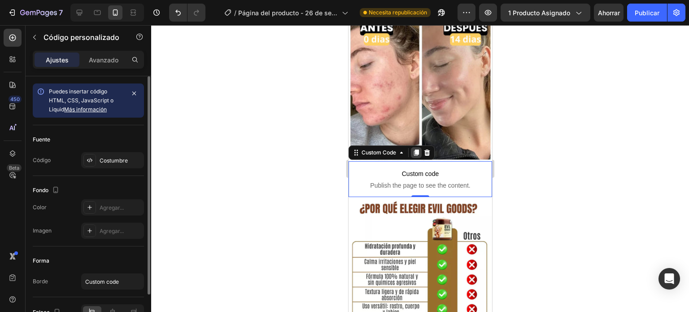
click at [413, 149] on icon at bounding box center [415, 152] width 7 height 7
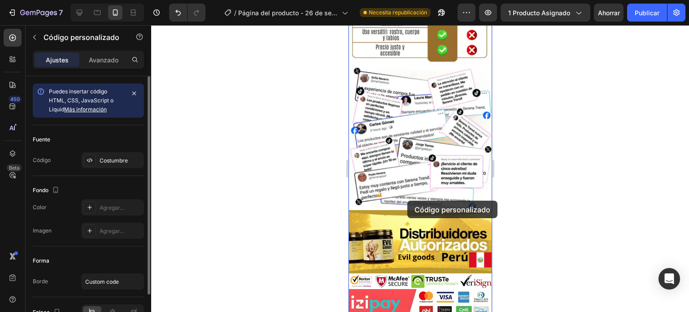
scroll to position [1805, 0]
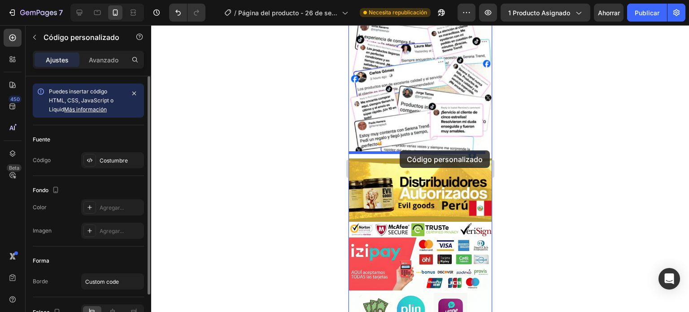
drag, startPoint x: 414, startPoint y: 138, endPoint x: 399, endPoint y: 150, distance: 19.8
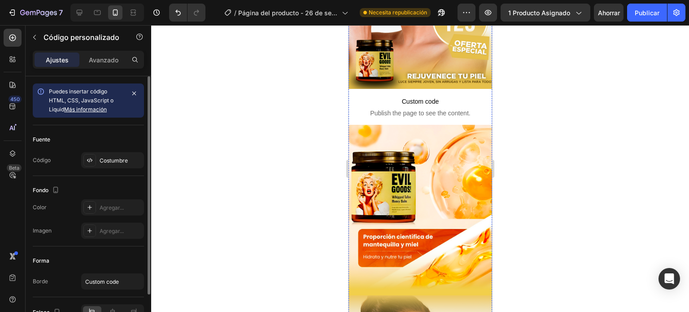
scroll to position [0, 0]
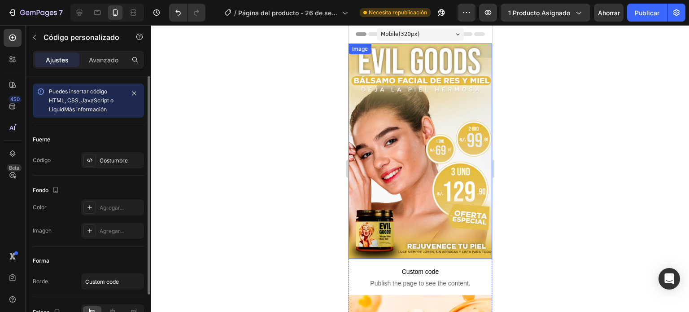
click at [423, 117] on img at bounding box center [420, 151] width 144 height 215
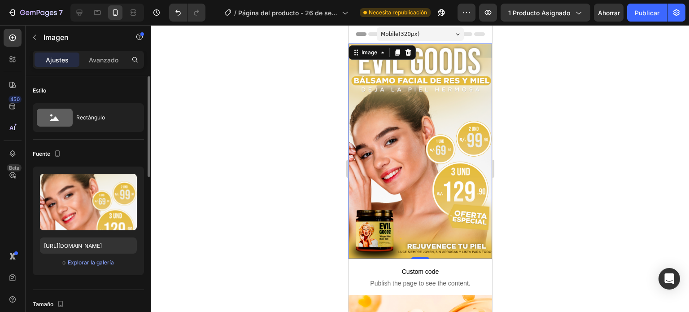
click at [403, 174] on img at bounding box center [420, 151] width 144 height 215
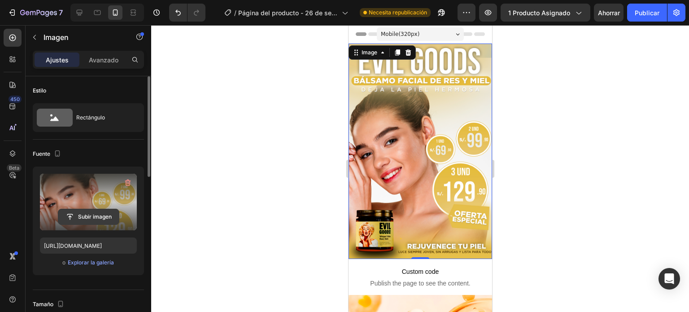
click at [90, 213] on input "file" at bounding box center [88, 216] width 61 height 15
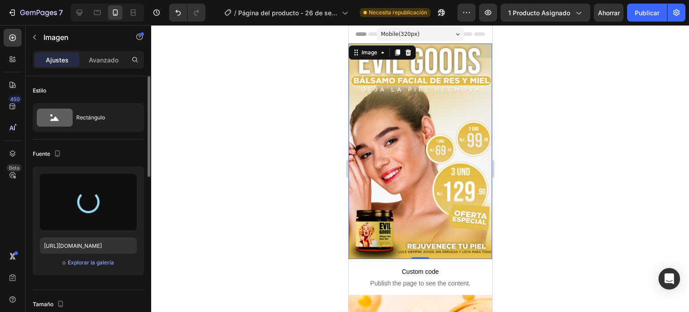
type input "https://cdn.shopify.com/s/files/1/0687/8665/1271/files/gempages_586180364410553…"
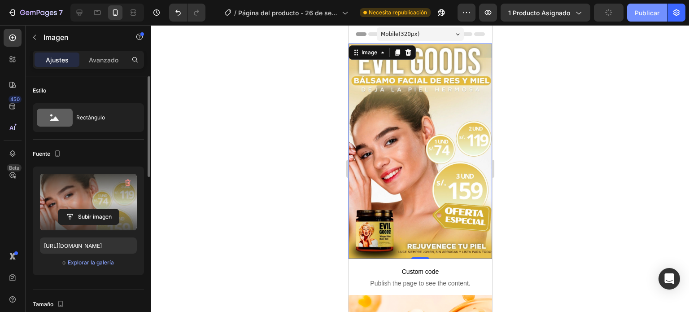
click at [639, 13] on font "Publicar" at bounding box center [647, 13] width 25 height 8
click at [567, 76] on div at bounding box center [420, 168] width 538 height 287
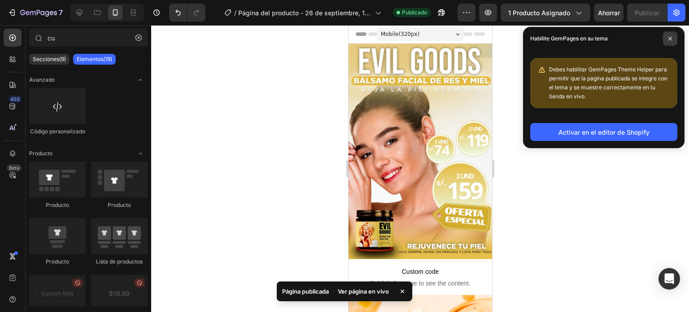
click at [664, 37] on span at bounding box center [670, 38] width 14 height 14
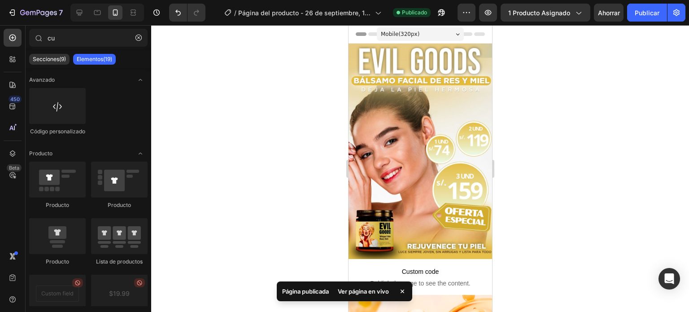
click at [567, 129] on div at bounding box center [420, 168] width 538 height 287
click at [231, 86] on div at bounding box center [420, 168] width 538 height 287
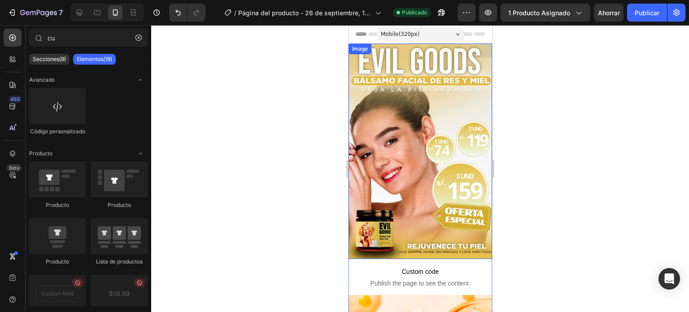
click at [426, 186] on img at bounding box center [420, 151] width 144 height 215
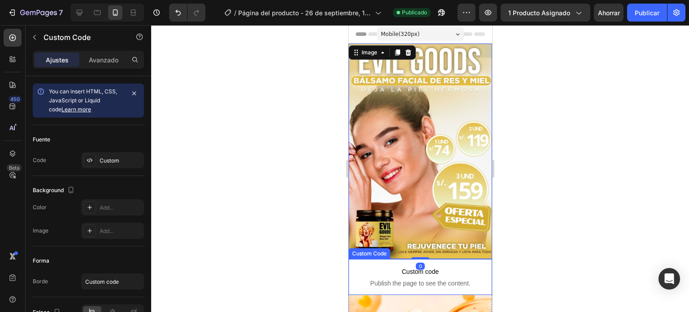
click at [446, 266] on span "Custom code" at bounding box center [420, 271] width 144 height 11
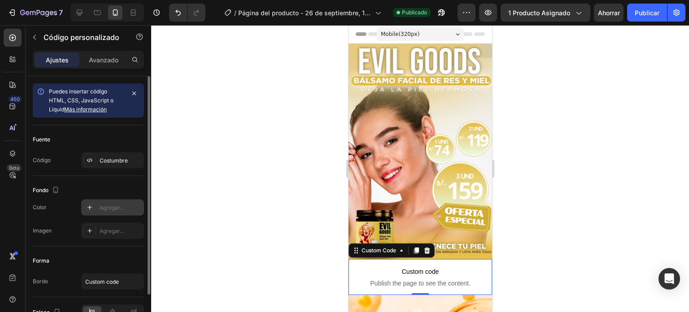
click at [92, 206] on icon at bounding box center [89, 207] width 7 height 7
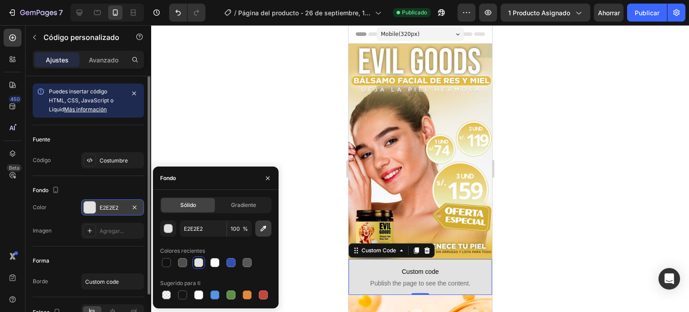
click at [259, 222] on button "button" at bounding box center [263, 228] width 16 height 16
type input "D0AE2B"
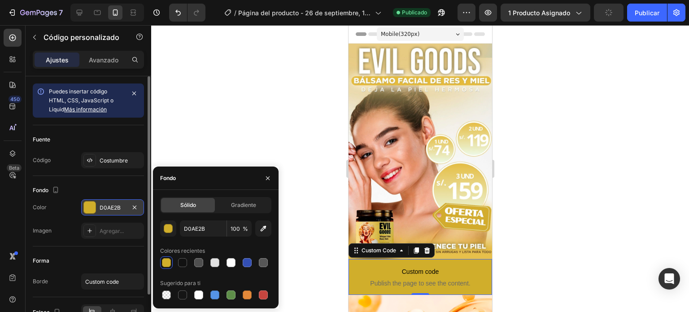
click at [532, 214] on div at bounding box center [420, 168] width 538 height 287
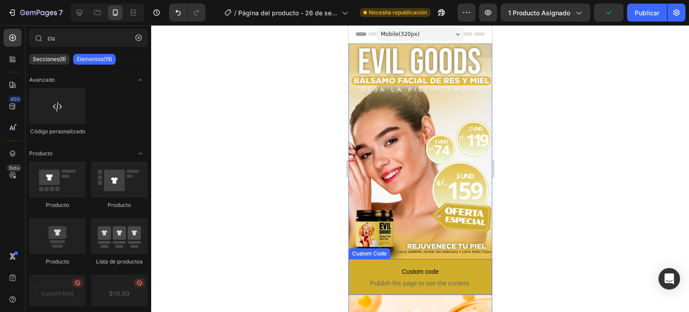
click at [381, 266] on span "Custom code" at bounding box center [420, 271] width 144 height 11
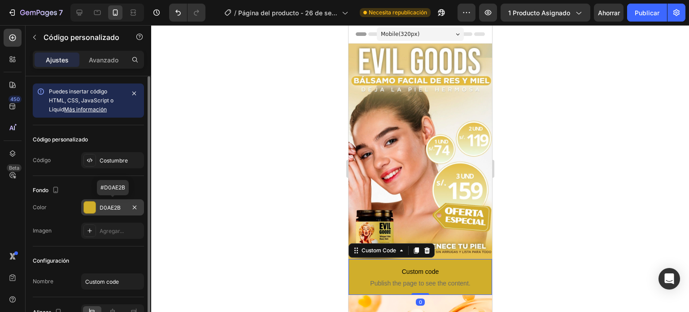
click at [88, 209] on div at bounding box center [90, 207] width 12 height 12
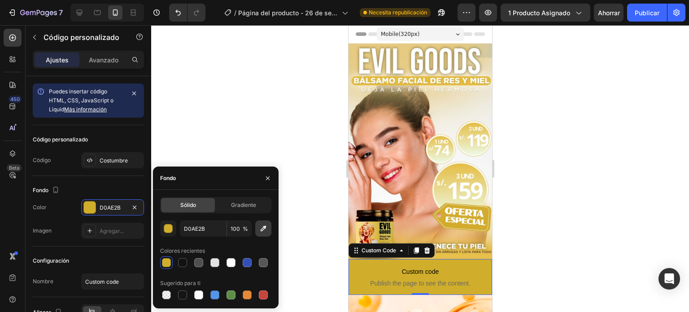
click at [264, 225] on icon "button" at bounding box center [263, 228] width 9 height 9
type input "E8C04C"
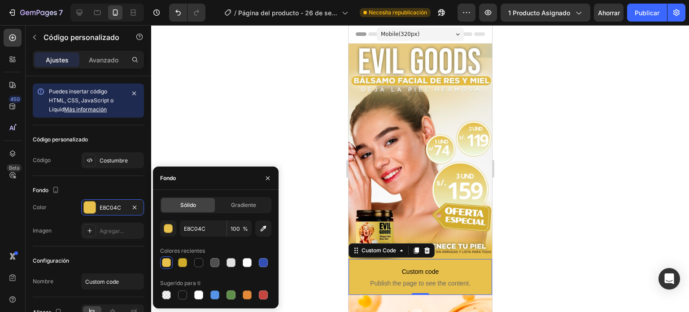
click at [515, 254] on div at bounding box center [420, 168] width 538 height 287
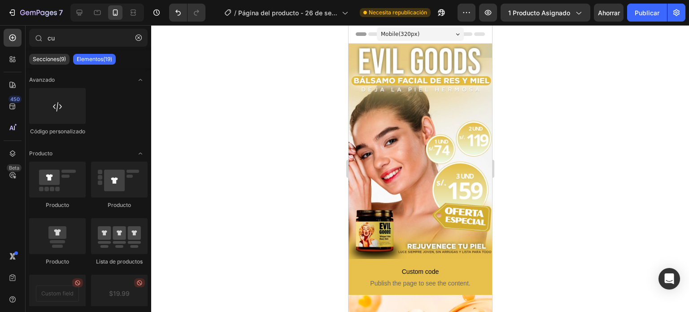
click at [298, 129] on div at bounding box center [420, 168] width 538 height 287
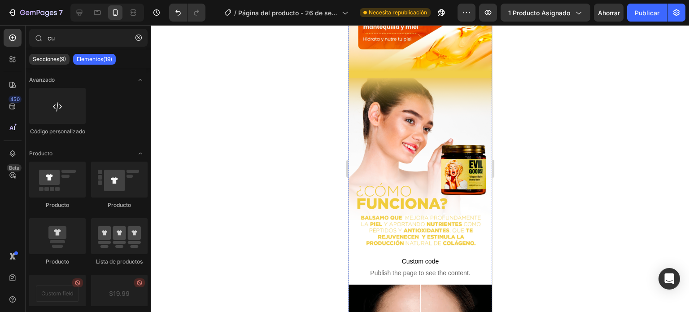
scroll to position [387, 0]
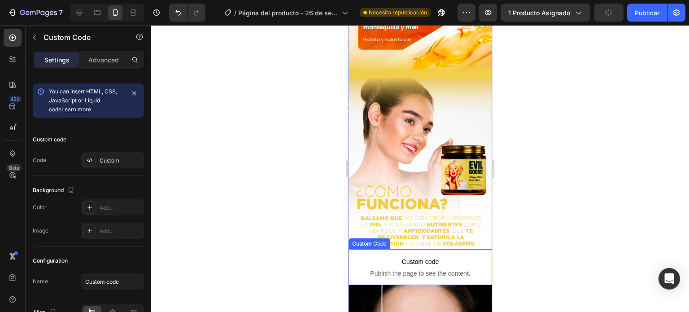
click at [399, 256] on span "Custom code" at bounding box center [420, 261] width 144 height 11
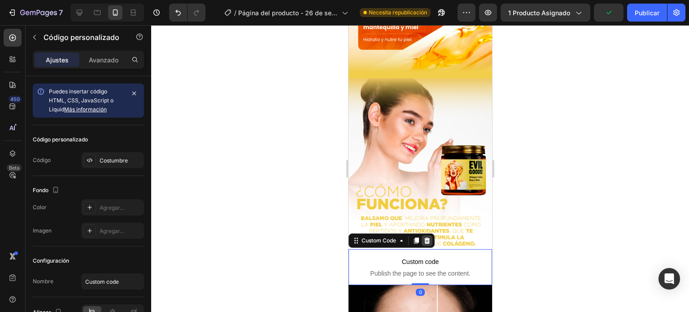
click at [425, 237] on icon at bounding box center [426, 240] width 7 height 7
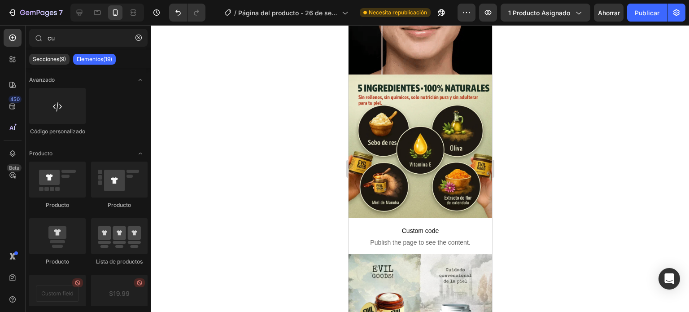
scroll to position [706, 0]
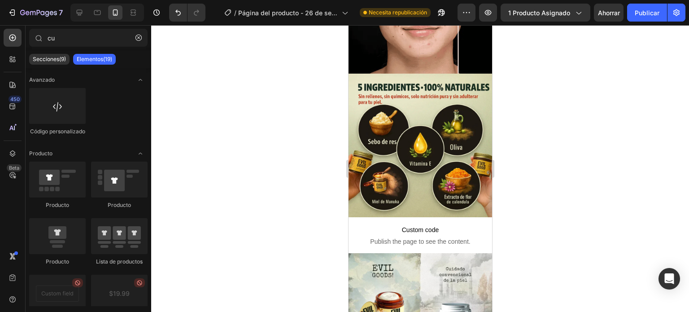
click at [425, 217] on p "Custom code Publish the page to see the content." at bounding box center [420, 235] width 144 height 36
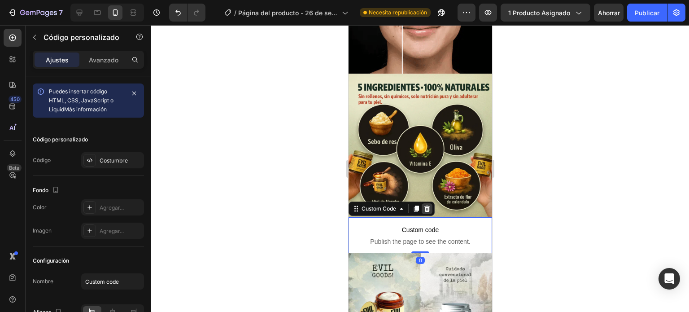
click at [427, 203] on div at bounding box center [426, 208] width 11 height 11
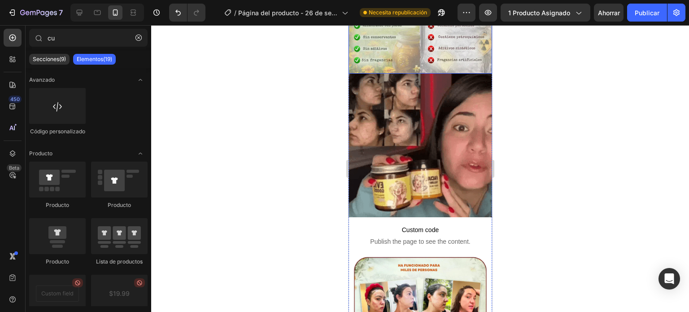
scroll to position [994, 0]
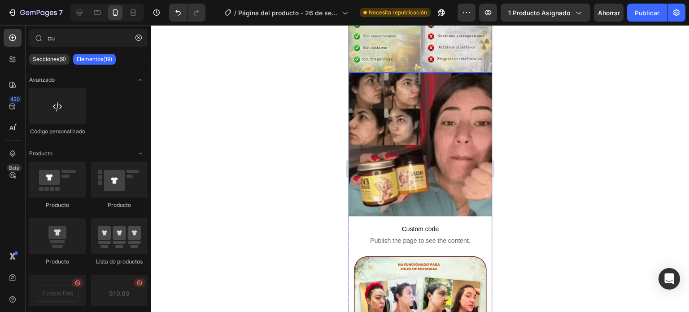
click at [423, 223] on span "Custom code" at bounding box center [420, 228] width 144 height 11
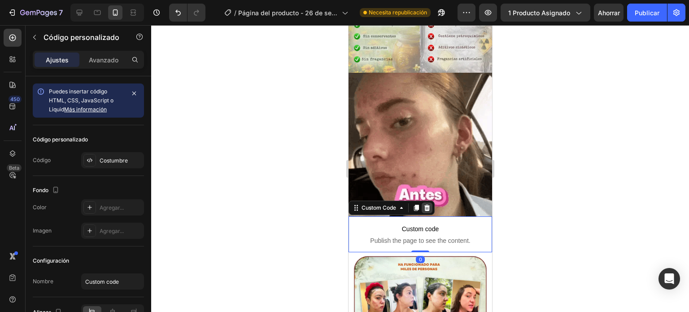
click at [429, 205] on icon at bounding box center [427, 208] width 6 height 6
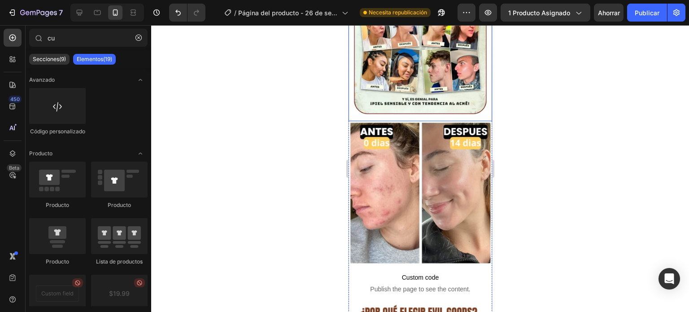
scroll to position [1240, 0]
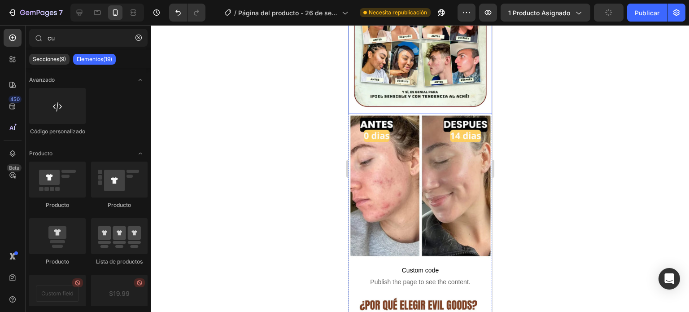
click at [441, 265] on span "Custom code" at bounding box center [420, 270] width 144 height 11
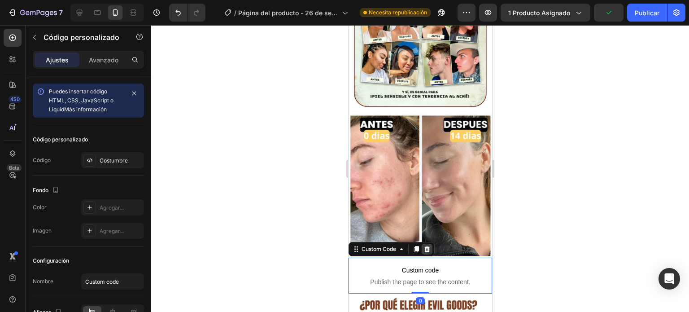
click at [426, 245] on icon at bounding box center [426, 248] width 7 height 7
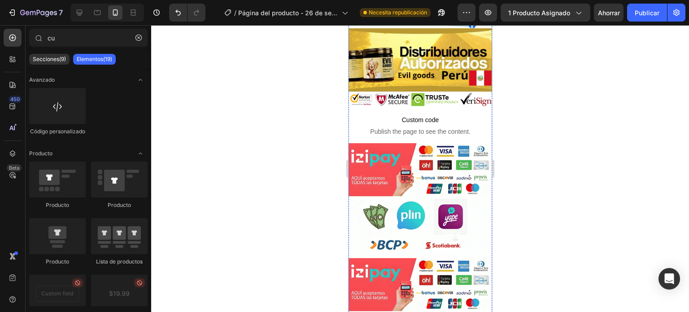
scroll to position [1756, 0]
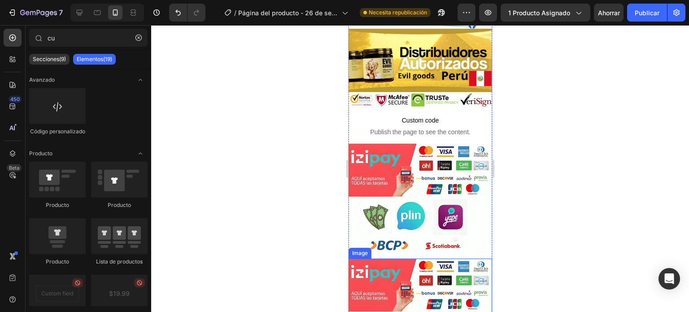
click at [395, 258] on img at bounding box center [420, 315] width 144 height 115
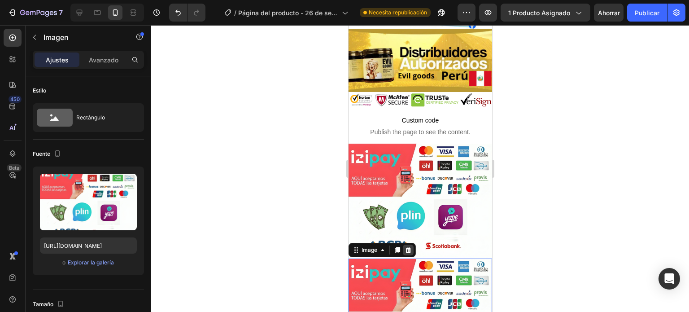
click at [407, 247] on icon at bounding box center [408, 250] width 6 height 6
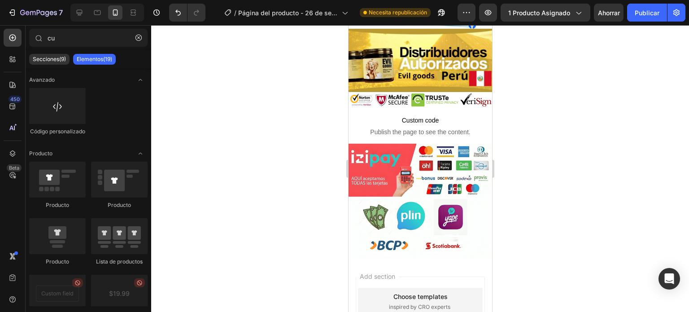
click at [407, 158] on img at bounding box center [420, 201] width 144 height 115
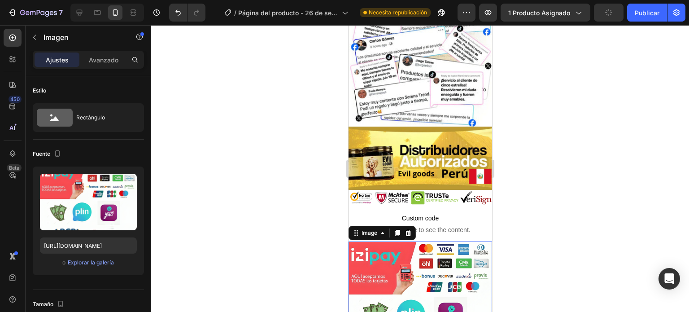
scroll to position [1658, 0]
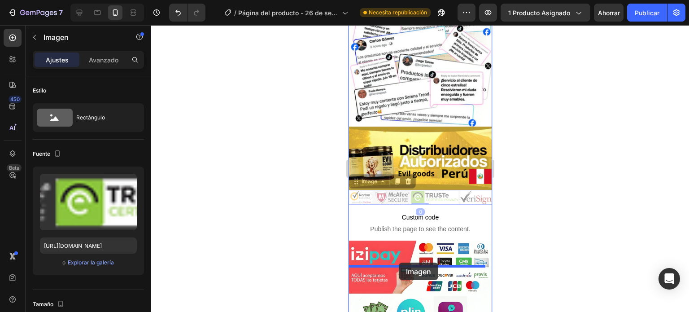
drag, startPoint x: 398, startPoint y: 112, endPoint x: 398, endPoint y: 261, distance: 149.8
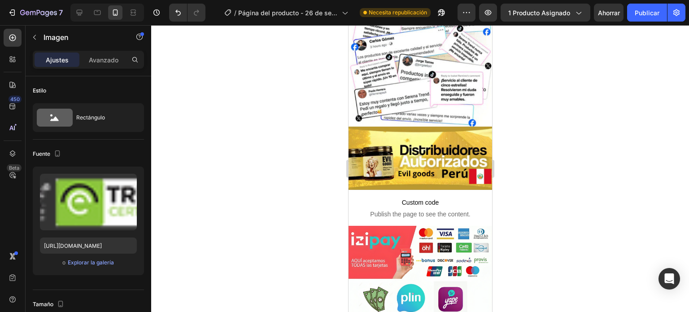
click at [523, 218] on div at bounding box center [420, 168] width 538 height 287
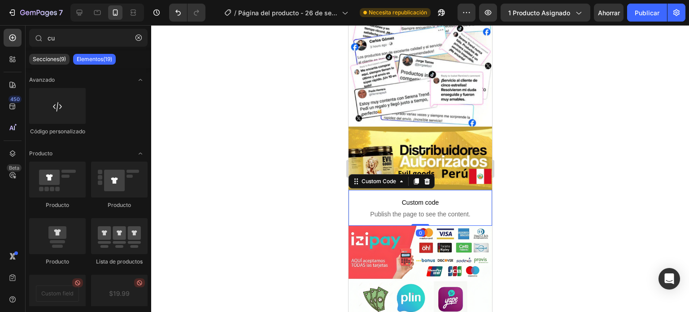
click at [409, 209] on span "Publish the page to see the content." at bounding box center [420, 213] width 144 height 9
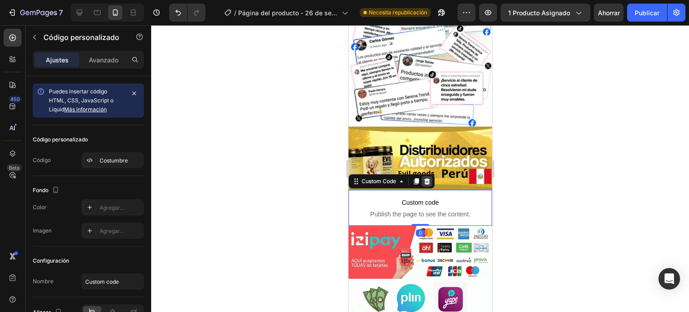
click at [427, 178] on icon at bounding box center [427, 181] width 6 height 6
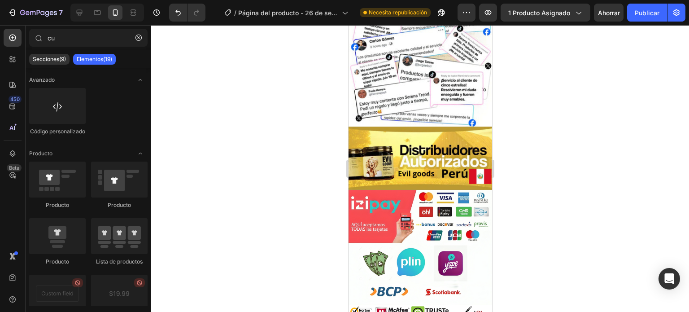
click at [511, 134] on div at bounding box center [420, 168] width 538 height 287
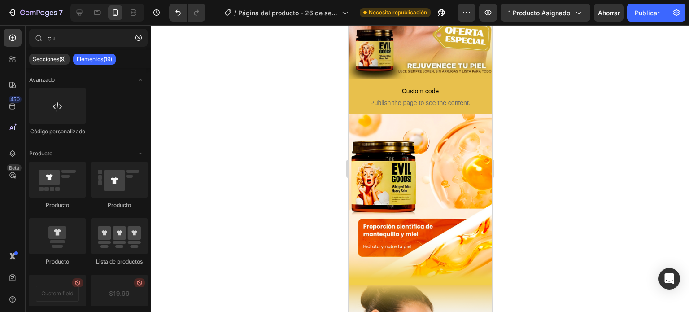
scroll to position [176, 0]
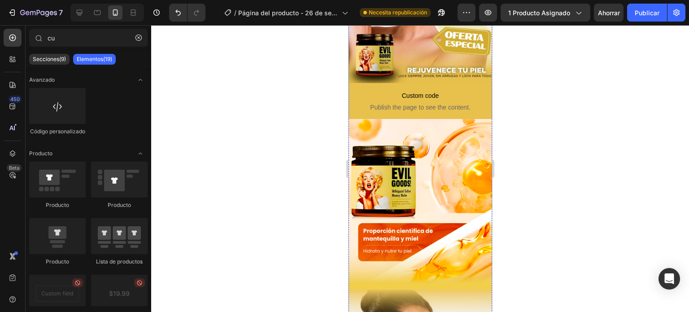
click at [371, 103] on span "Publish the page to see the content." at bounding box center [420, 107] width 144 height 9
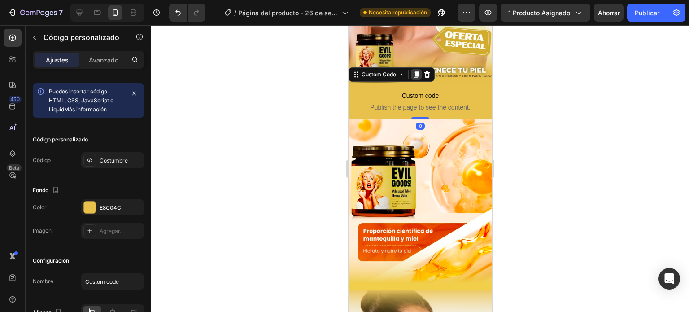
click at [417, 71] on icon at bounding box center [415, 74] width 7 height 7
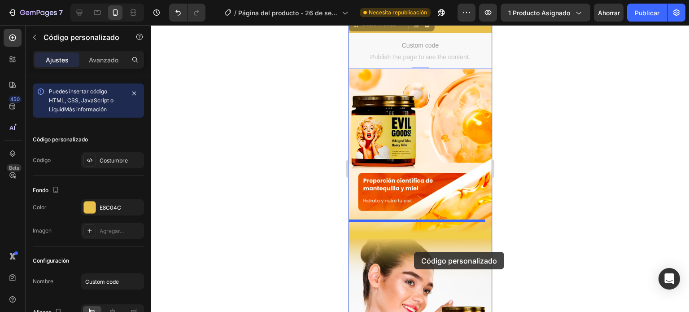
drag, startPoint x: 406, startPoint y: 123, endPoint x: 414, endPoint y: 250, distance: 127.2
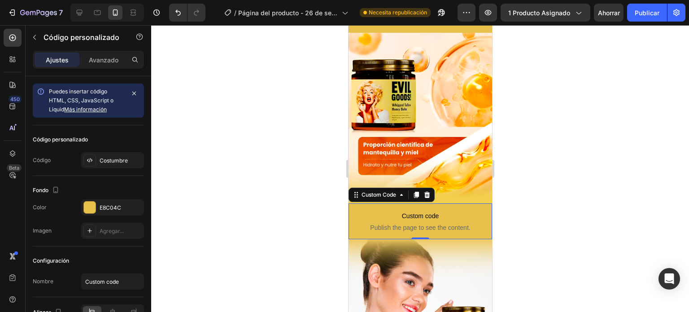
scroll to position [226, 0]
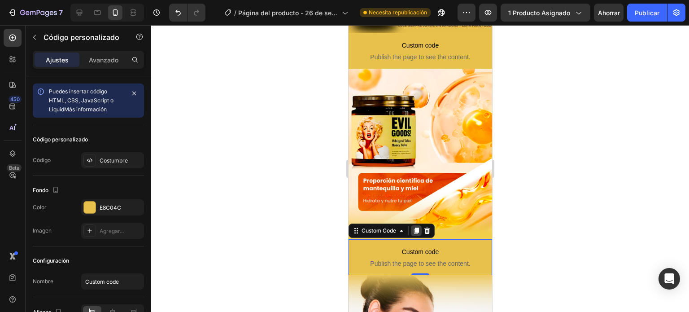
click at [416, 228] on icon at bounding box center [416, 231] width 5 height 6
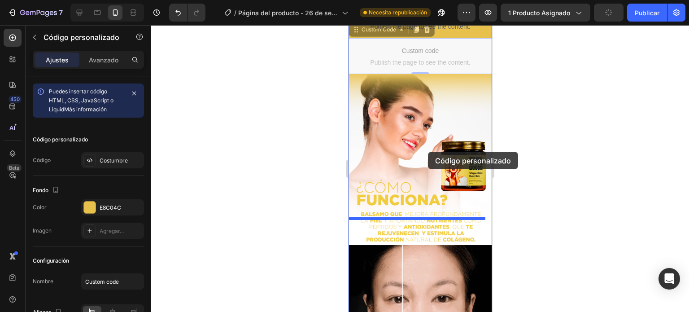
scroll to position [598, 0]
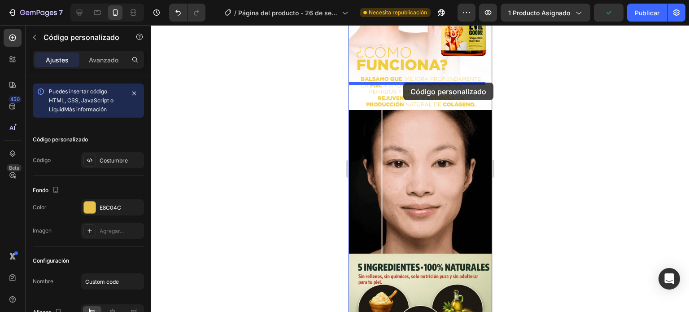
drag, startPoint x: 440, startPoint y: 262, endPoint x: 403, endPoint y: 83, distance: 183.8
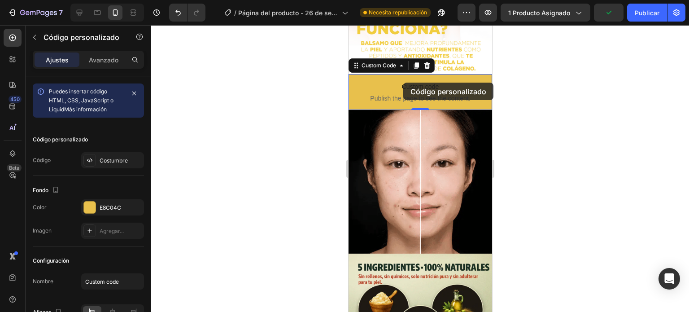
scroll to position [562, 0]
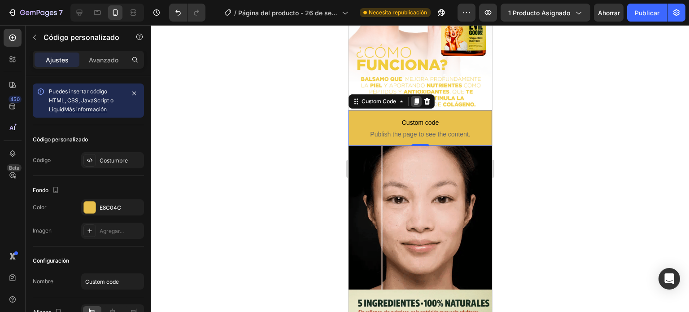
click at [415, 98] on icon at bounding box center [416, 101] width 5 height 6
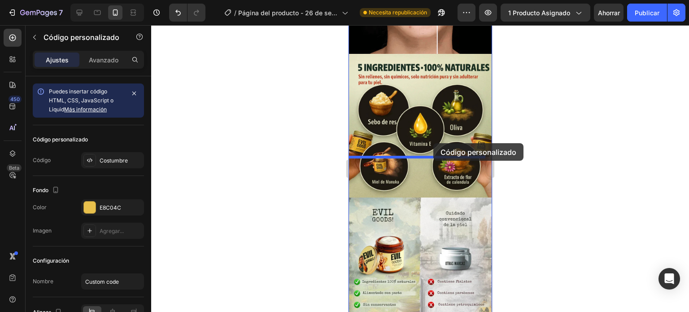
drag, startPoint x: 446, startPoint y: 123, endPoint x: 433, endPoint y: 144, distance: 24.4
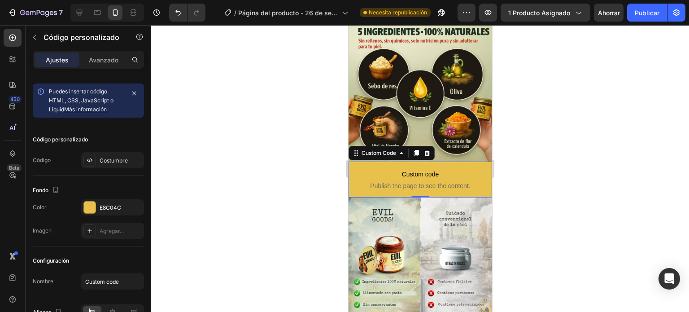
scroll to position [797, 0]
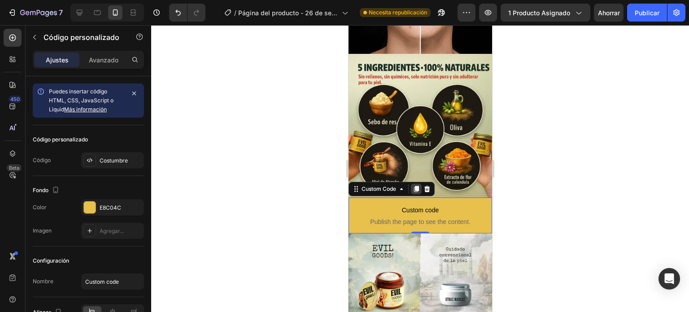
click at [417, 185] on icon at bounding box center [415, 188] width 7 height 7
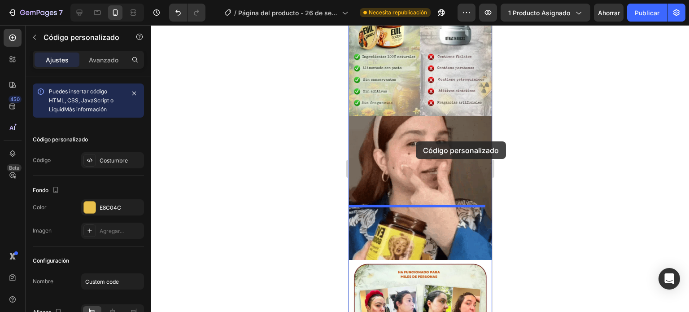
drag, startPoint x: 440, startPoint y: 196, endPoint x: 415, endPoint y: 142, distance: 59.4
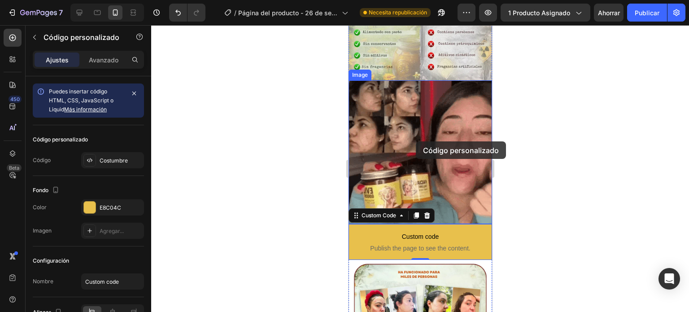
scroll to position [1058, 0]
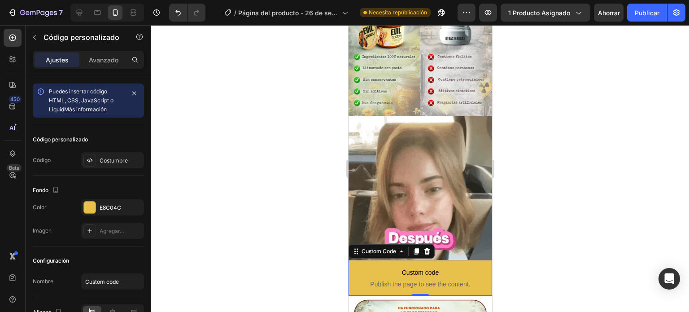
click at [415, 244] on div "Custom Code" at bounding box center [391, 251] width 86 height 14
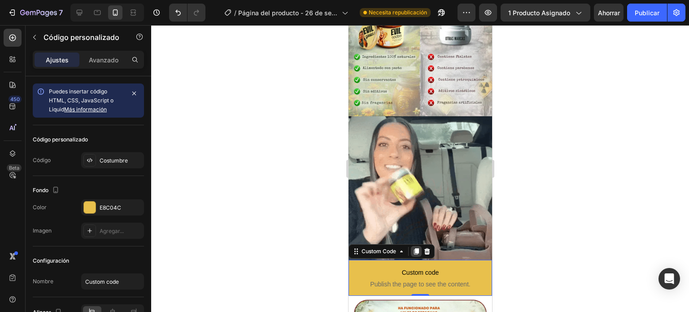
click at [414, 248] on icon at bounding box center [415, 251] width 7 height 7
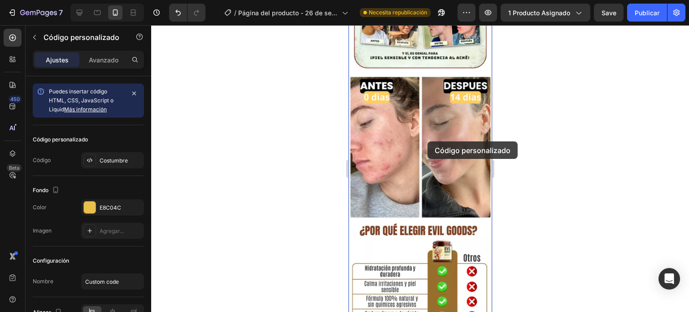
scroll to position [1558, 0]
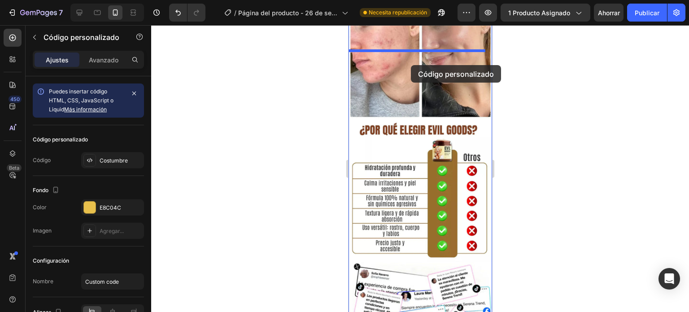
drag, startPoint x: 461, startPoint y: 249, endPoint x: 411, endPoint y: 64, distance: 191.9
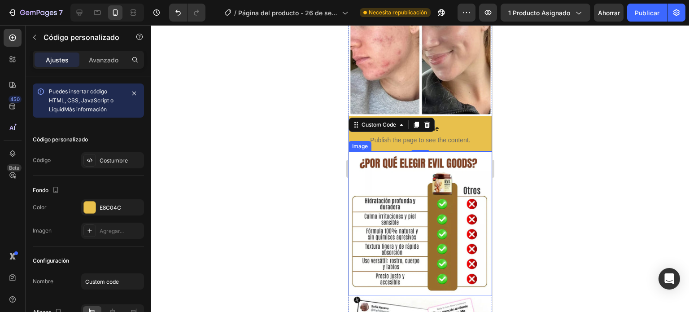
scroll to position [1521, 0]
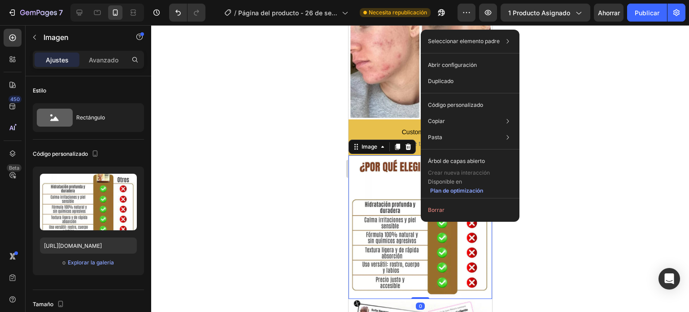
click at [276, 110] on div at bounding box center [420, 168] width 538 height 287
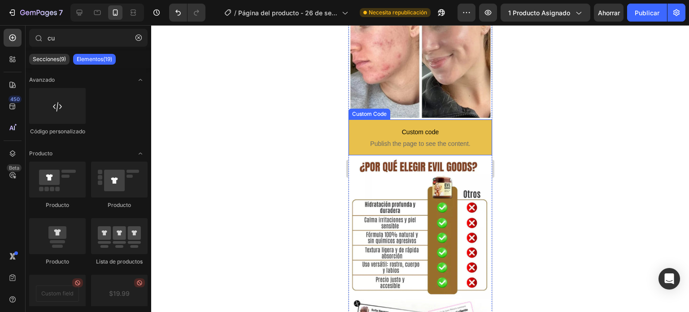
click at [455, 119] on p "Custom code Publish the page to see the content." at bounding box center [420, 137] width 144 height 36
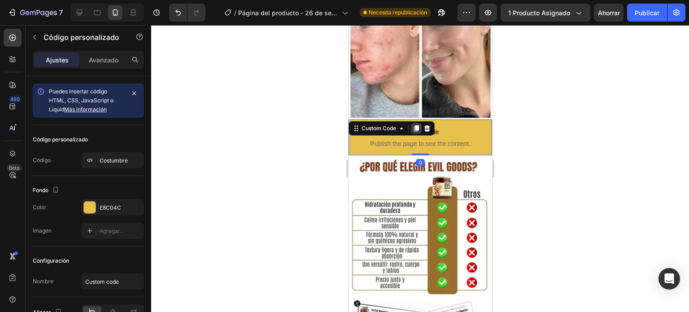
click at [415, 125] on icon at bounding box center [416, 128] width 5 height 6
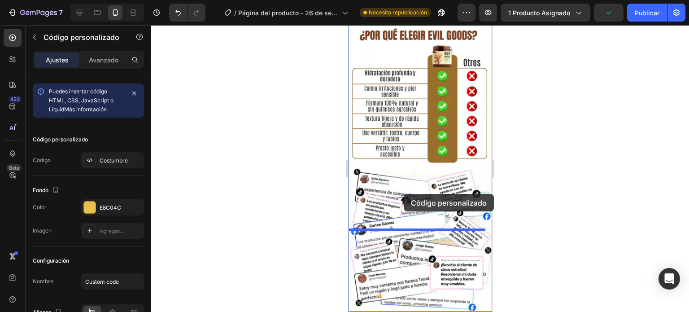
drag, startPoint x: 449, startPoint y: 95, endPoint x: 403, endPoint y: 194, distance: 109.0
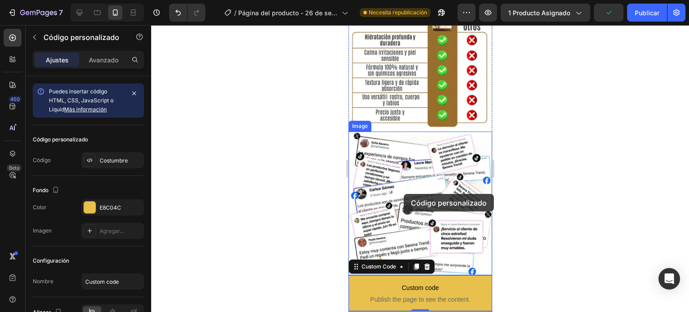
scroll to position [1653, 0]
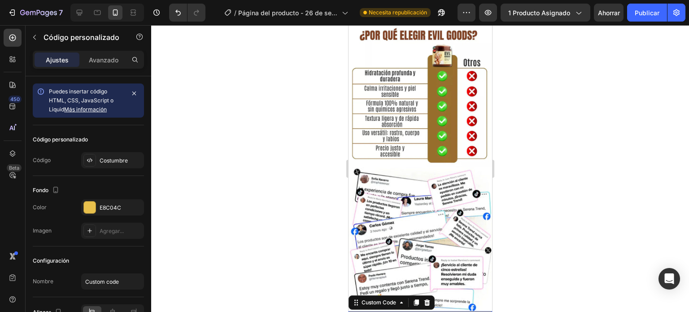
click at [531, 192] on div at bounding box center [420, 168] width 538 height 287
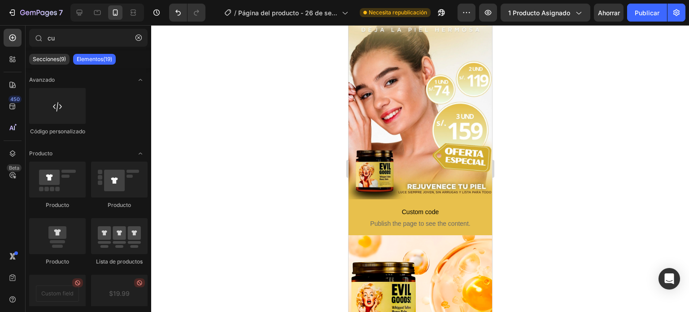
scroll to position [0, 0]
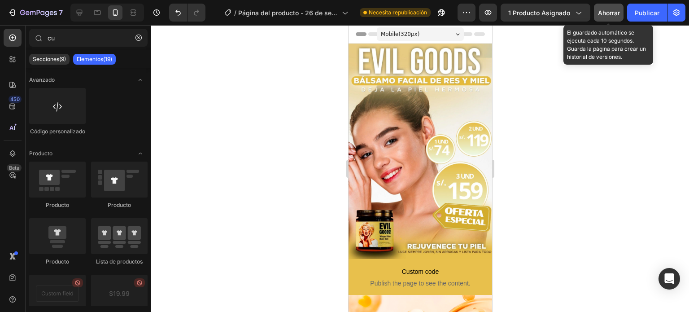
click at [608, 11] on font "Ahorrar" at bounding box center [609, 13] width 22 height 8
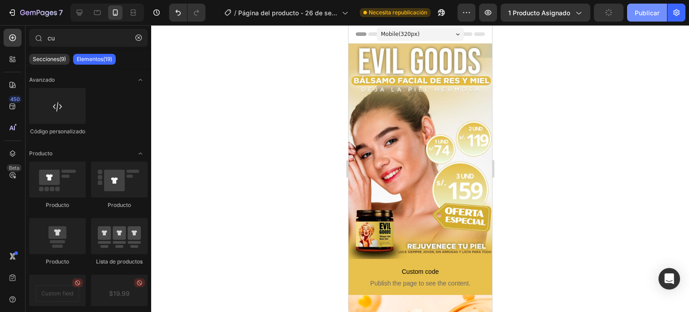
click at [646, 13] on font "Publicar" at bounding box center [647, 13] width 25 height 8
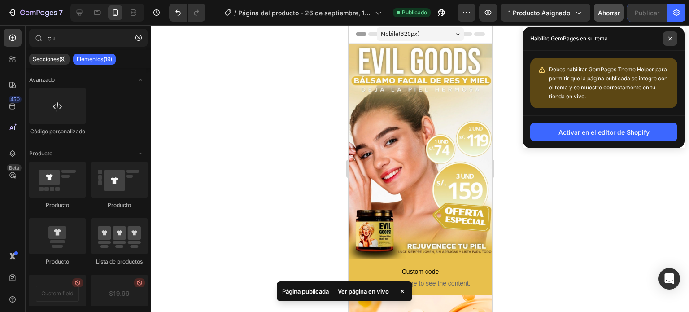
click at [665, 39] on span at bounding box center [670, 38] width 14 height 14
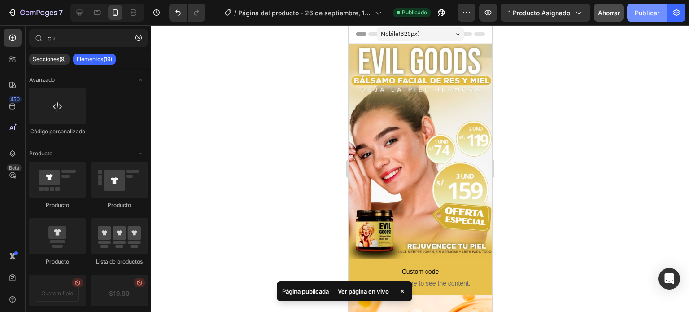
click at [647, 10] on font "Publicar" at bounding box center [647, 13] width 25 height 8
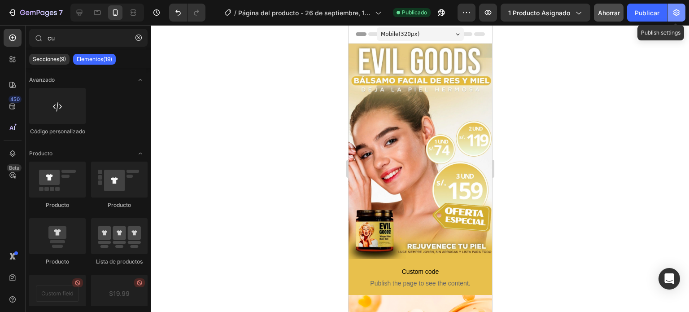
click at [674, 11] on icon "button" at bounding box center [676, 12] width 6 height 7
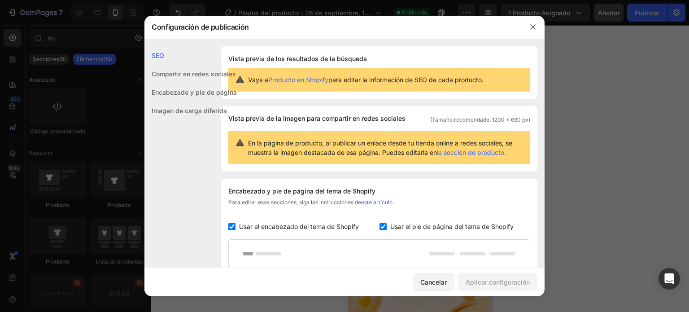
click at [234, 226] on input "checkbox" at bounding box center [231, 226] width 7 height 7
checkbox input "false"
click at [379, 224] on input "checkbox" at bounding box center [382, 226] width 7 height 7
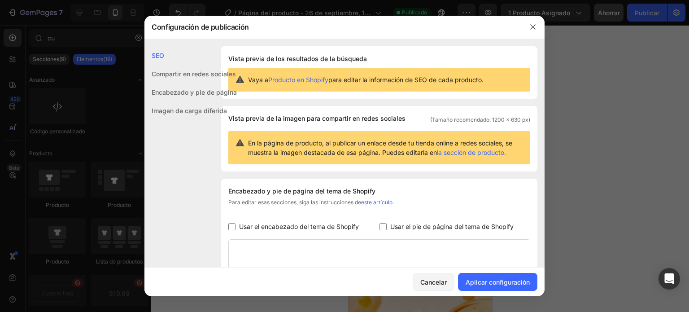
checkbox input "false"
click at [492, 284] on font "Aplicar configuración" at bounding box center [498, 282] width 64 height 8
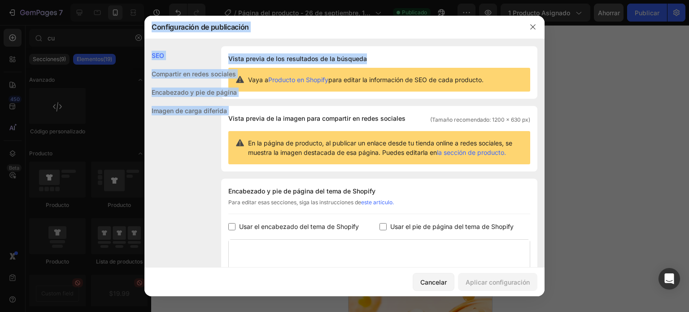
drag, startPoint x: 526, startPoint y: 61, endPoint x: 688, endPoint y: -54, distance: 199.7
click at [688, 0] on html "7 / Página del producto - 26 de septiembre, 16:13:54 Publicado Avance 1 product…" at bounding box center [344, 0] width 689 height 0
click at [534, 25] on icon "button" at bounding box center [532, 26] width 7 height 7
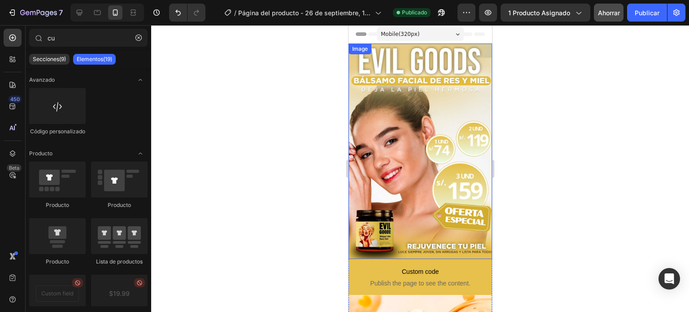
click at [192, 91] on div at bounding box center [420, 168] width 538 height 287
click at [577, 80] on div at bounding box center [420, 168] width 538 height 287
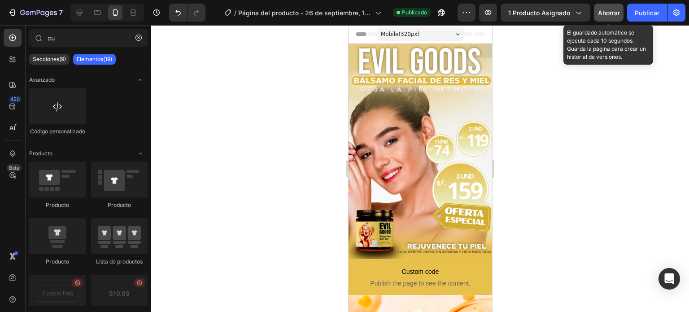
click at [605, 12] on font "Ahorrar" at bounding box center [609, 13] width 22 height 8
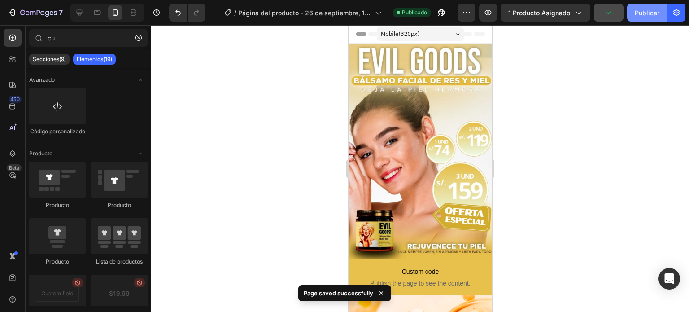
click at [644, 11] on font "Publicar" at bounding box center [647, 13] width 25 height 8
click at [252, 146] on div at bounding box center [420, 168] width 538 height 287
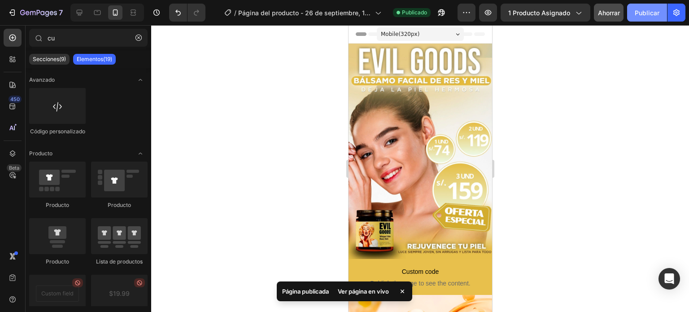
click at [653, 12] on font "Publicar" at bounding box center [647, 13] width 25 height 8
